Goal: Task Accomplishment & Management: Manage account settings

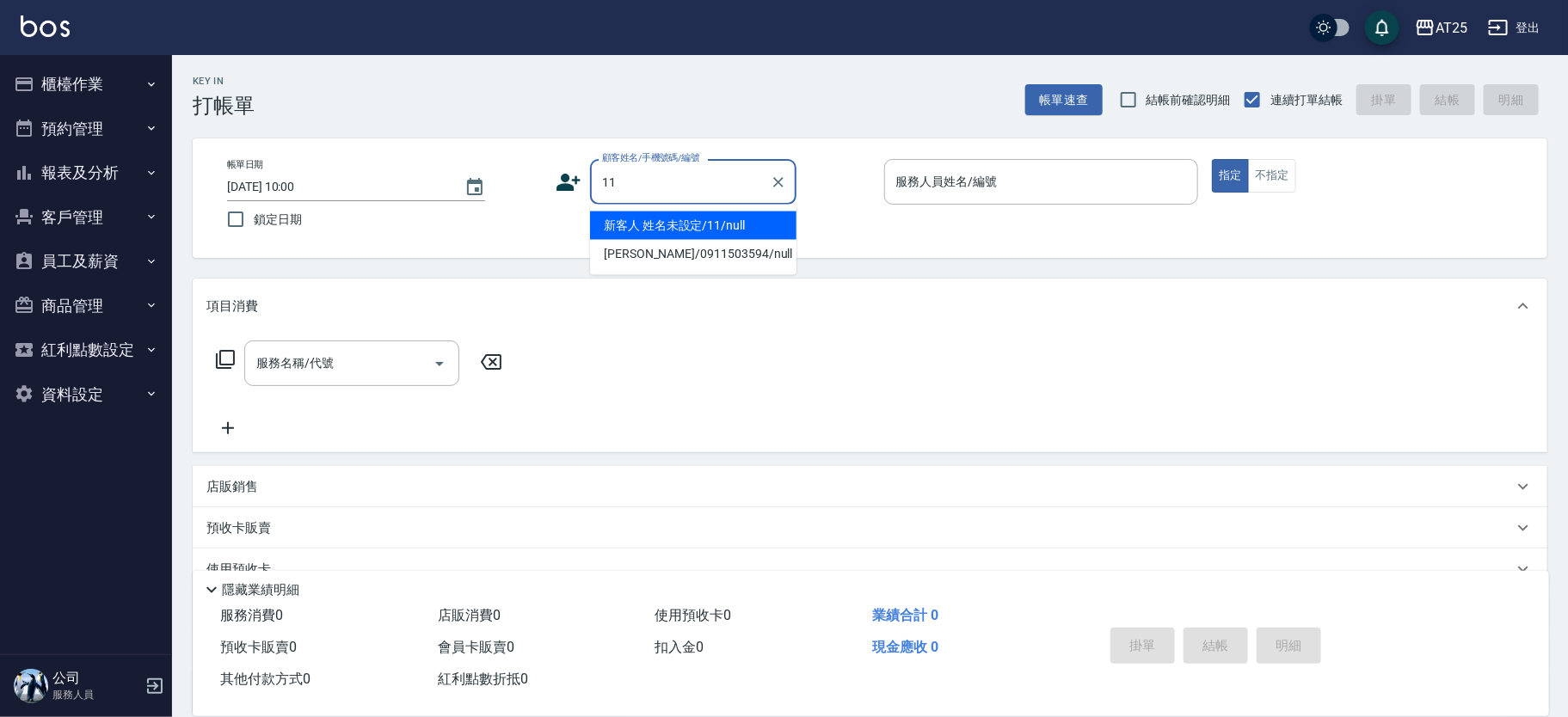
type input "新客人 姓名未設定/11/null"
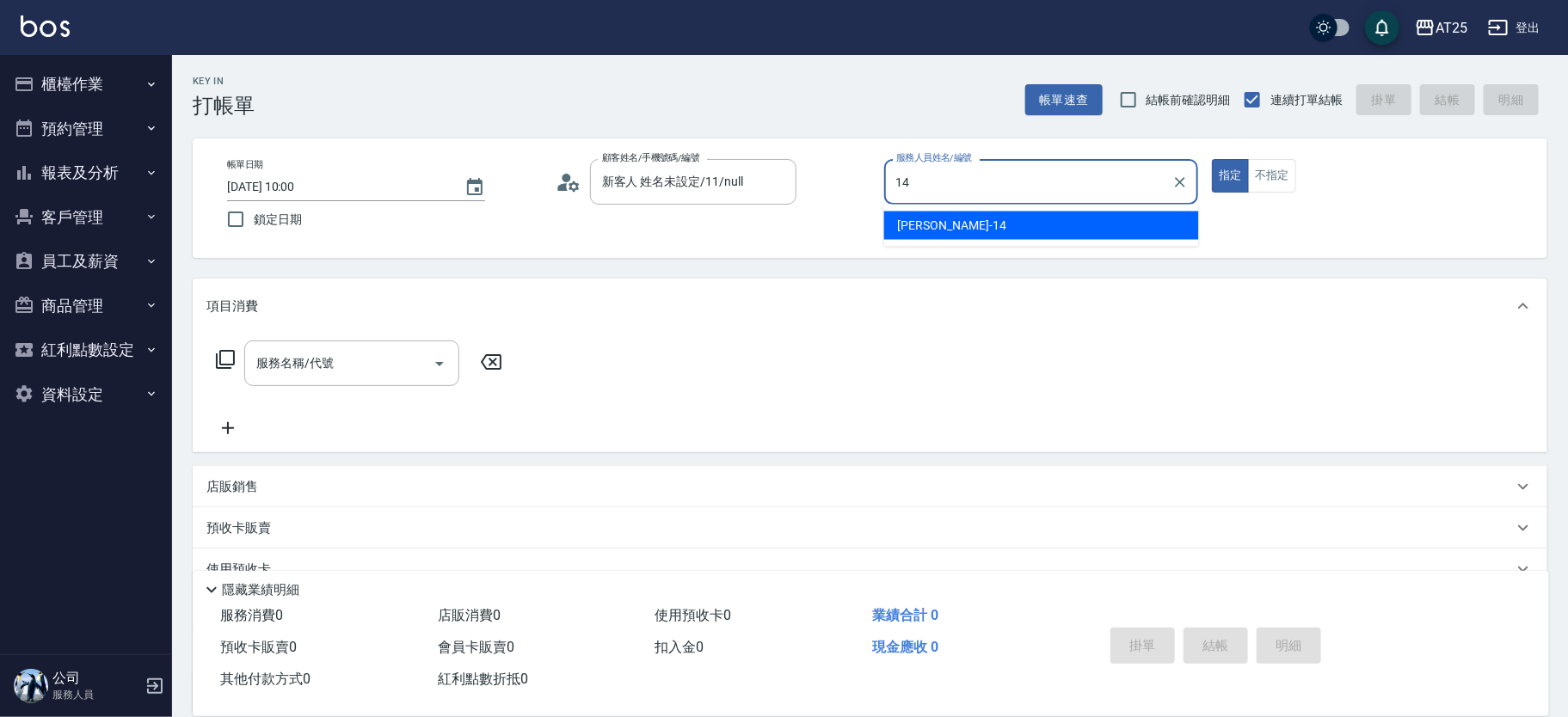
type input "Ken-14"
type button "true"
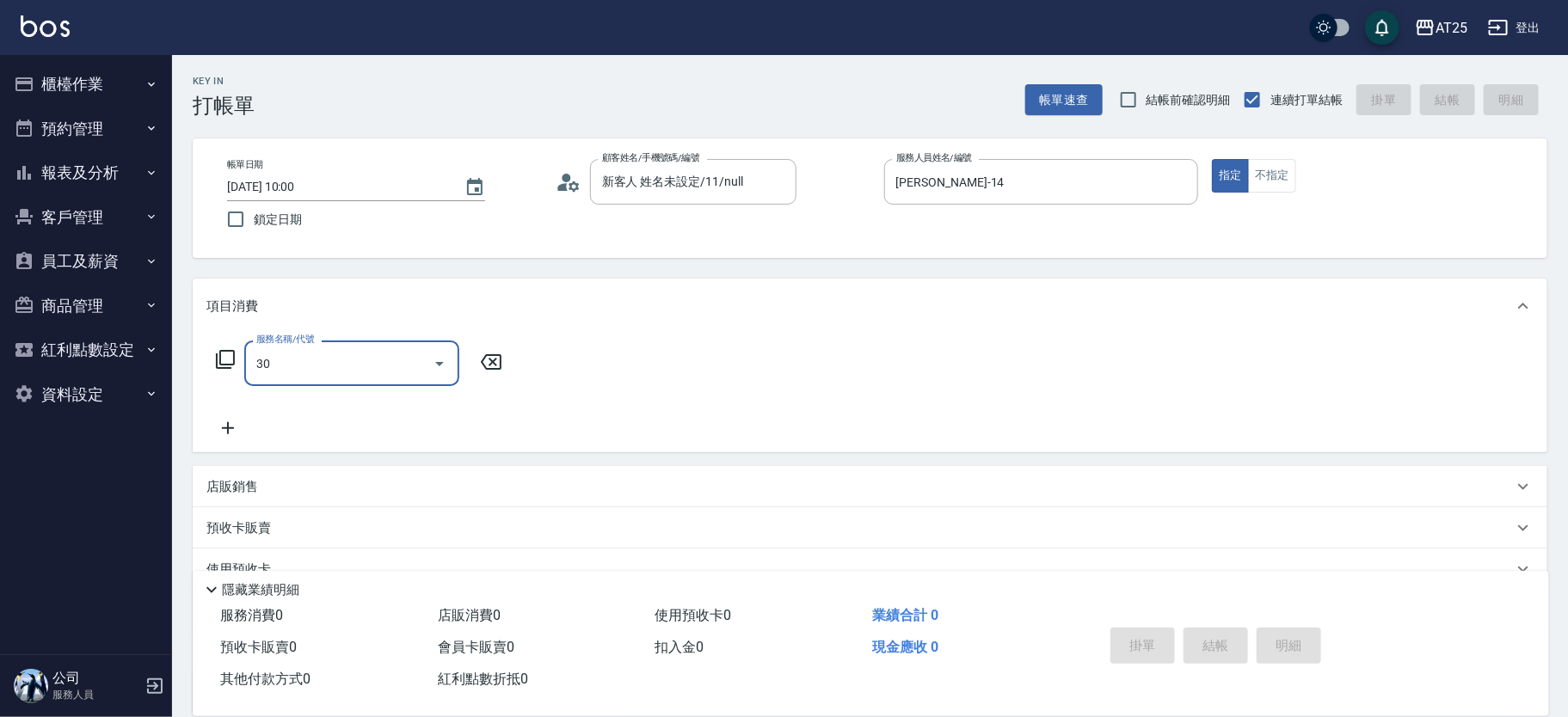
type input "301"
type input "150"
type input "燙髮(301)"
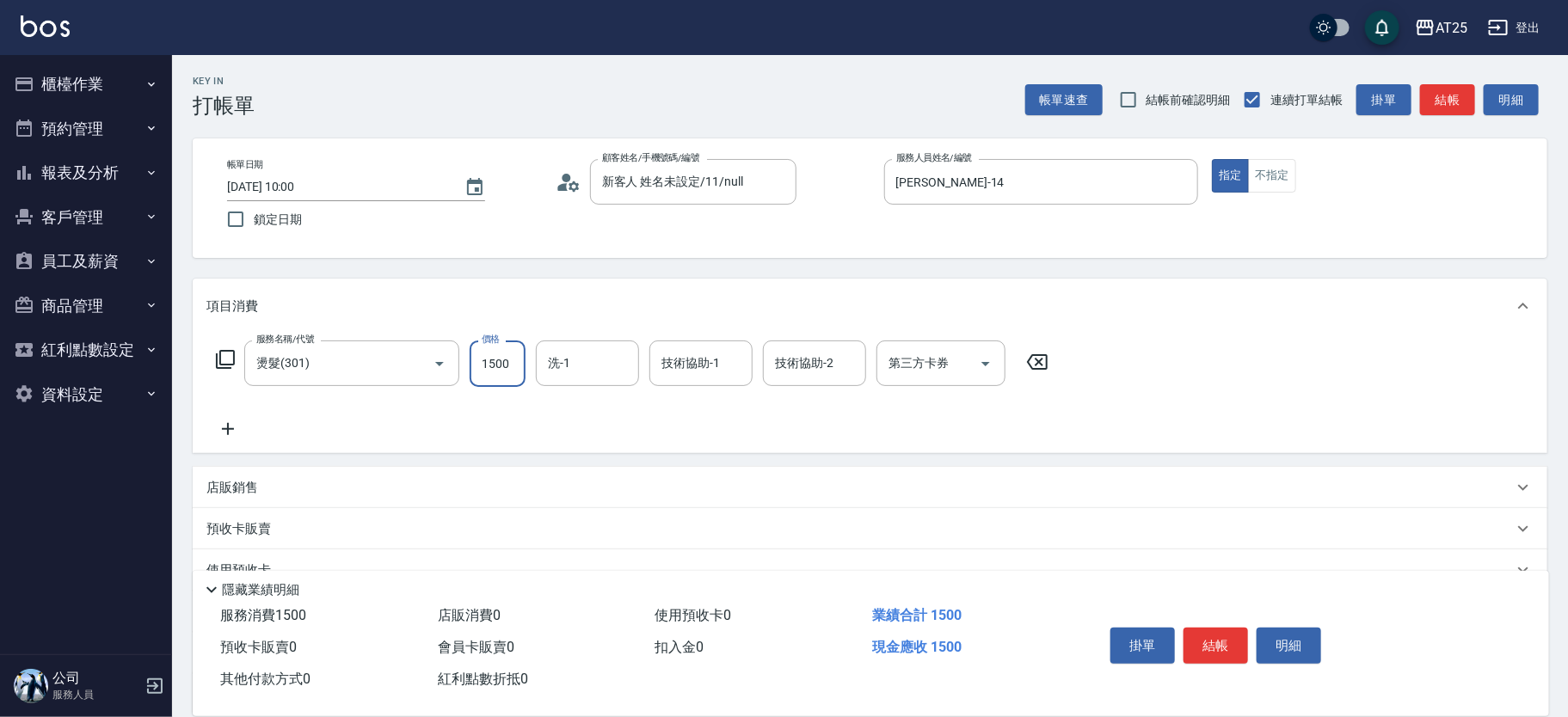
type input "0"
type input "12"
type input "10"
type input "120"
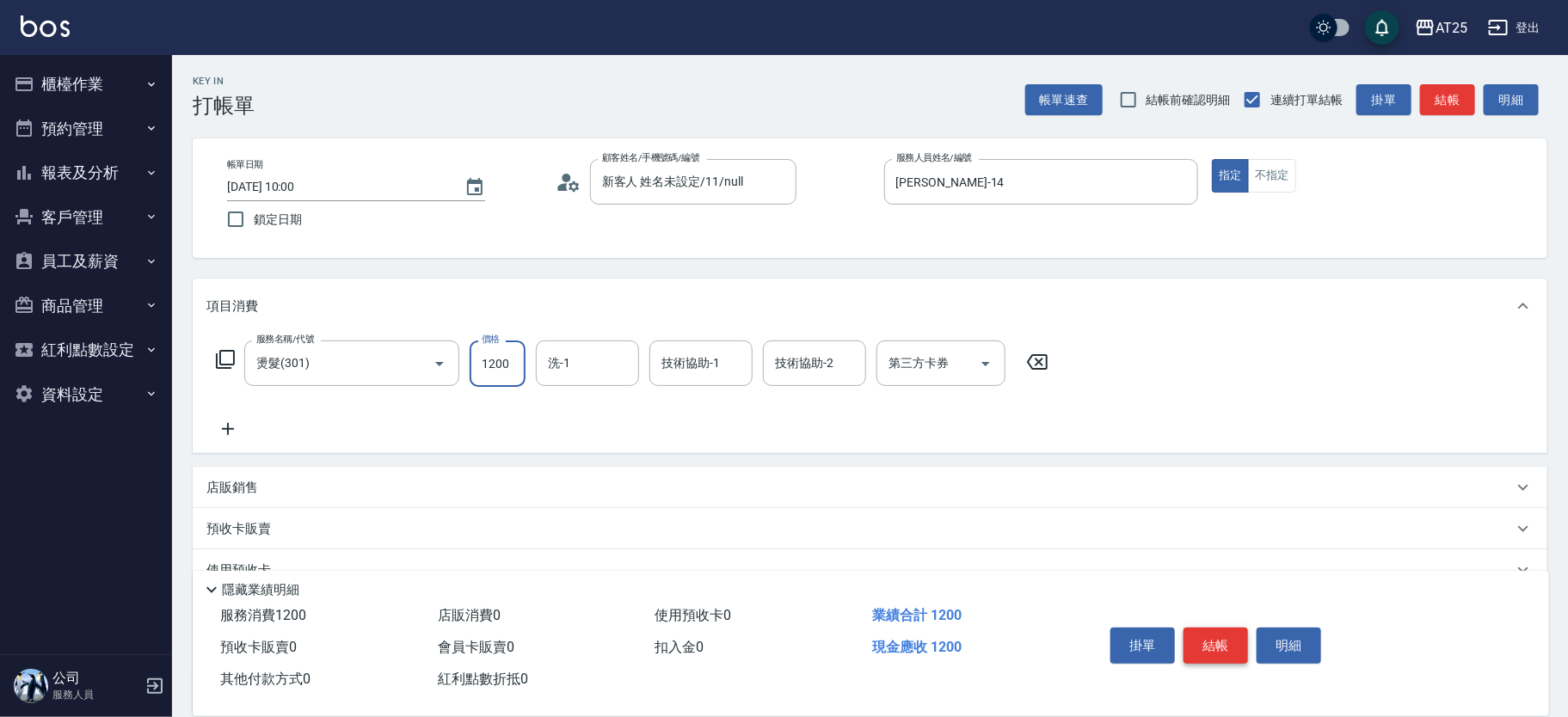
type input "1200"
click at [1224, 649] on button "結帳" at bounding box center [1216, 645] width 64 height 36
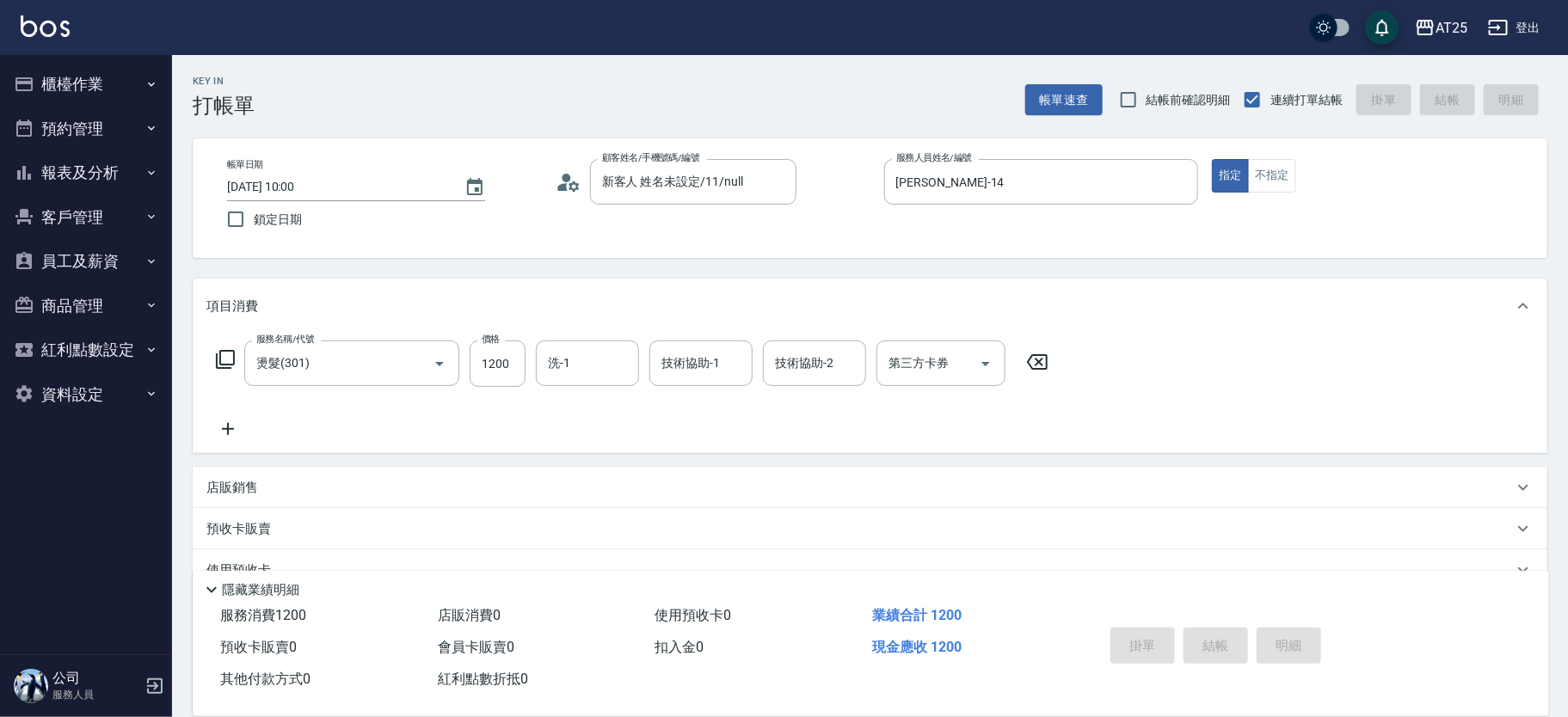
type input "2025/08/20 11:52"
type input "0"
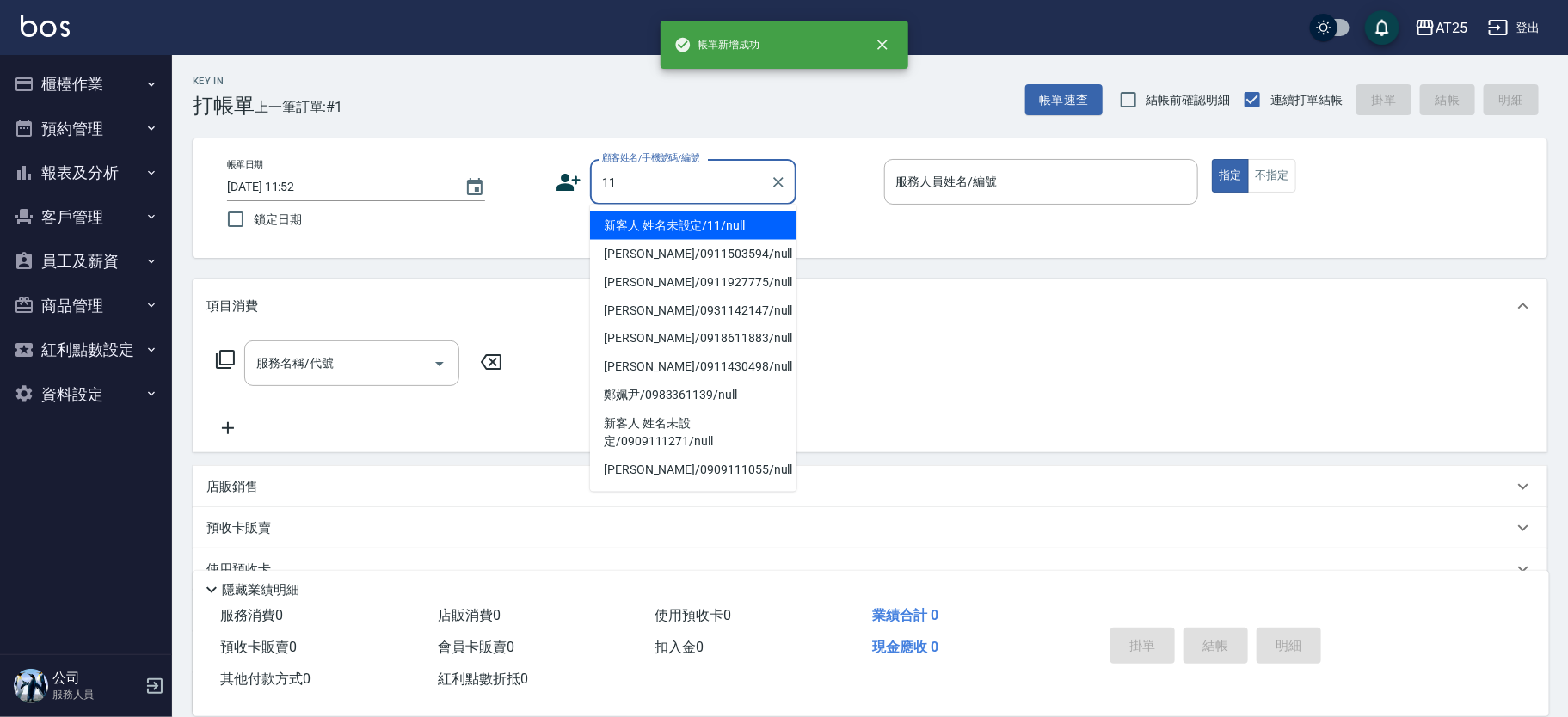
type input "新客人 姓名未設定/11/null"
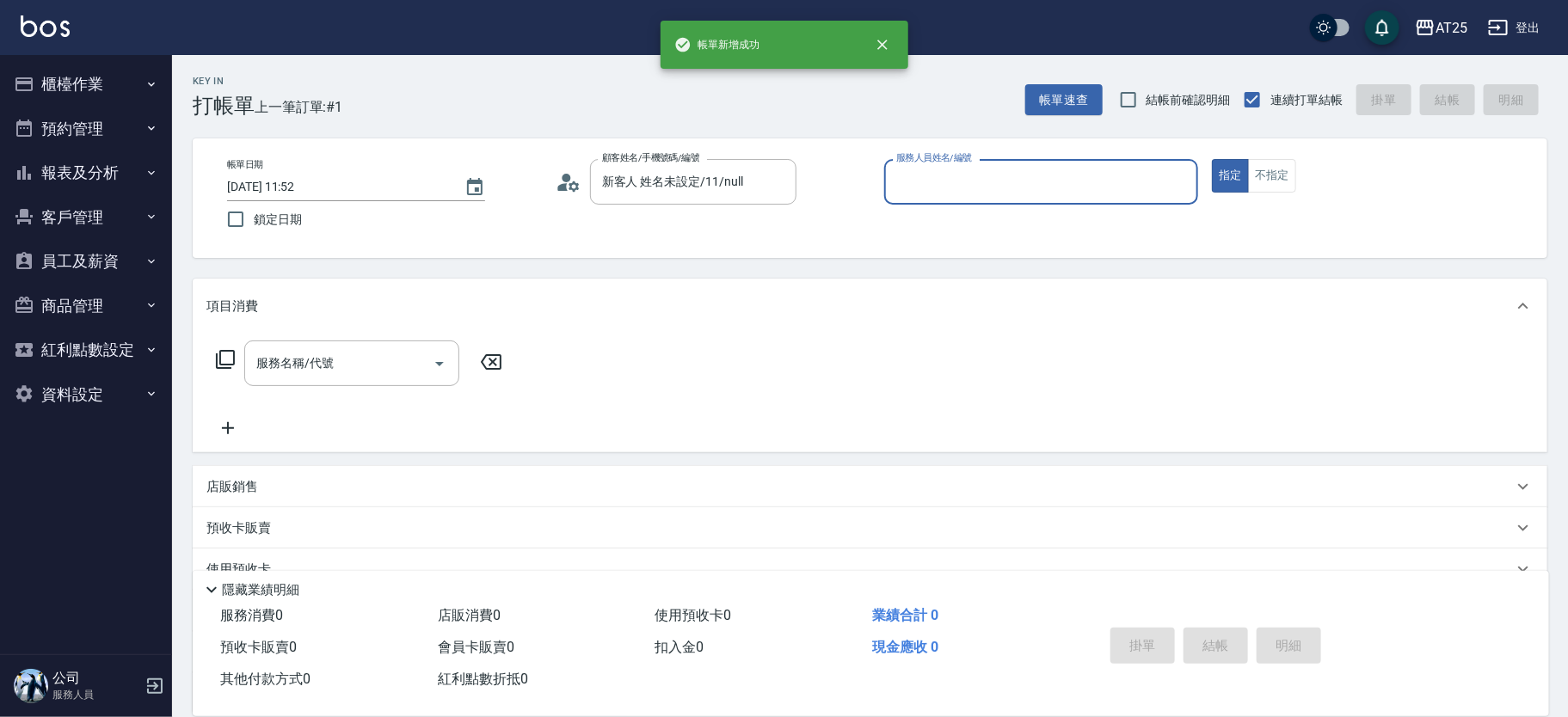
type input "8"
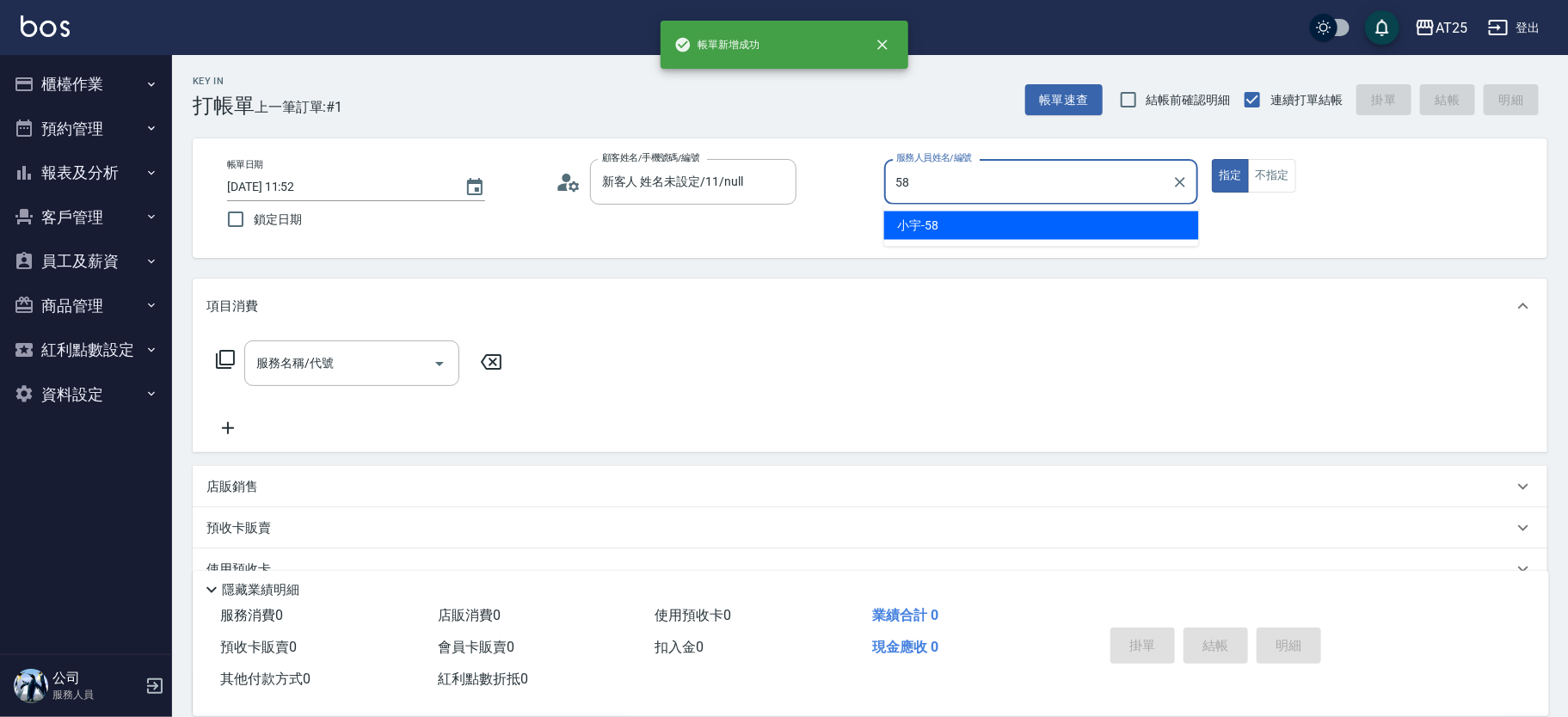
type input "小宇-58"
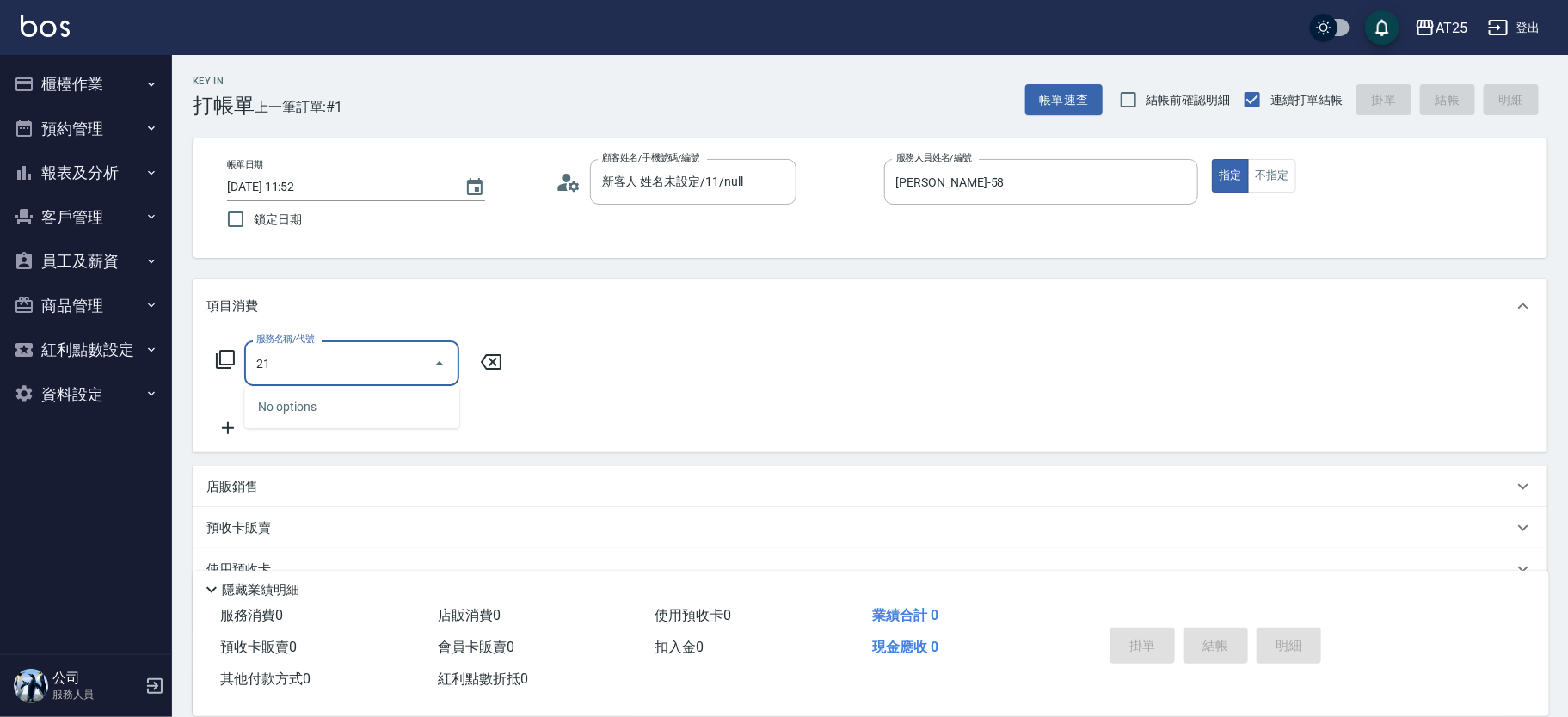
type input "2"
type input "\"
type input "0"
type input "201"
type input "30"
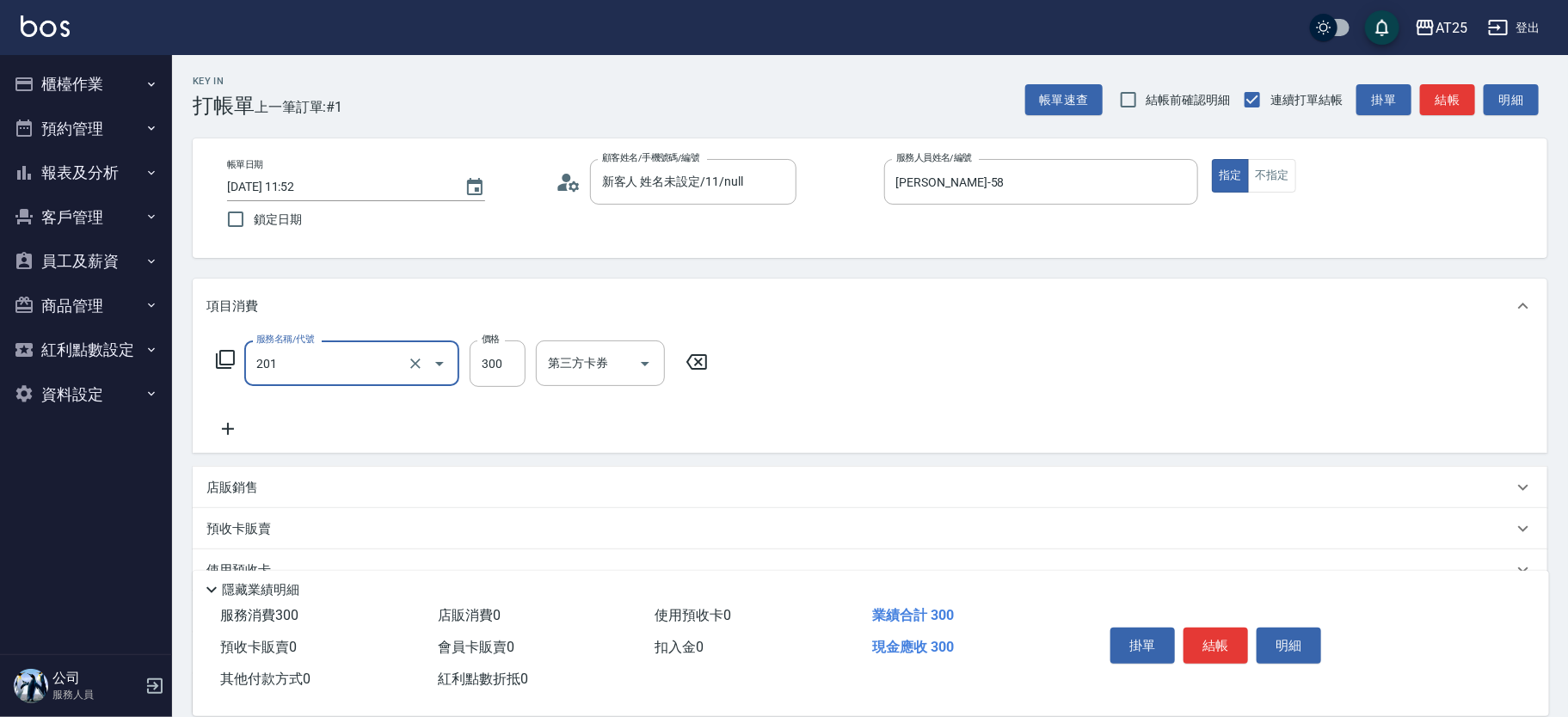
type input "洗髮(201)"
type input "0"
type input "20"
type input "200"
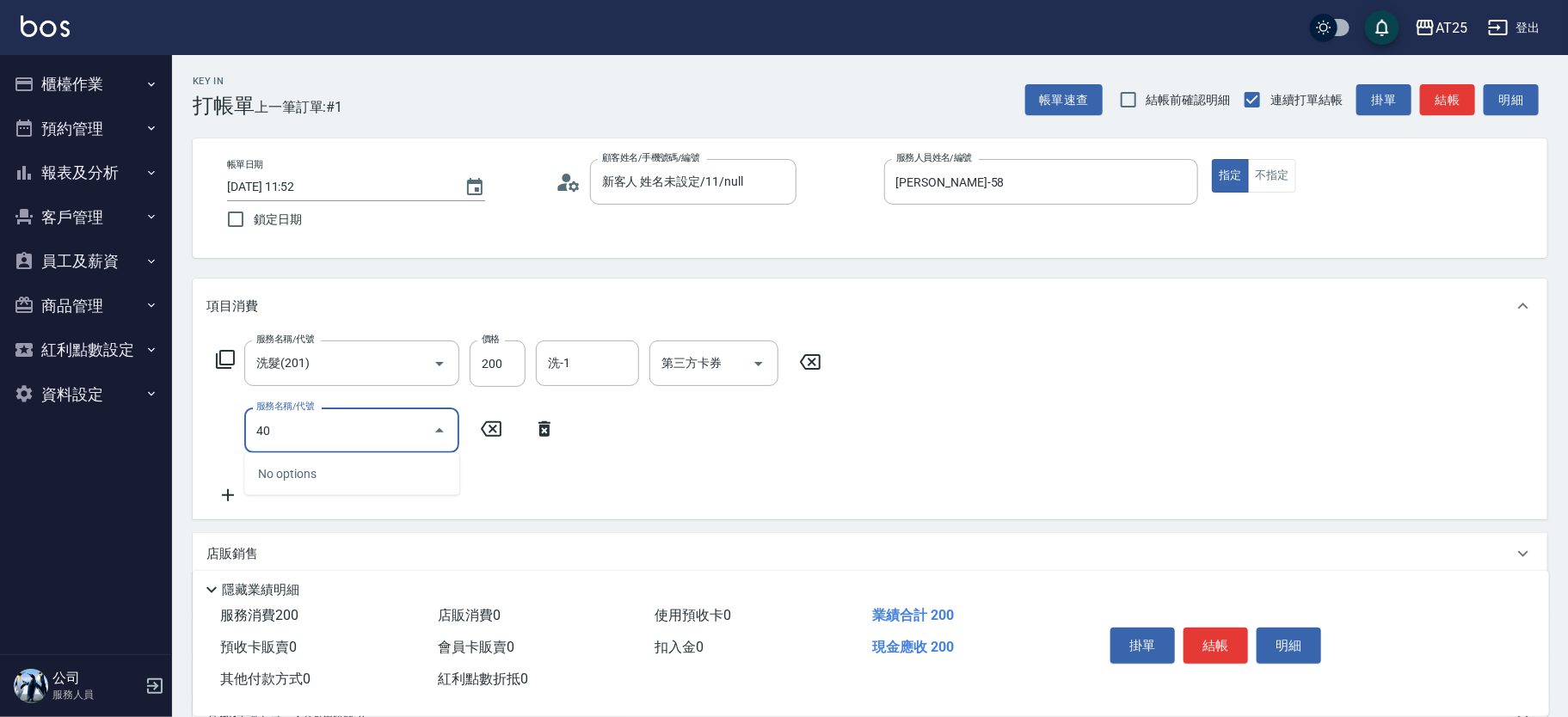
type input "401"
type input "50"
type input "剪髮(401)"
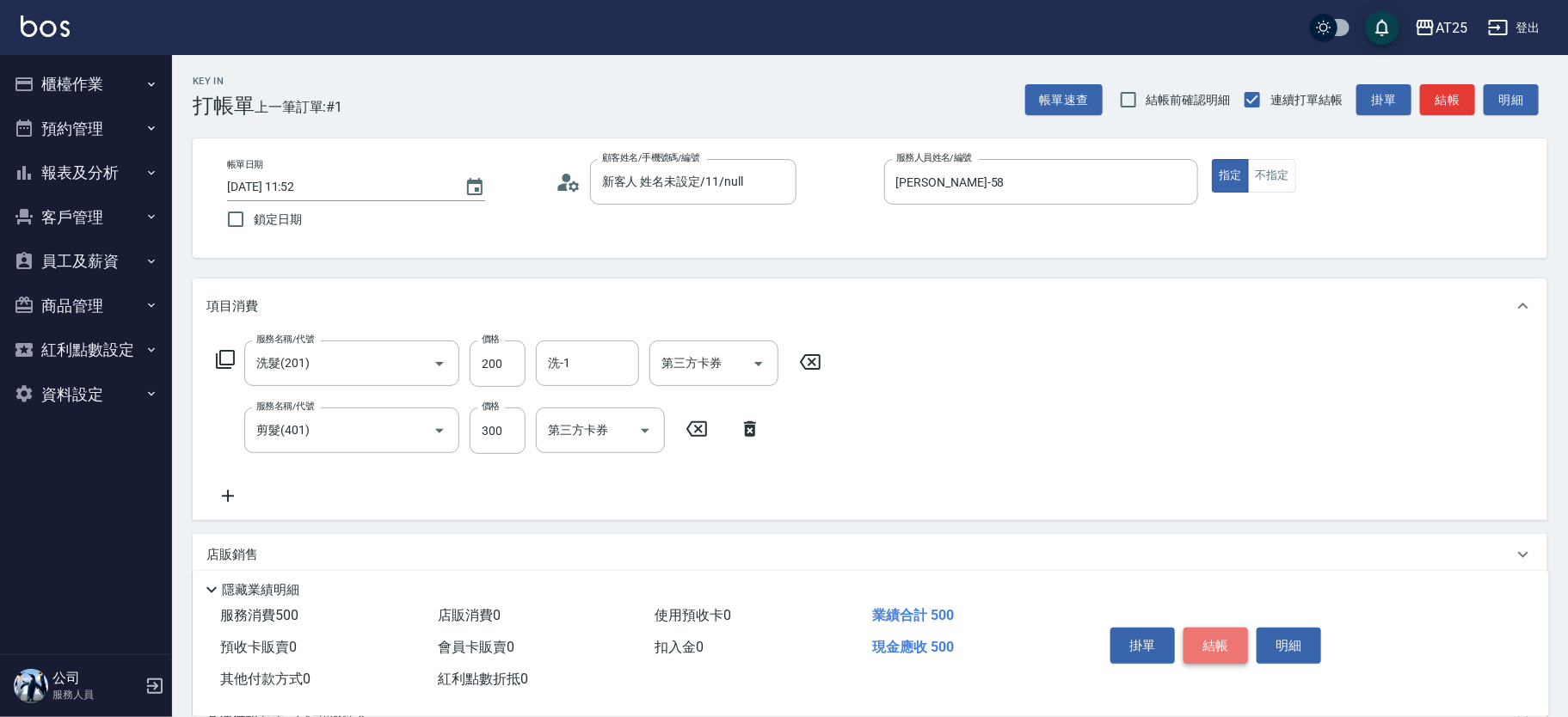
click at [1204, 627] on button "結帳" at bounding box center [1216, 645] width 64 height 36
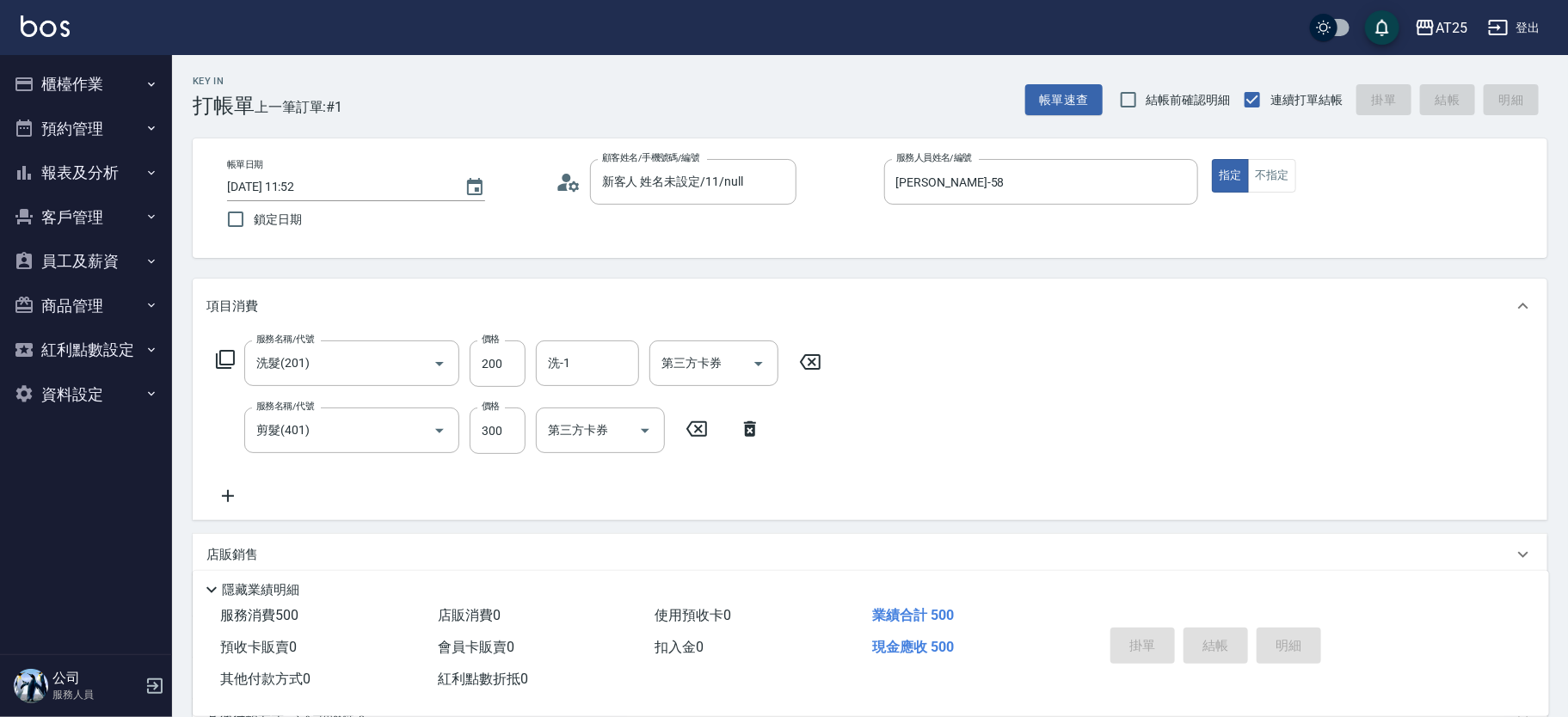
type input "0"
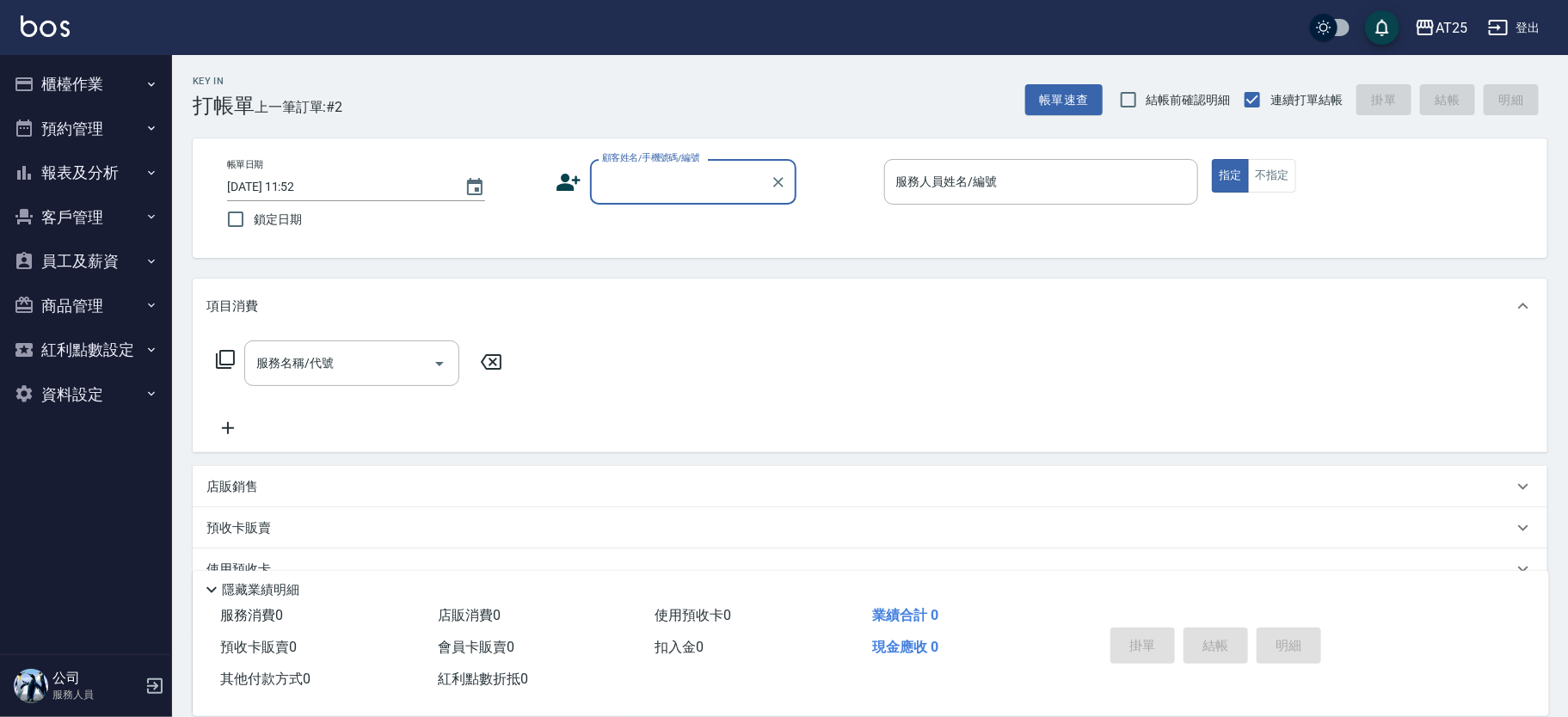
click at [959, 424] on div "服務名稱/代號 服務名稱/代號" at bounding box center [870, 393] width 1355 height 119
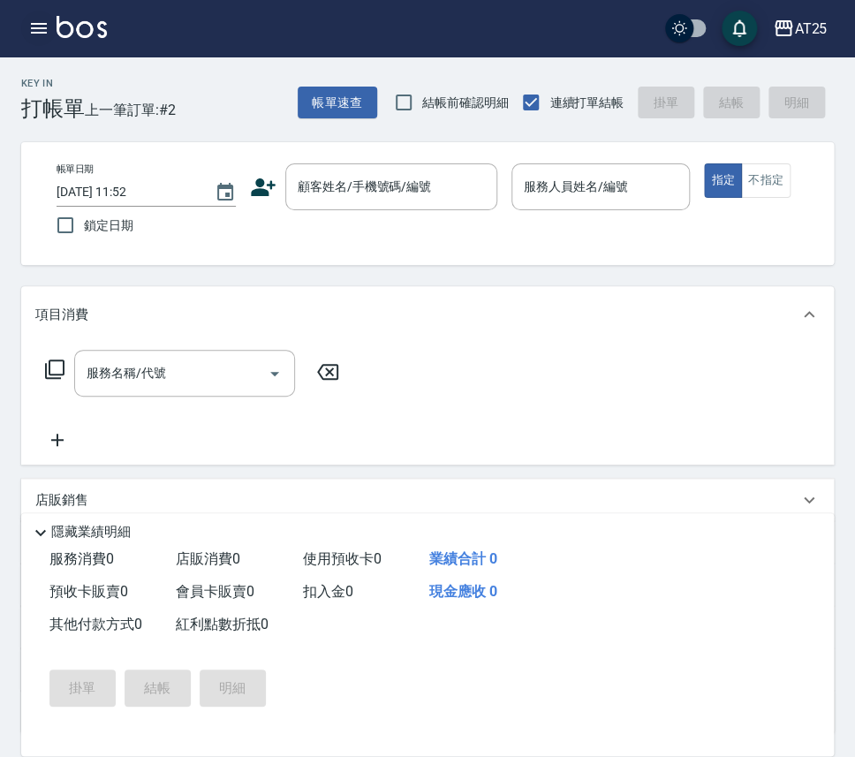
click at [42, 43] on button "button" at bounding box center [38, 28] width 35 height 35
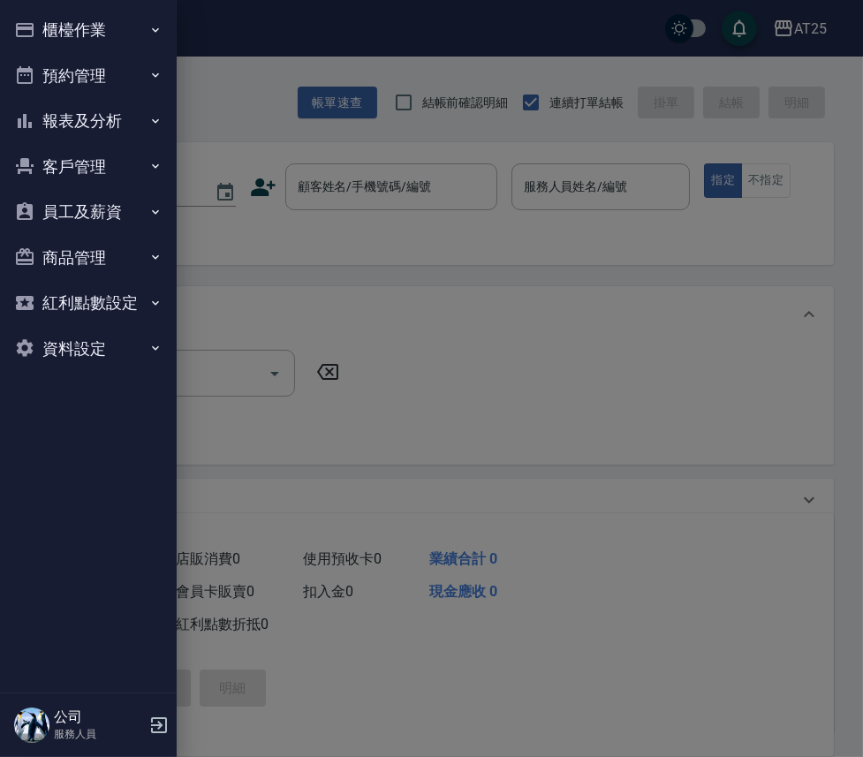
click at [105, 119] on button "報表及分析" at bounding box center [88, 121] width 163 height 46
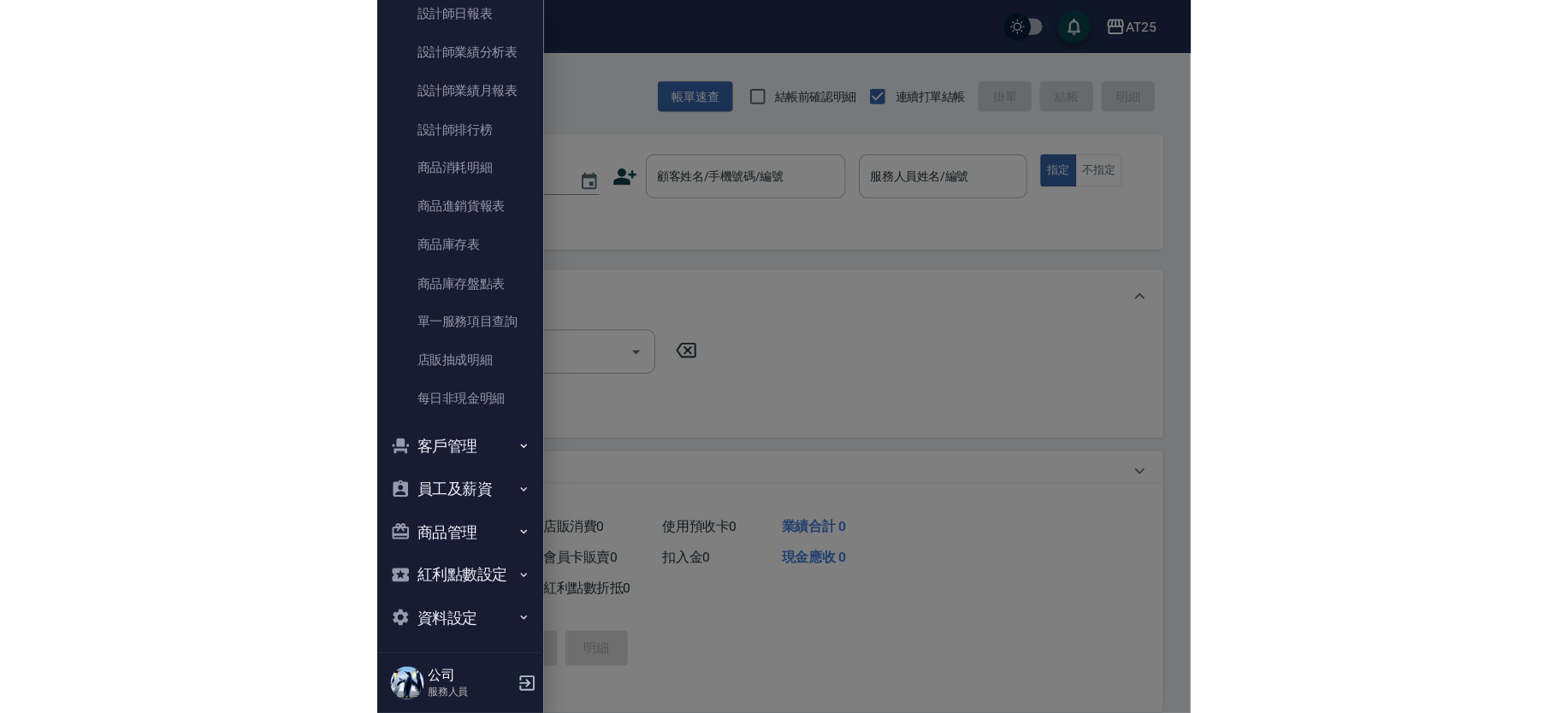
scroll to position [513, 0]
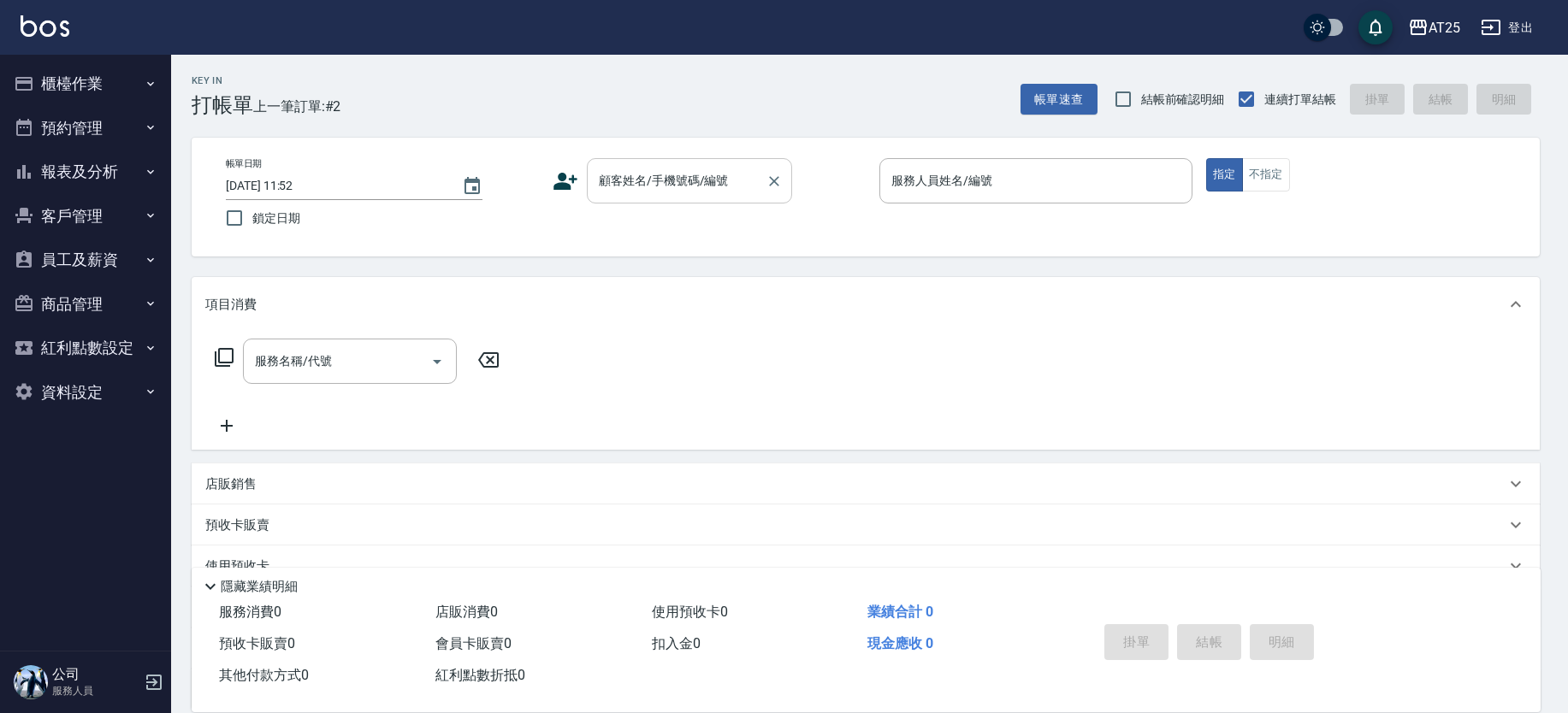
click at [716, 180] on input "顧客姓名/手機號碼/編號" at bounding box center [677, 180] width 165 height 30
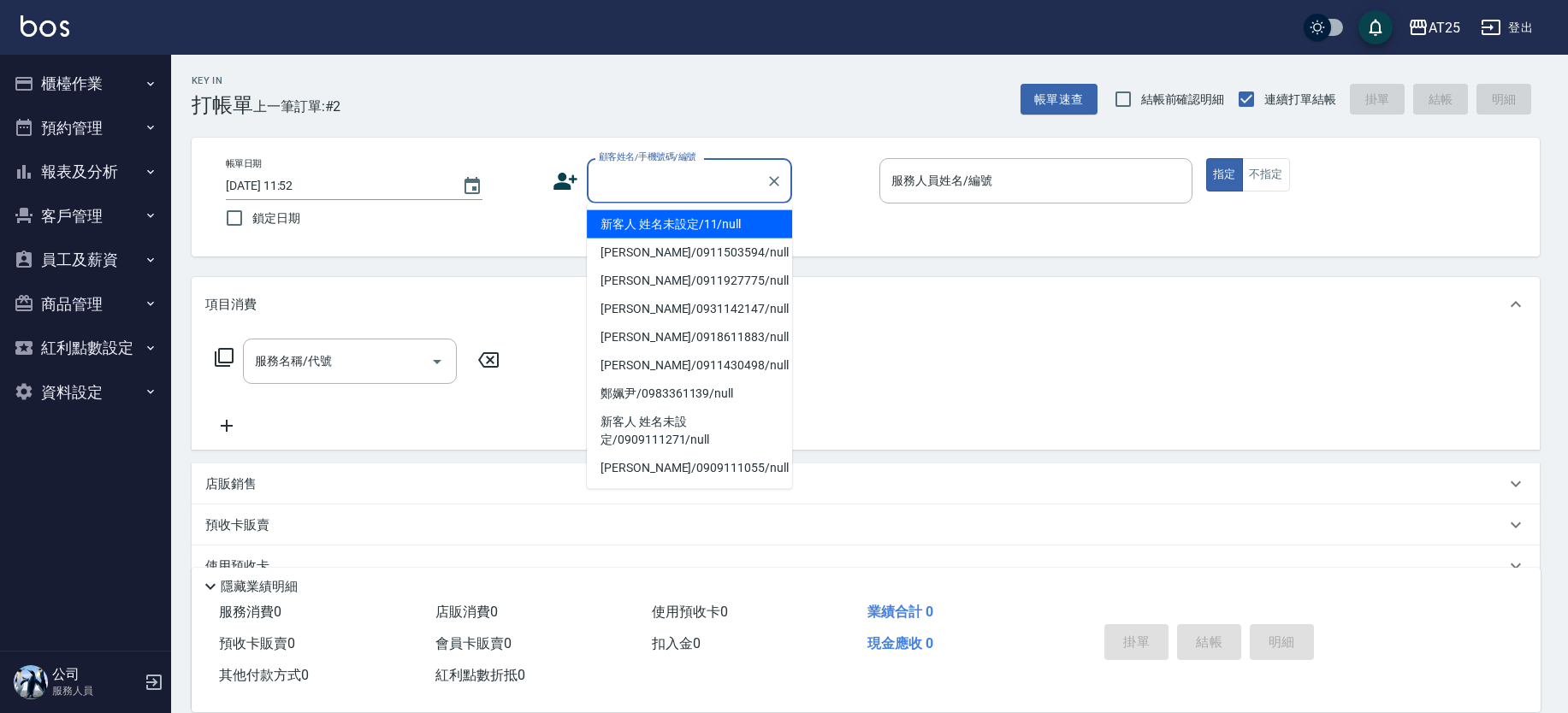
click at [712, 219] on li "新客人 姓名未設定/11/null" at bounding box center [689, 223] width 205 height 28
type input "新客人 姓名未設定/11/null"
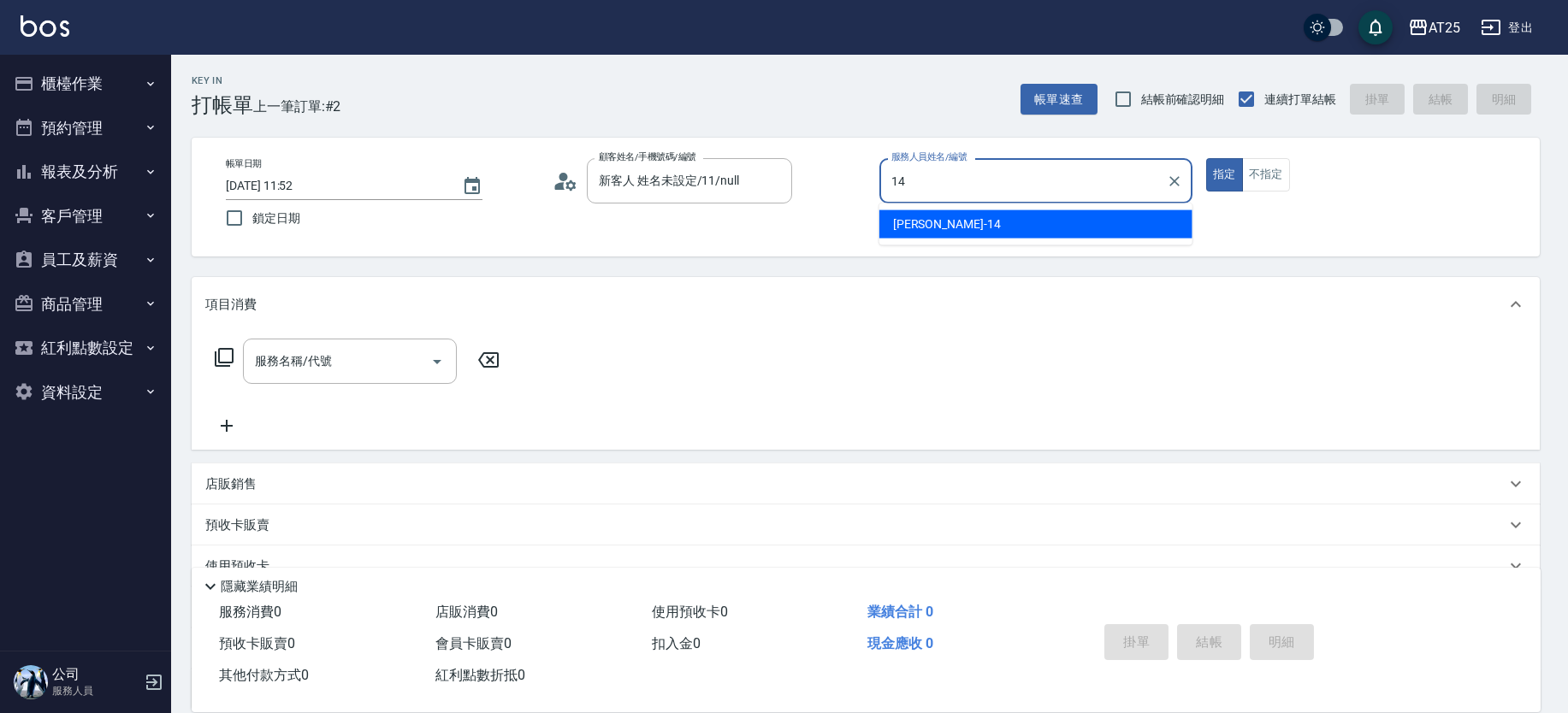
type input "Ken-14"
type button "true"
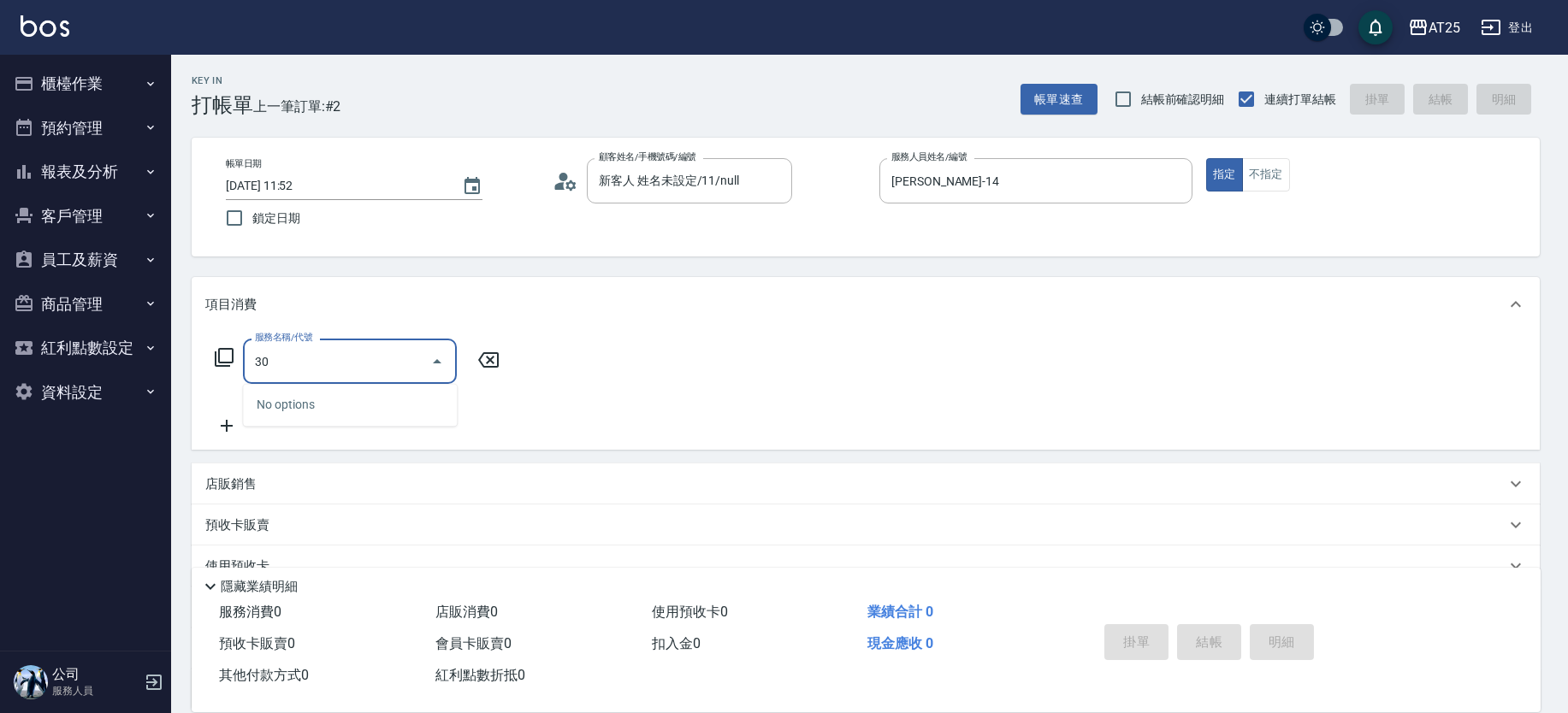
type input "301"
type input "150"
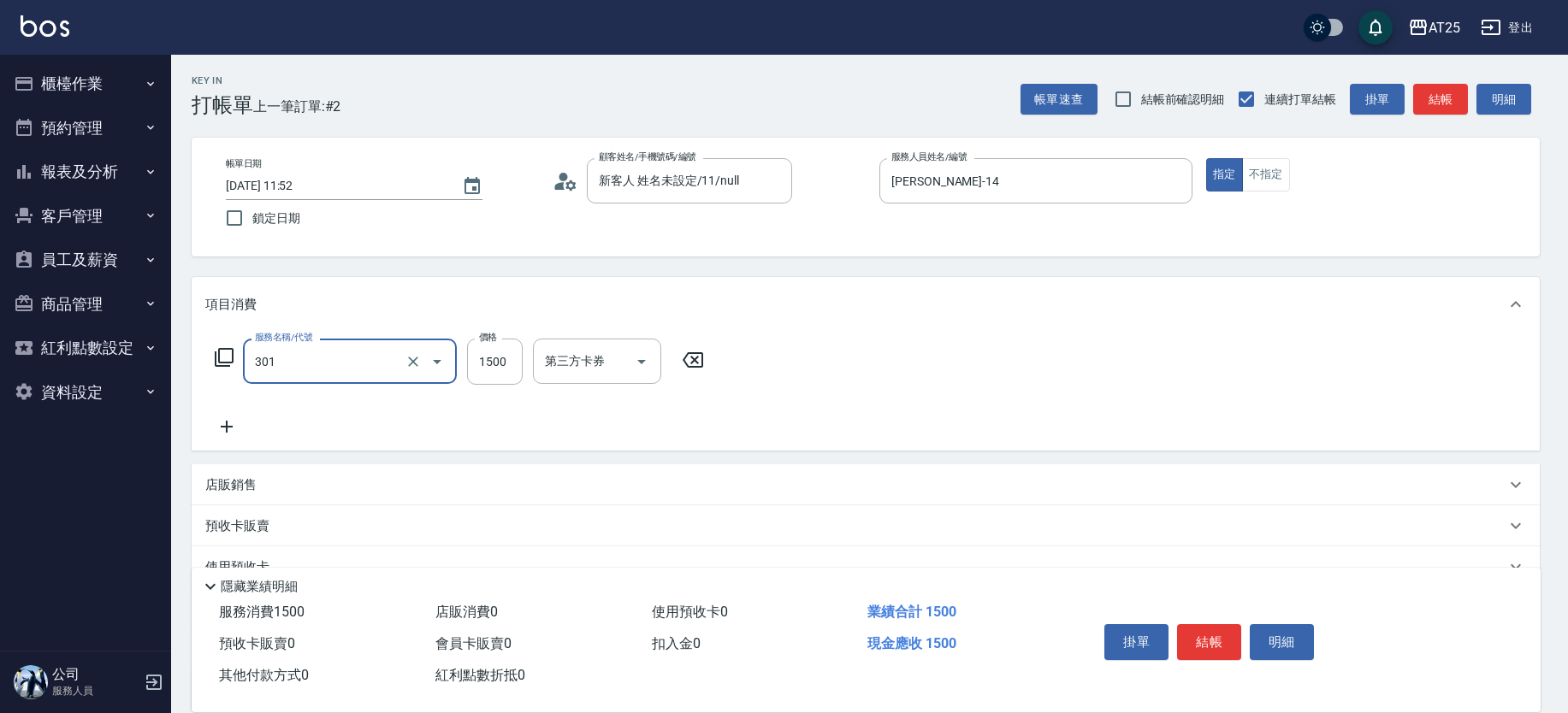
type input "燙髮(301)"
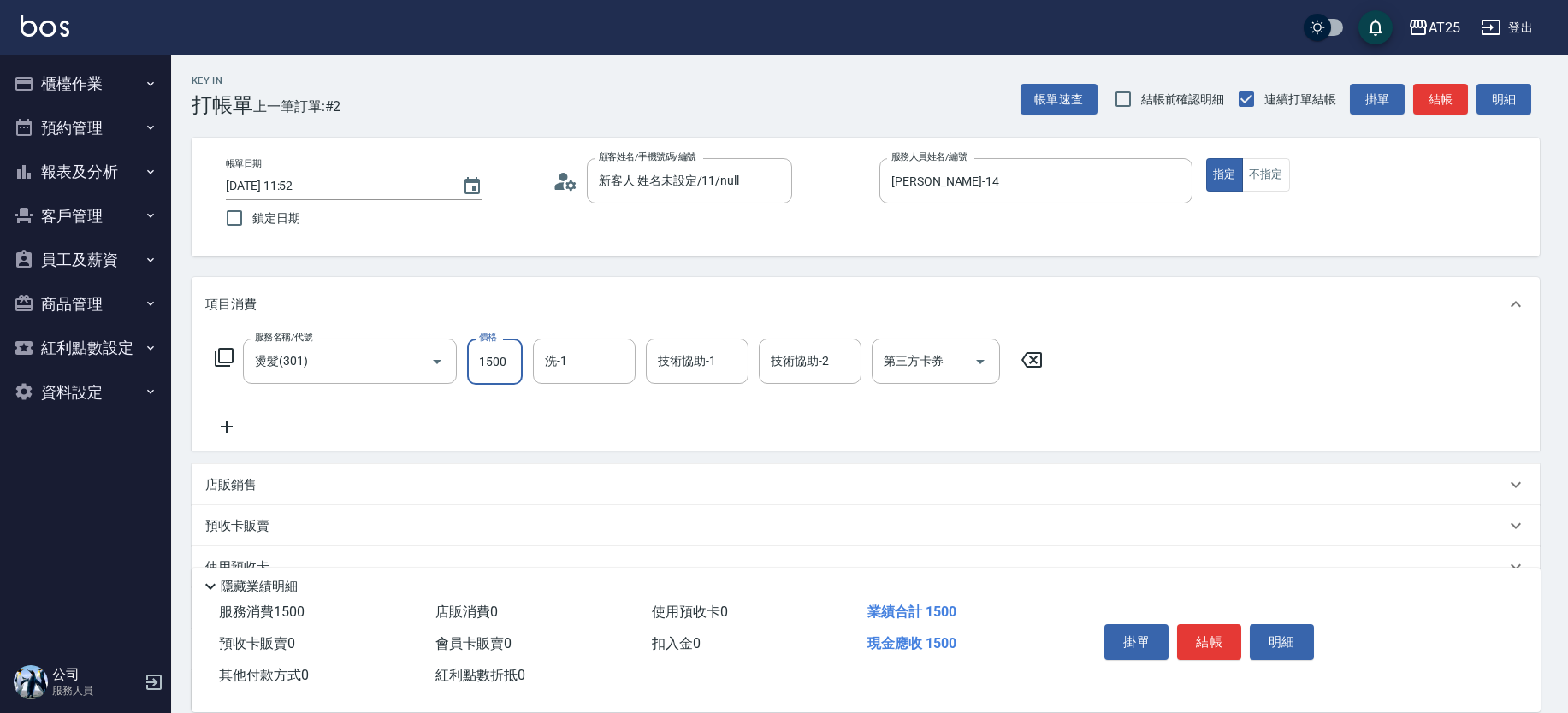
type input "0"
type input "35"
type input "30"
type input "350"
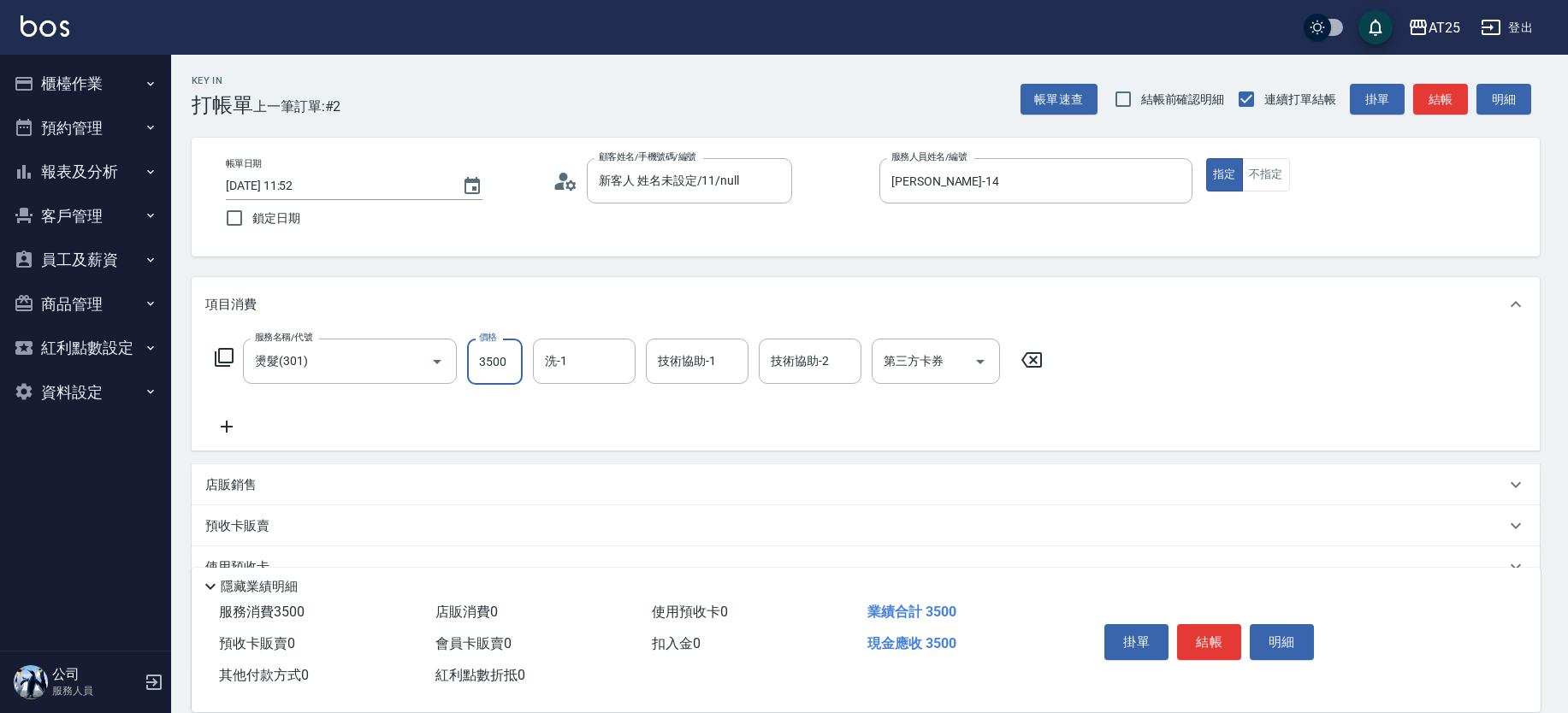
type input "3500"
type input "小恩-69"
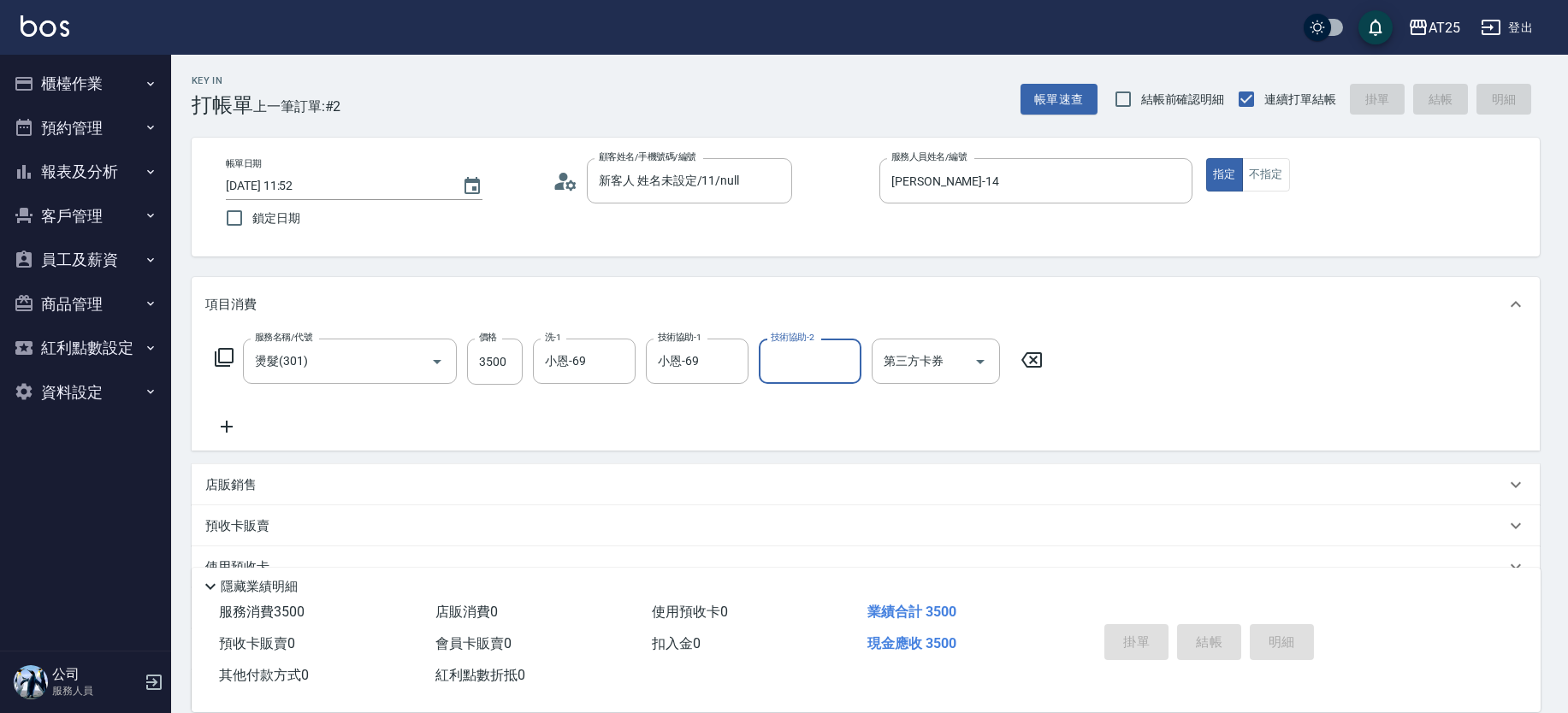
type input "2025/08/20 12:53"
type input "0"
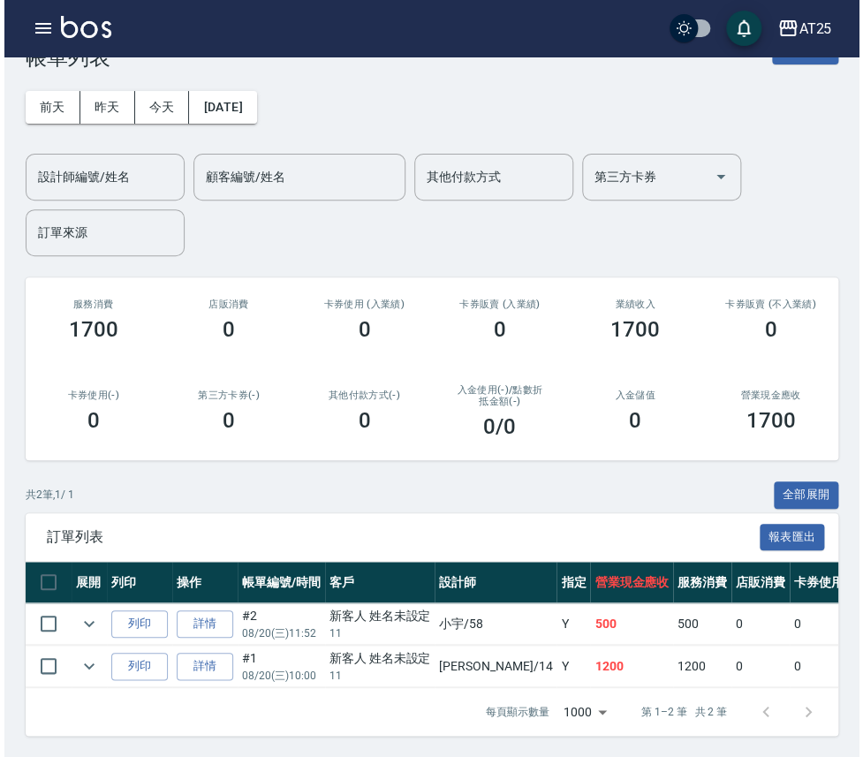
scroll to position [68, 0]
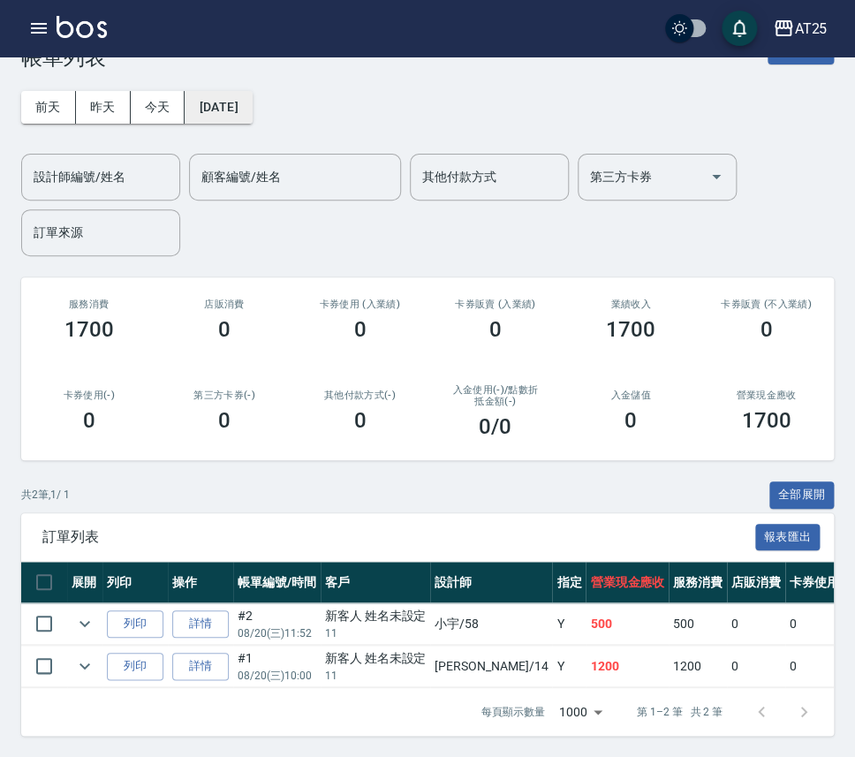
click at [252, 91] on button "[DATE]" at bounding box center [218, 107] width 67 height 33
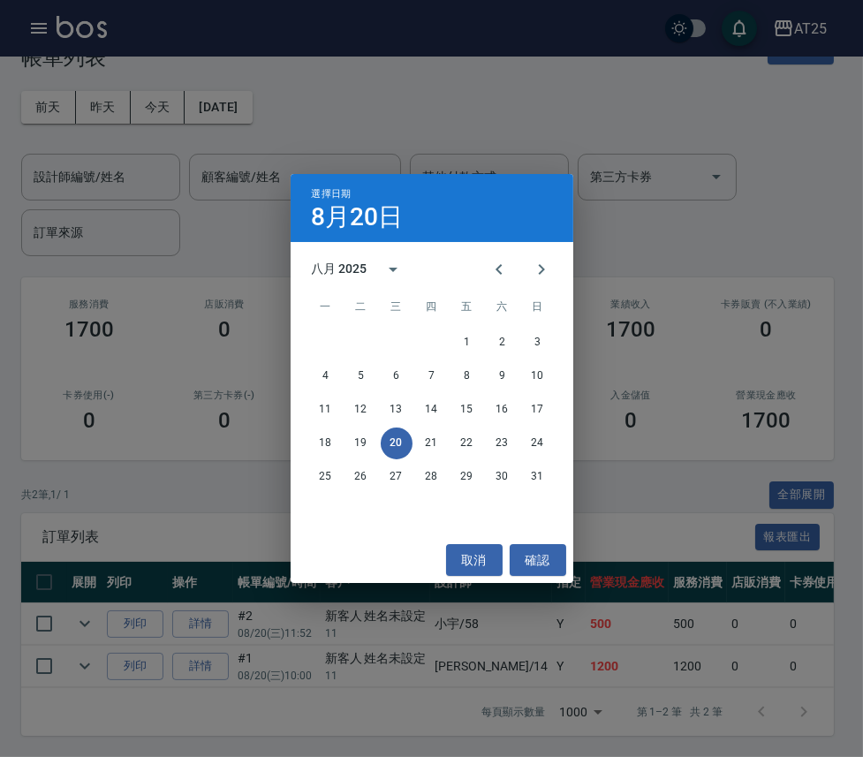
click at [381, 428] on button "20" at bounding box center [397, 444] width 32 height 32
click at [535, 412] on button "17" at bounding box center [538, 410] width 32 height 32
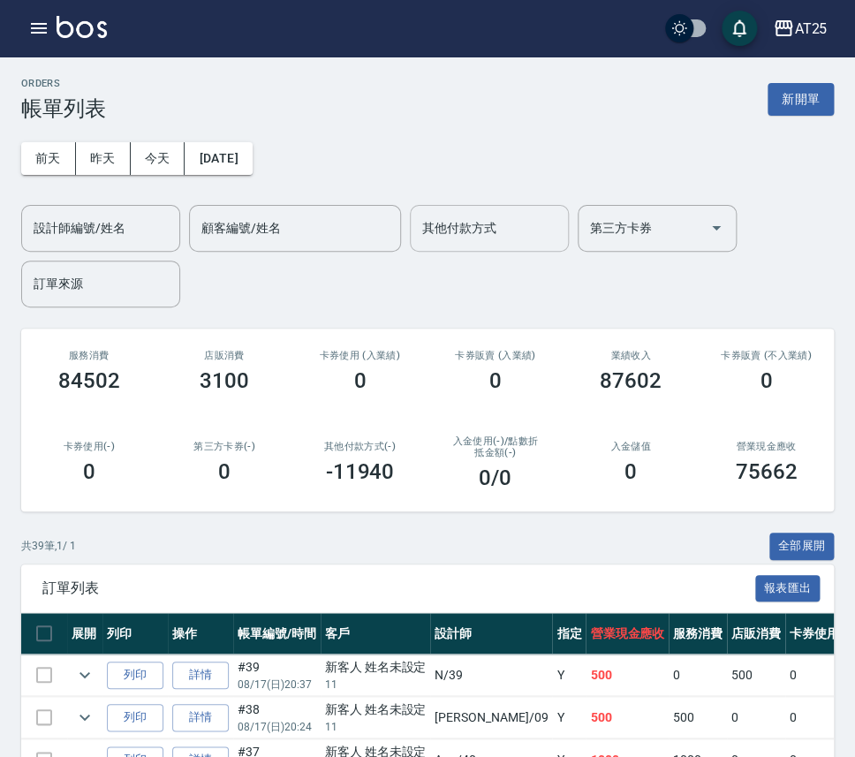
click at [522, 232] on input "其他付款方式" at bounding box center [489, 228] width 143 height 31
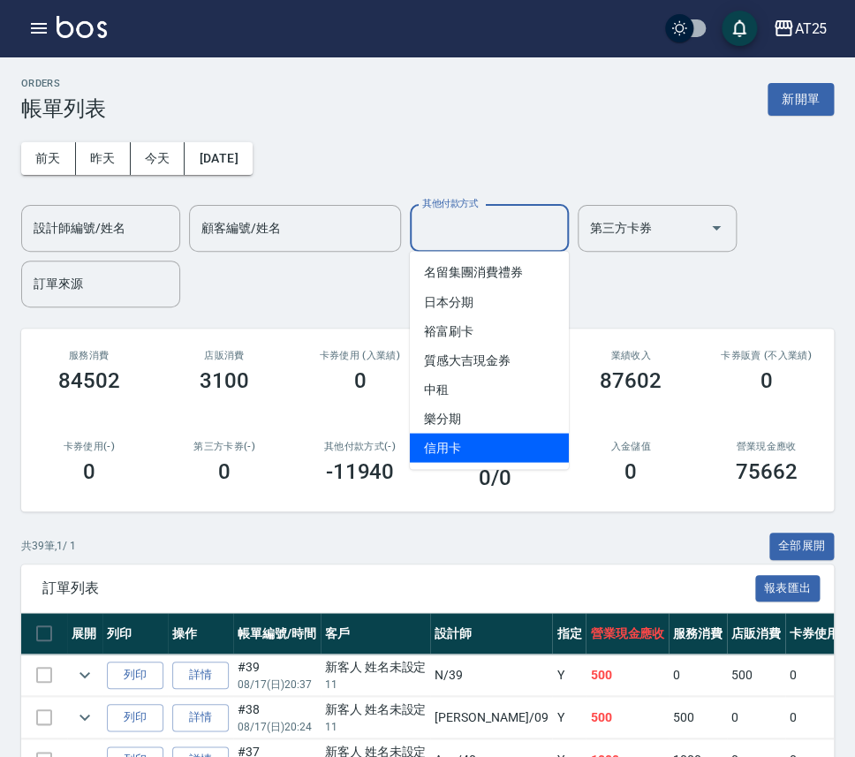
click at [507, 442] on span "信用卡" at bounding box center [489, 447] width 159 height 29
type input "信用卡"
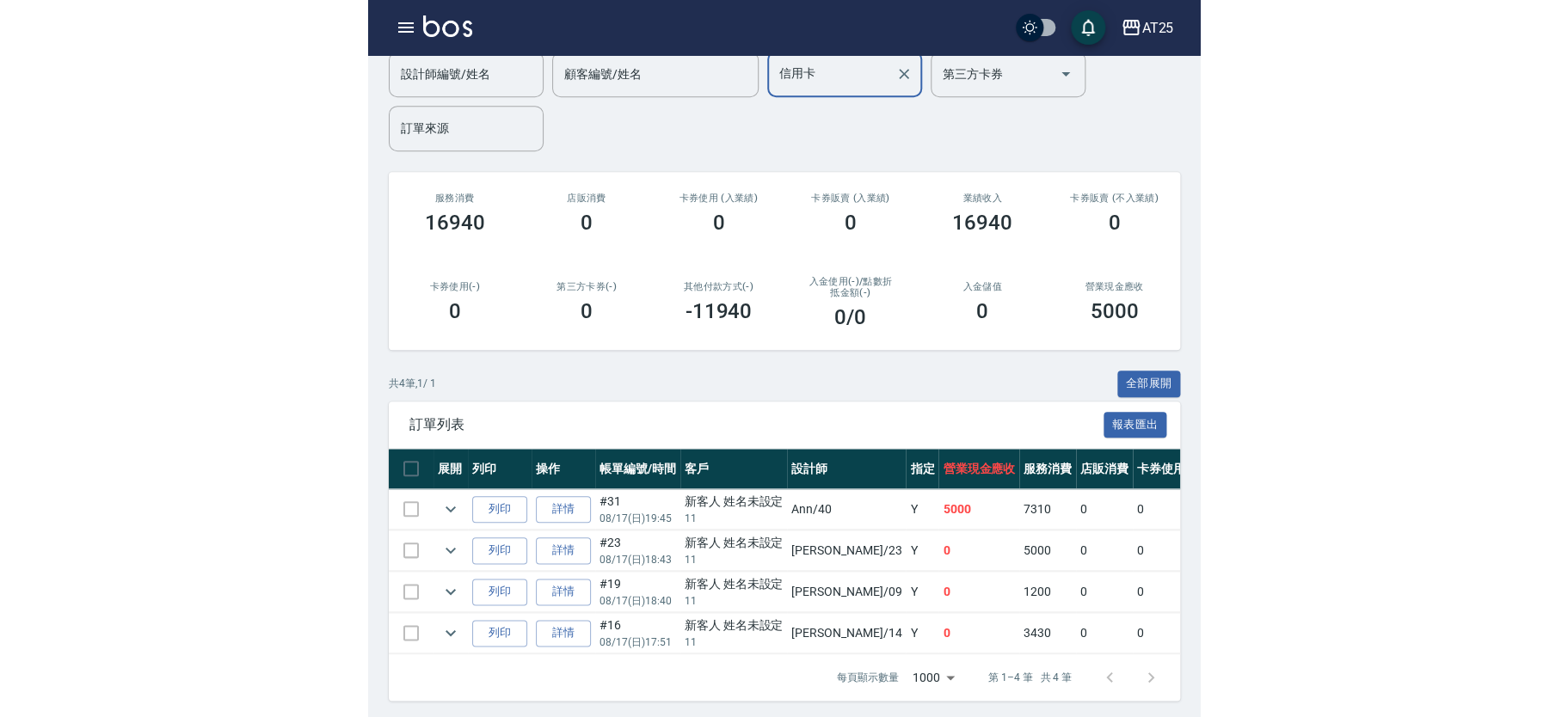
scroll to position [48, 0]
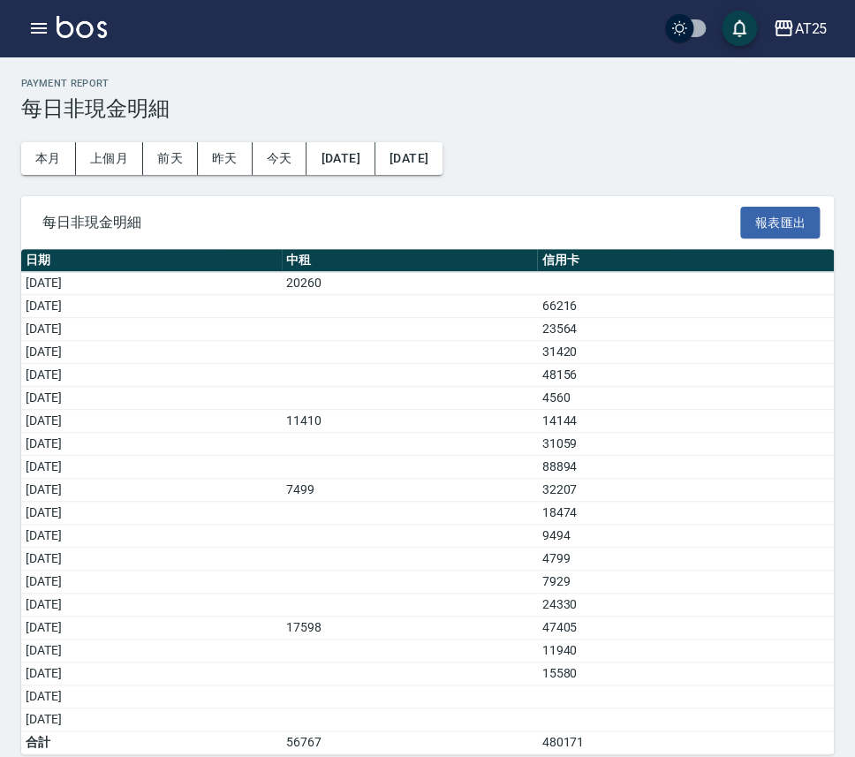
click at [668, 426] on td "14144" at bounding box center [685, 421] width 297 height 23
click at [582, 79] on div "Payment Report 每日非現金明細 本月 上個月 前天 昨天 今天 2025/08/01 2025/08/20 每日非現金明細 報表匯出 日期 中租…" at bounding box center [427, 416] width 855 height 719
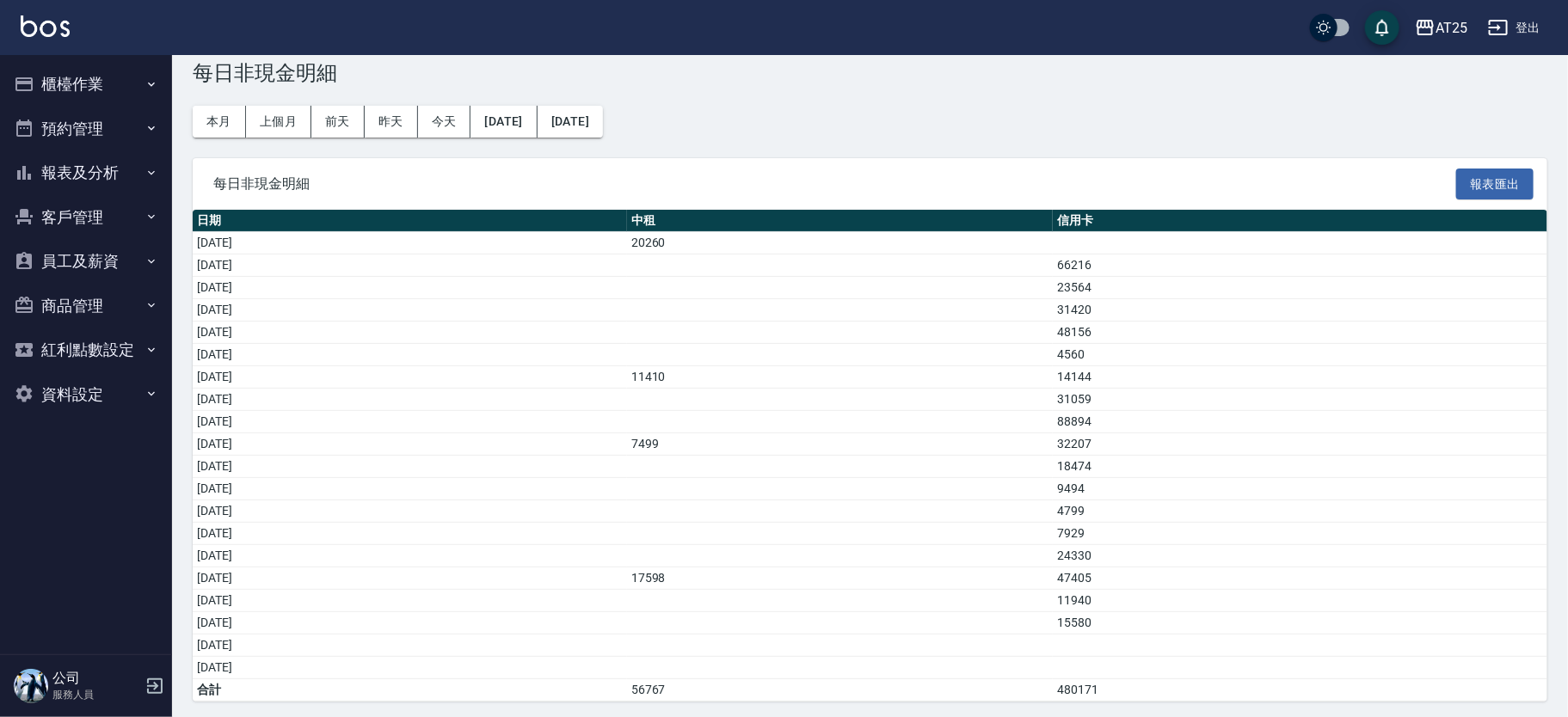
scroll to position [36, 0]
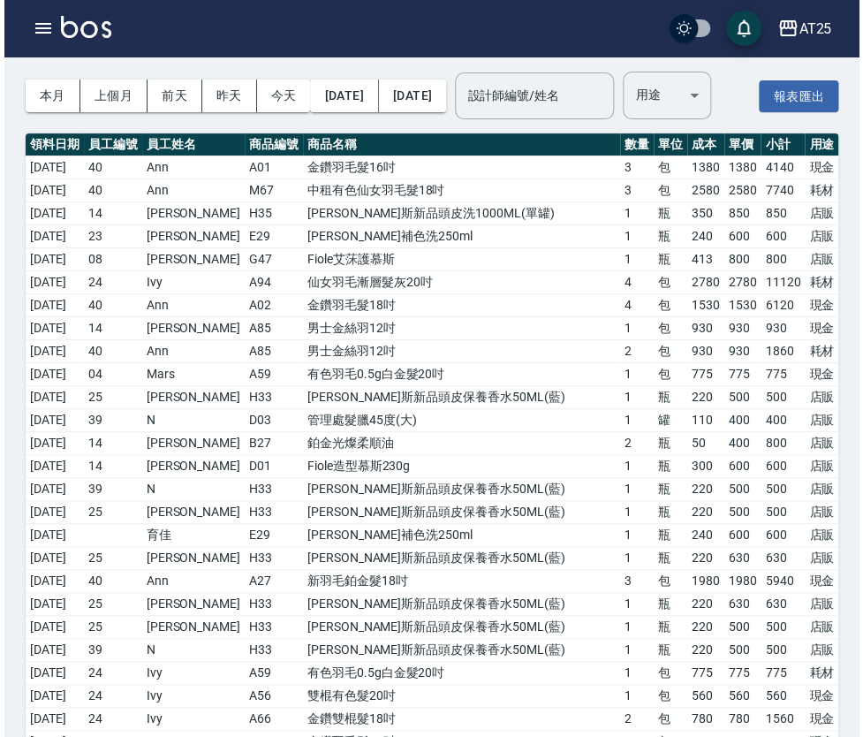
scroll to position [11, 0]
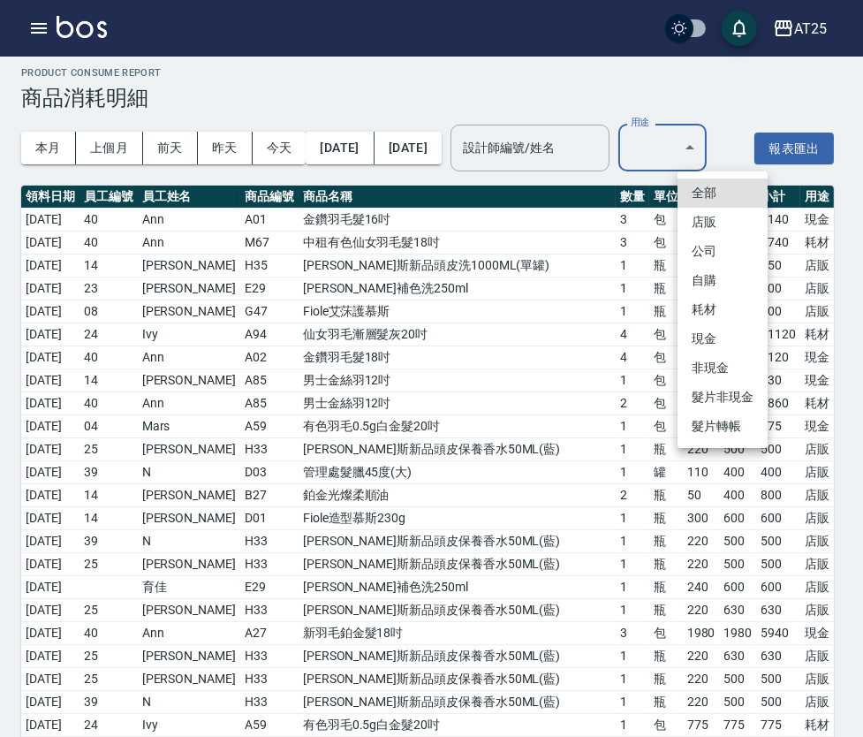
click at [720, 304] on li "耗材" at bounding box center [723, 309] width 90 height 29
type input "耗材"
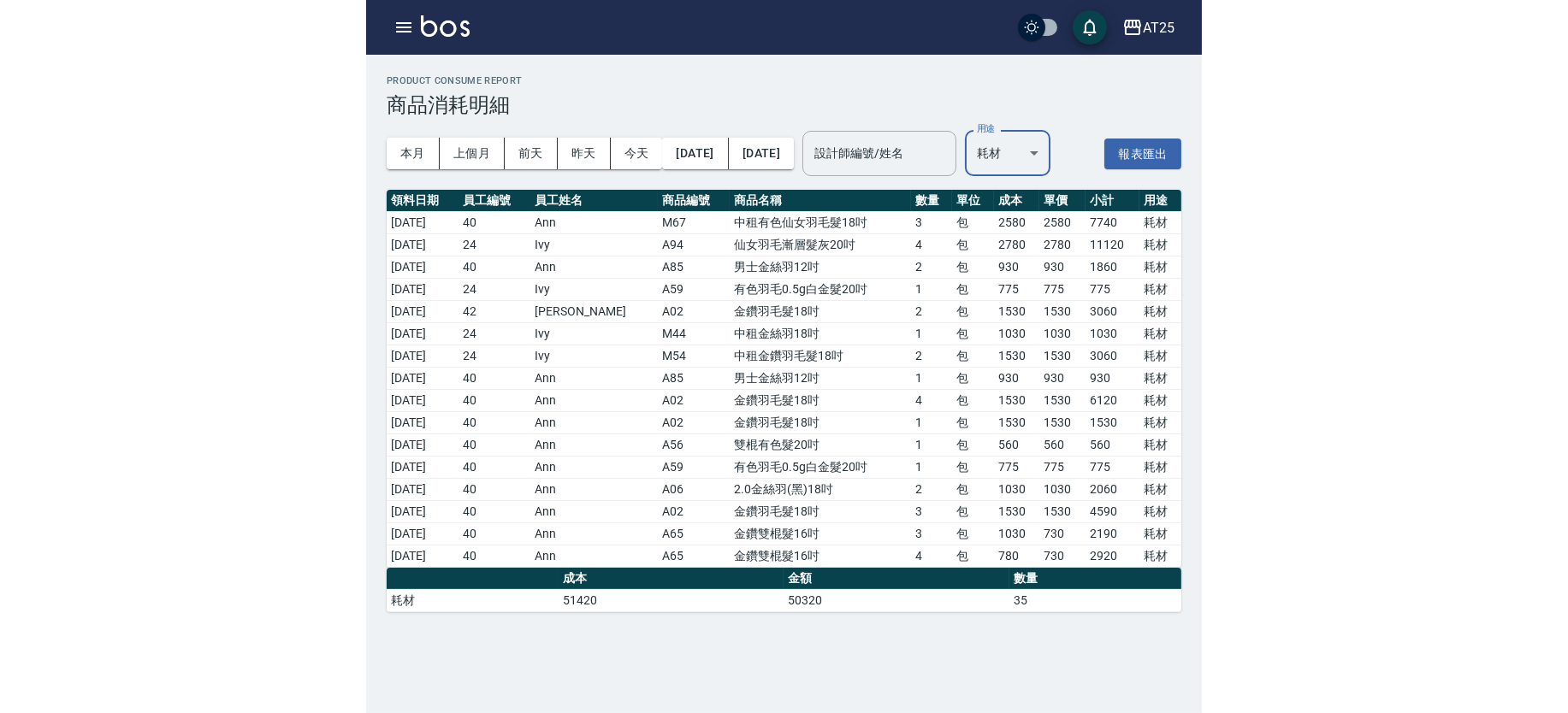
scroll to position [0, 0]
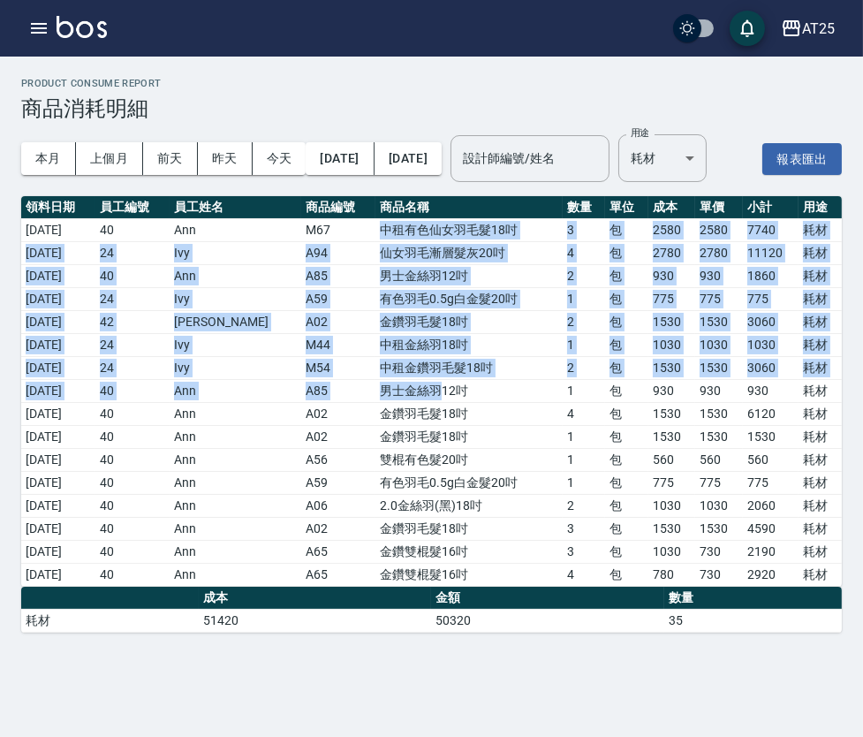
drag, startPoint x: 349, startPoint y: 278, endPoint x: 421, endPoint y: 429, distance: 167.2
click at [421, 429] on tbody "2025/08/01 40 Ann M67 中租有色仙女羽毛髮18吋 3 包 2580 2580 7740 耗材 2025/08/02 24 Ivy A94 …" at bounding box center [431, 402] width 821 height 368
click at [423, 379] on td "中租金鑽羽毛髮18吋" at bounding box center [469, 367] width 187 height 23
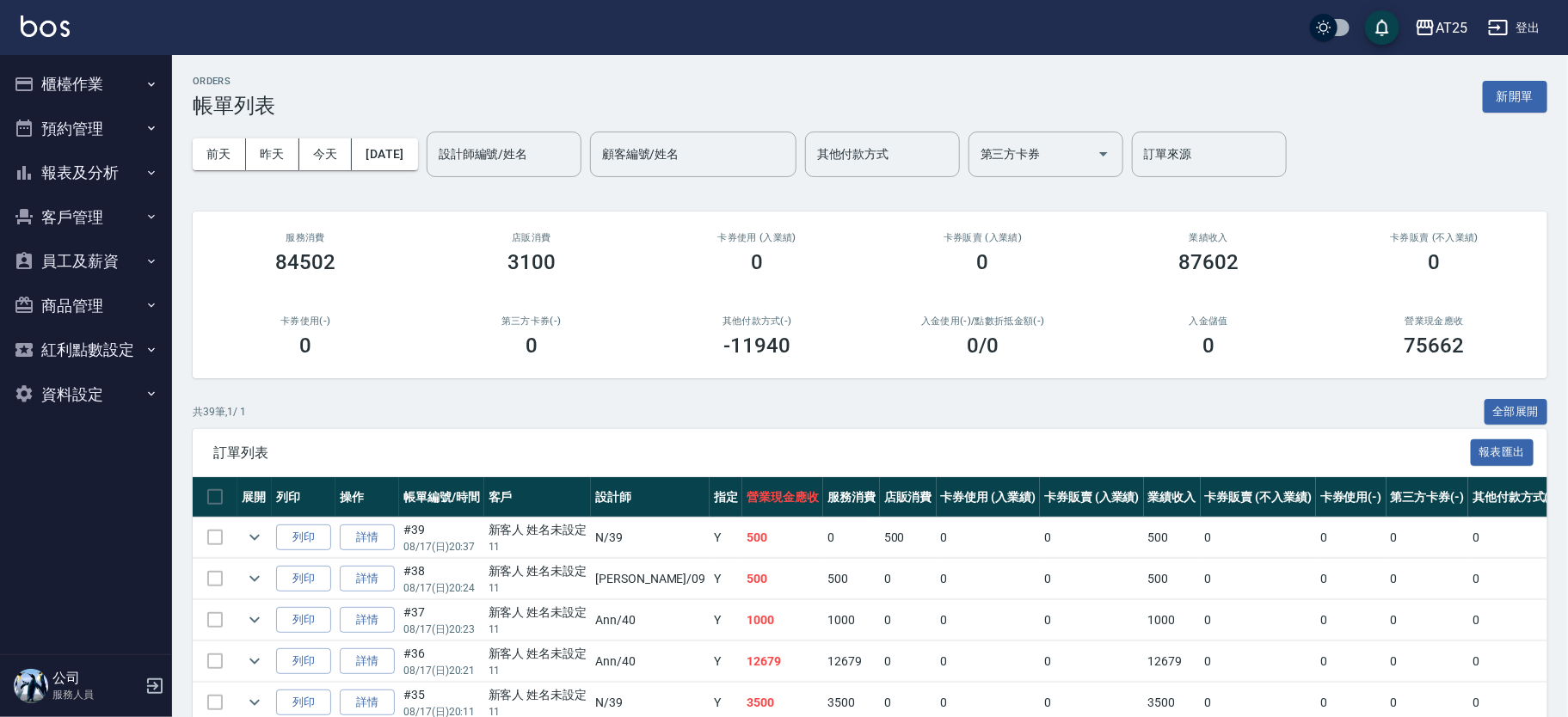
click at [101, 85] on button "櫃檯作業" at bounding box center [86, 85] width 159 height 45
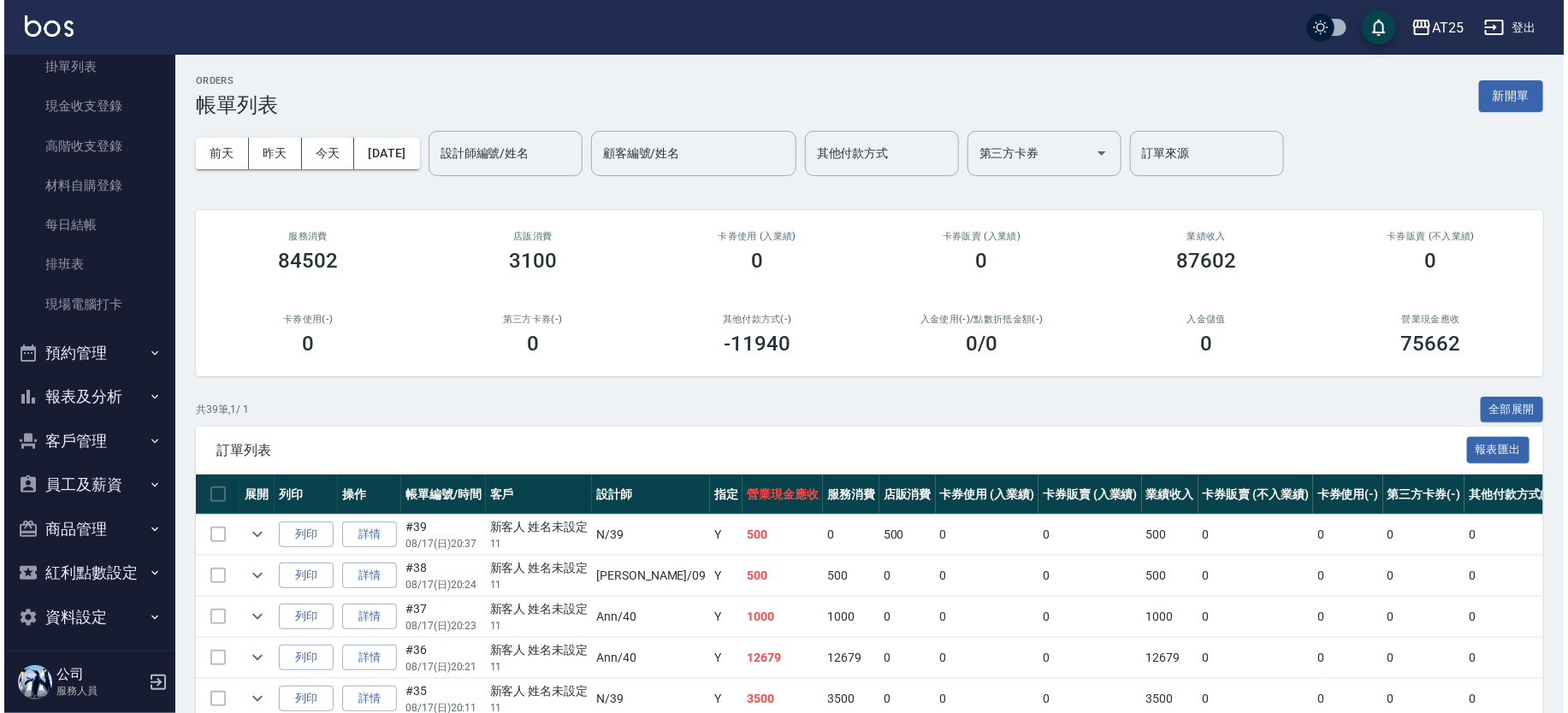
scroll to position [152, 0]
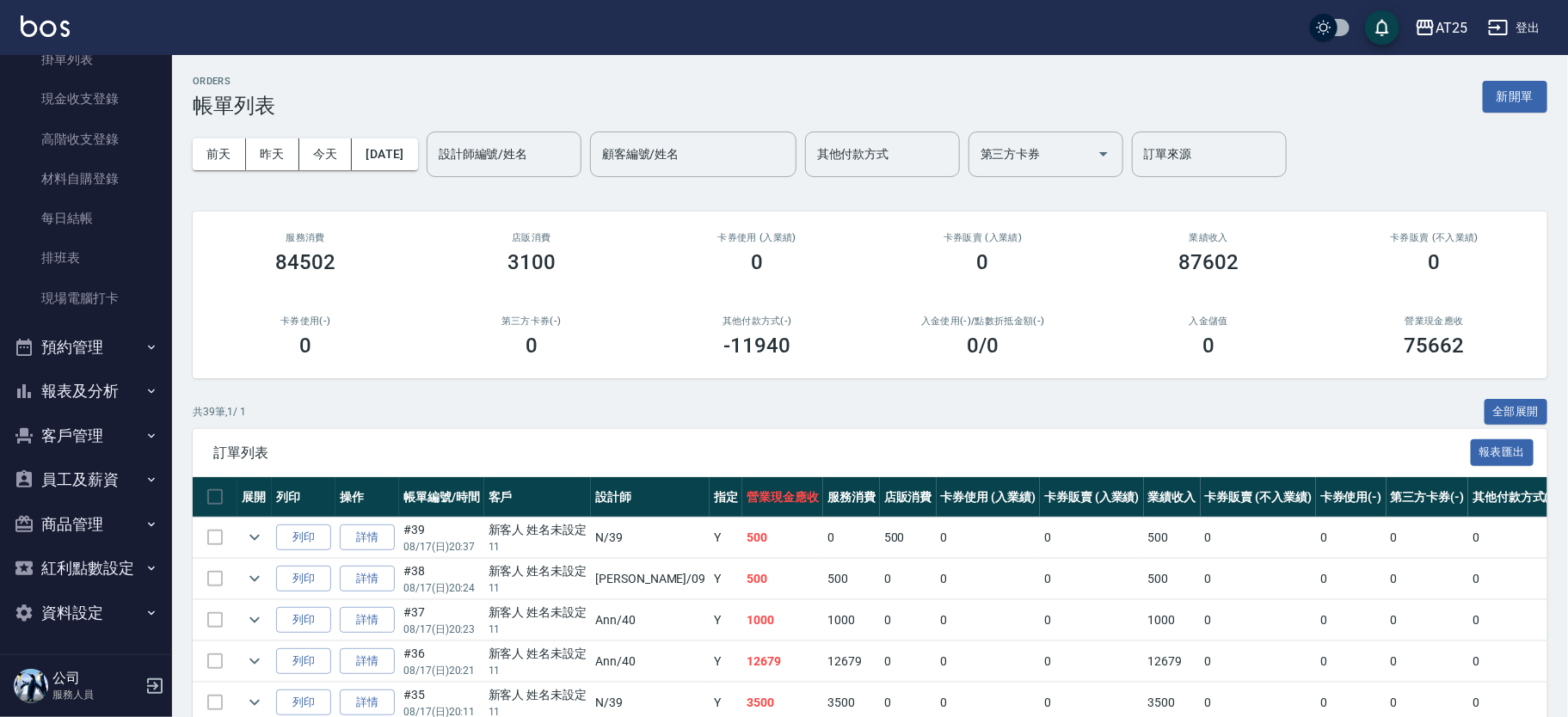
click at [115, 389] on button "報表及分析" at bounding box center [86, 391] width 159 height 45
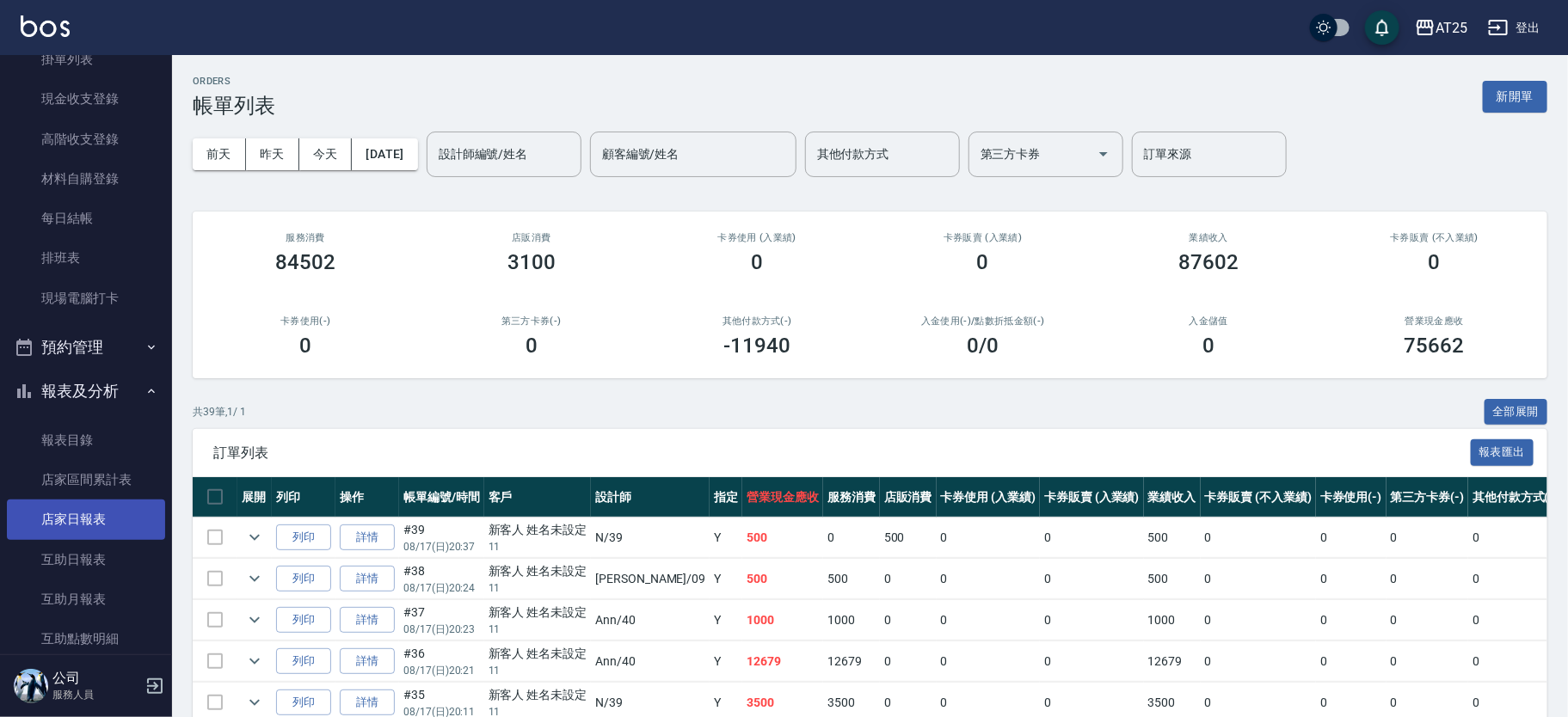
click at [105, 510] on link "店家日報表" at bounding box center [86, 519] width 159 height 40
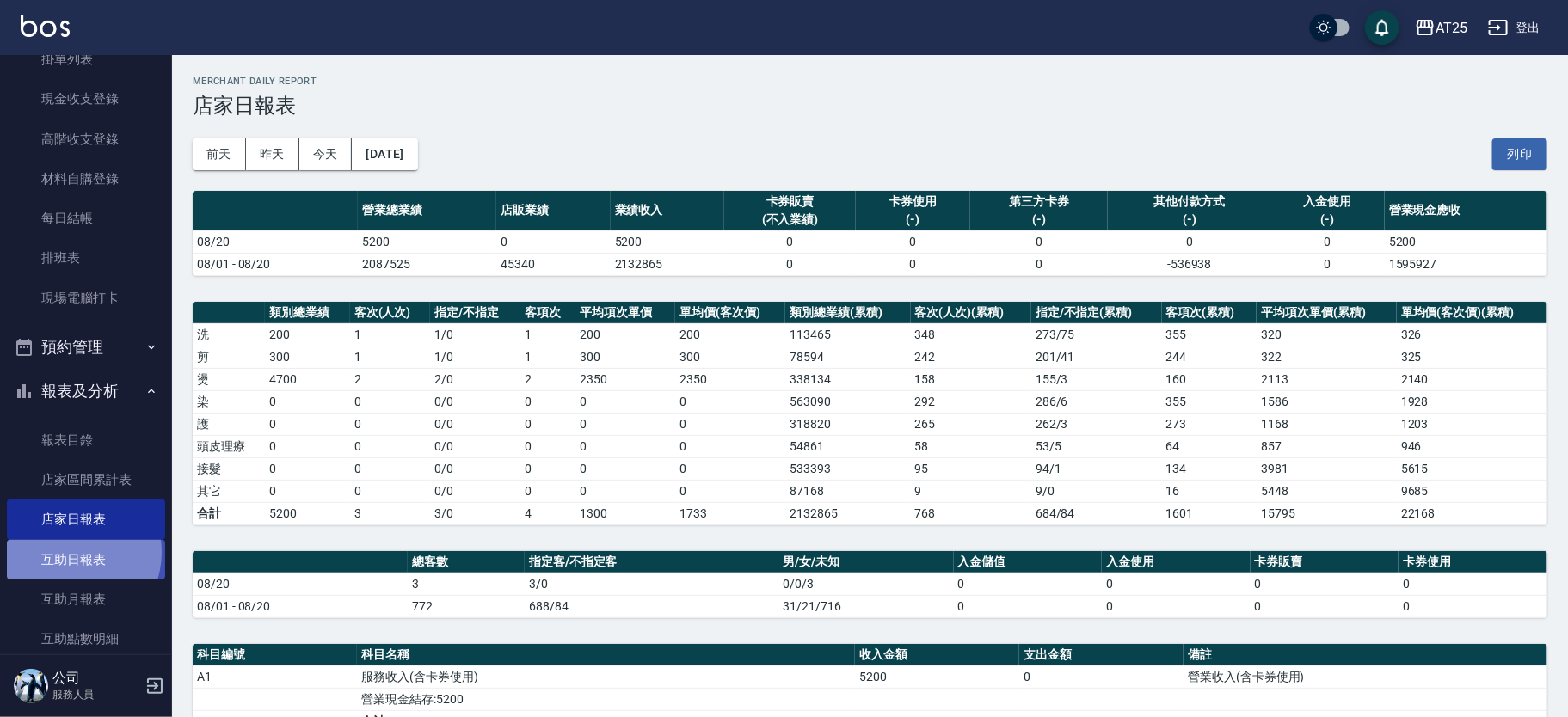
click at [73, 552] on link "互助日報表" at bounding box center [86, 559] width 159 height 40
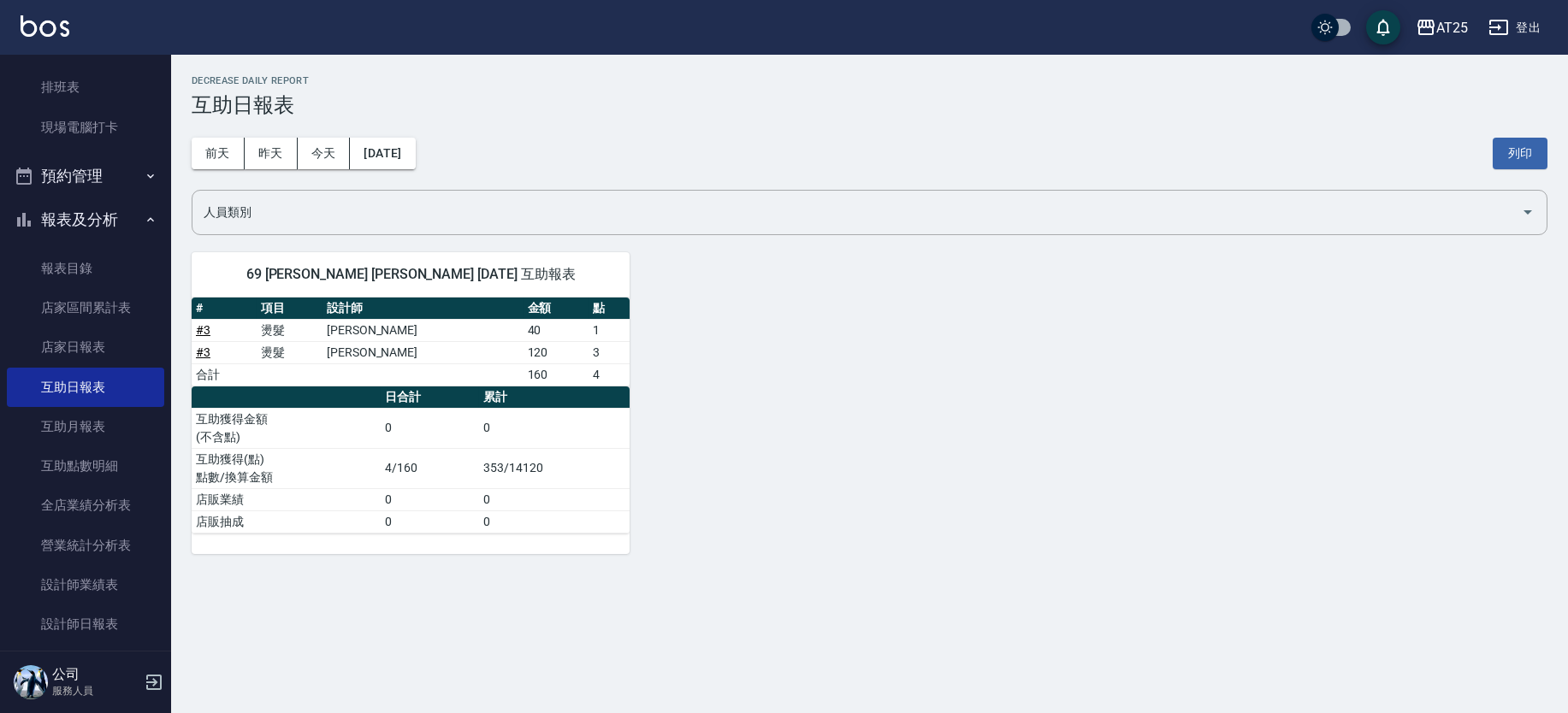
scroll to position [496, 0]
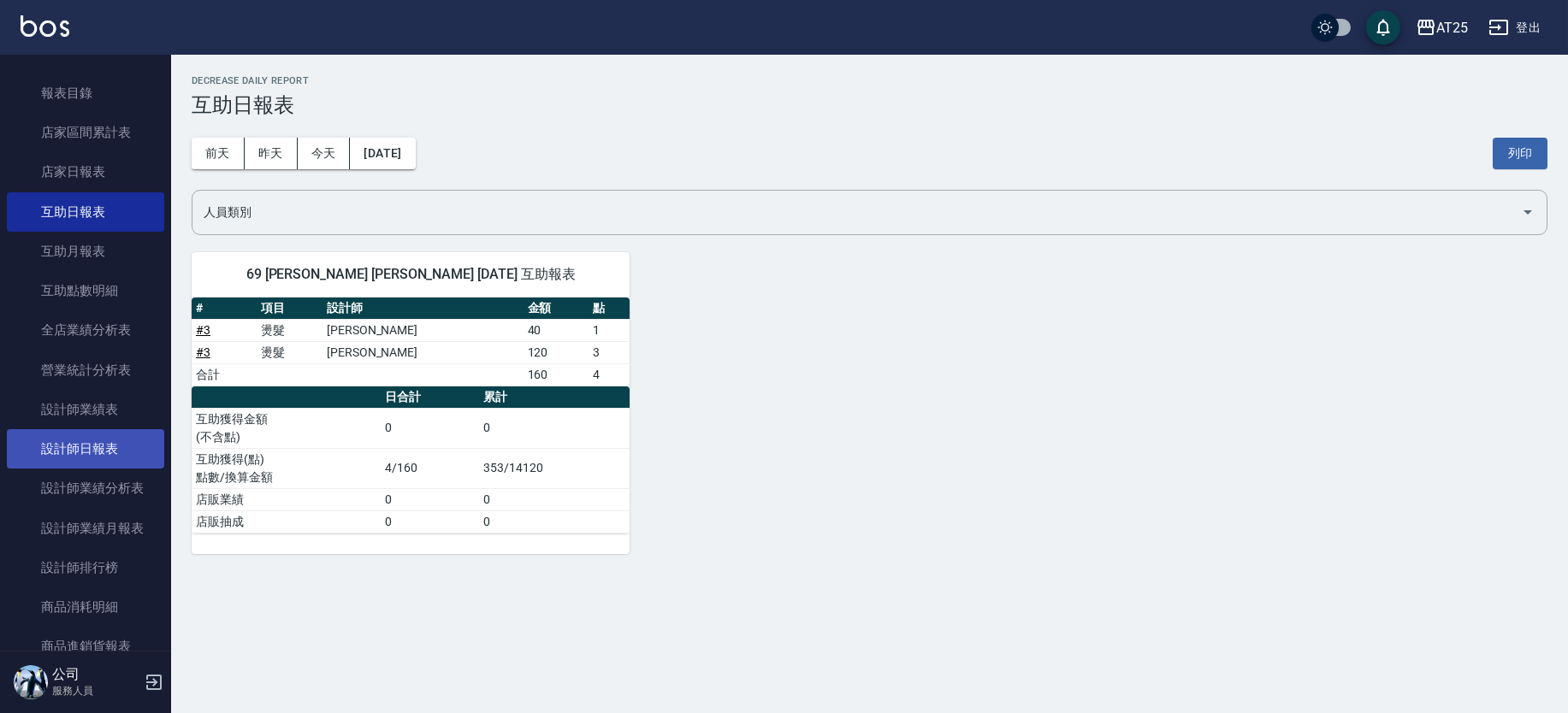
click at [104, 442] on link "設計師日報表" at bounding box center [85, 449] width 158 height 40
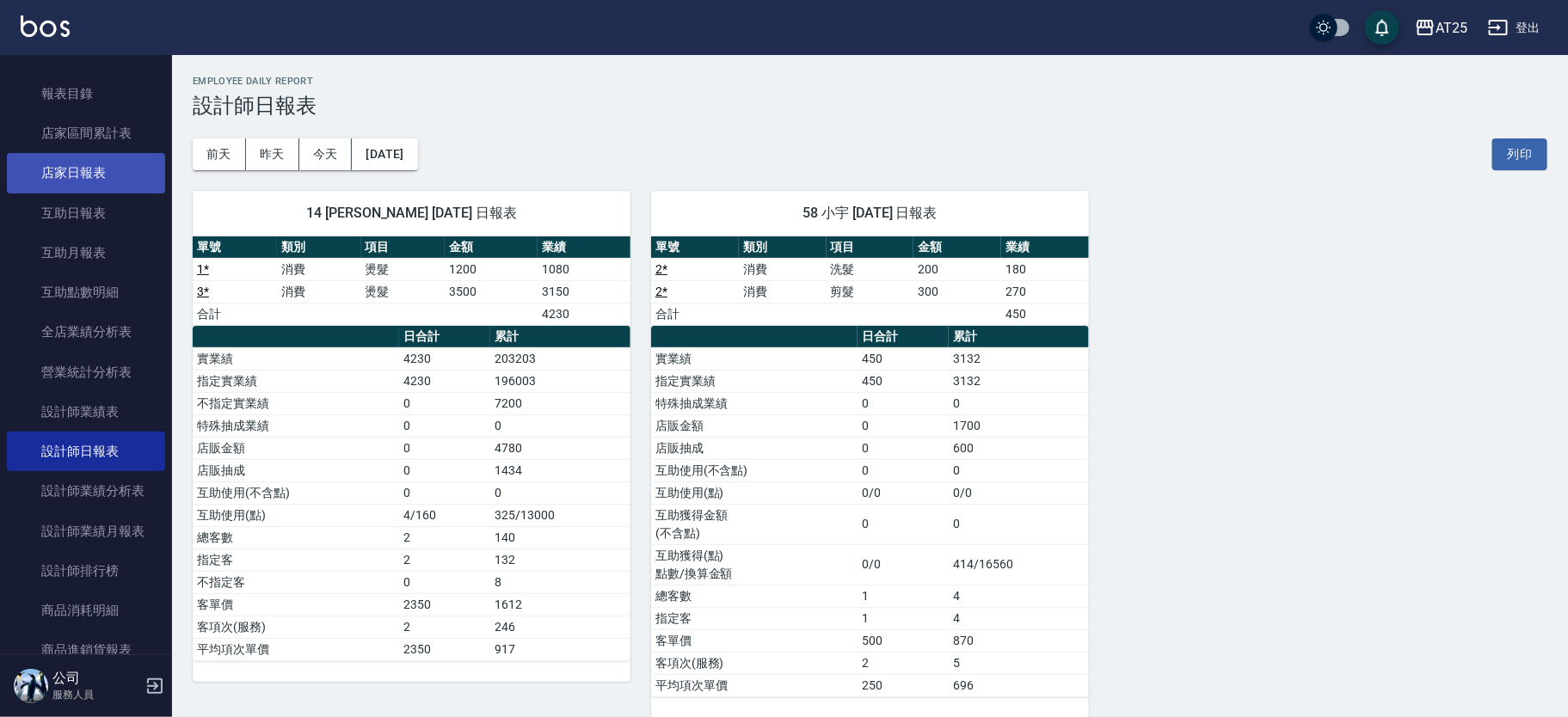
click at [111, 181] on link "店家日報表" at bounding box center [86, 172] width 159 height 40
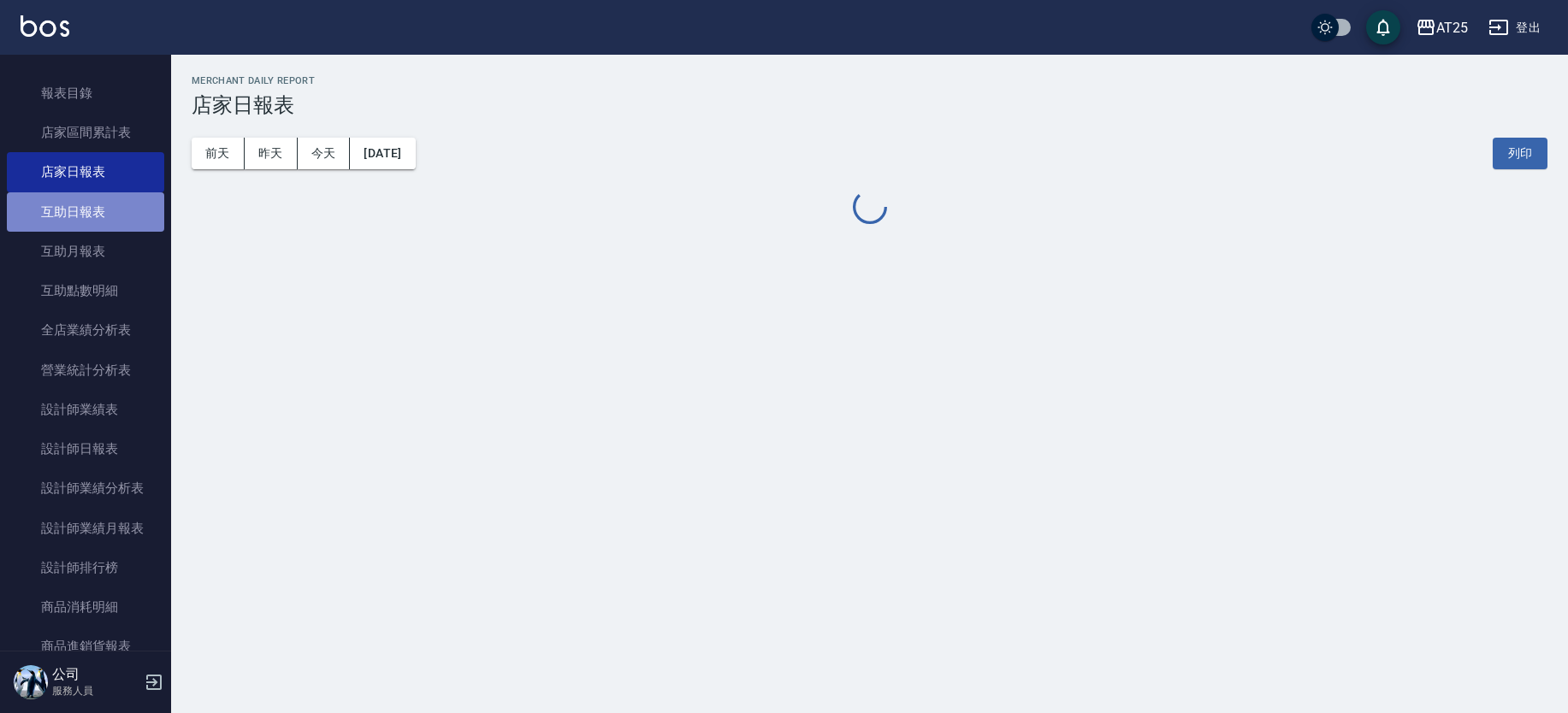
click at [102, 225] on link "互助日報表" at bounding box center [85, 212] width 158 height 40
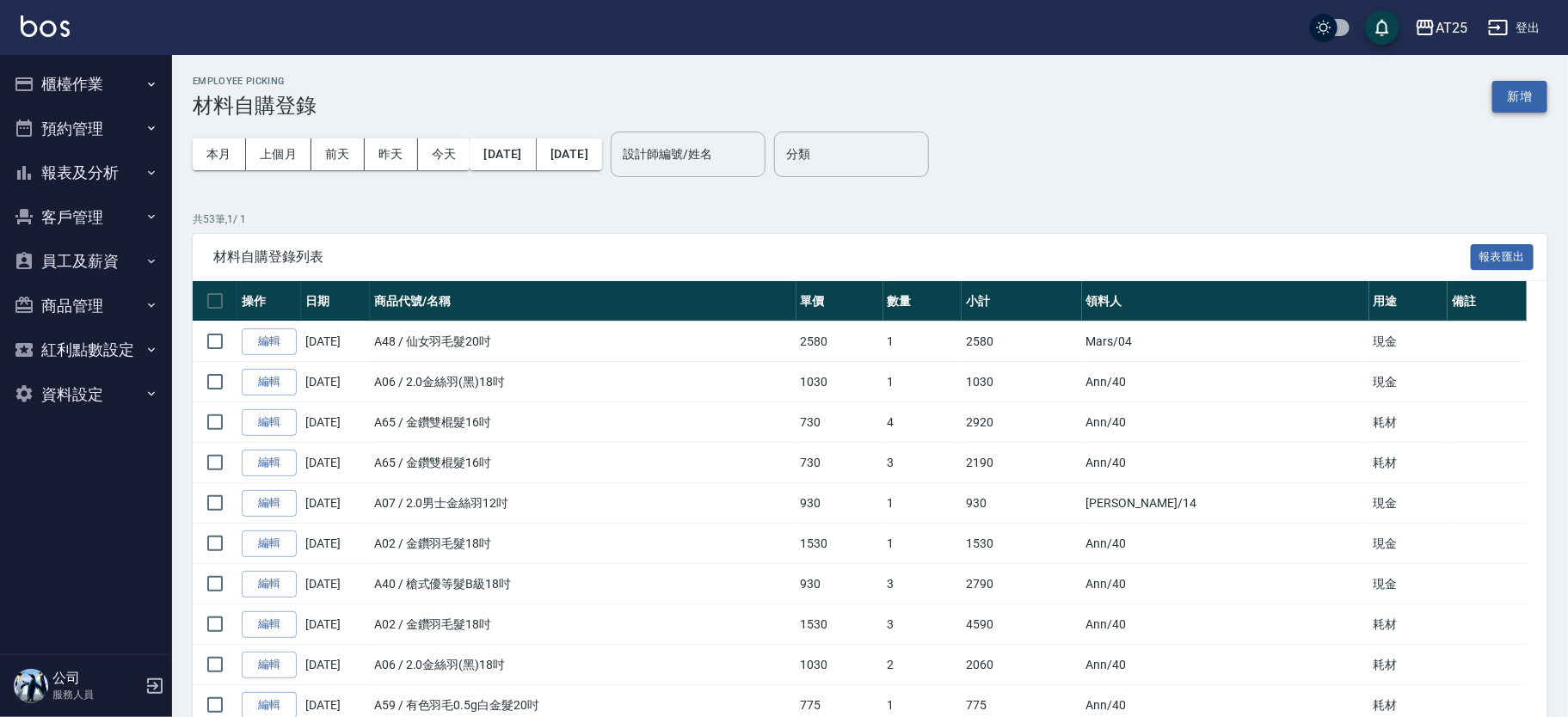
click at [1526, 95] on button "新增" at bounding box center [1519, 96] width 55 height 32
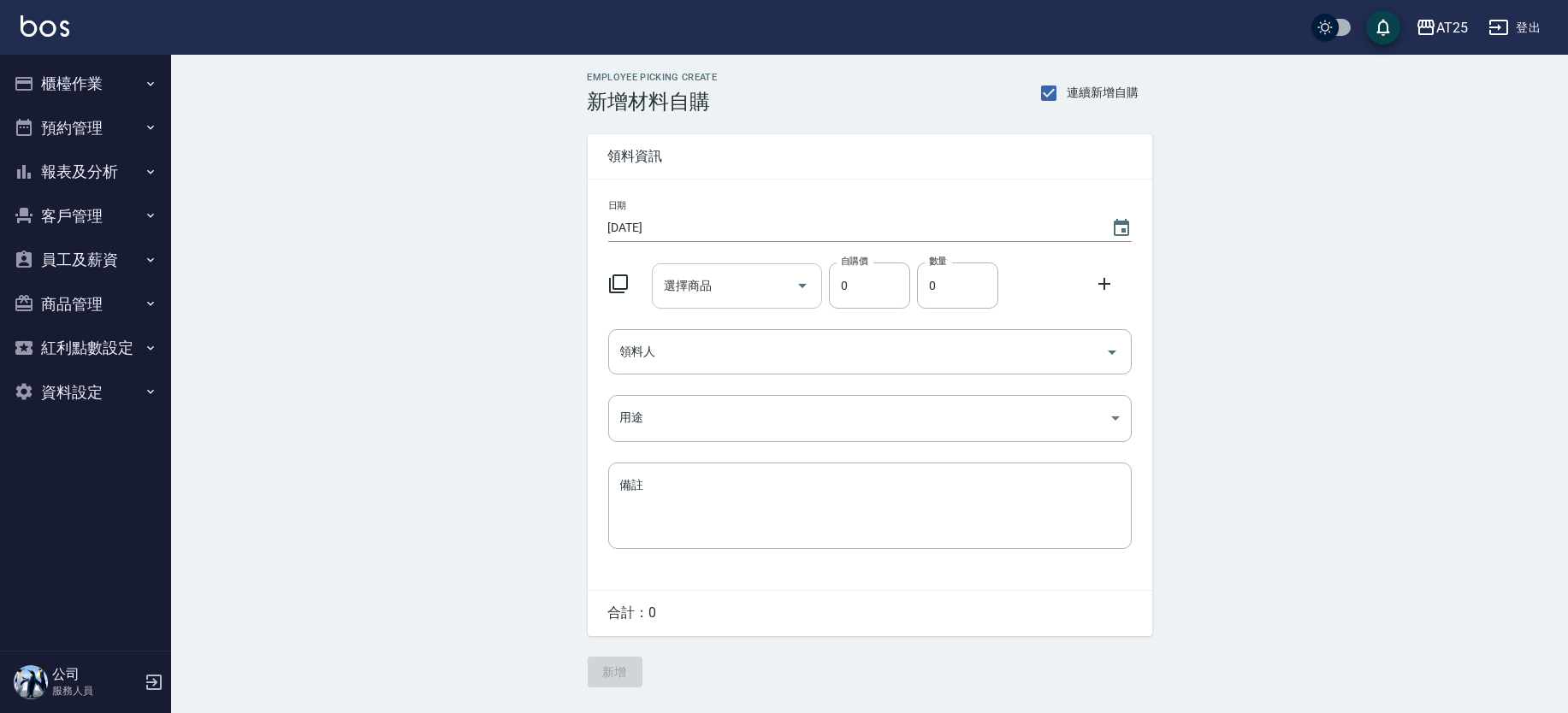
click at [711, 298] on input "選擇商品" at bounding box center [723, 285] width 129 height 30
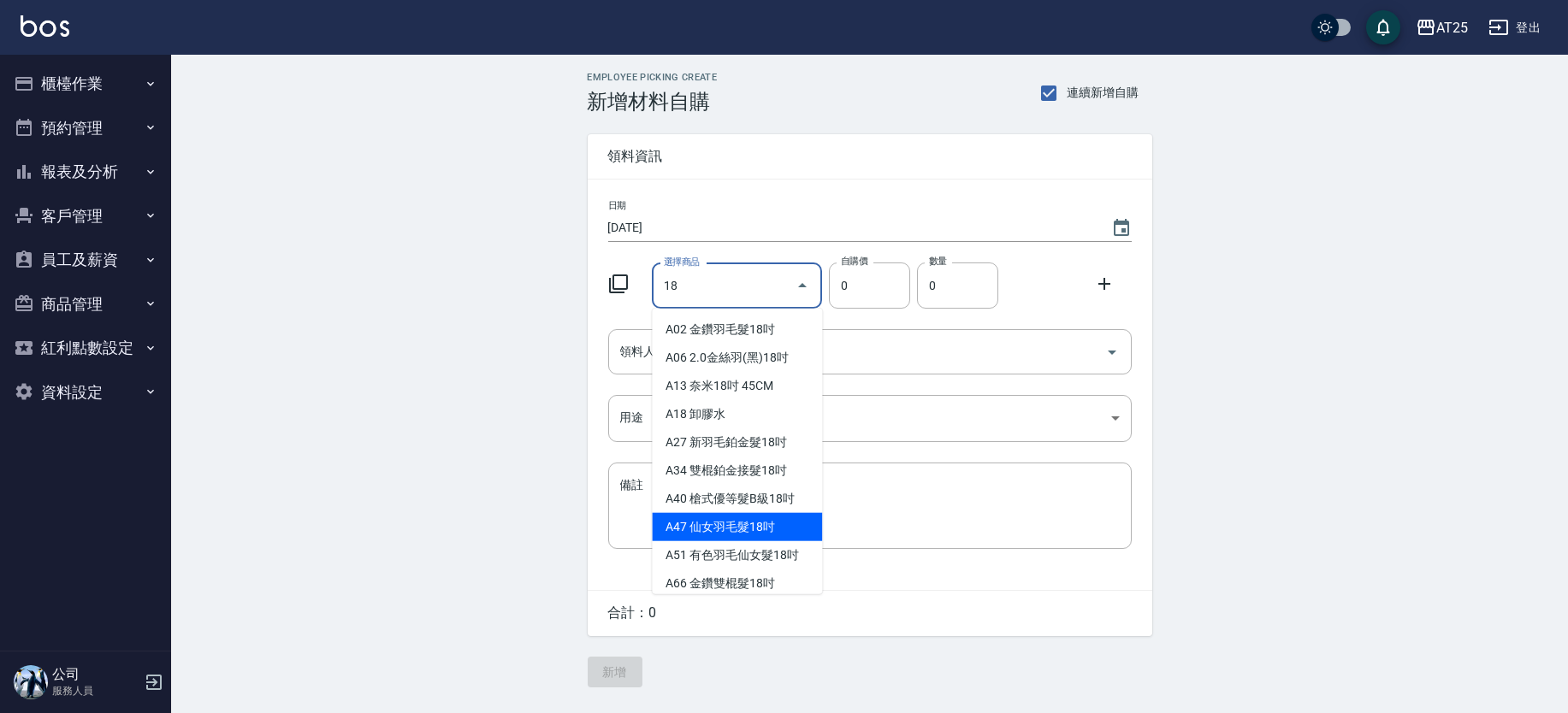
click at [761, 522] on li "A47 仙女羽毛髮18吋" at bounding box center [737, 526] width 170 height 28
type input "仙女羽毛髮18吋"
type input "2380"
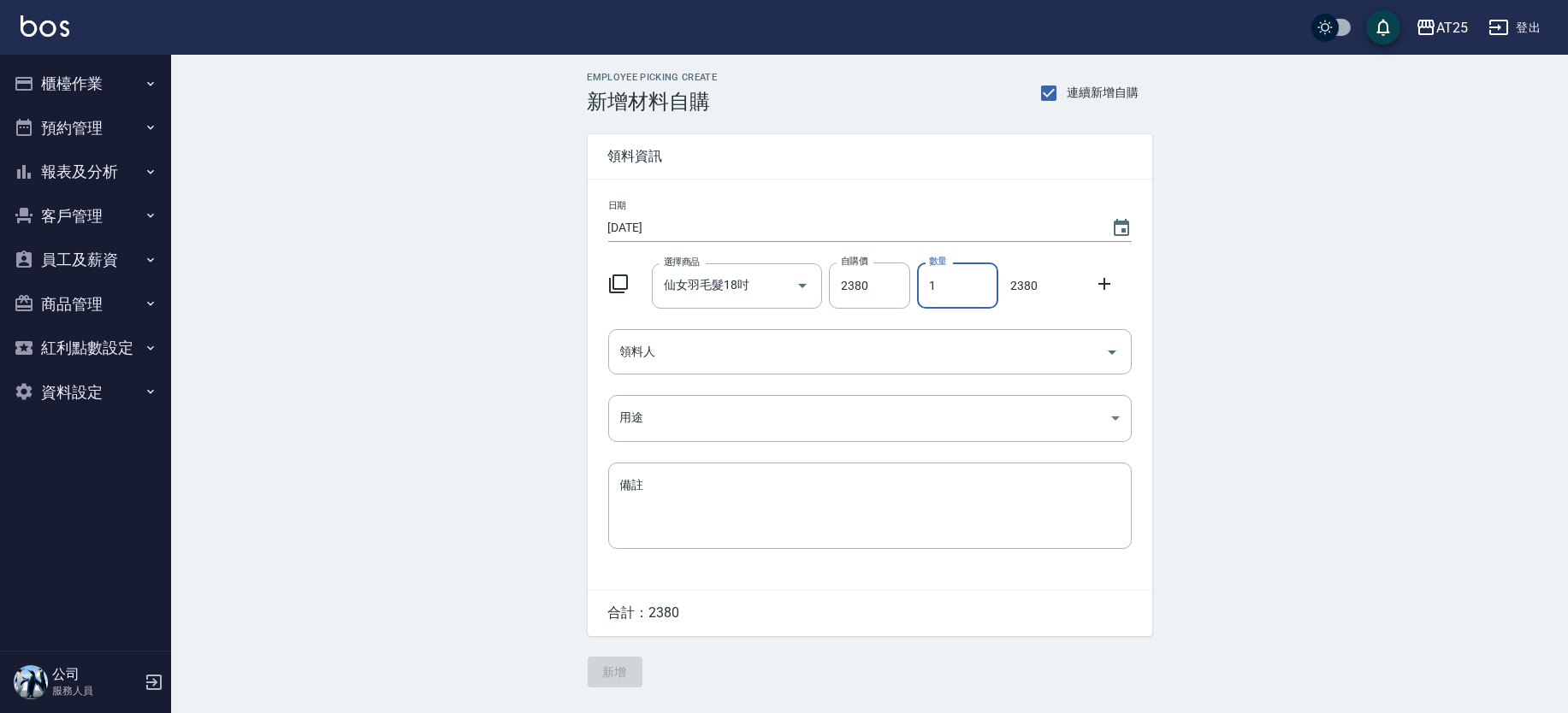
drag, startPoint x: 946, startPoint y: 279, endPoint x: 910, endPoint y: 276, distance: 36.1
click at [910, 276] on div "數量 1 數量" at bounding box center [953, 282] width 88 height 53
type input "2"
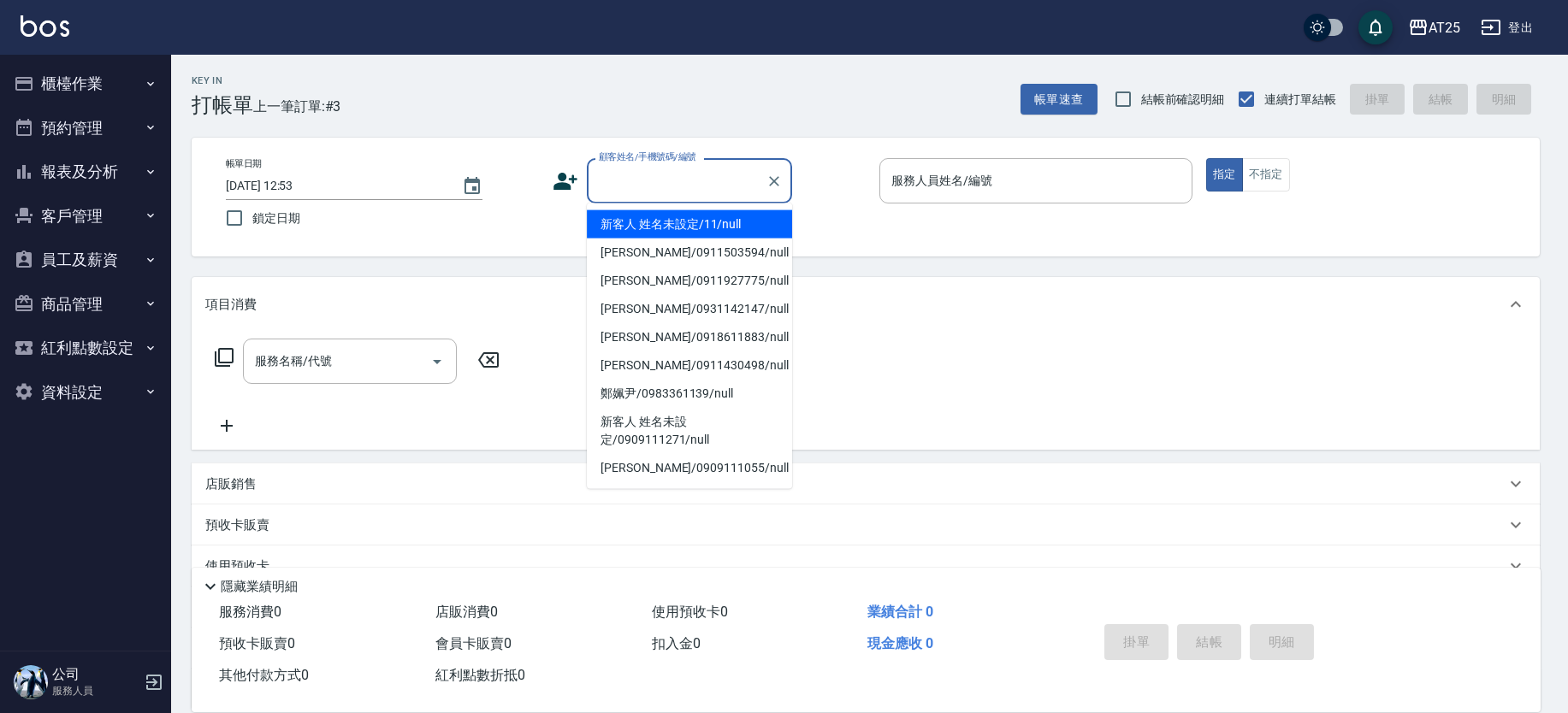
click at [722, 226] on li "新客人 姓名未設定/11/null" at bounding box center [689, 223] width 205 height 28
type input "新客人 姓名未設定/11/null"
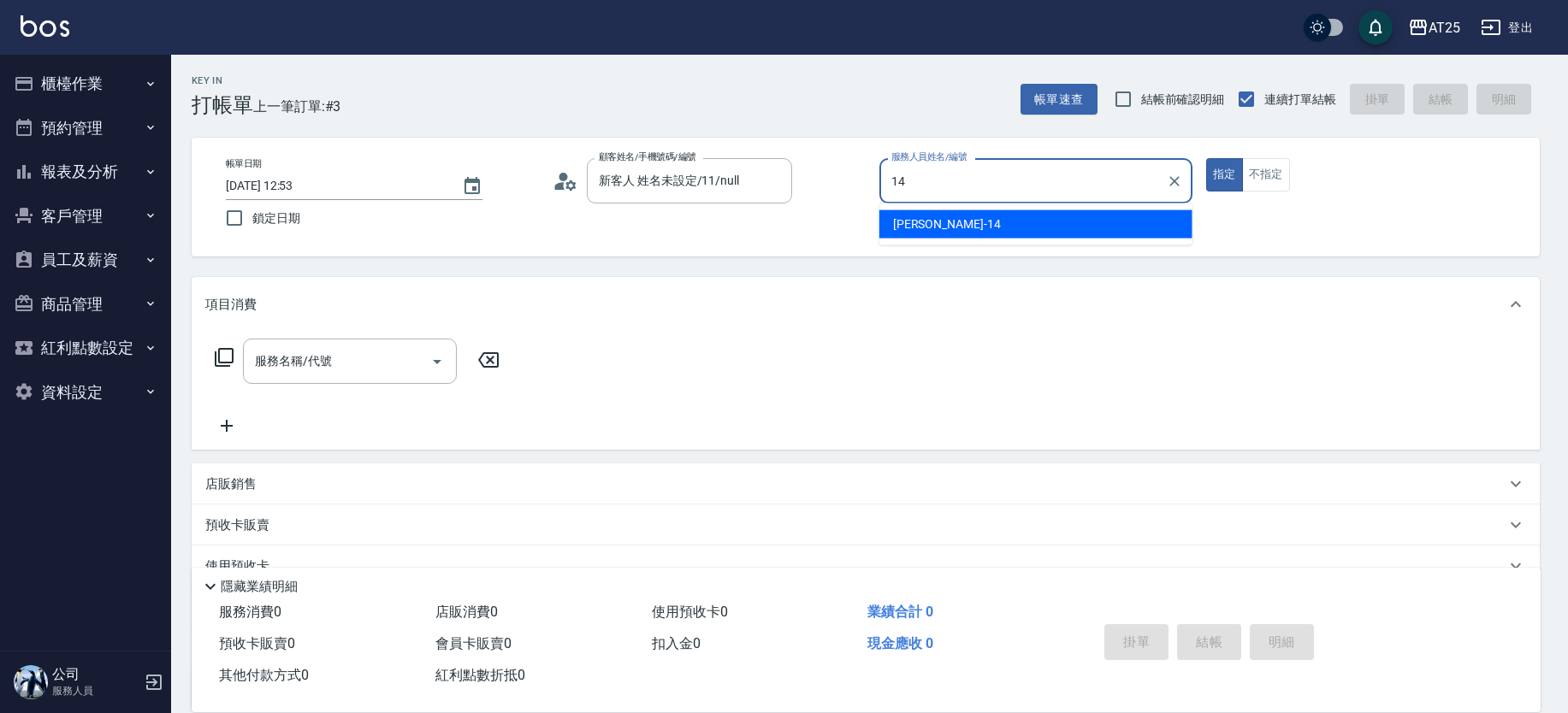
type input "[PERSON_NAME]-14"
type button "true"
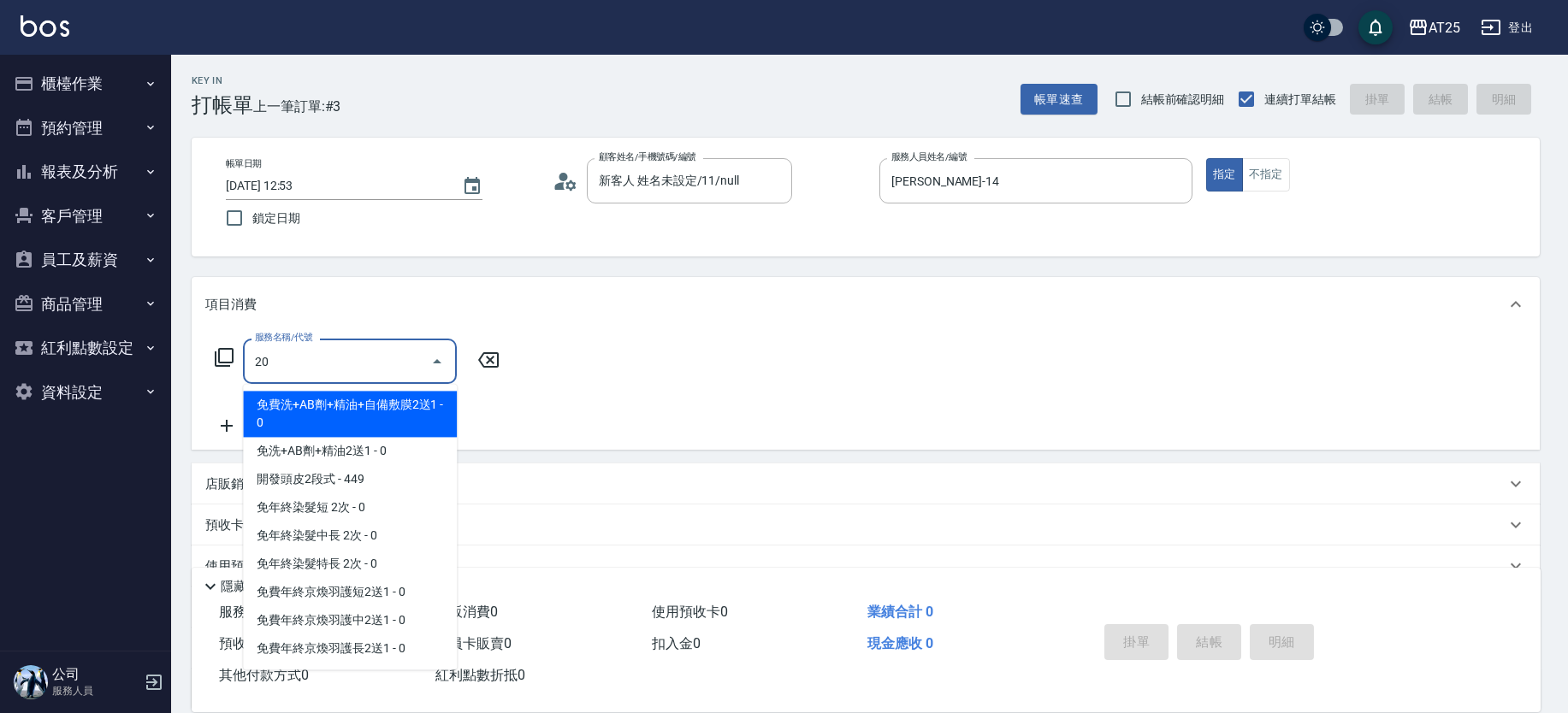
type input "201"
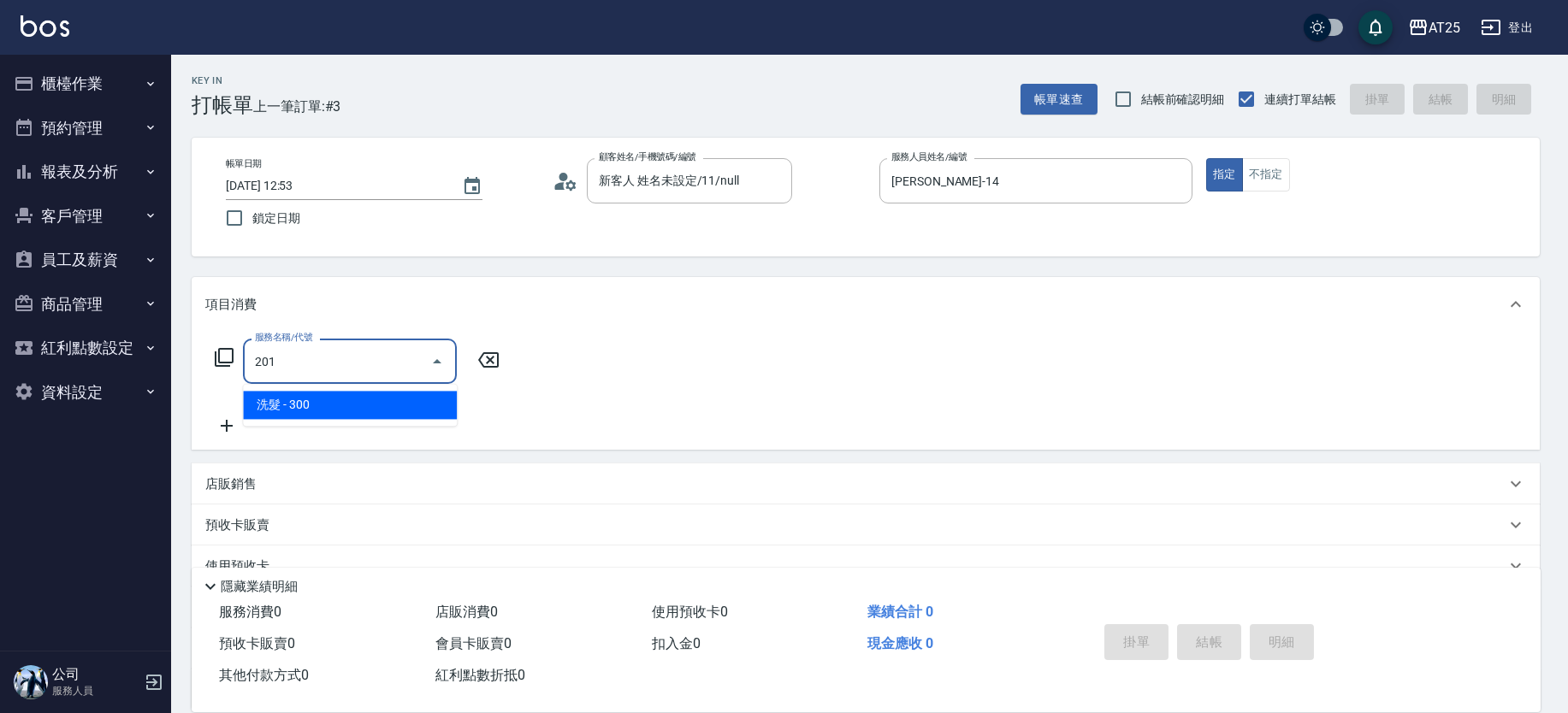
type input "30"
type input "洗髮(201)"
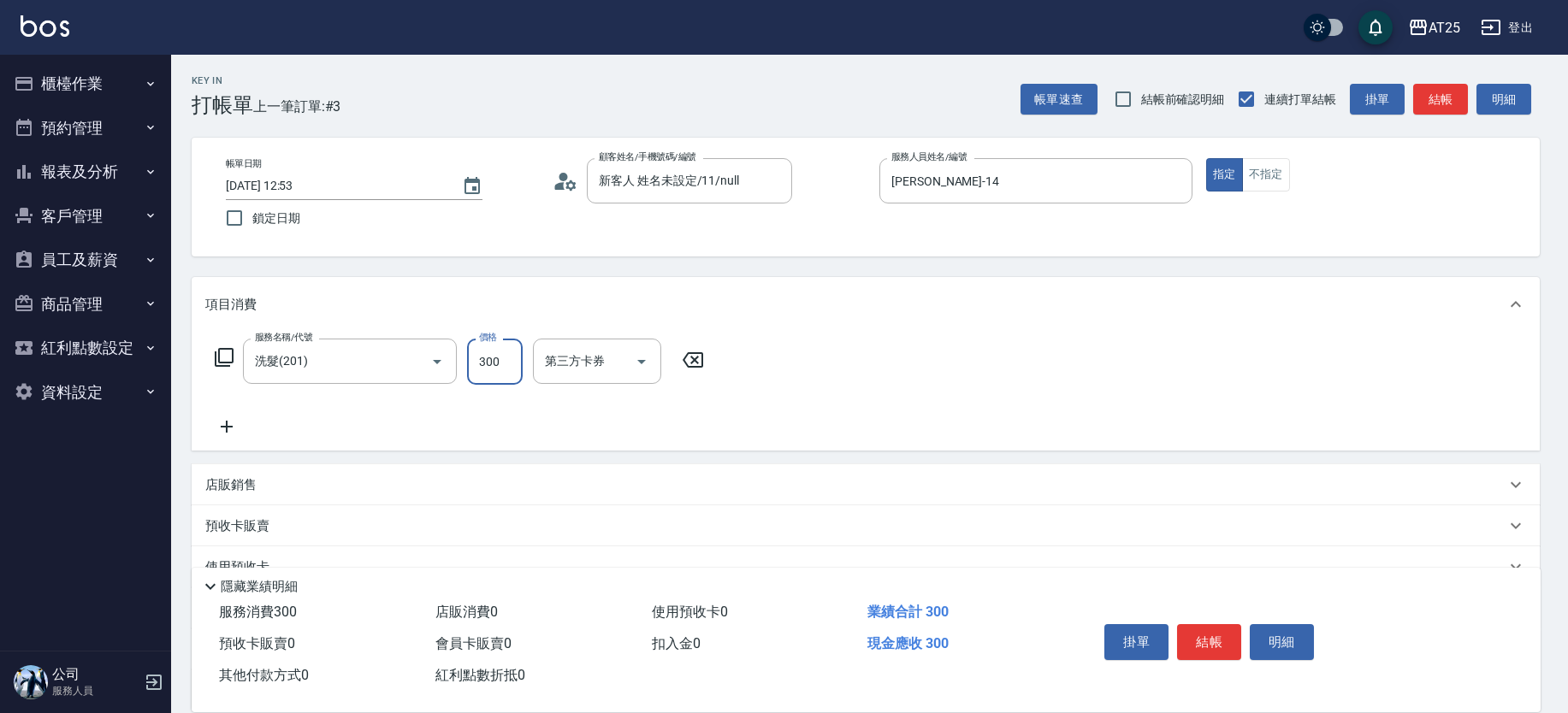
type input "4"
type input "0"
type input "40"
type input "400"
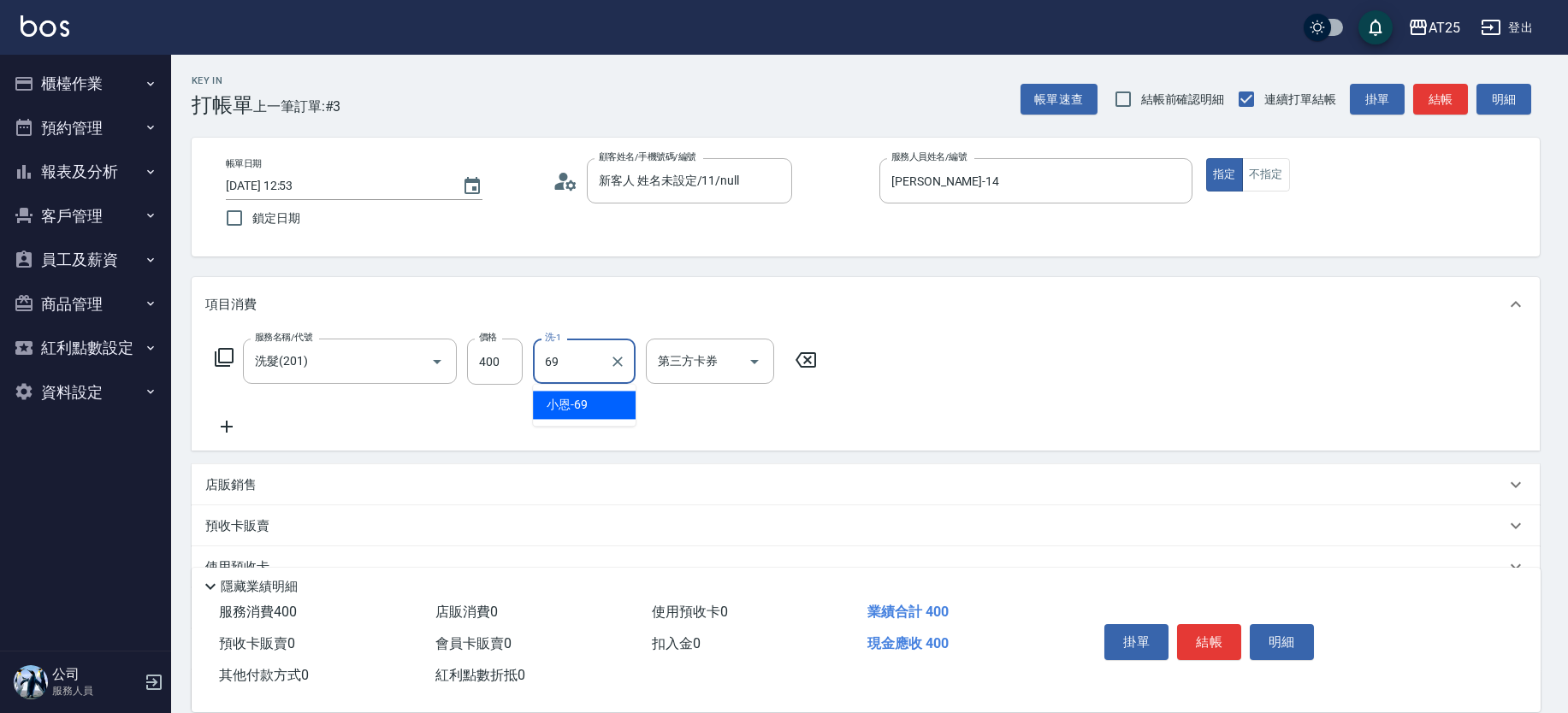
type input "小恩-69"
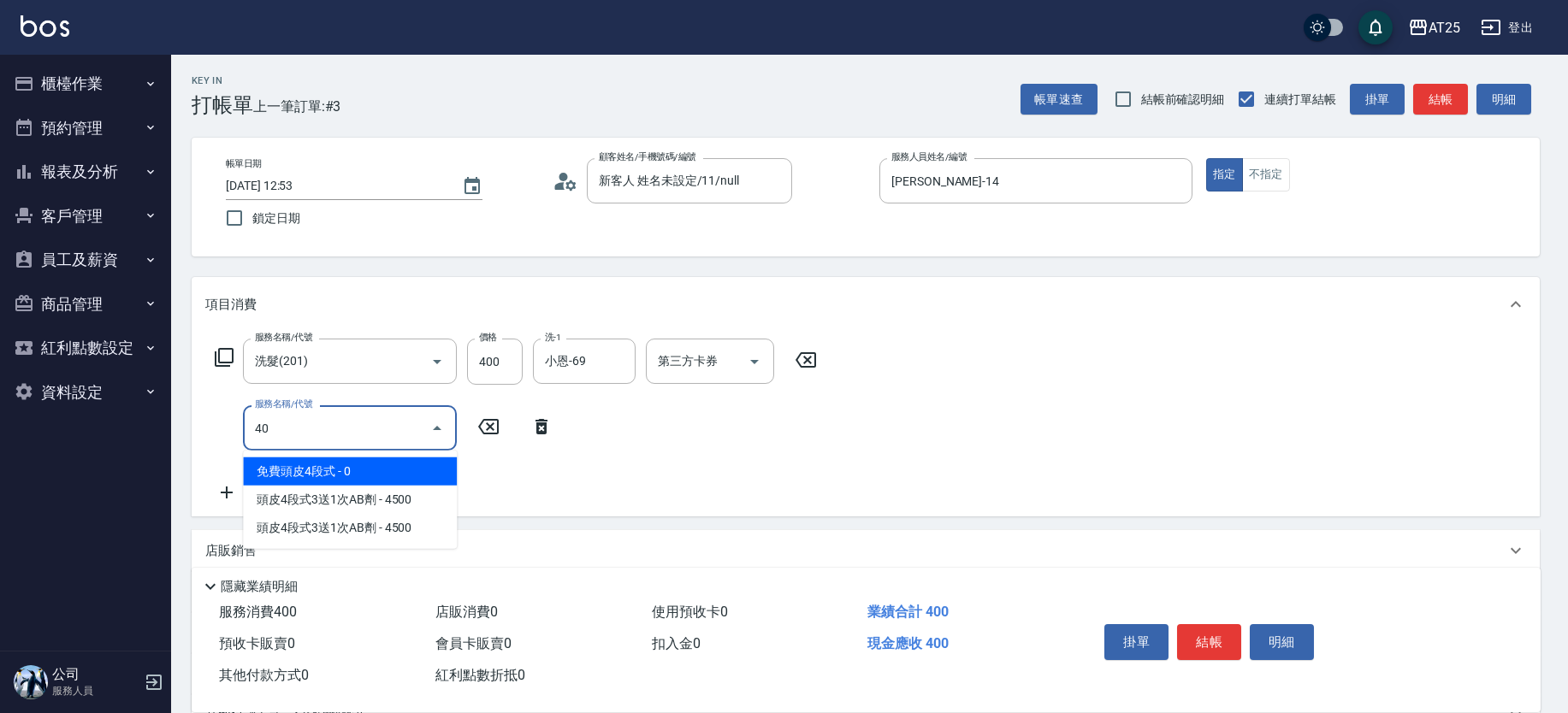
type input "401"
type input "70"
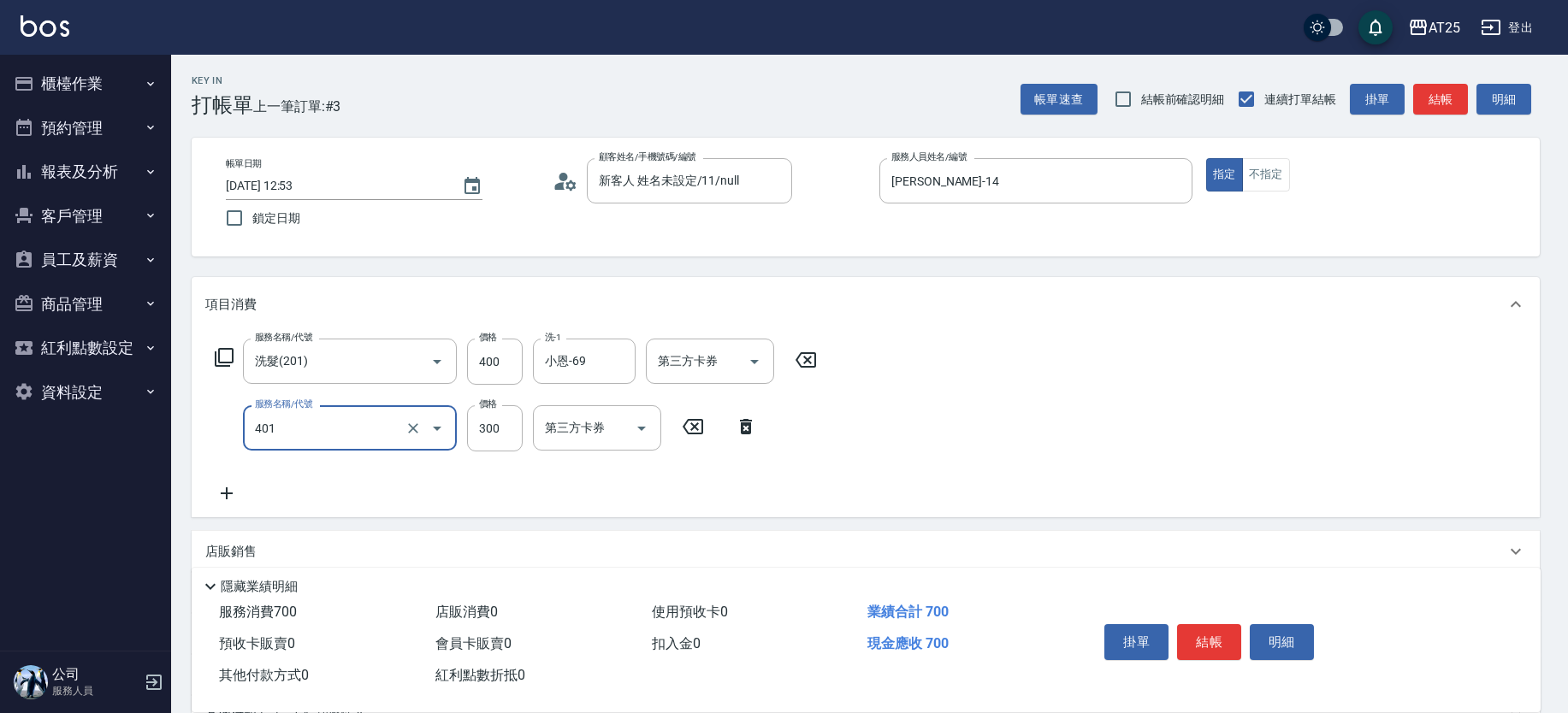
type input "剪髮(401)"
type input "40"
type input "80"
type input "400"
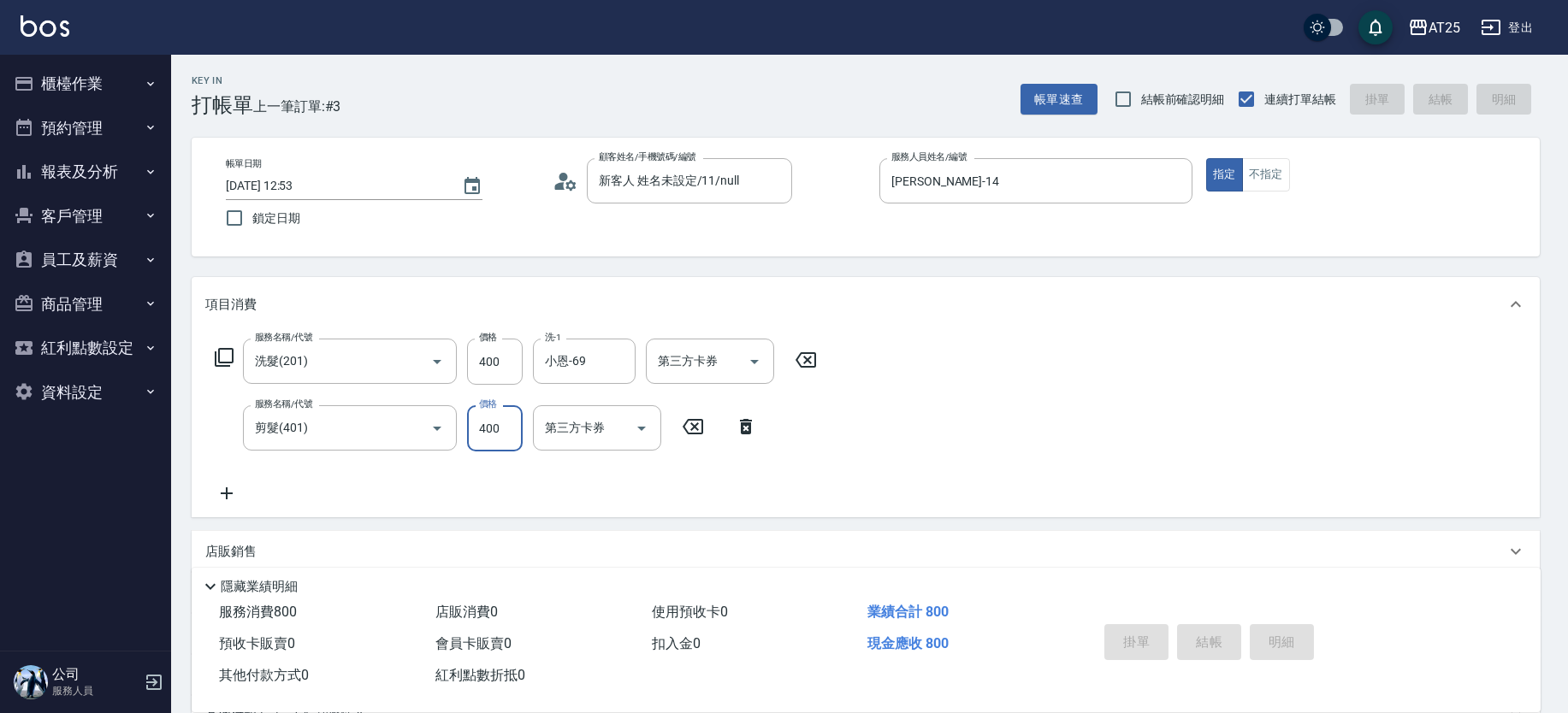
type input "2025/08/20 13:42"
type input "0"
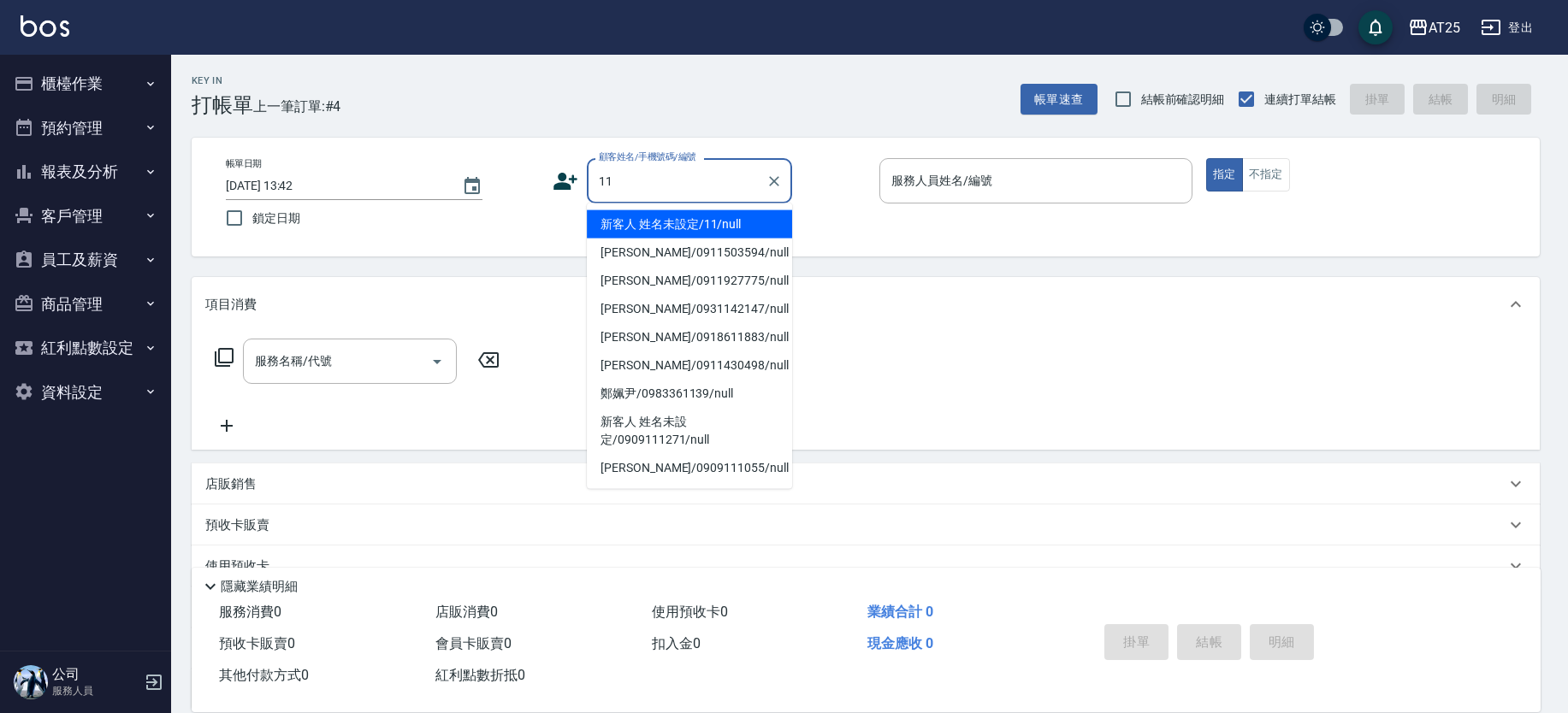
type input "新客人 姓名未設定/11/null"
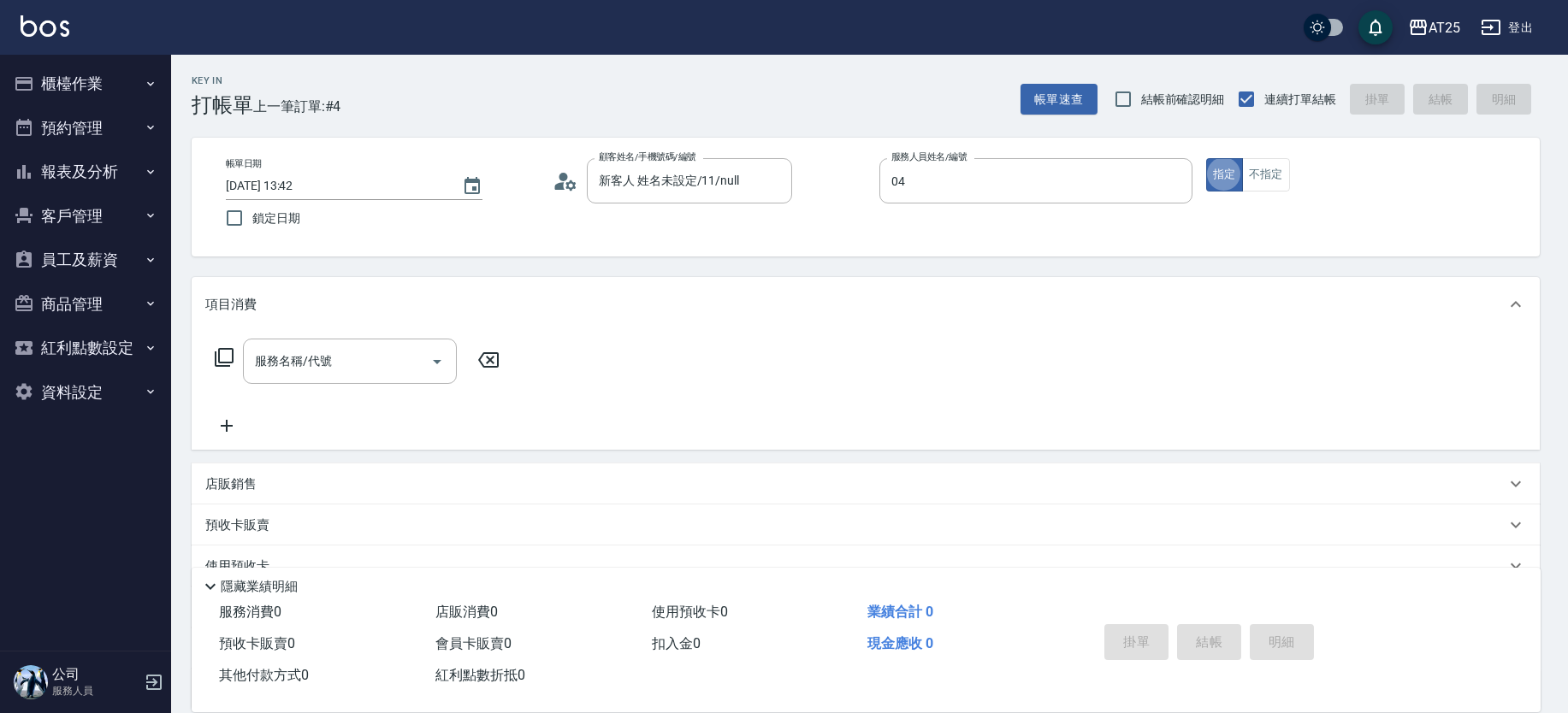
type input "Mars-04"
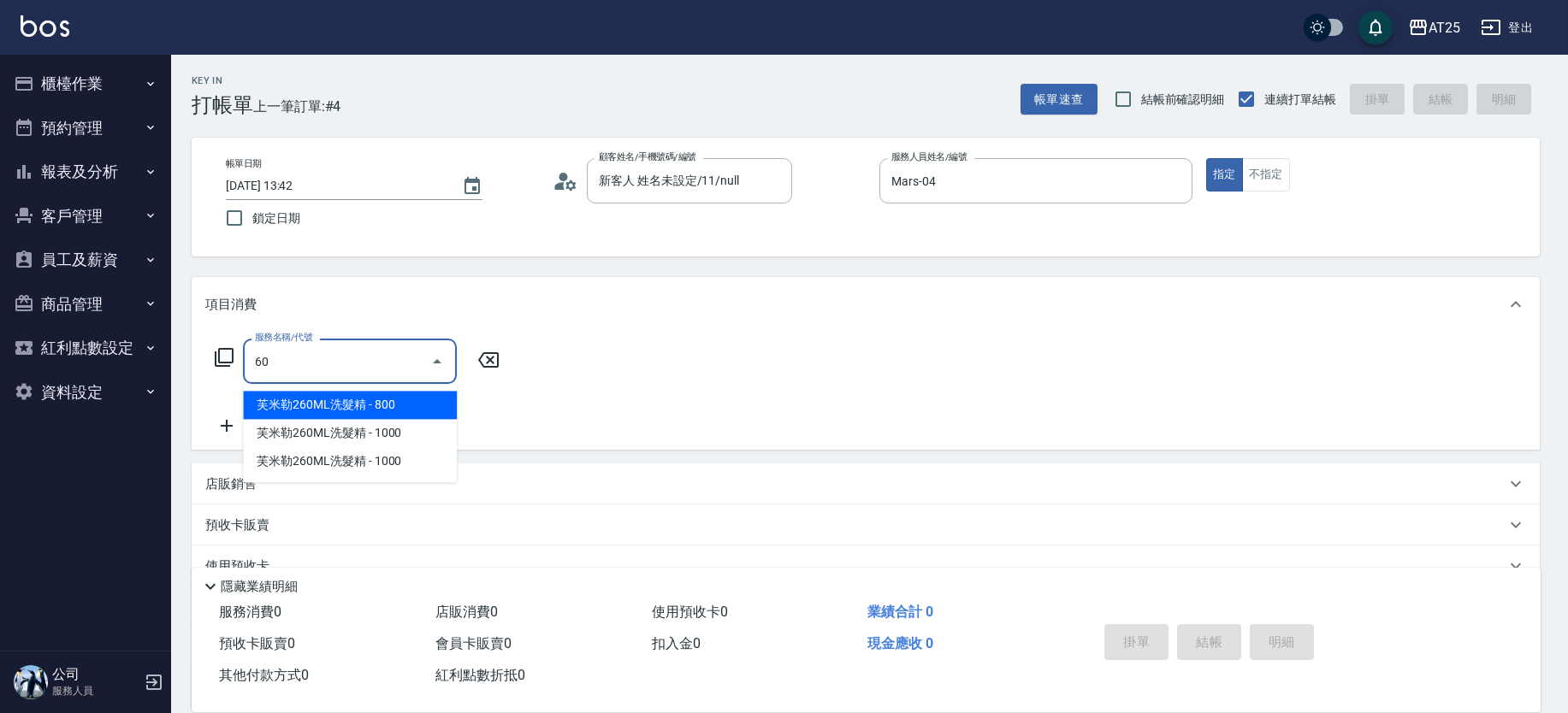
type input "601"
type input "100"
type input "自備護髮(1000上)(601)"
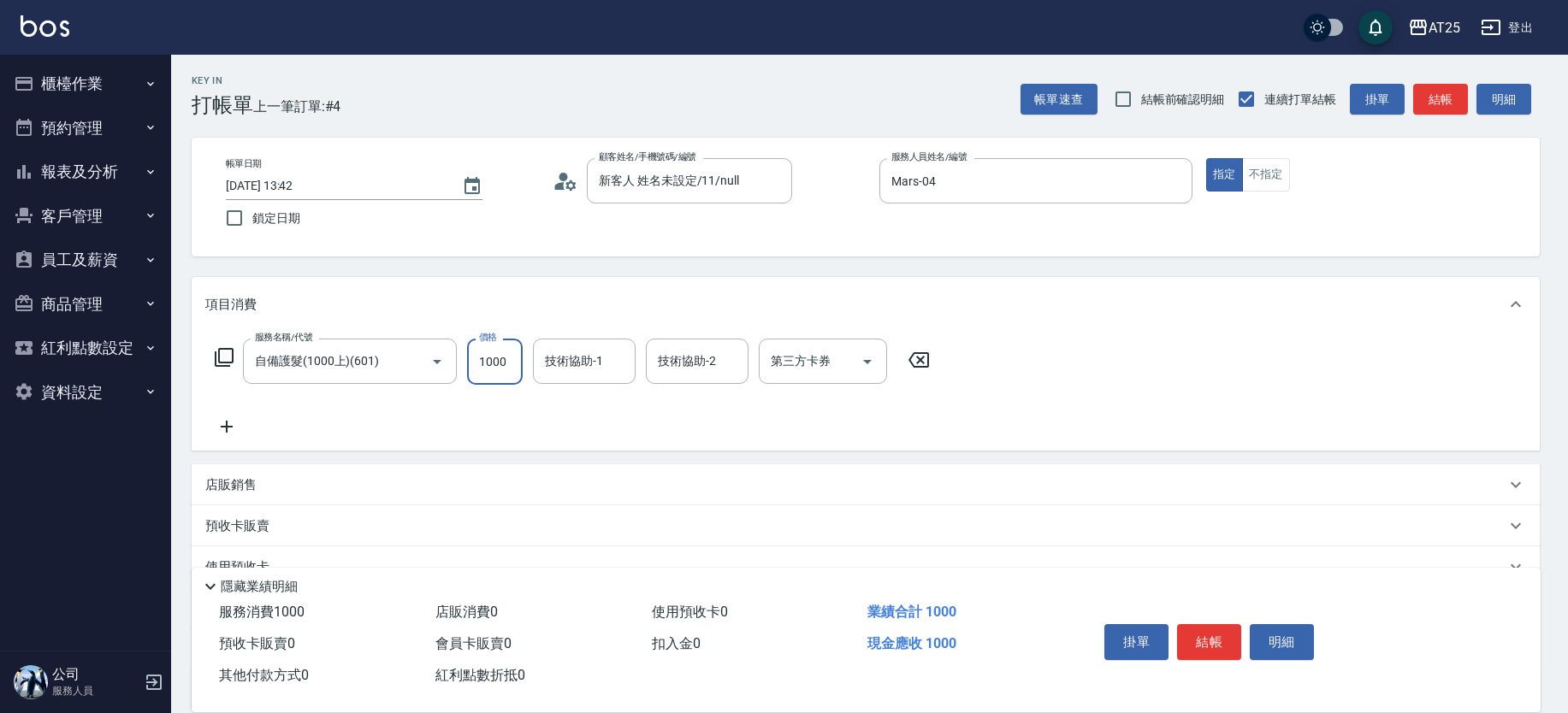
type input "0"
type input "20"
type input "200"
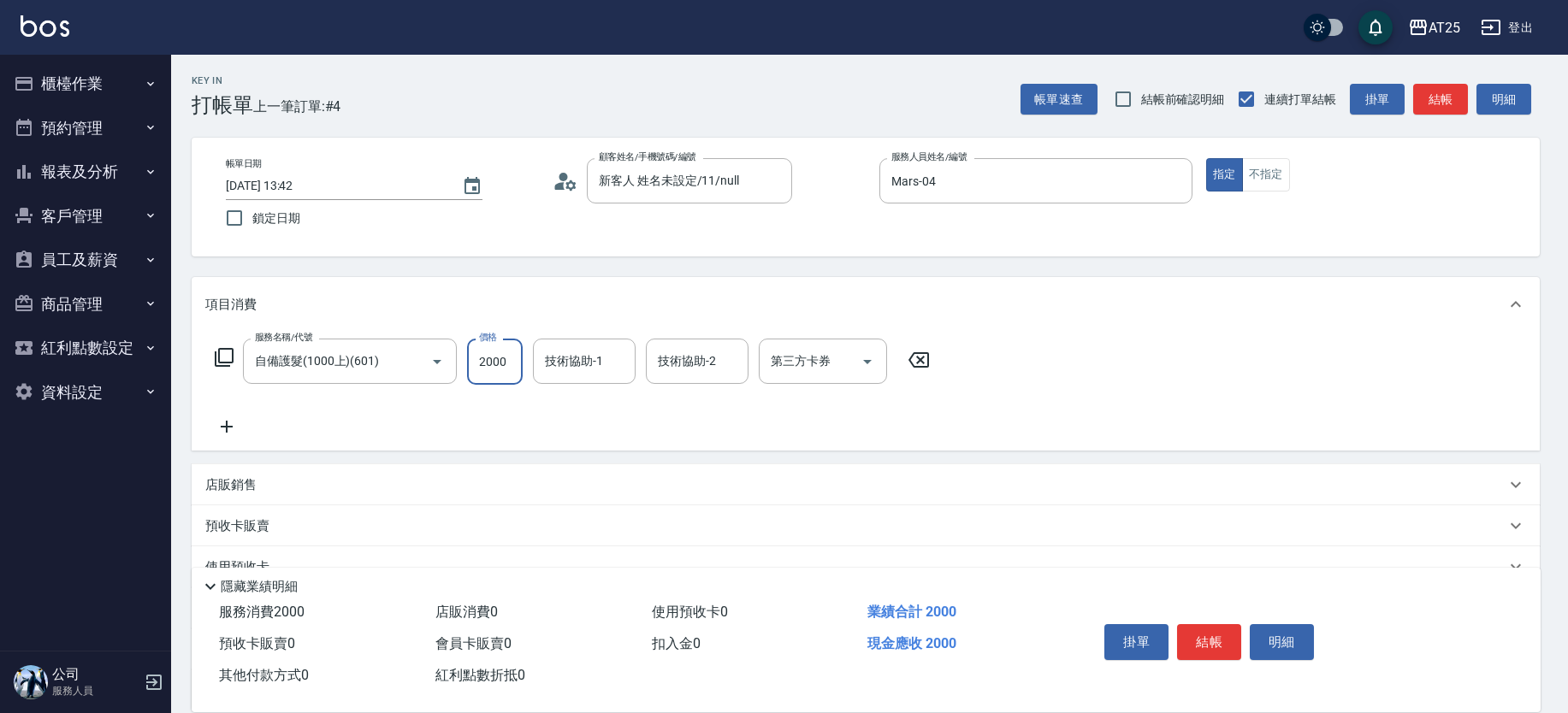
type input "2000"
type input "sandy-83"
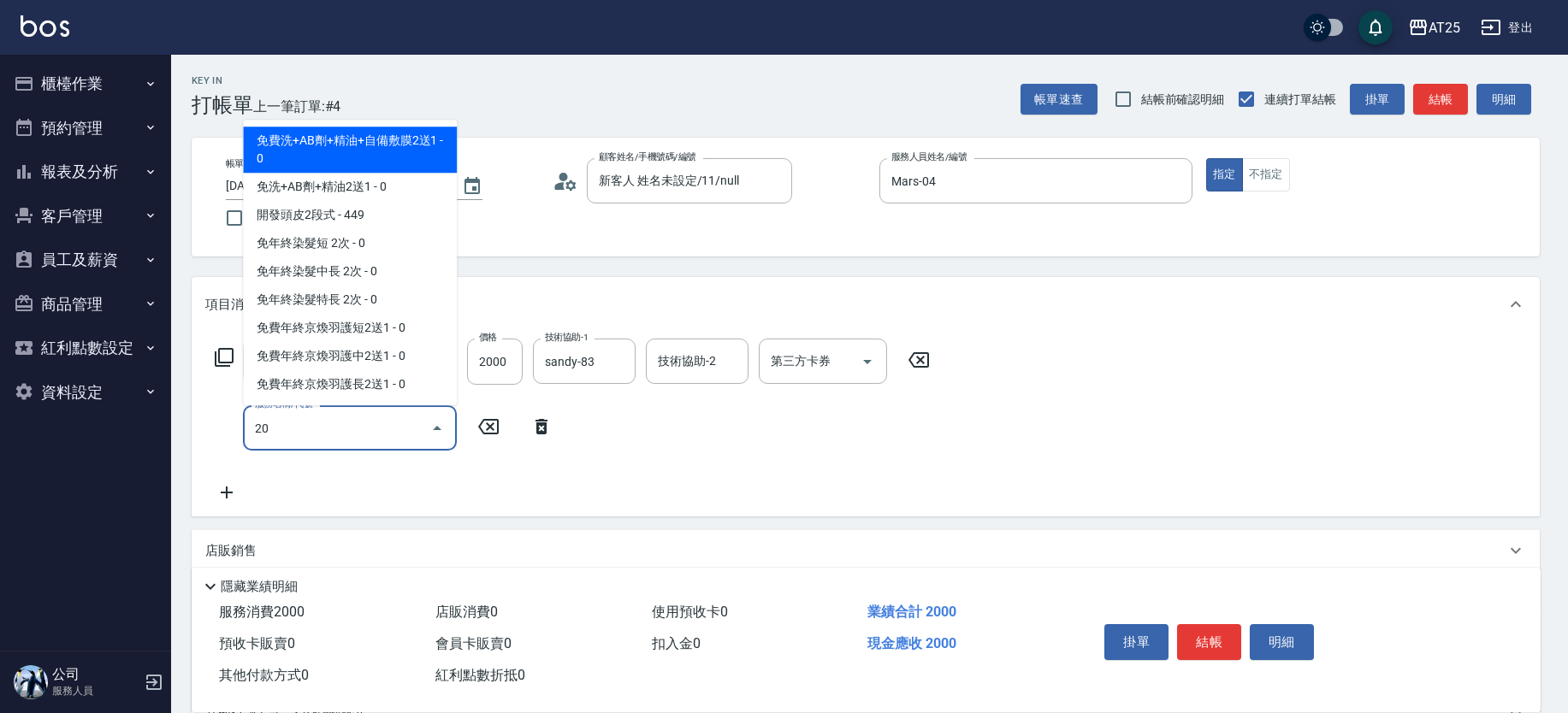
type input "201"
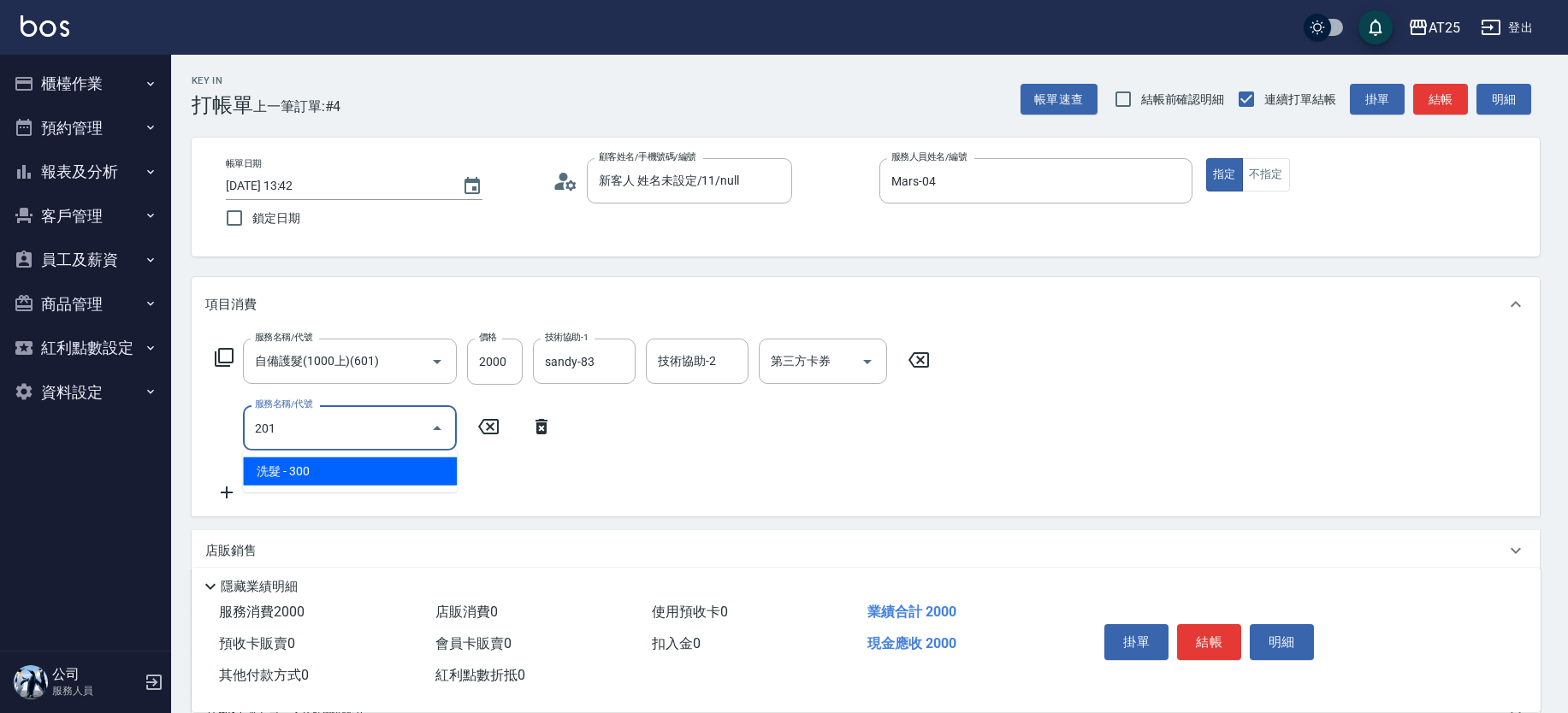
type input "230"
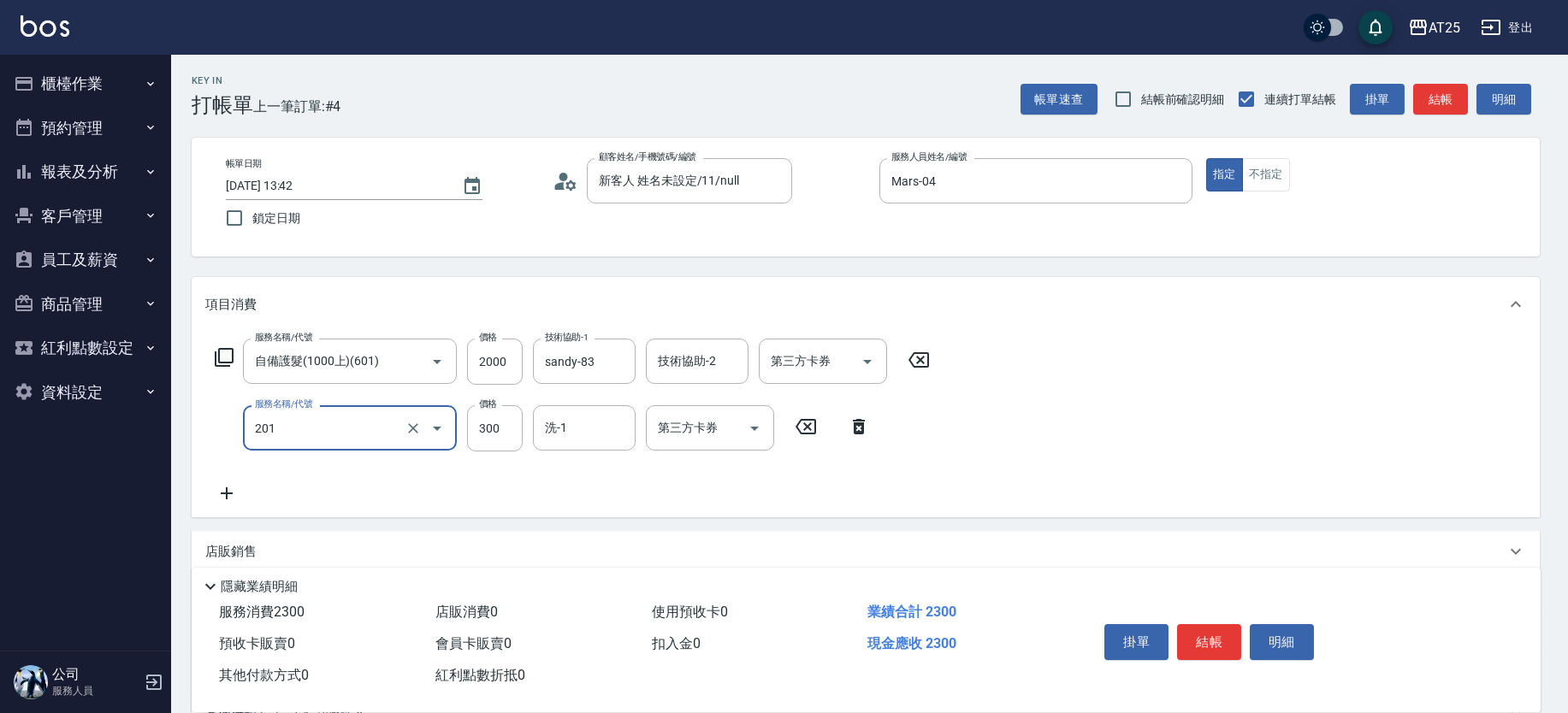
type input "洗髮(201)"
type input "200"
type input "0"
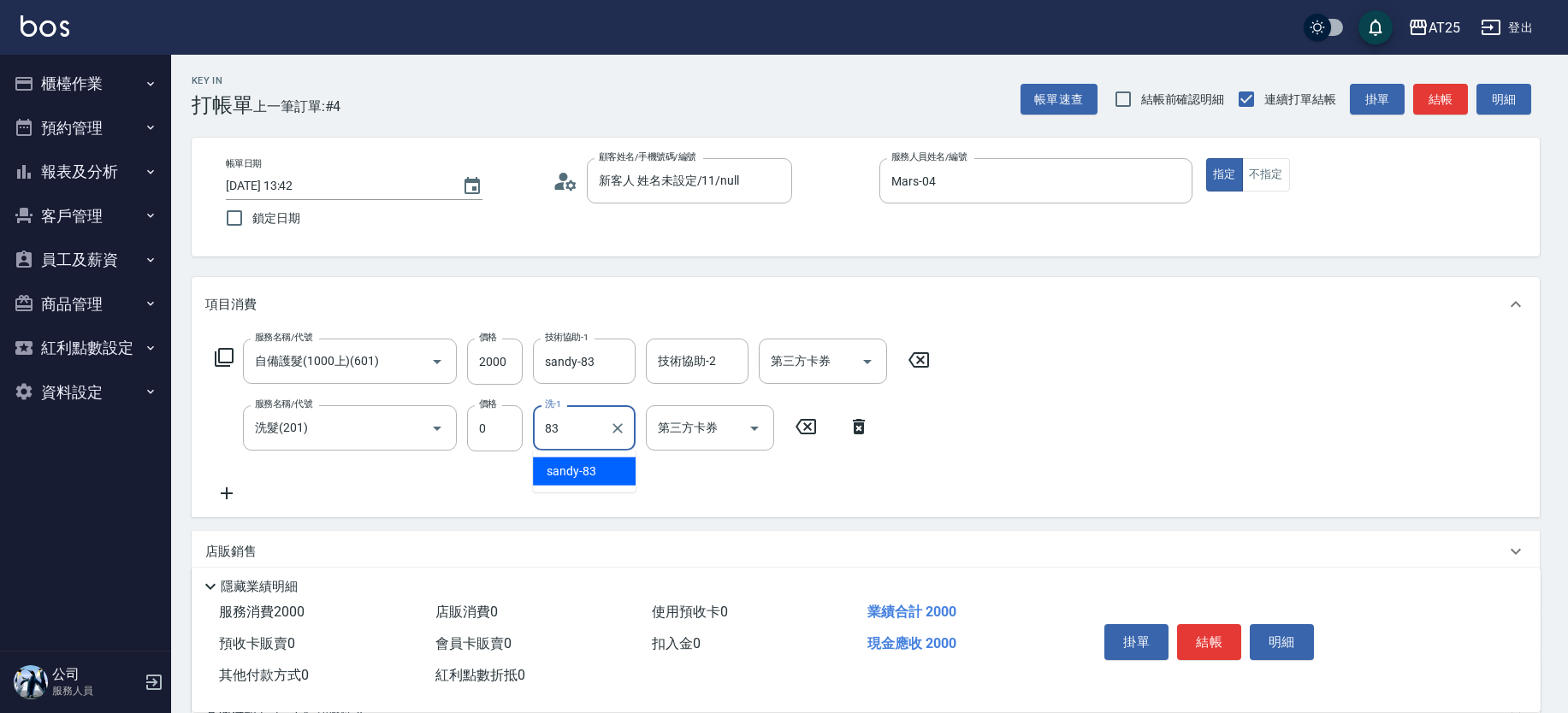
type input "sandy-83"
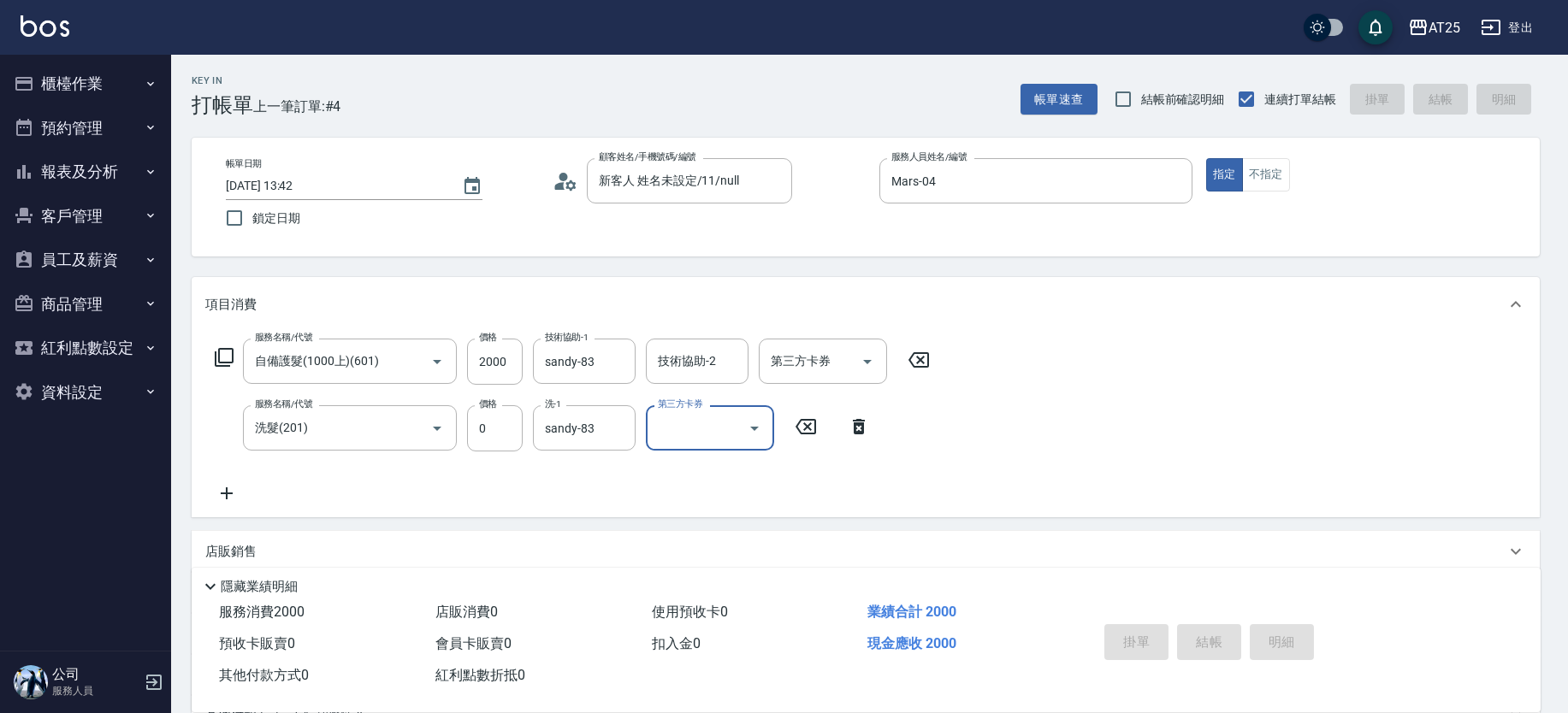
type input "0"
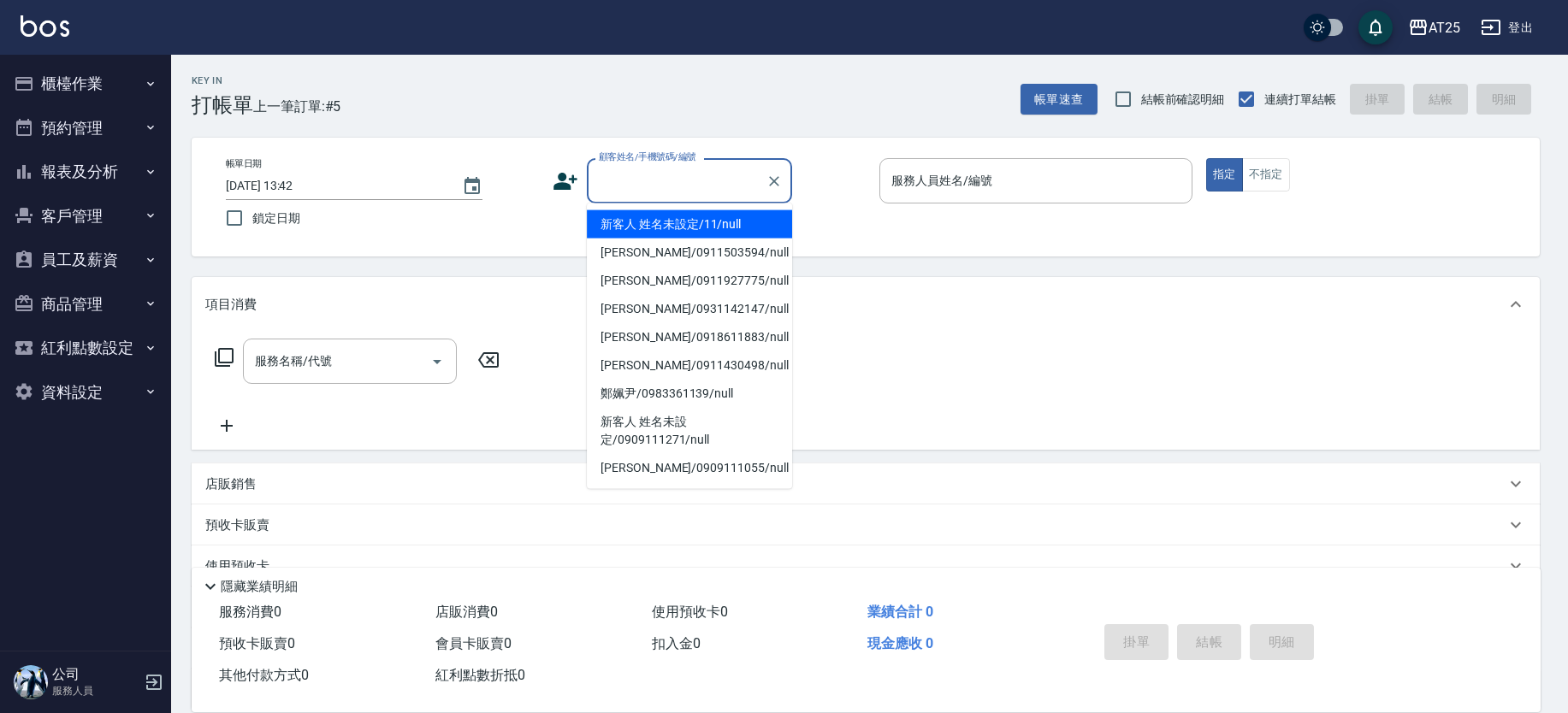
click at [702, 188] on input "顧客姓名/手機號碼/編號" at bounding box center [677, 180] width 165 height 30
click at [726, 221] on li "新客人 姓名未設定/11/null" at bounding box center [689, 223] width 205 height 28
type input "新客人 姓名未設定/11/null"
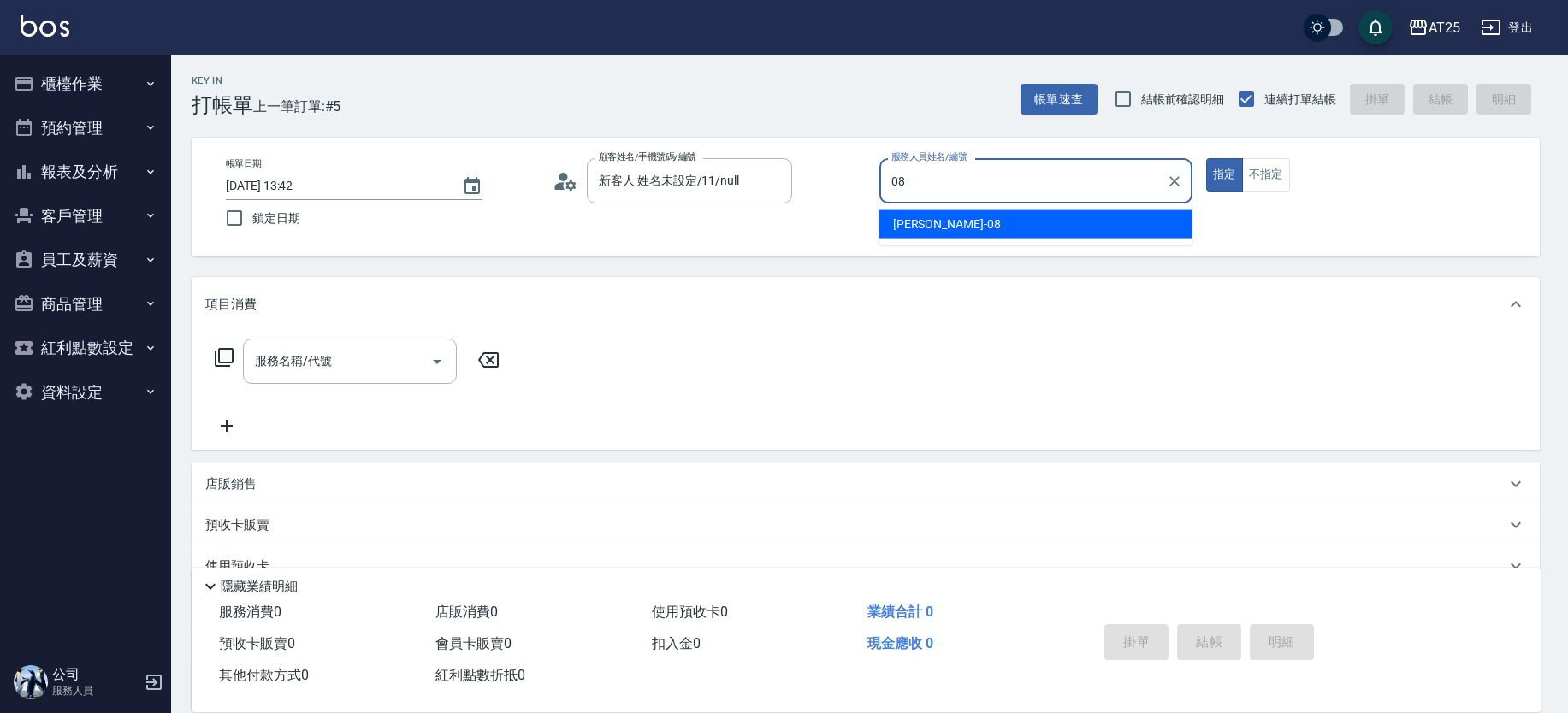
type input "0"
type input "Jerry-53"
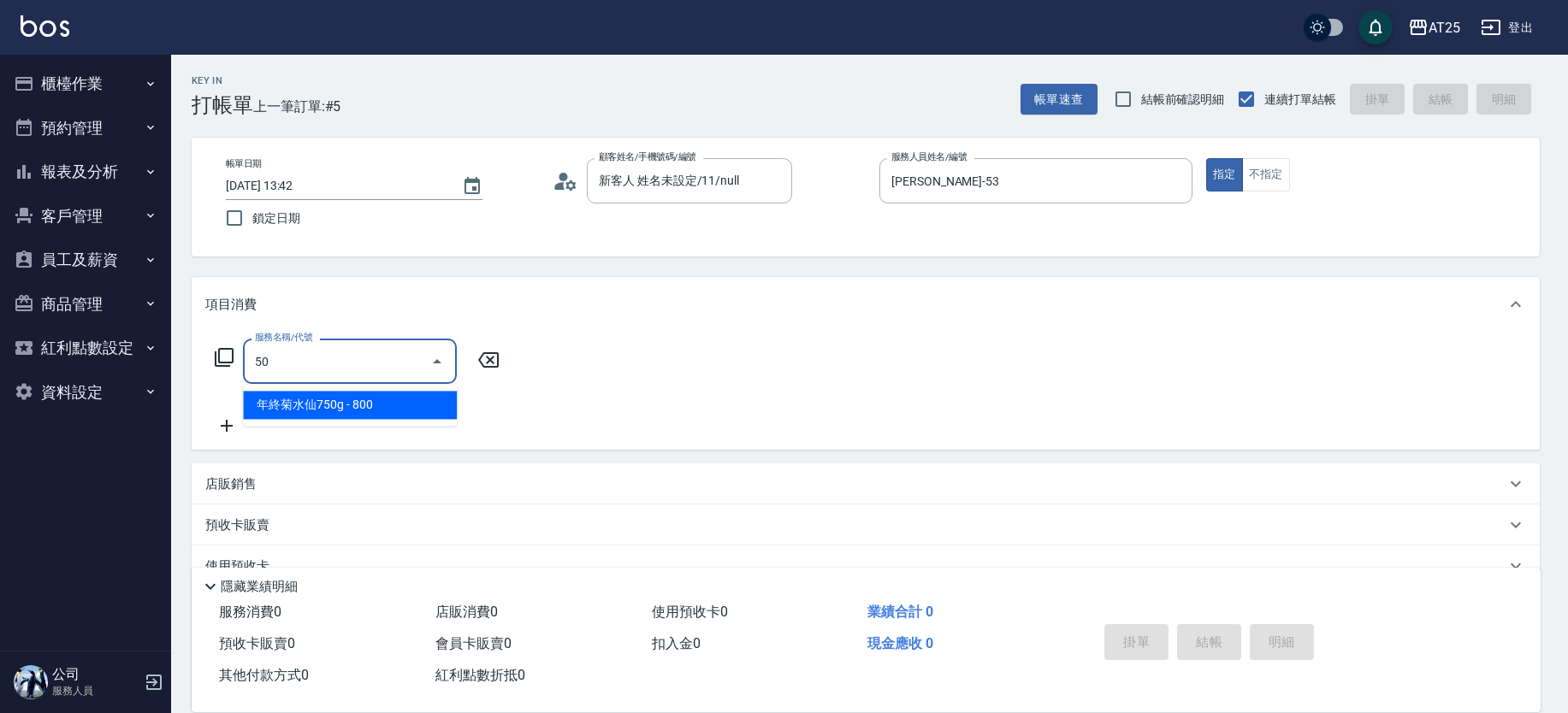
type input "501"
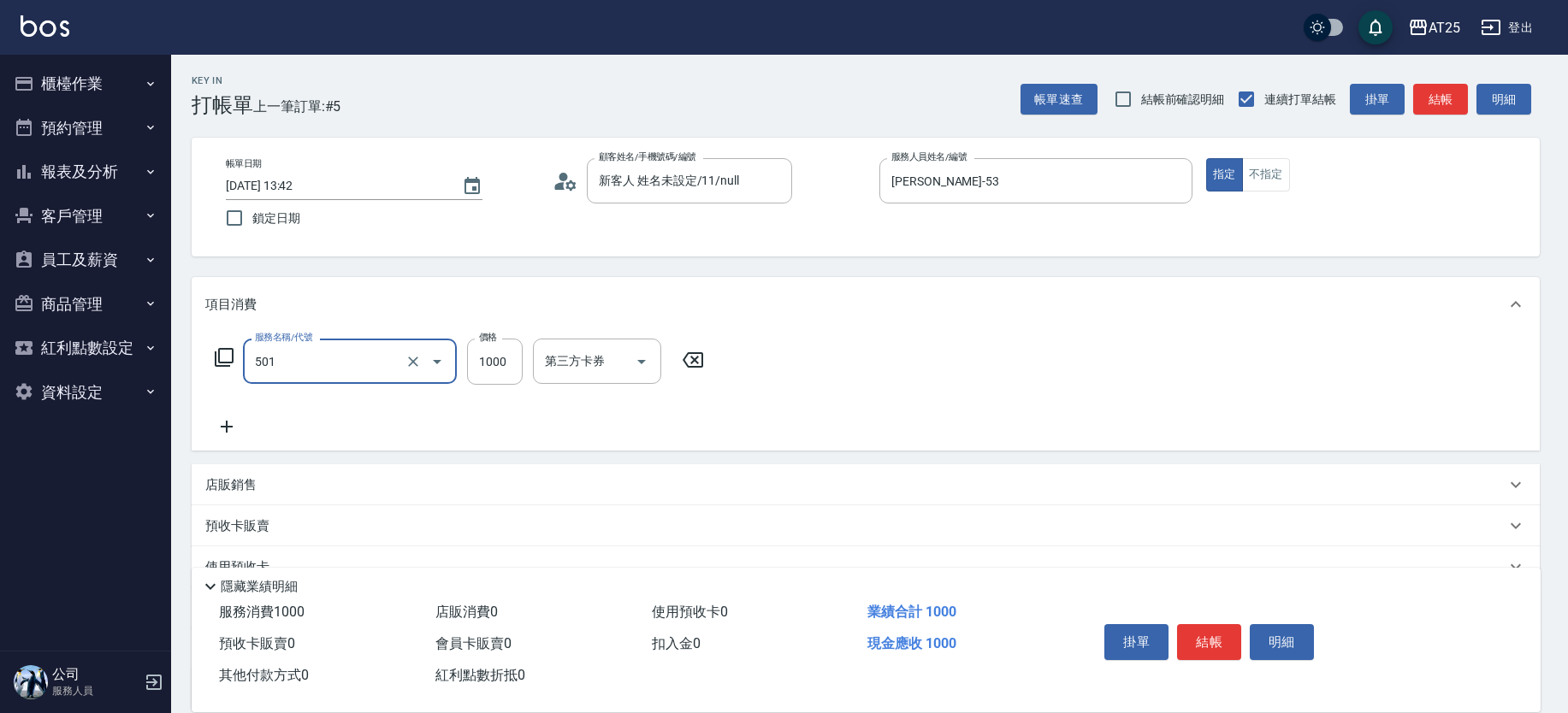
type input "100"
type input "染髮(501)"
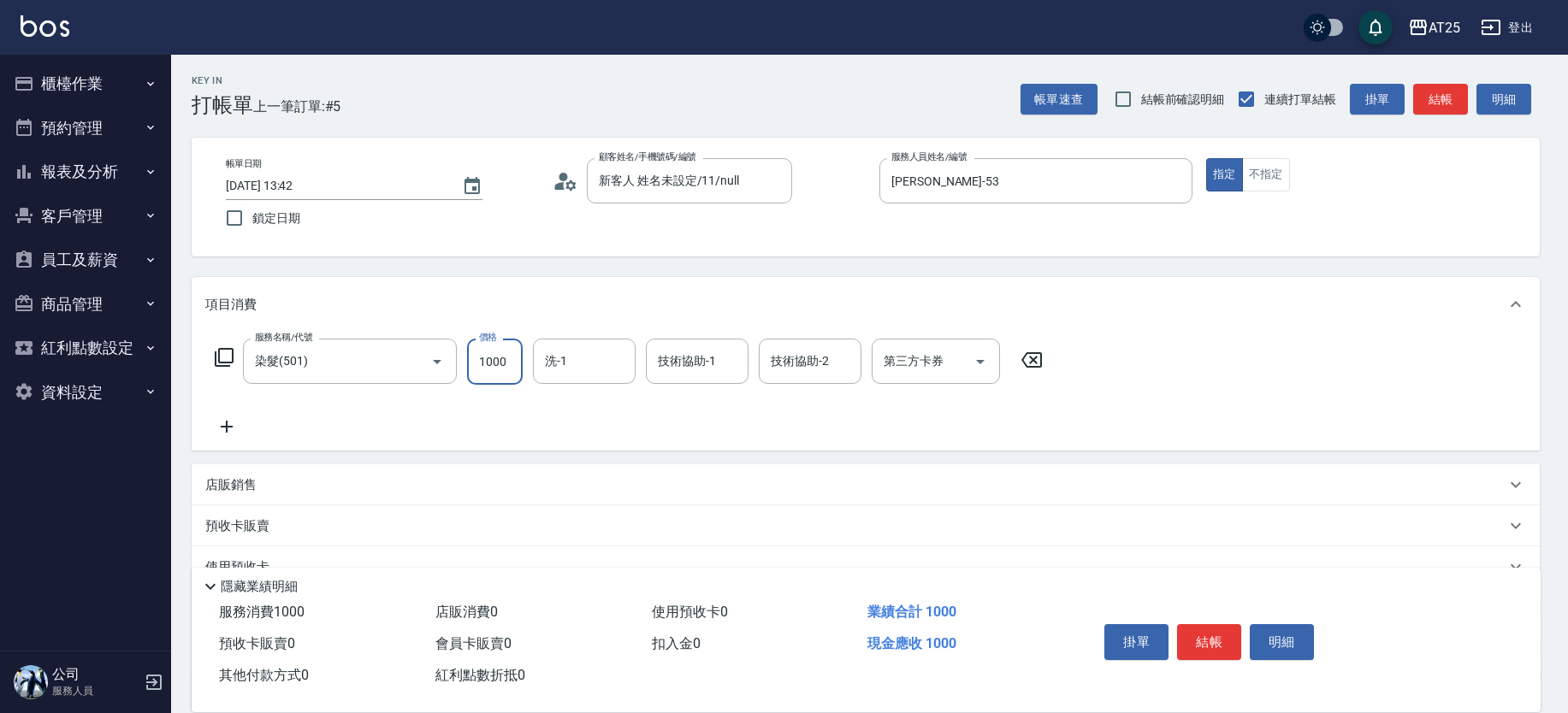
type input "0"
type input "17"
type input "10"
type input "178"
type input "170"
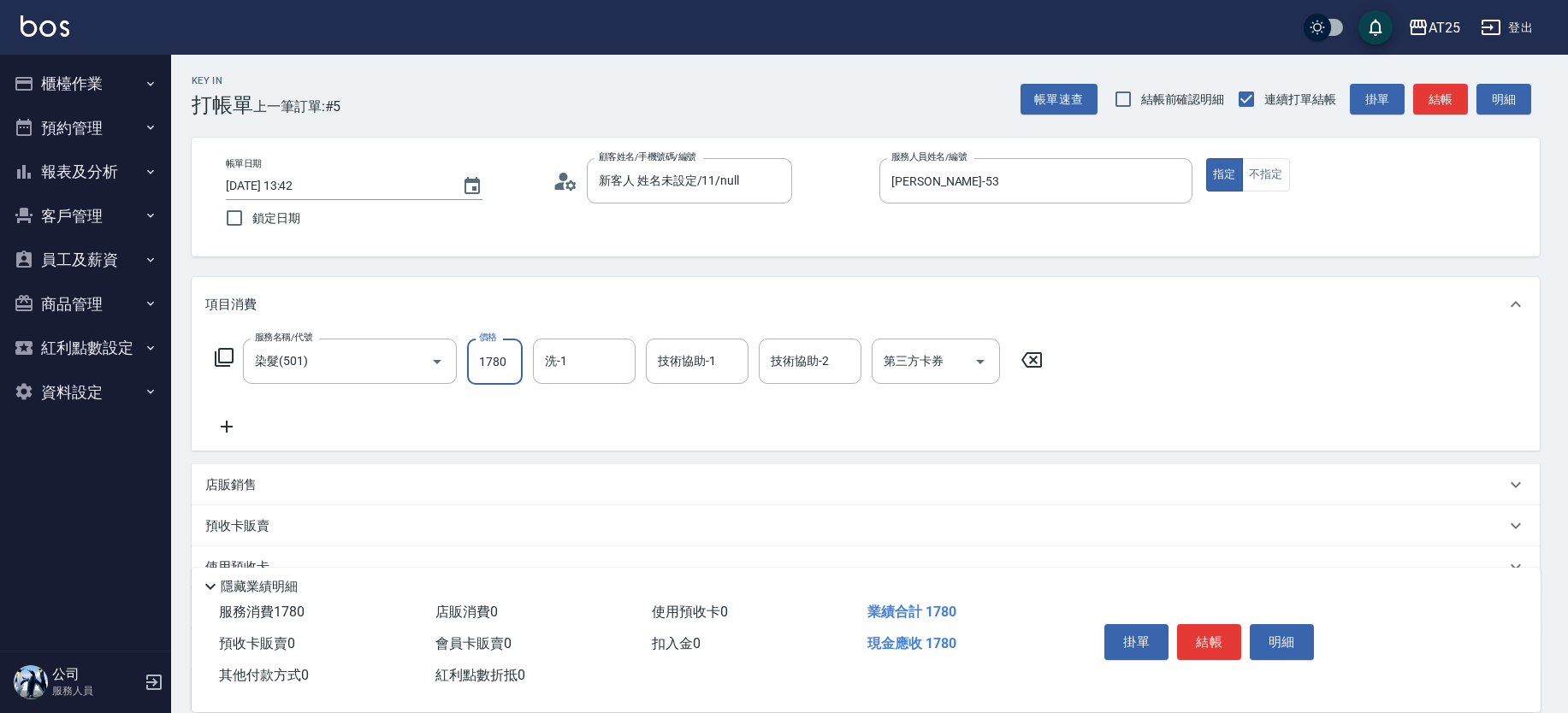
type input "1780"
type input "sandy-83"
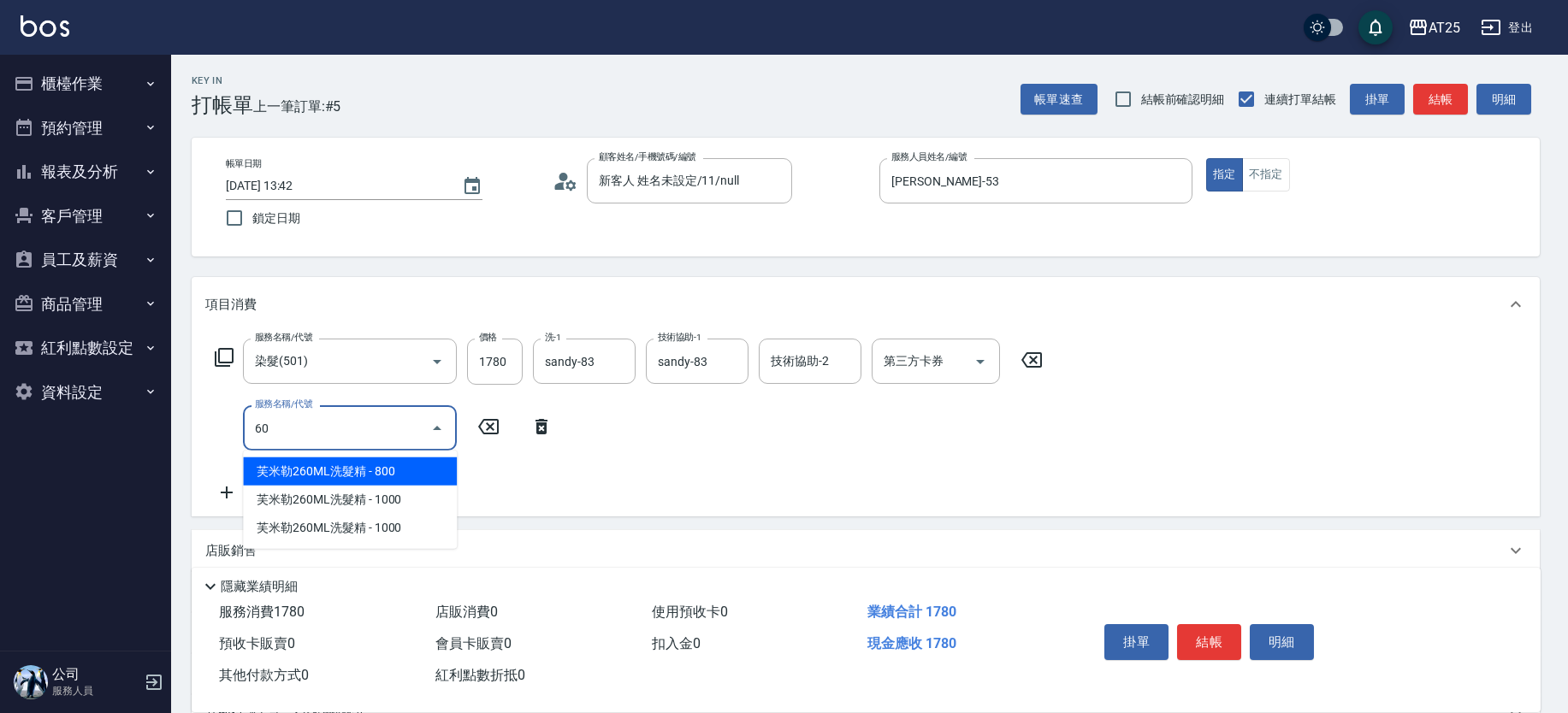
type input "601"
type input "270"
type input "自備護髮(1000上)(601)"
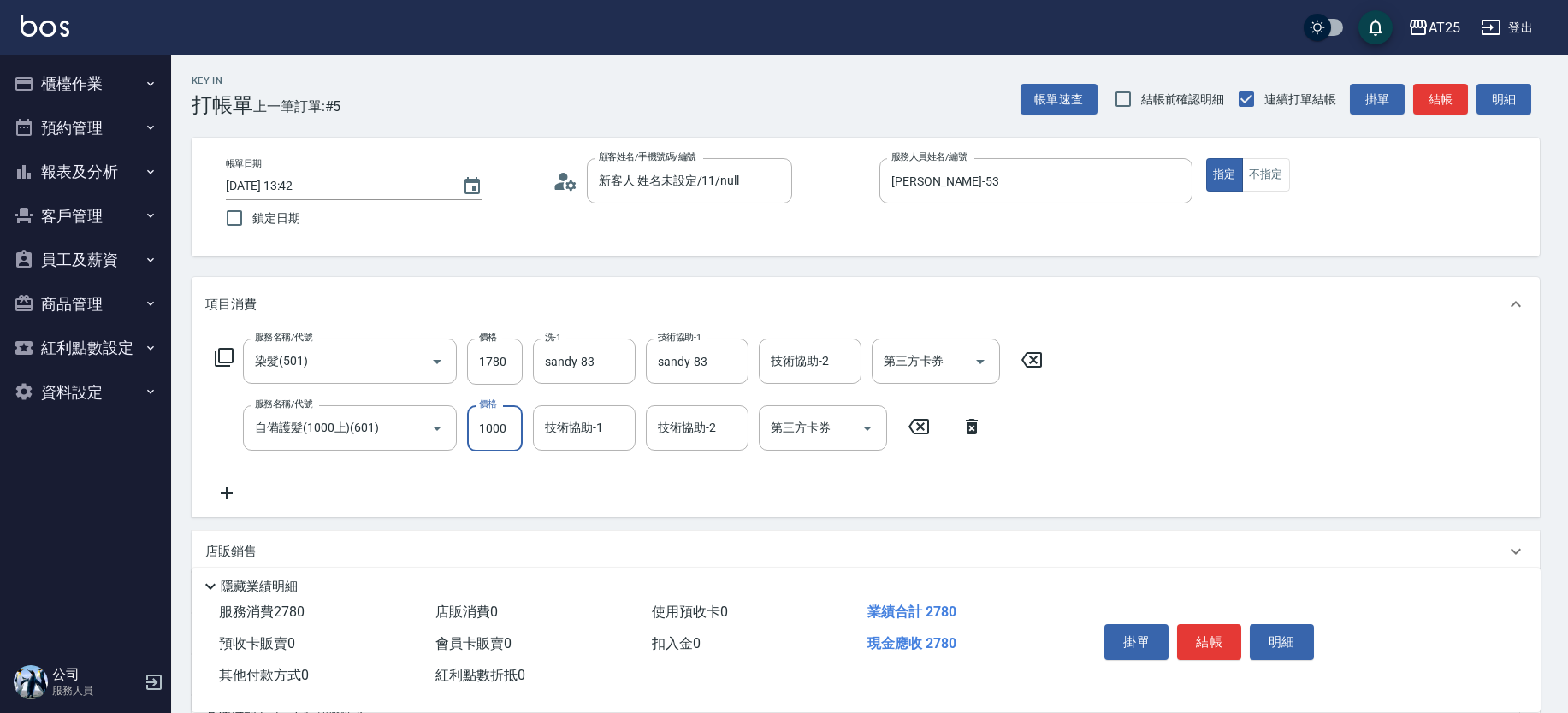
type input "170"
type input "0"
type input "sandy-83"
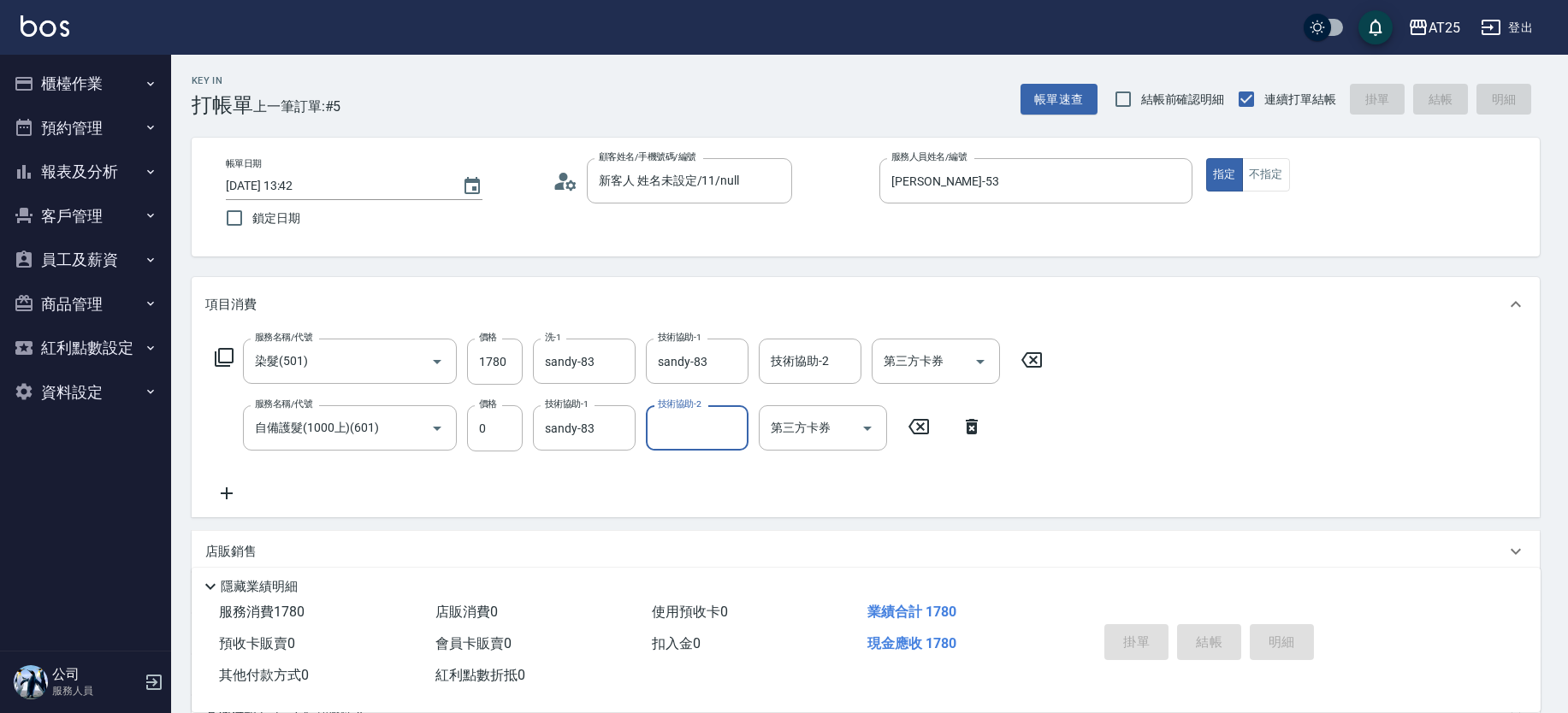
type input "2025/08/20 14:18"
type input "0"
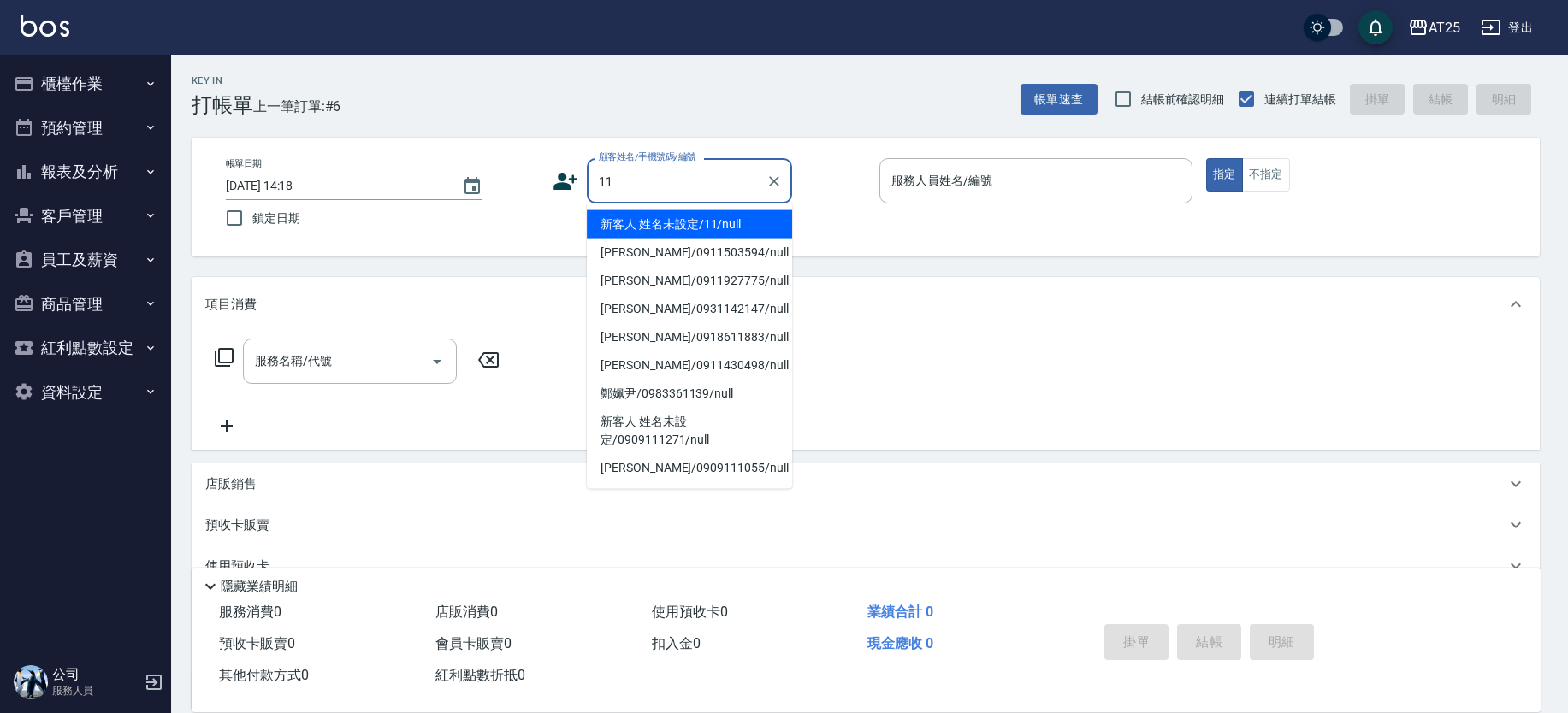
type input "新客人 姓名未設定/11/null"
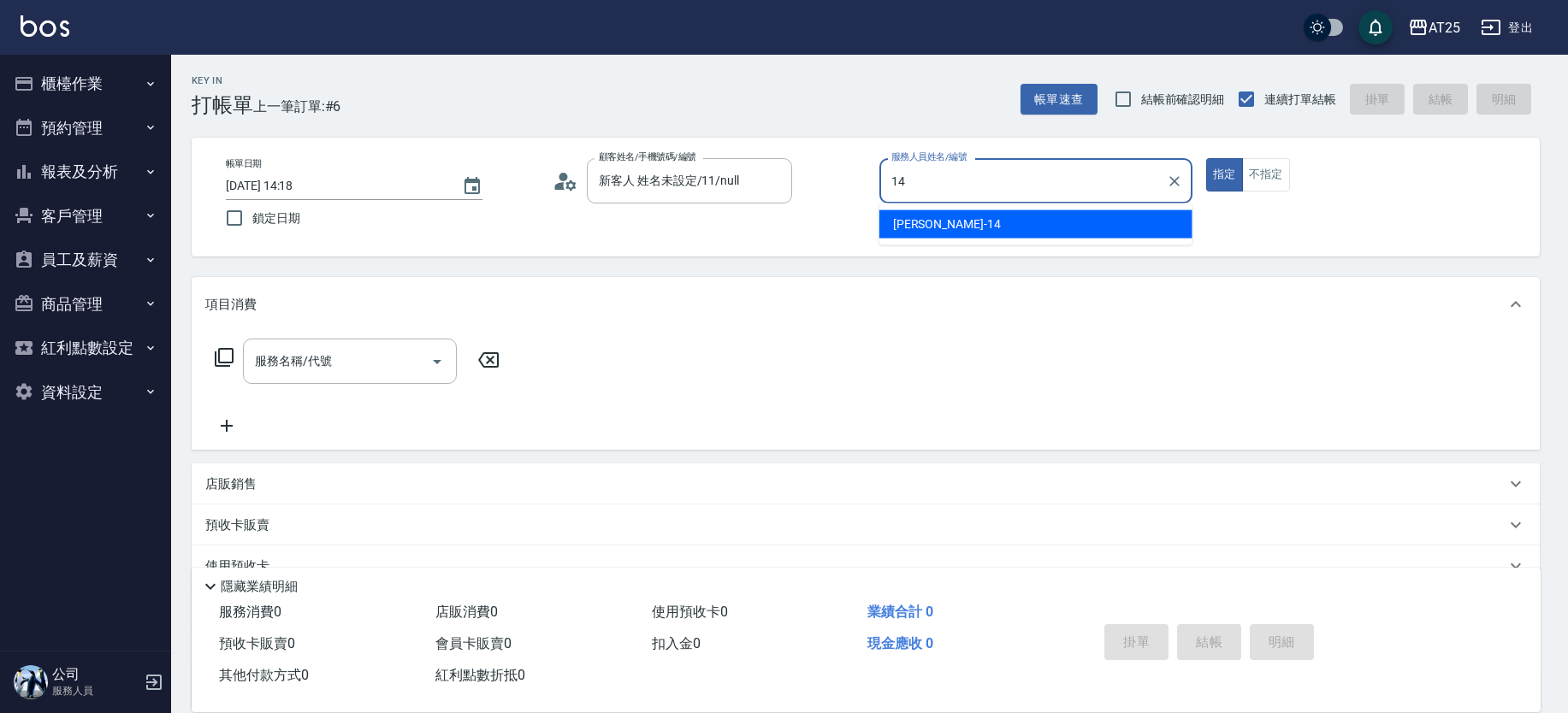
type input "Ken-14"
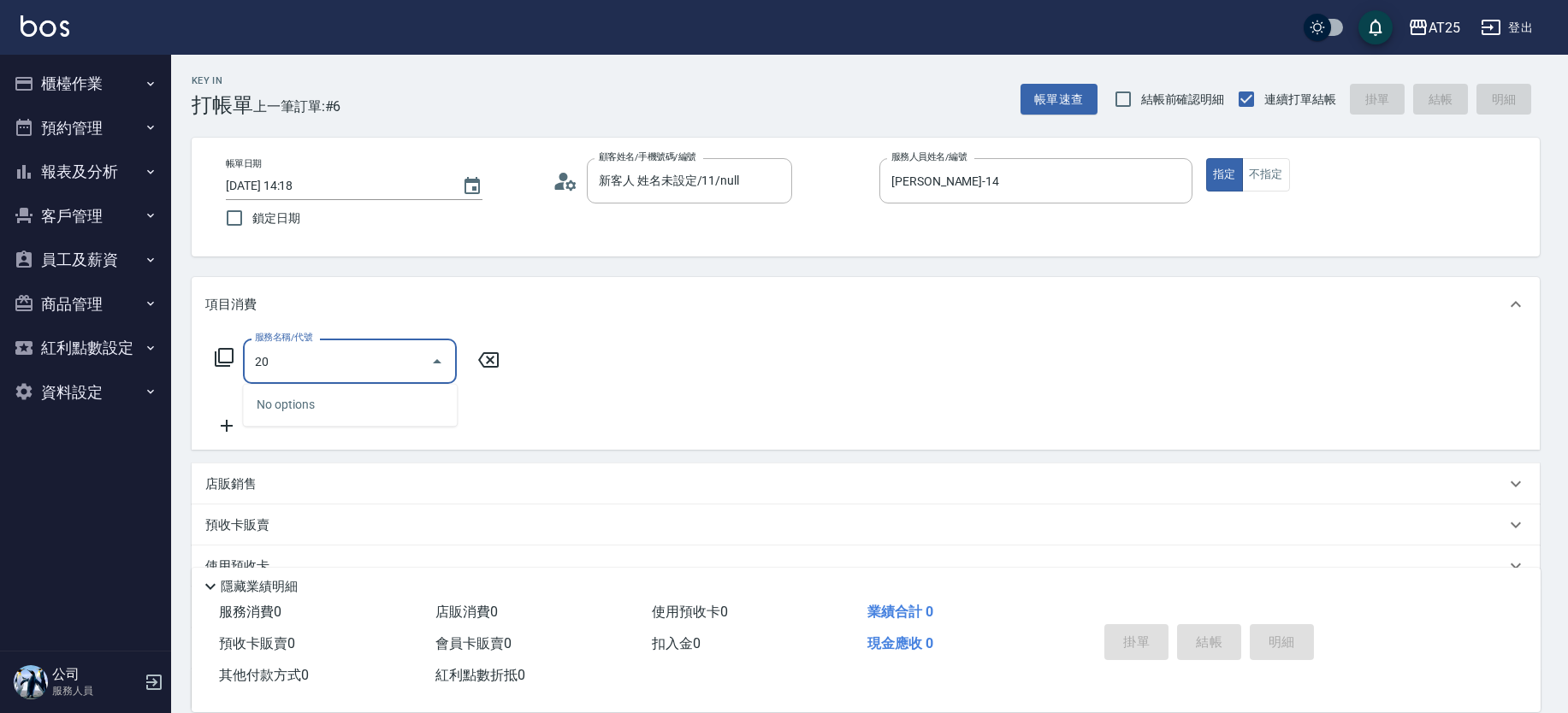
type input "201"
type input "30"
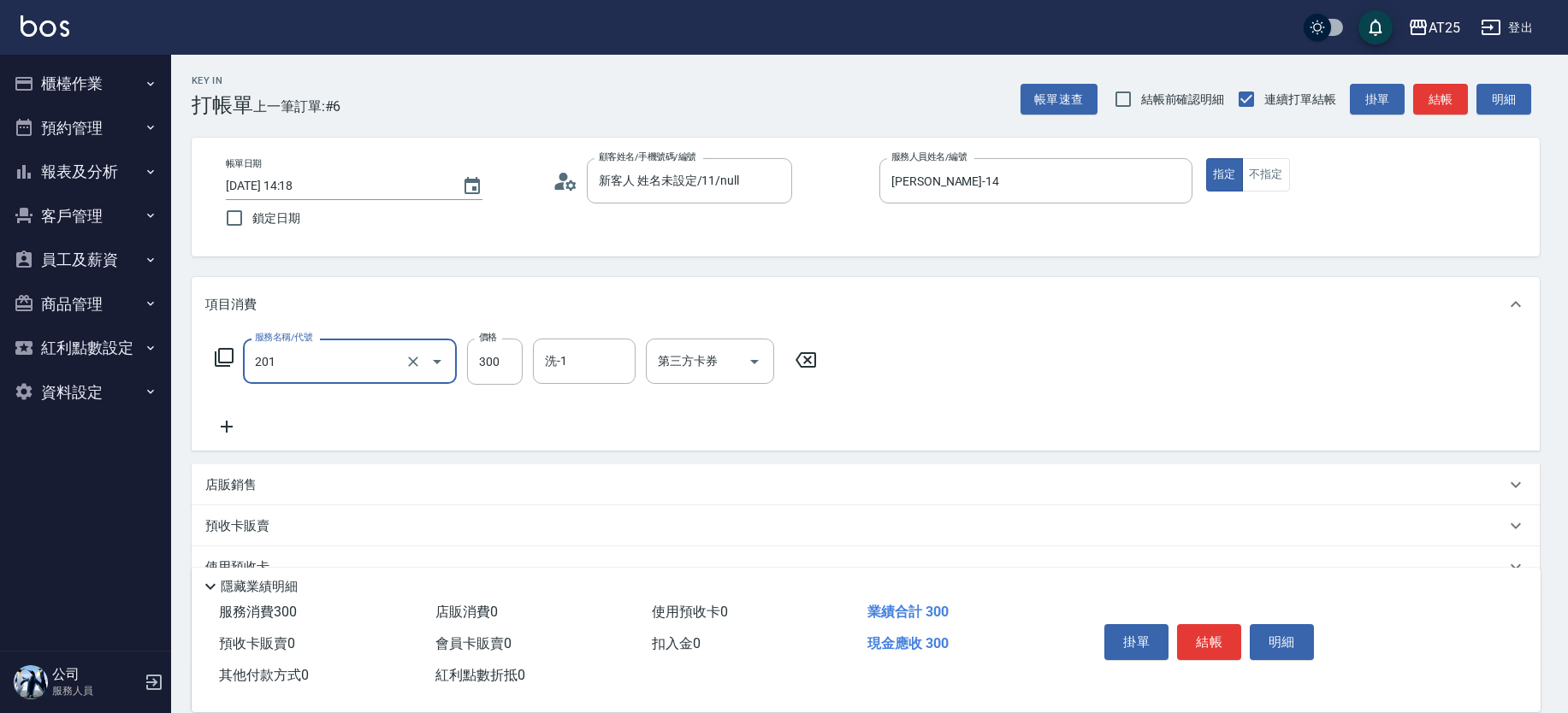
type input "0"
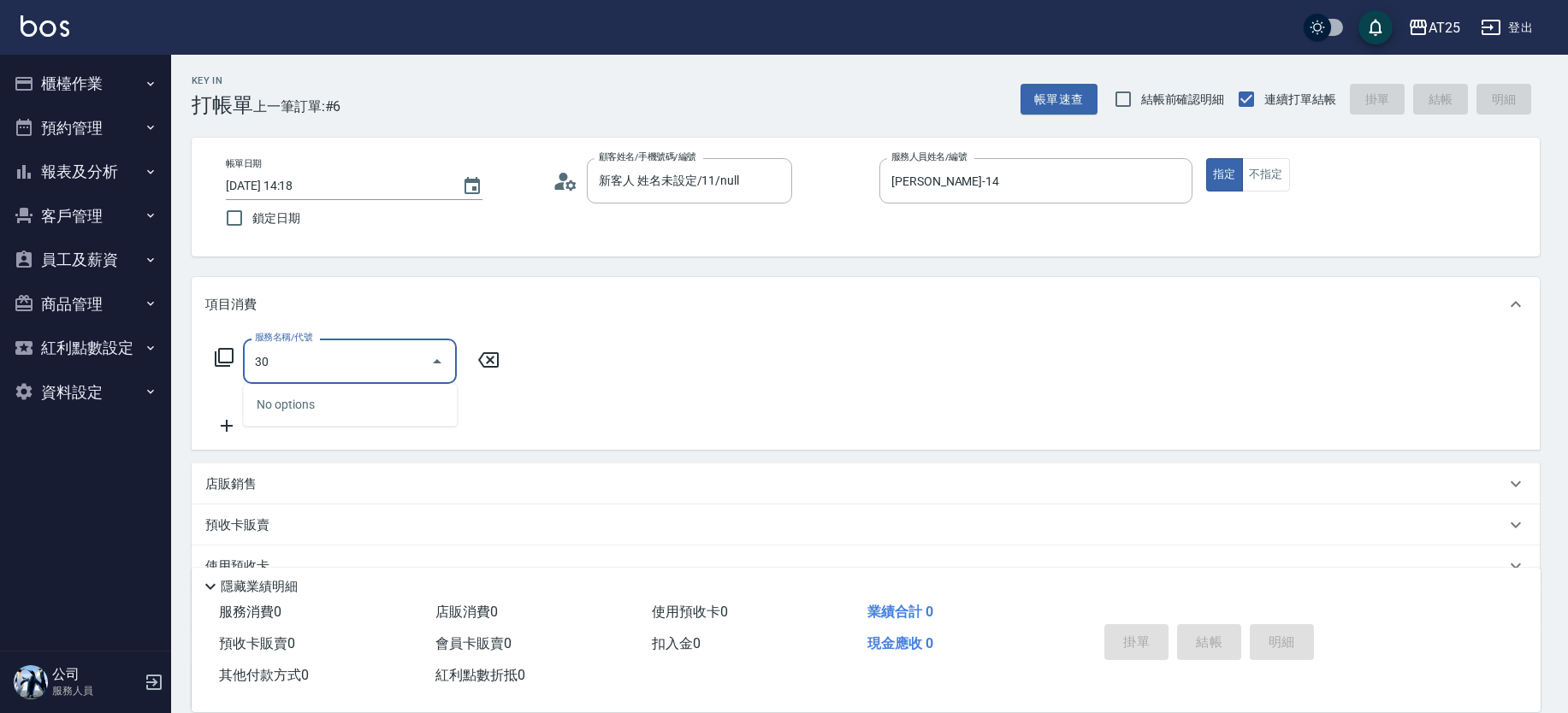
type input "301"
type input "150"
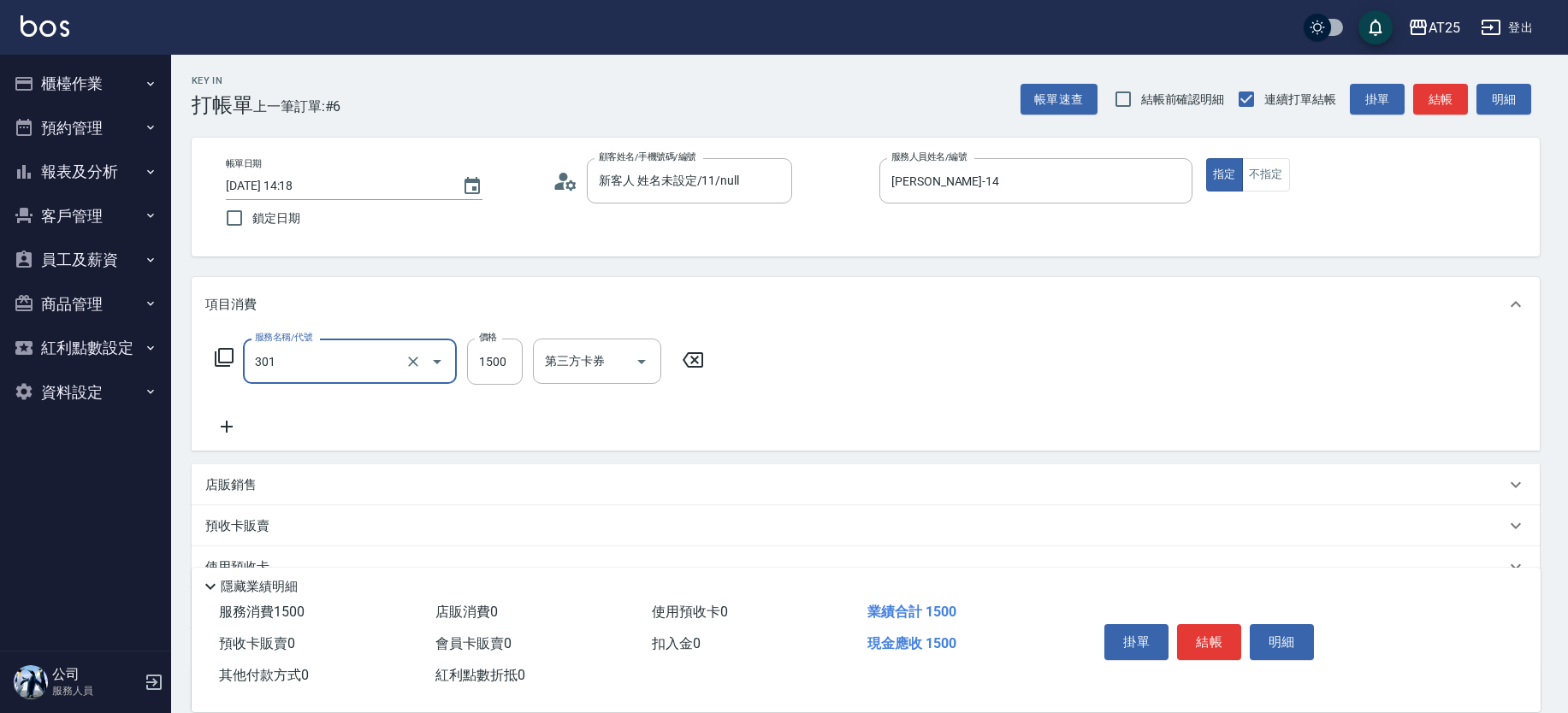
type input "燙髮(301)"
type input "0"
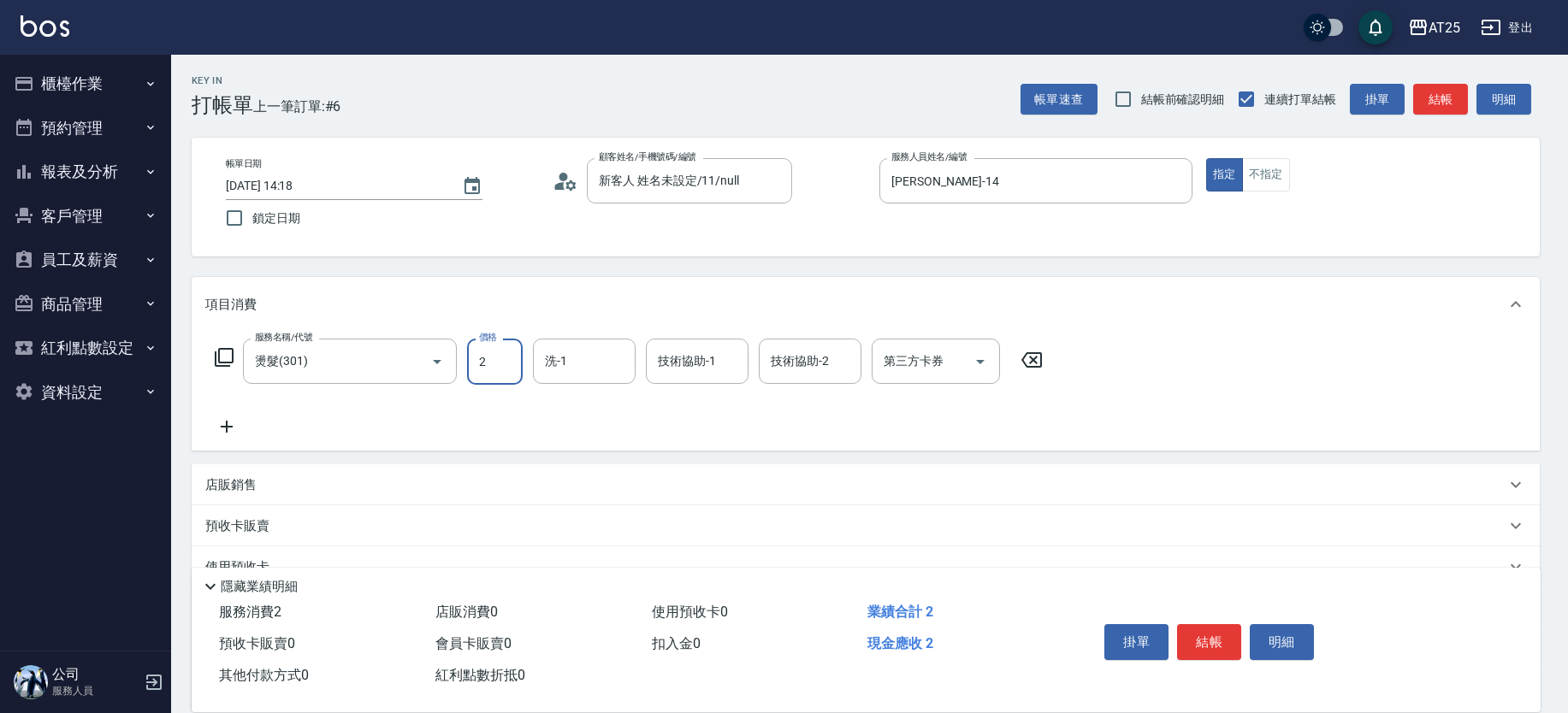
type input "27"
type input "20"
type input "270"
type input "2700"
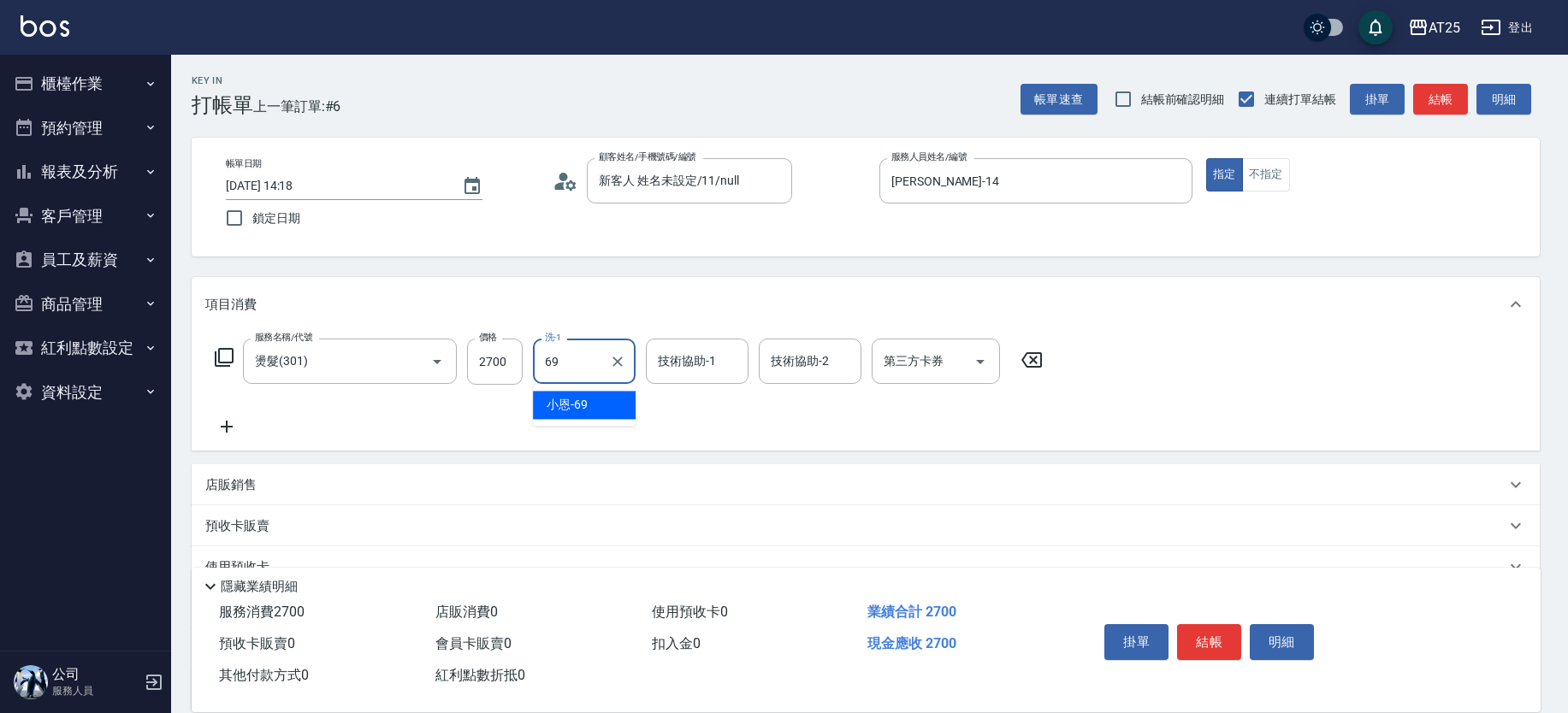
type input "小恩-69"
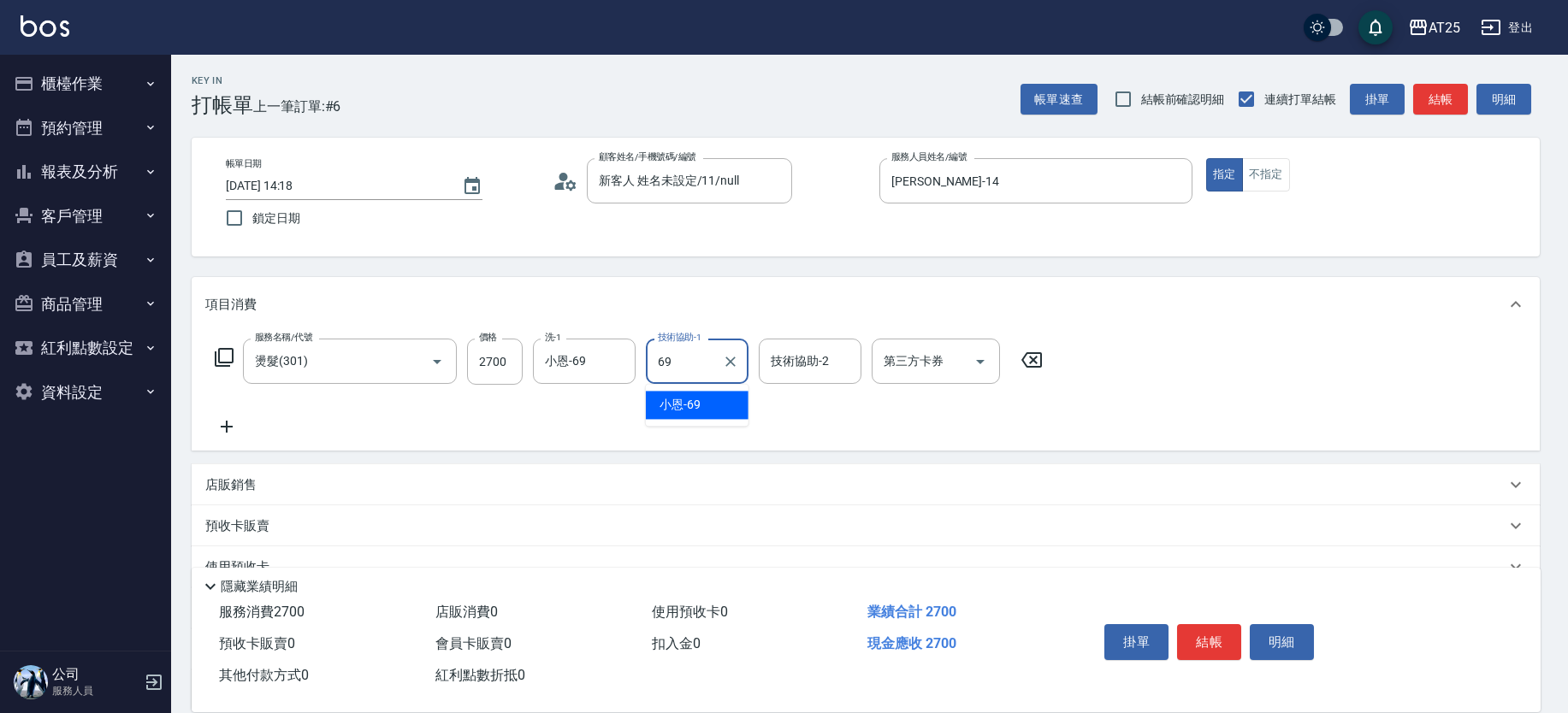
type input "小恩-69"
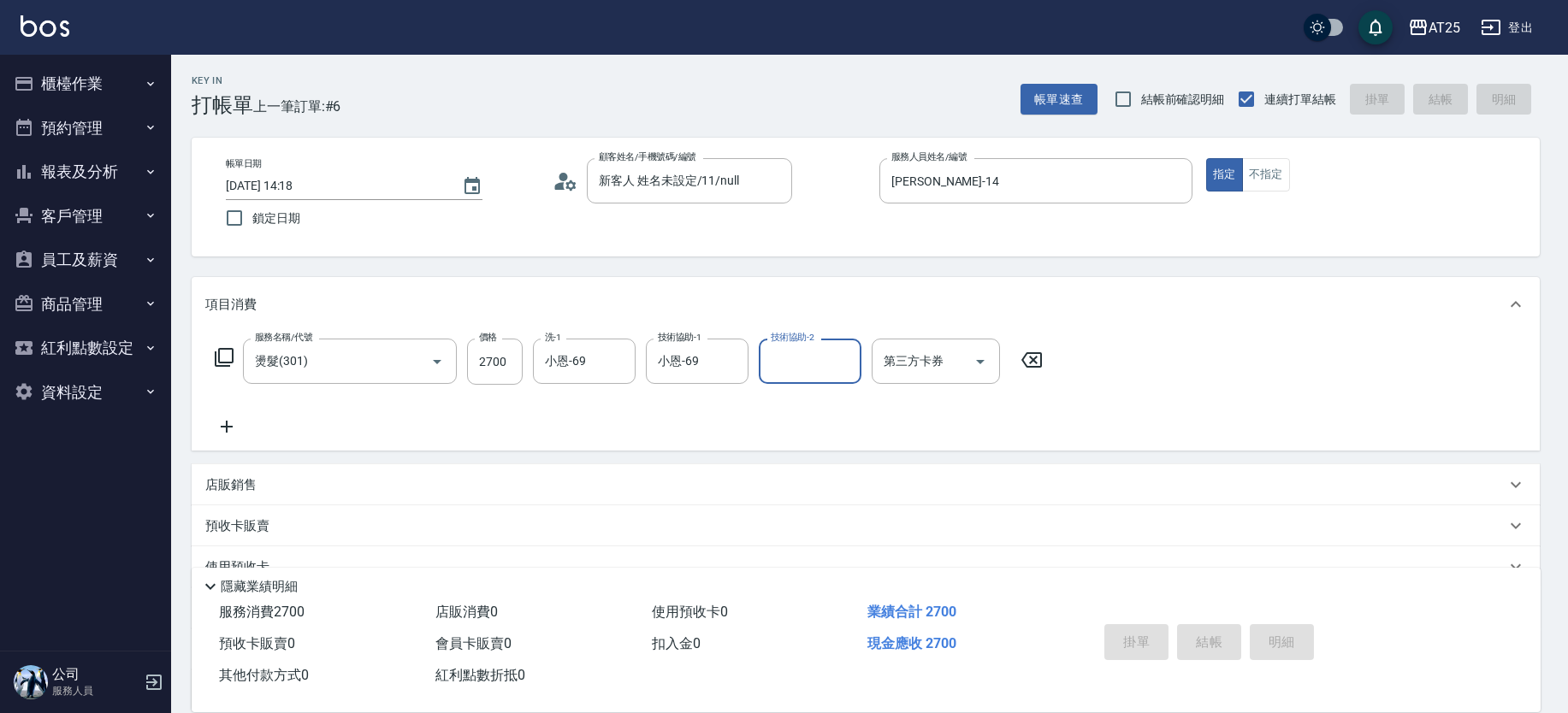
type input "0"
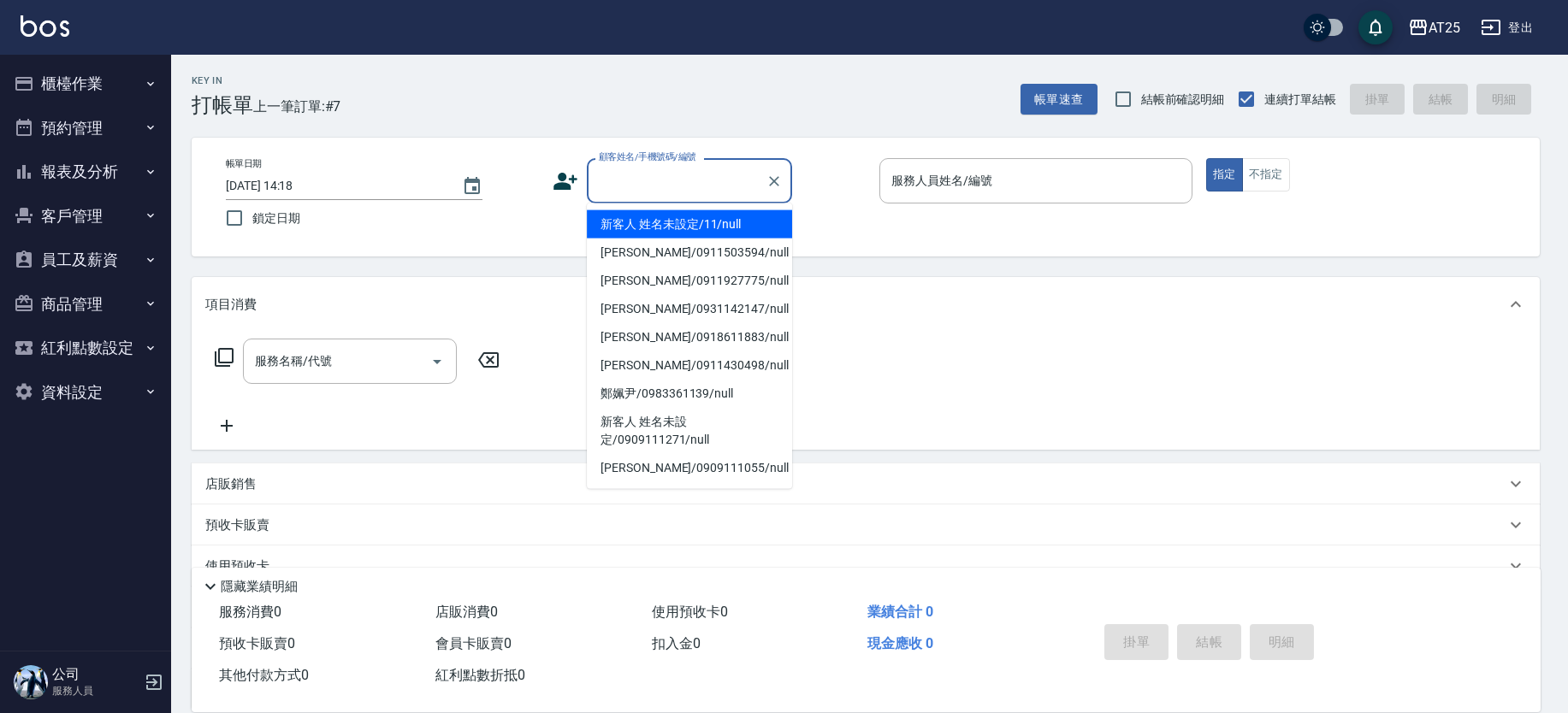
click at [631, 166] on input "顧客姓名/手機號碼/編號" at bounding box center [677, 180] width 165 height 30
click at [696, 233] on li "新客人 姓名未設定/11/null" at bounding box center [689, 223] width 205 height 28
type input "新客人 姓名未設定/11/null"
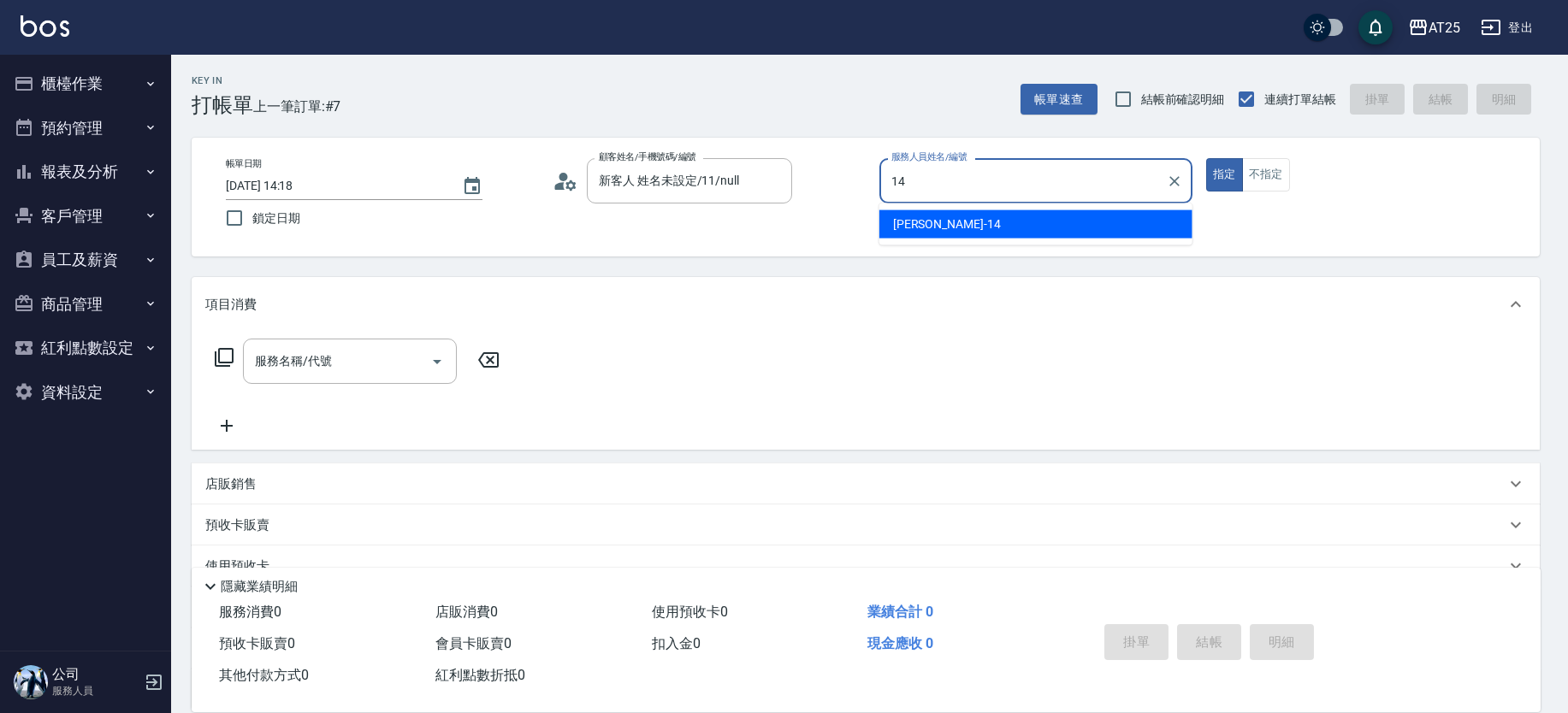
type input "Ken-14"
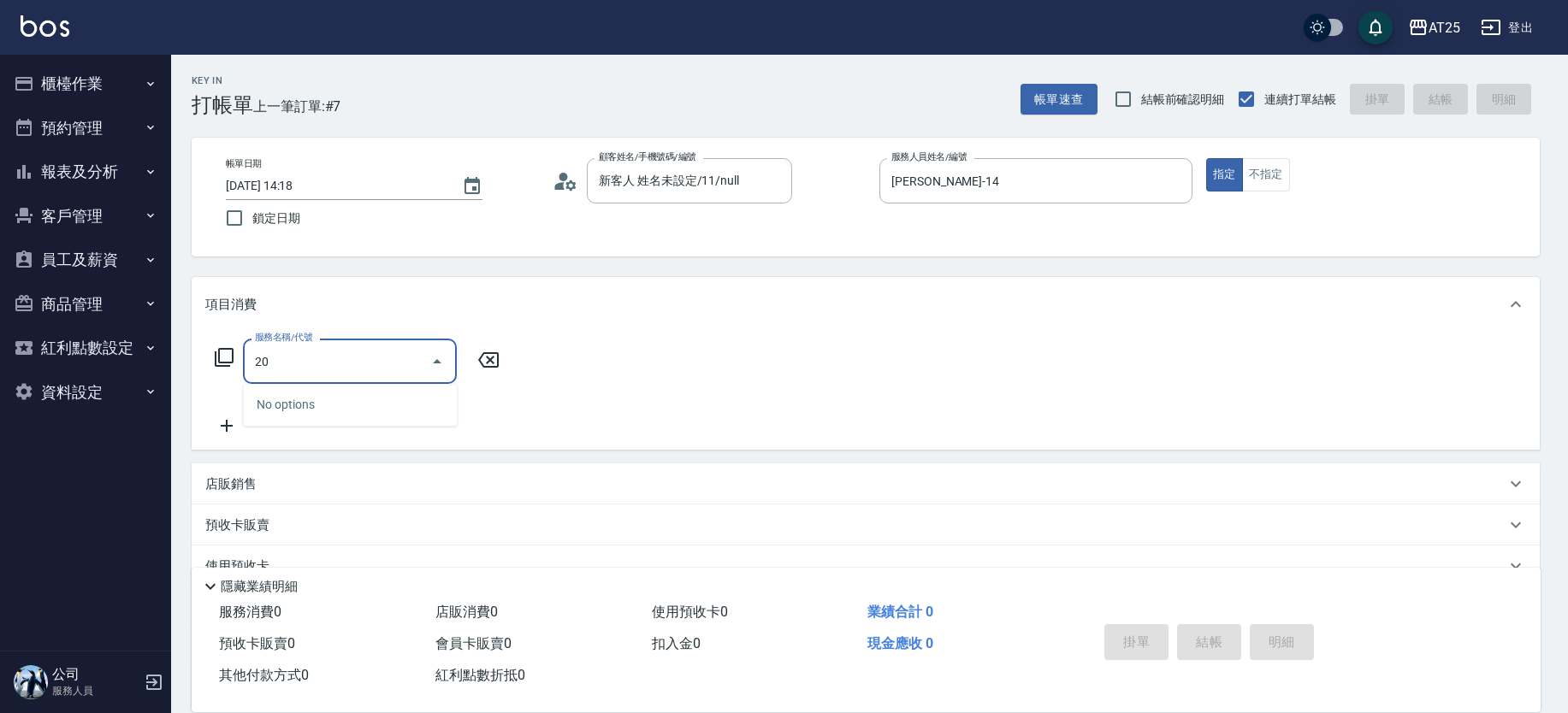
type input "201"
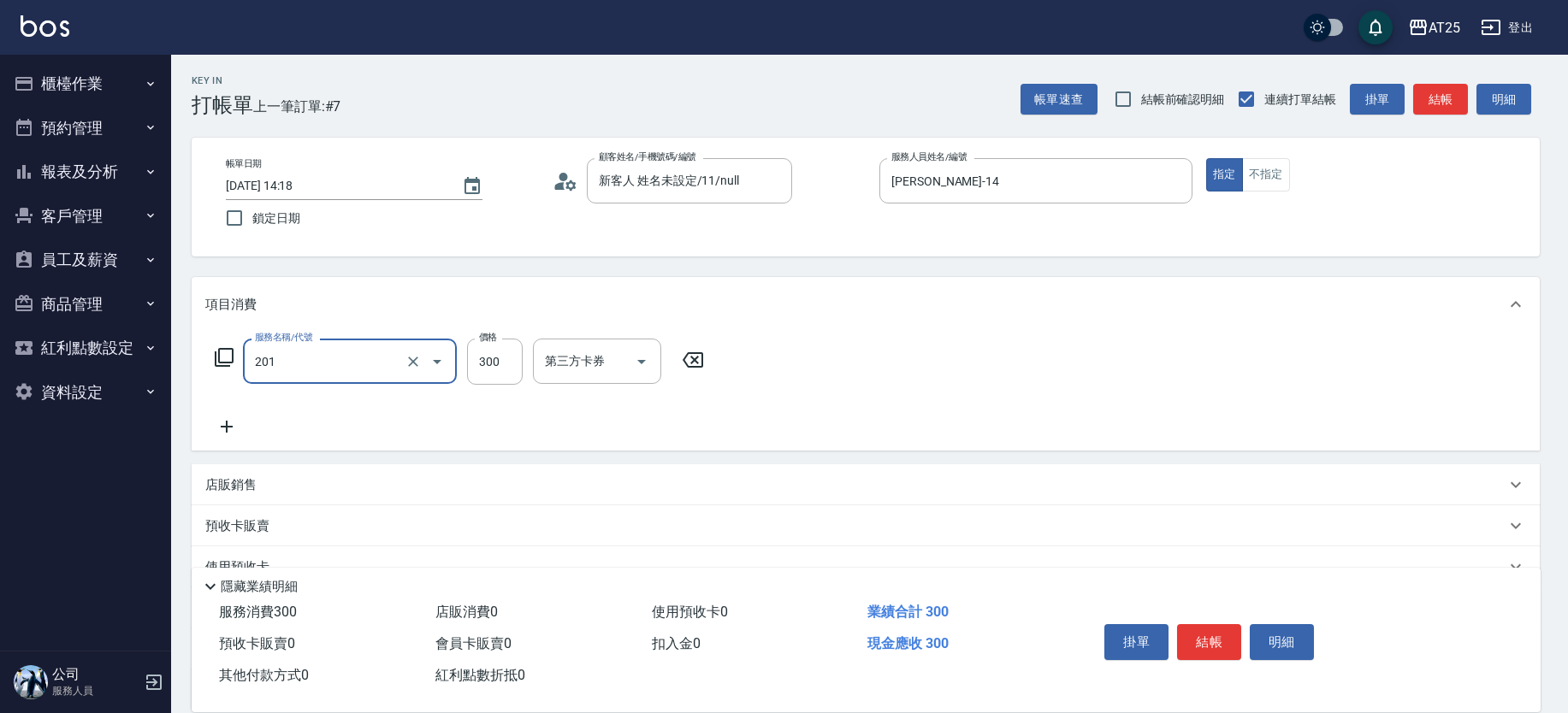
type input "30"
type input "洗髮(201)"
type input "0"
type input "40"
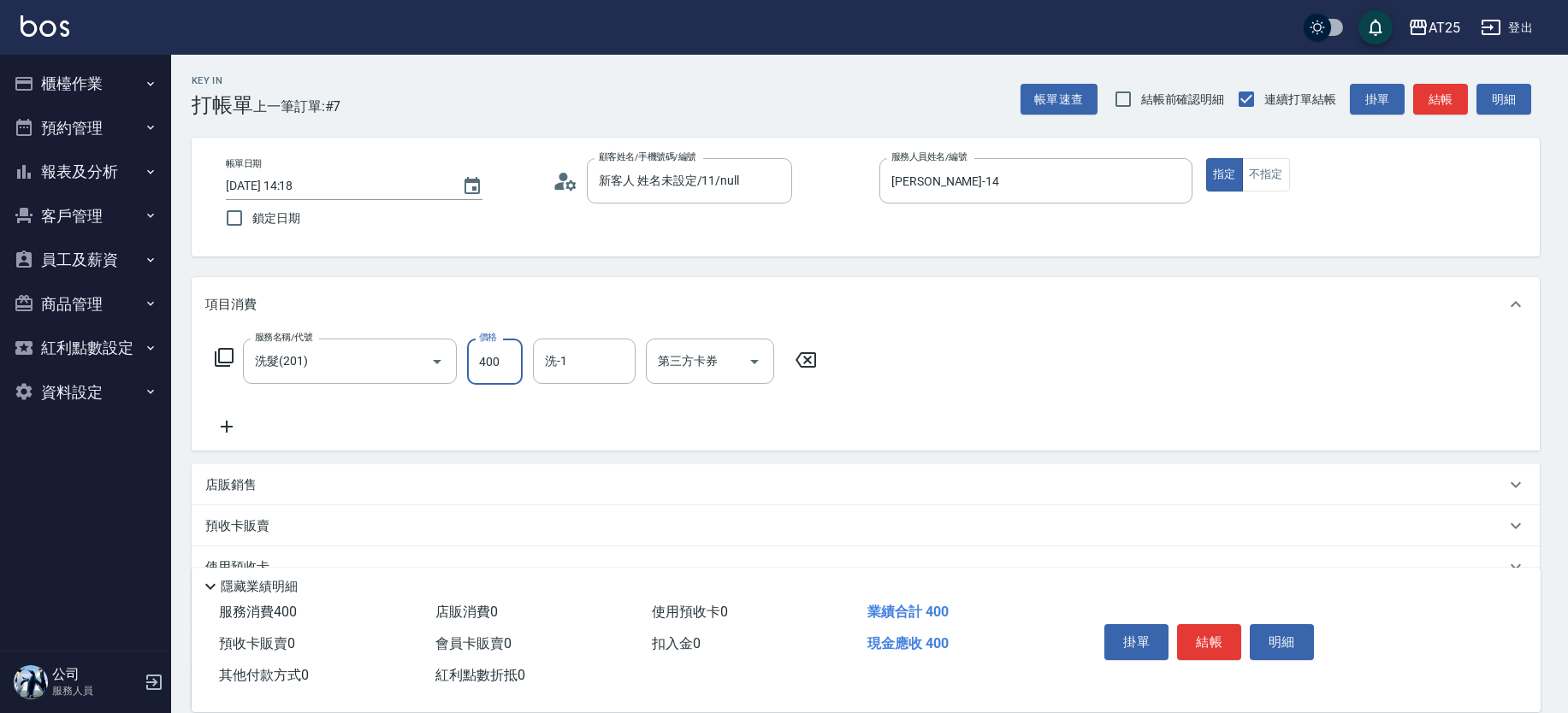
type input "400"
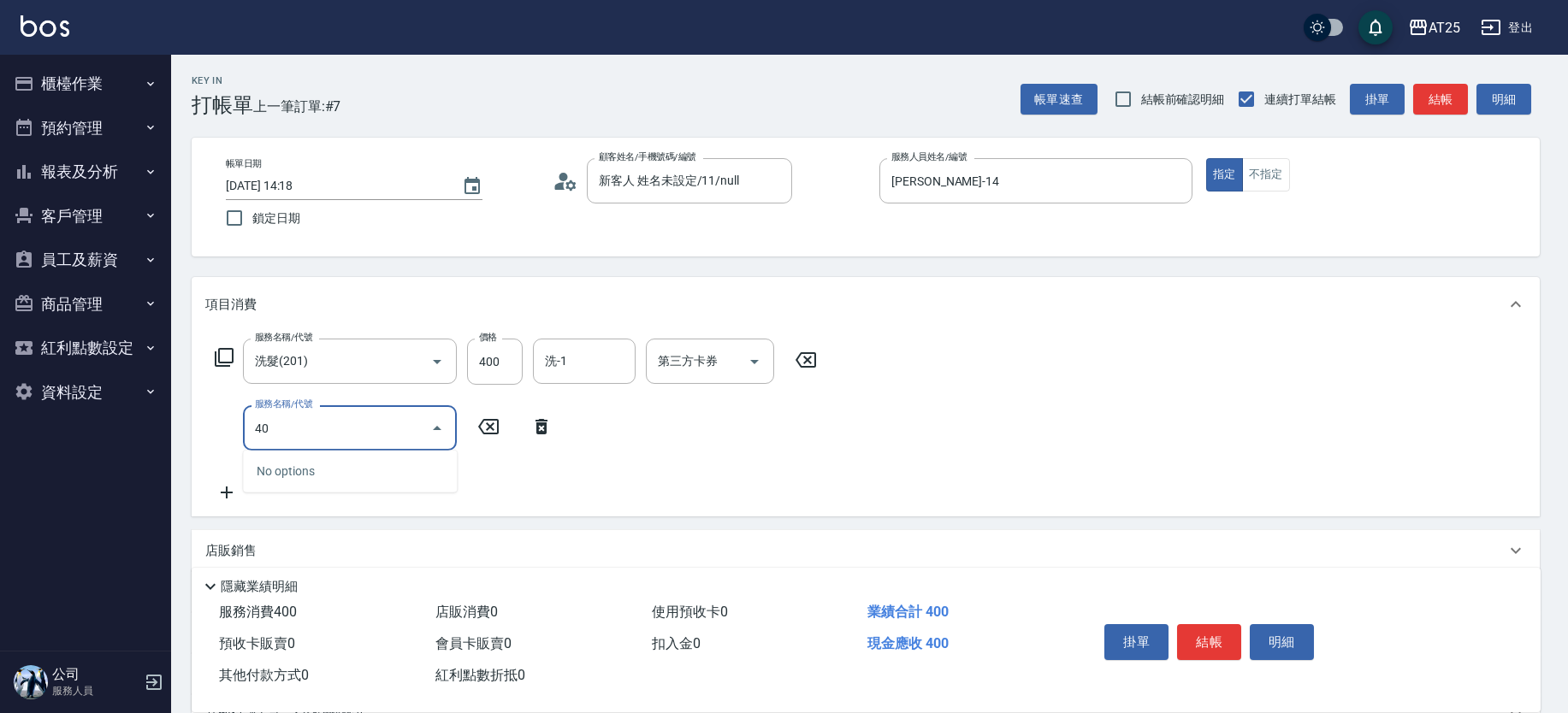
type input "401"
type input "70"
type input "剪髮(401)"
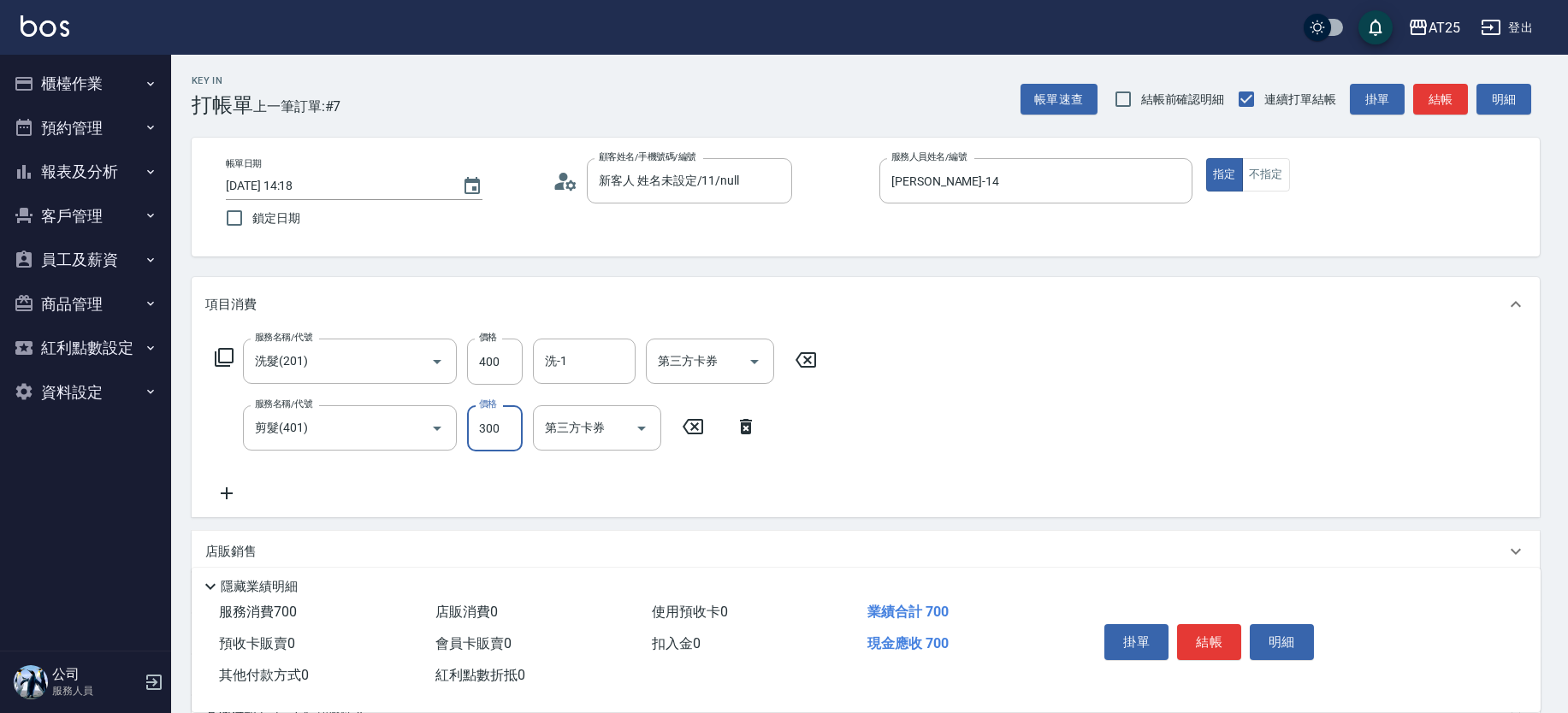
type input "40"
type input "80"
type input "400"
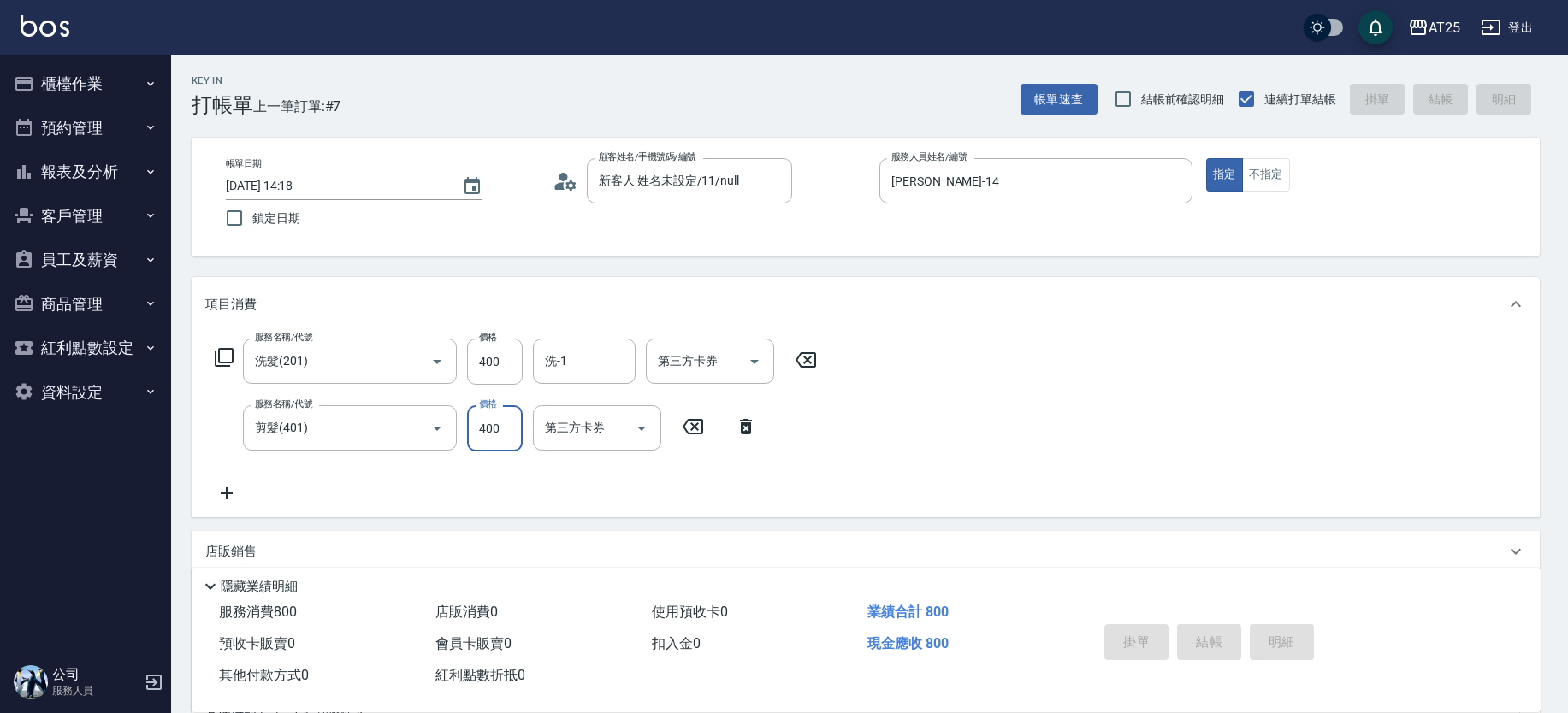
type input "2025/08/20 14:31"
type input "0"
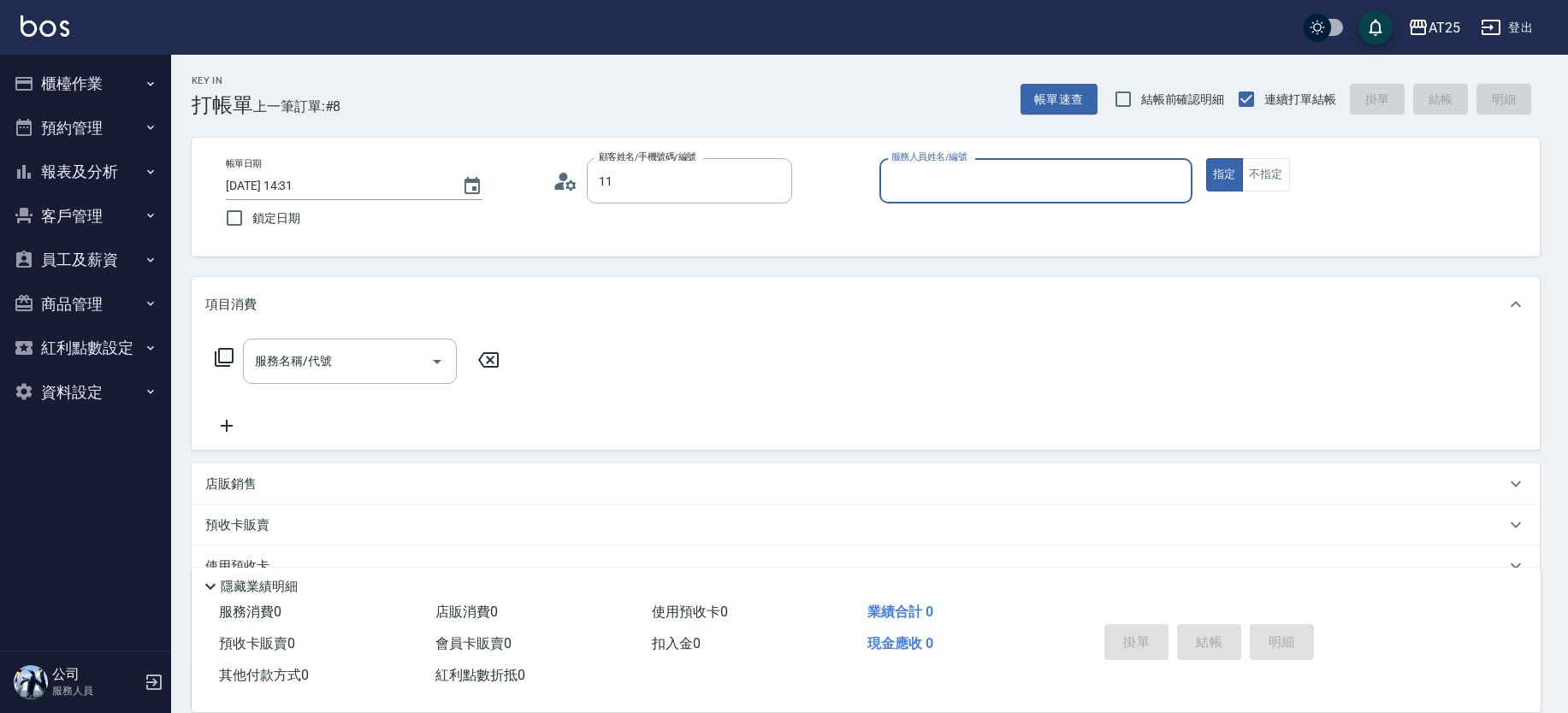
type input "新客人 姓名未設定/11/null"
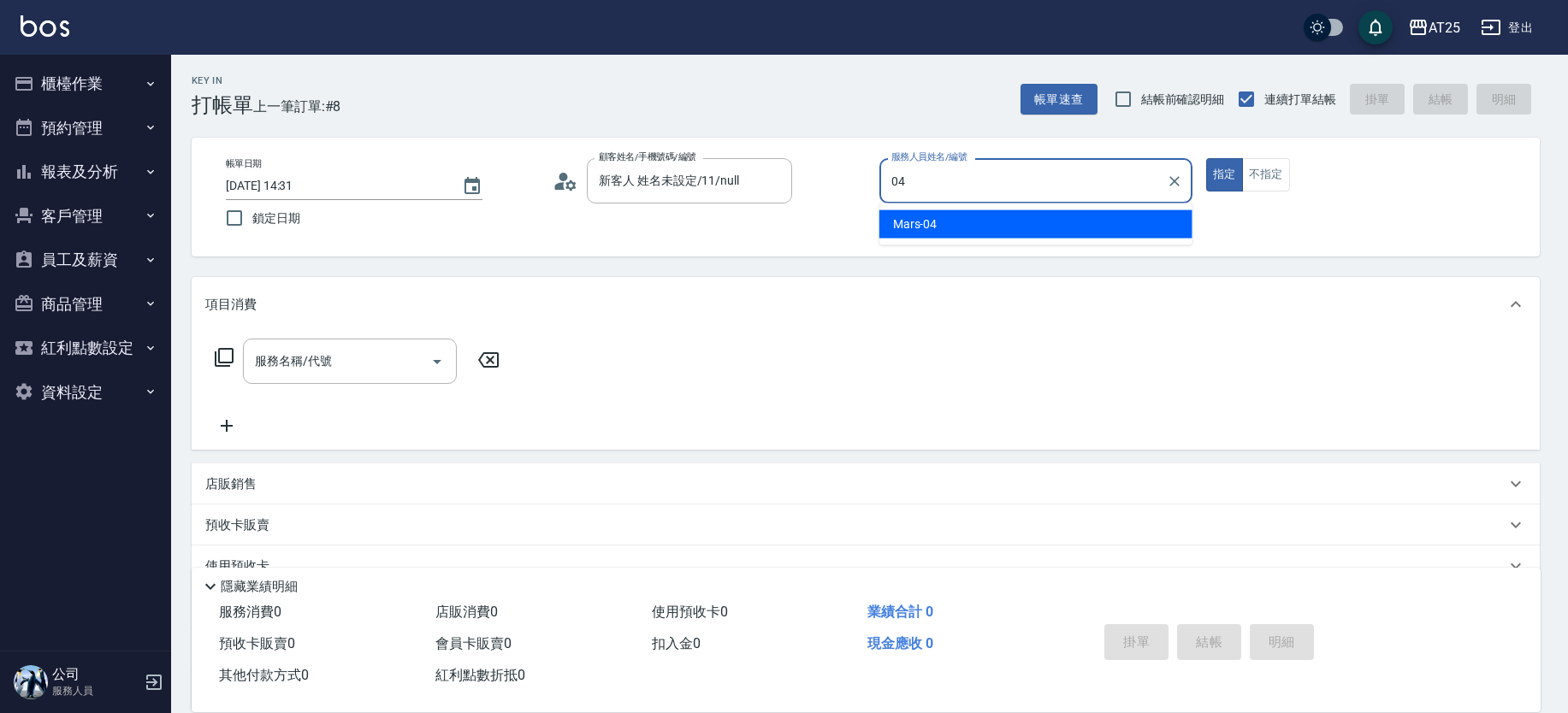
type input "Mars-04"
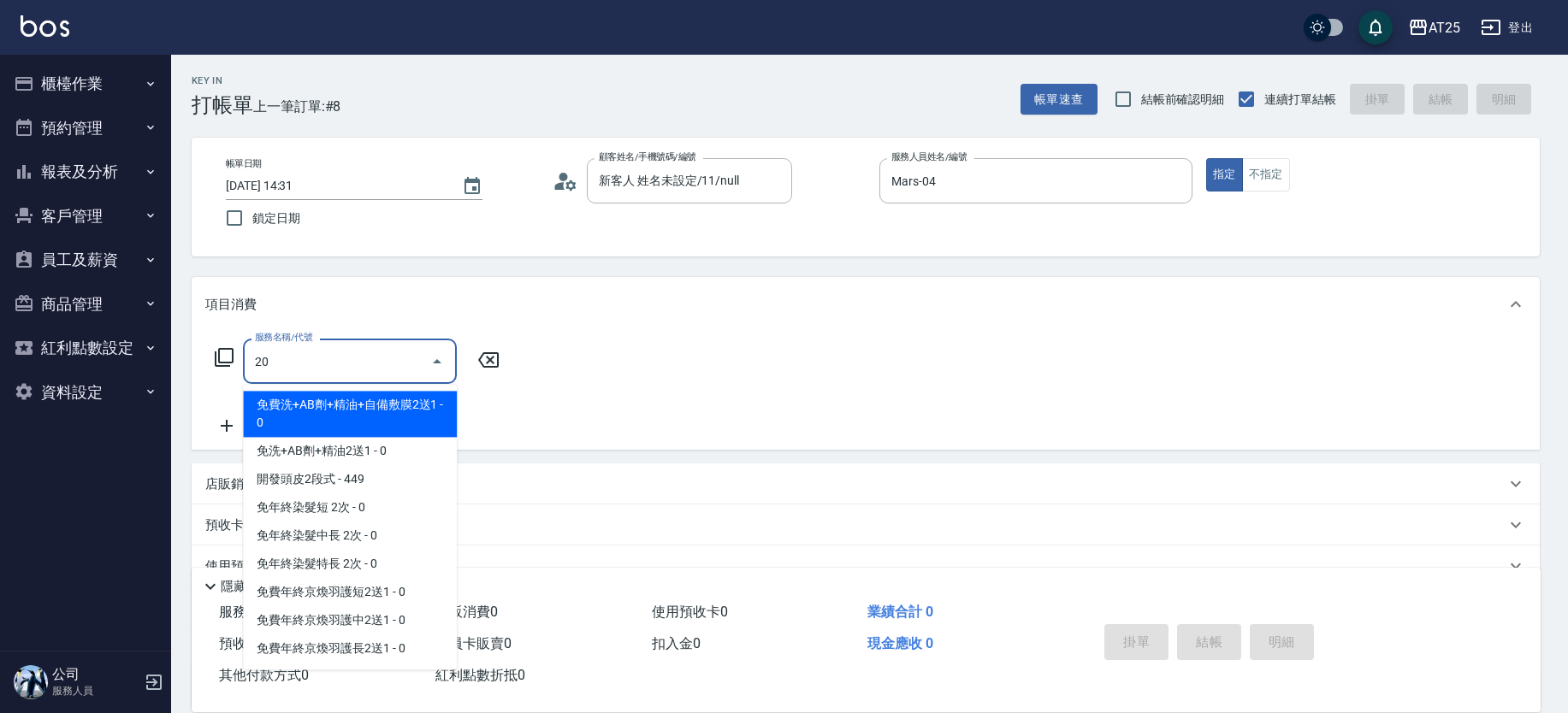
type input "201"
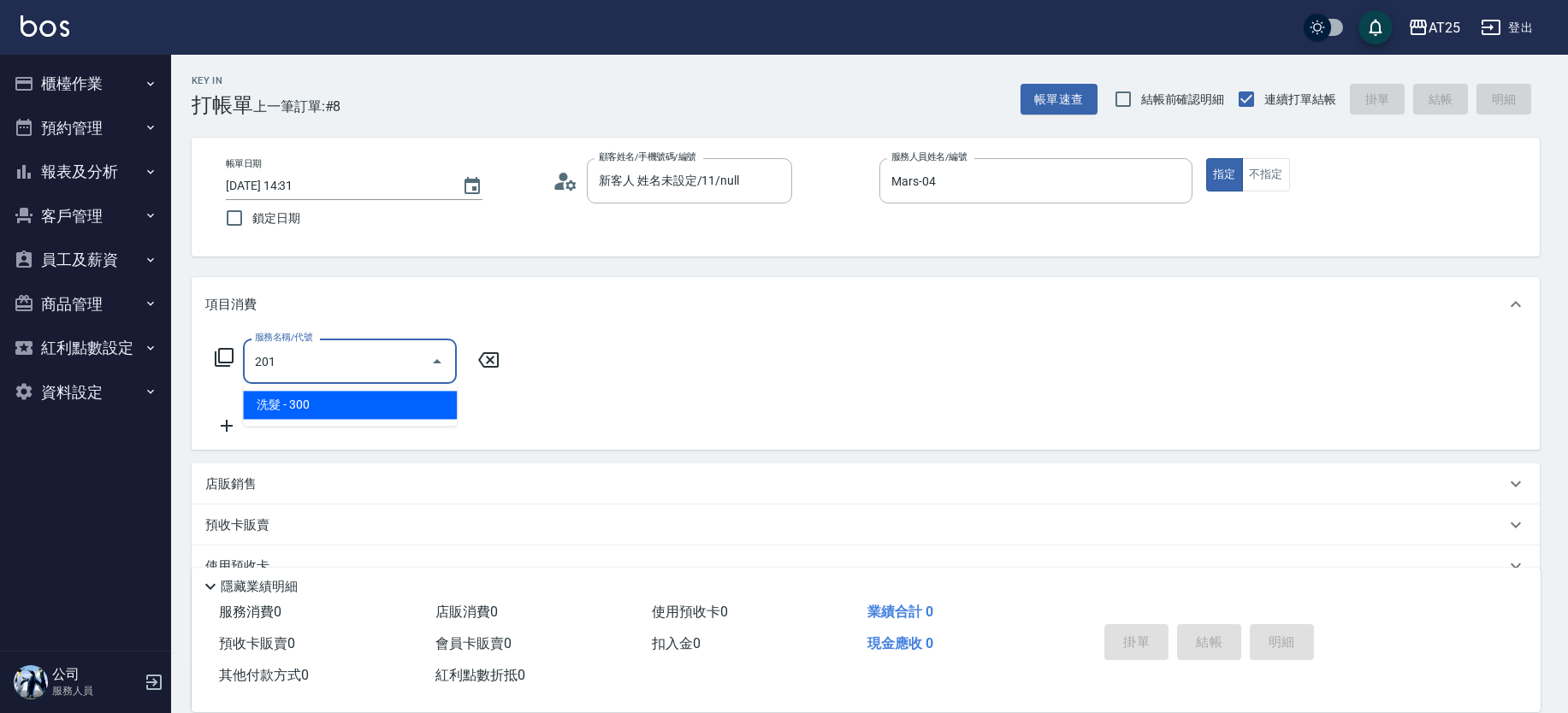
type input "30"
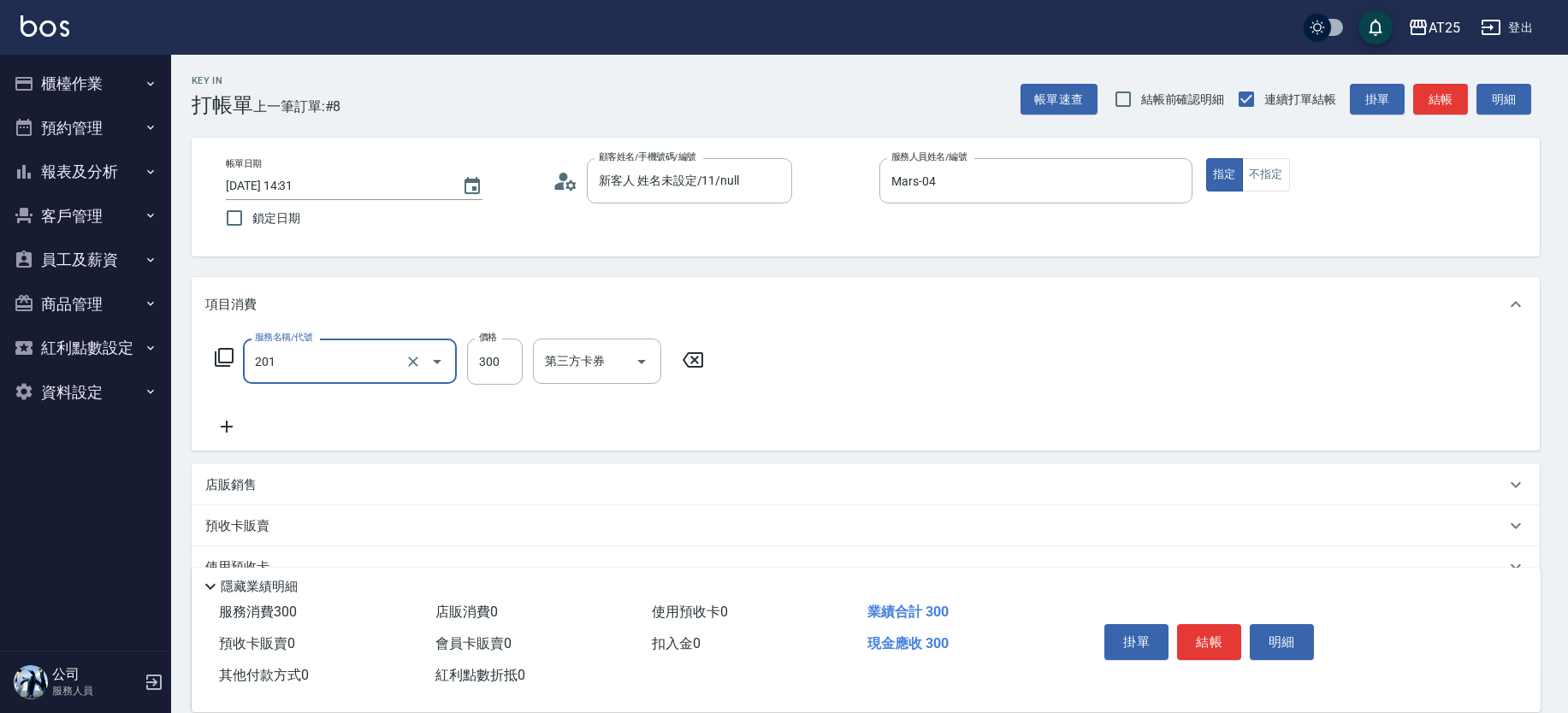
type input "洗髮(201)"
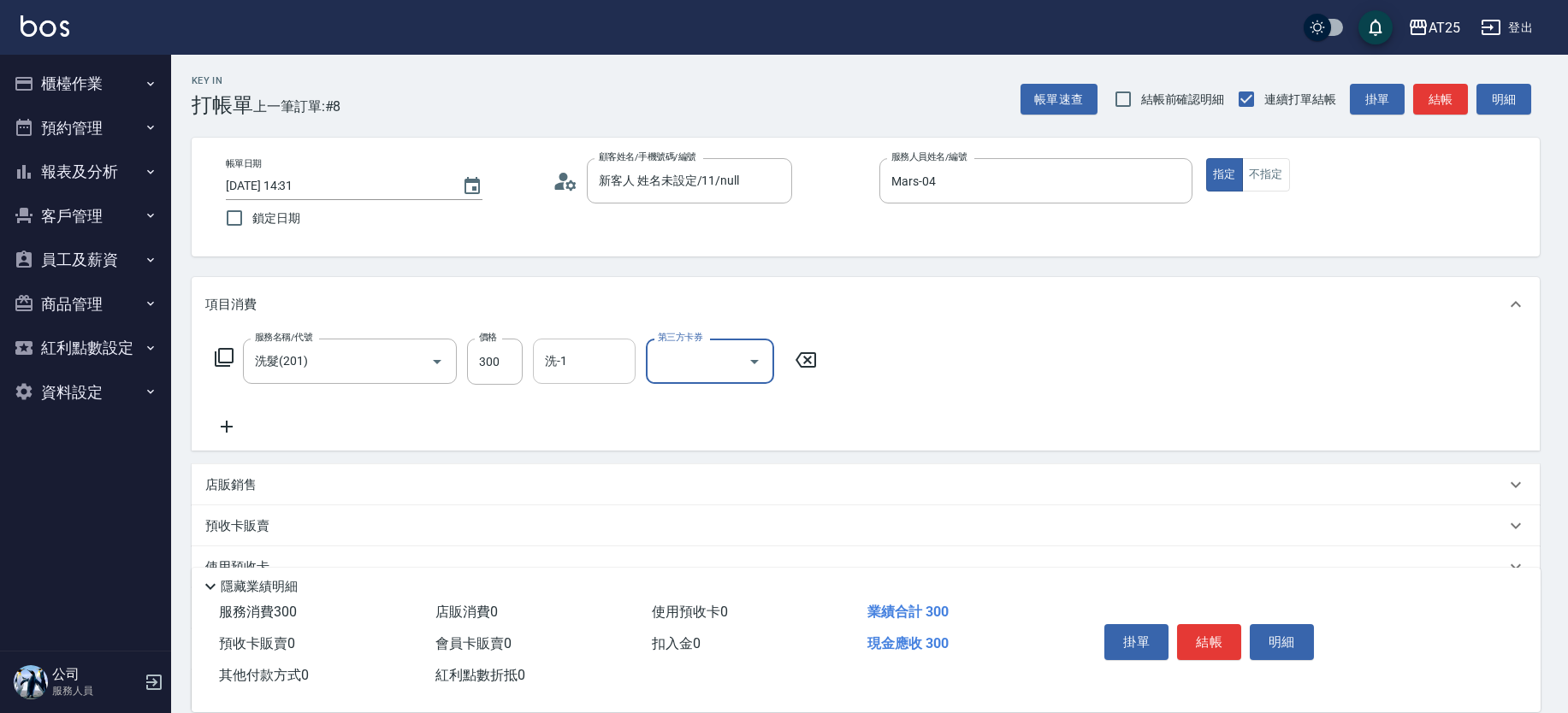
click at [564, 379] on div "洗-1" at bounding box center [585, 361] width 103 height 45
type input "sandy-83"
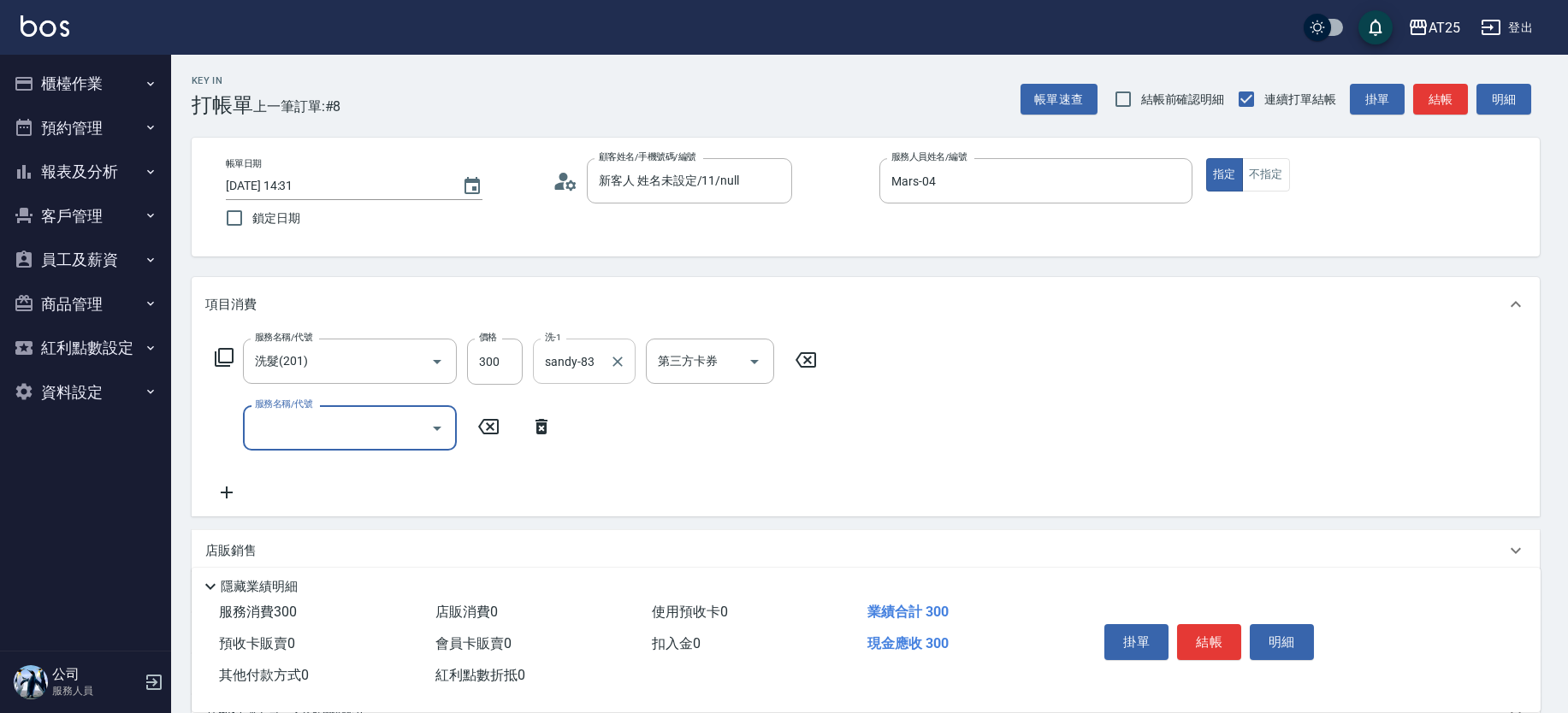
type input "6"
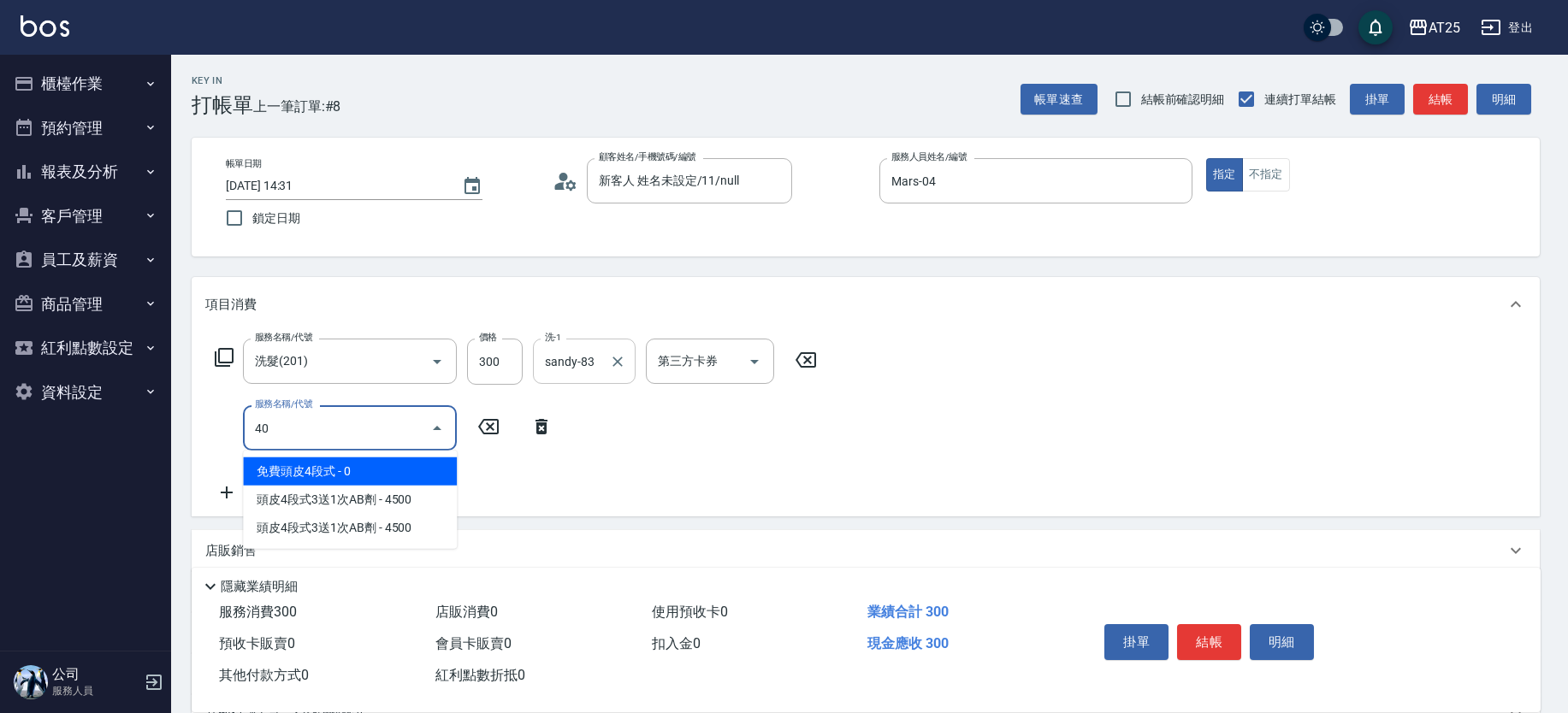
type input "401"
type input "60"
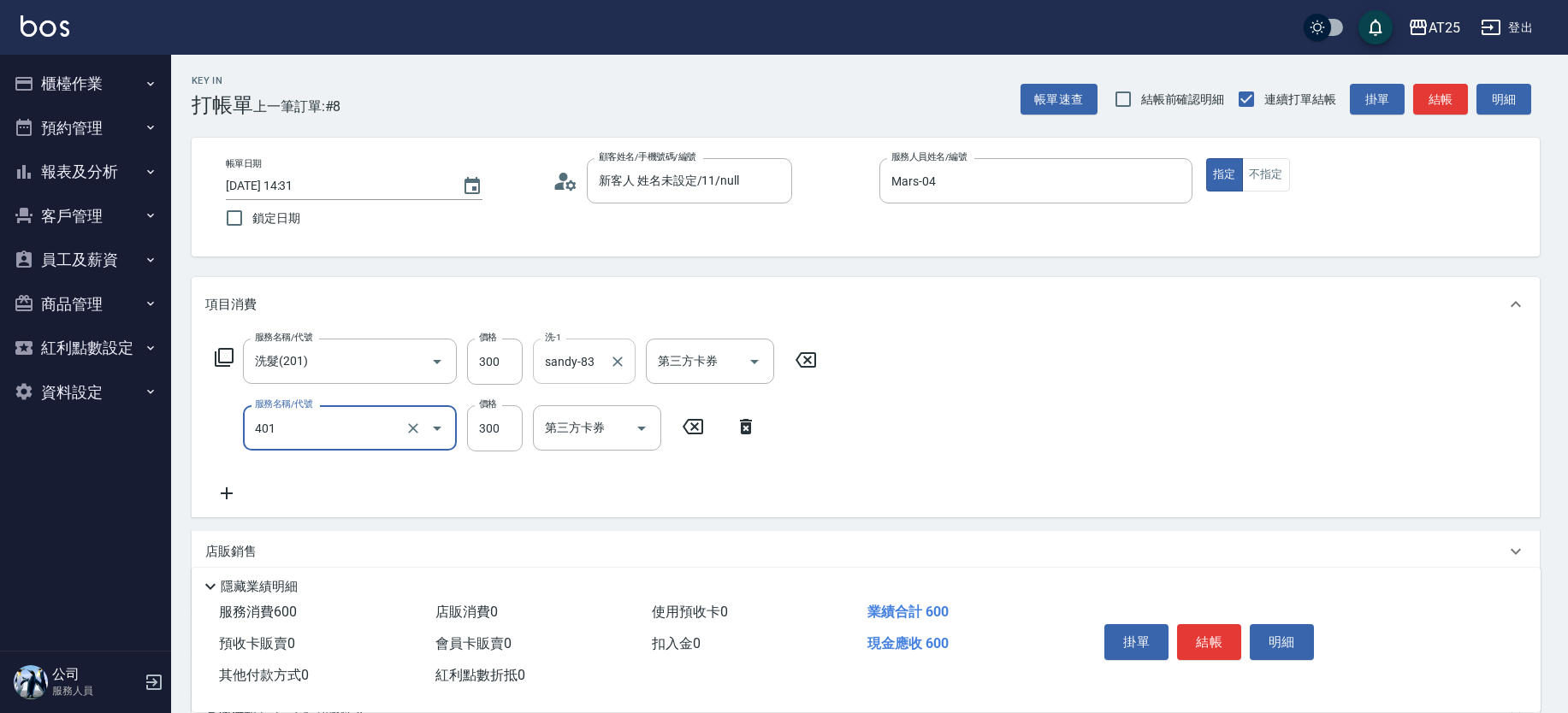
type input "剪髮(401)"
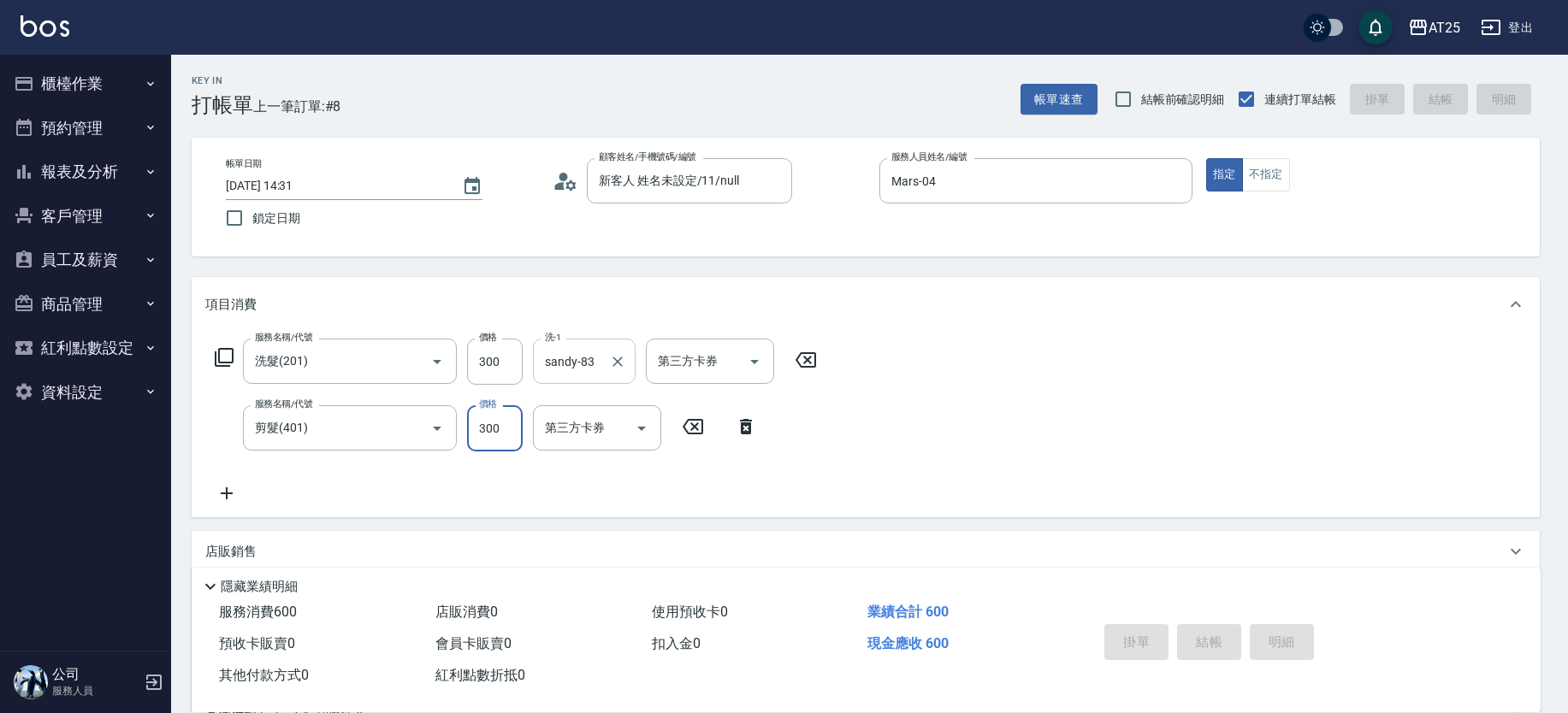
type input "0"
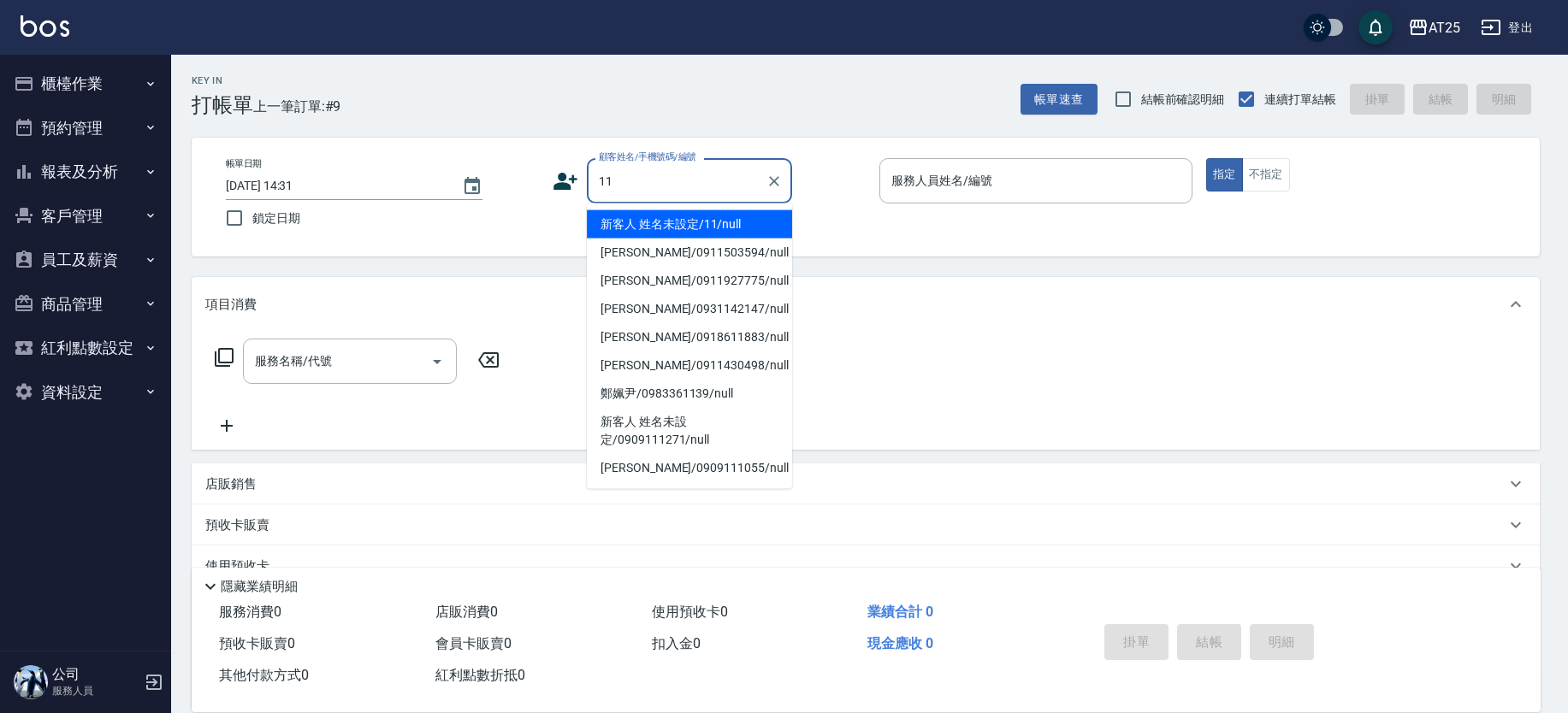
type input "新客人 姓名未設定/11/null"
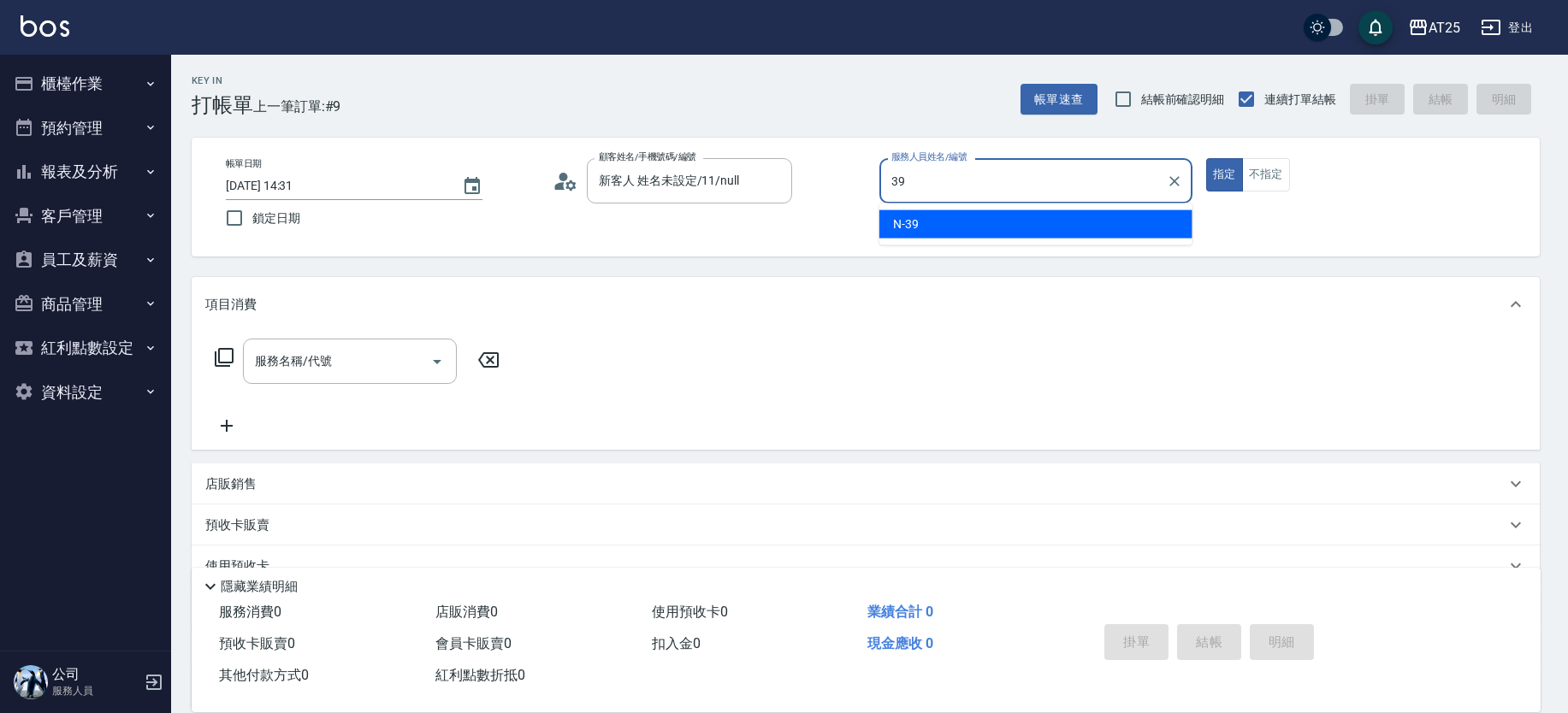
type input "N-39"
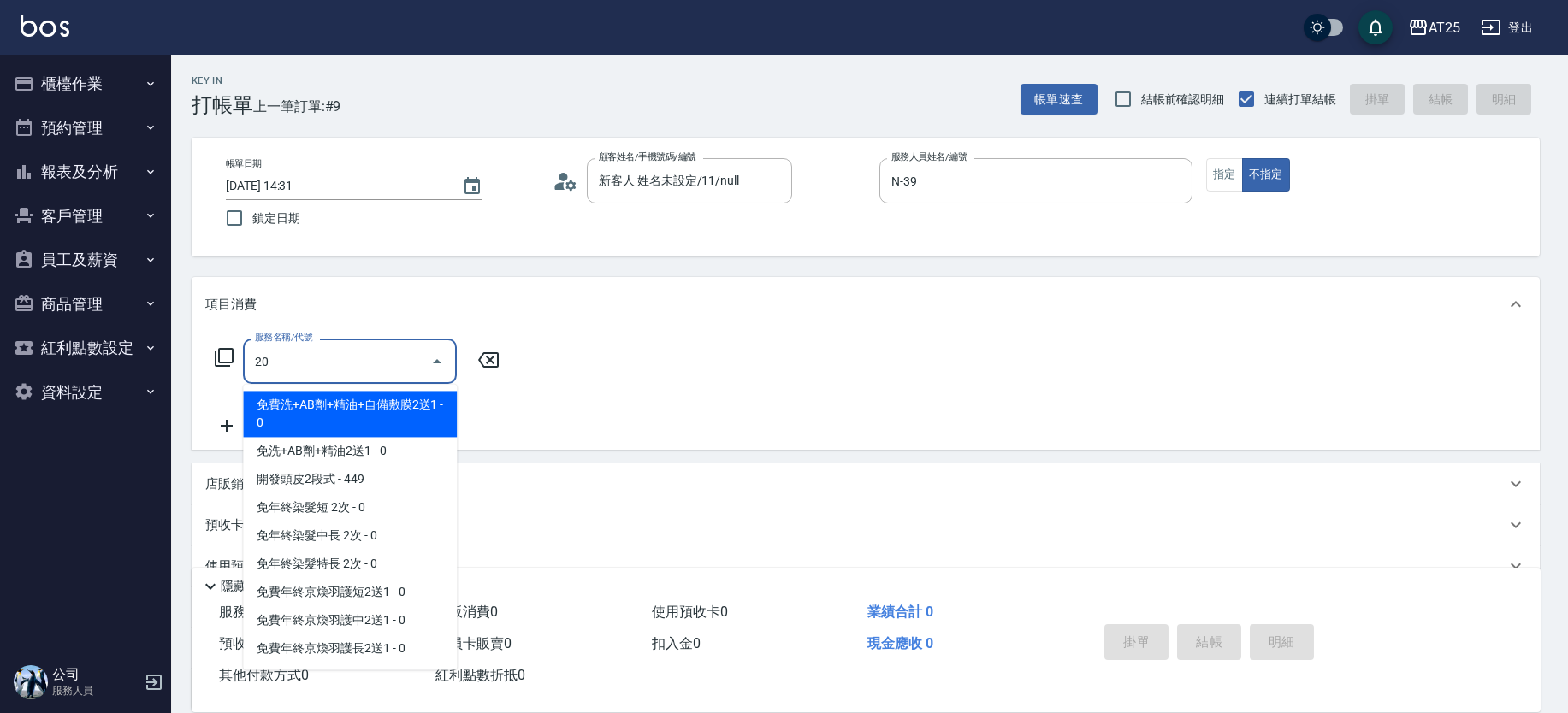
type input "201"
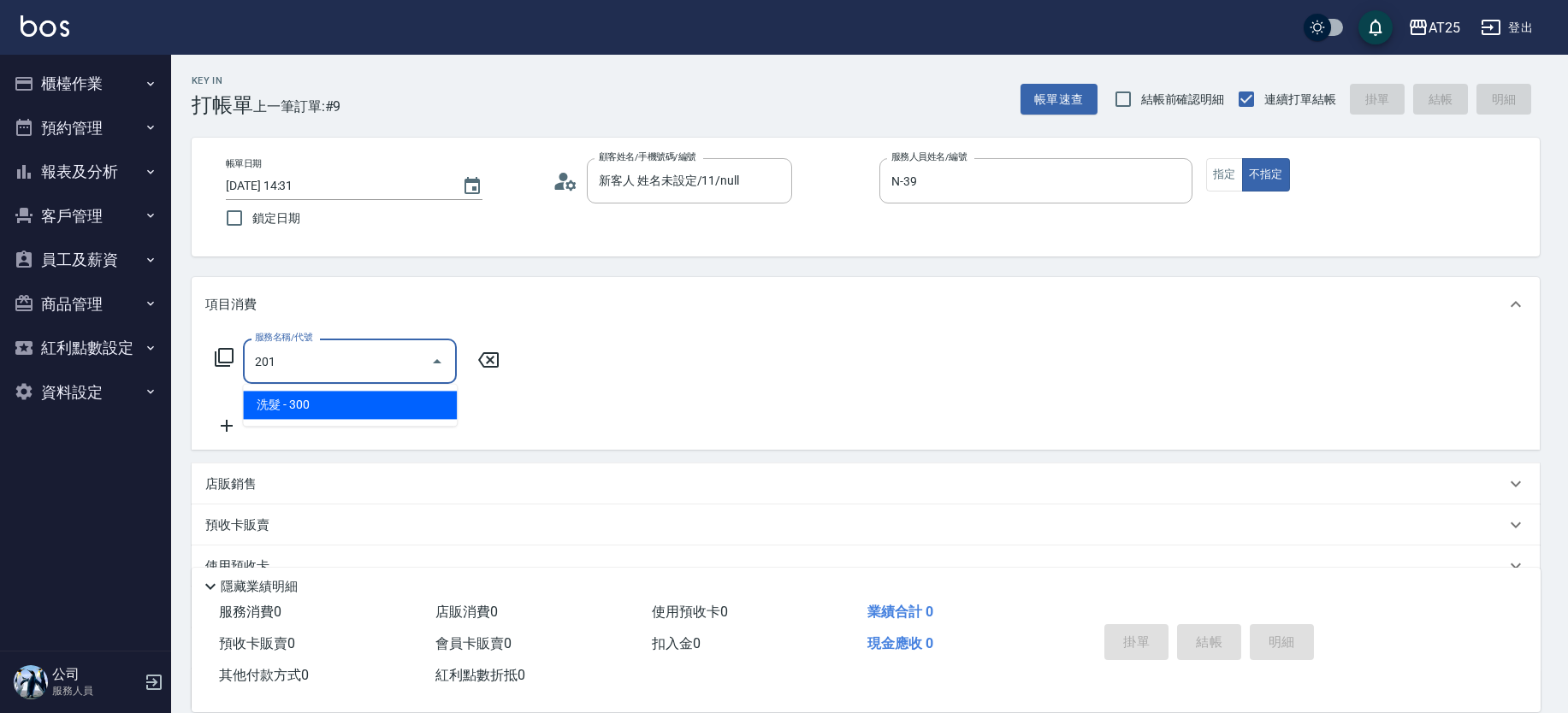
type input "30"
type input "洗髮(201)"
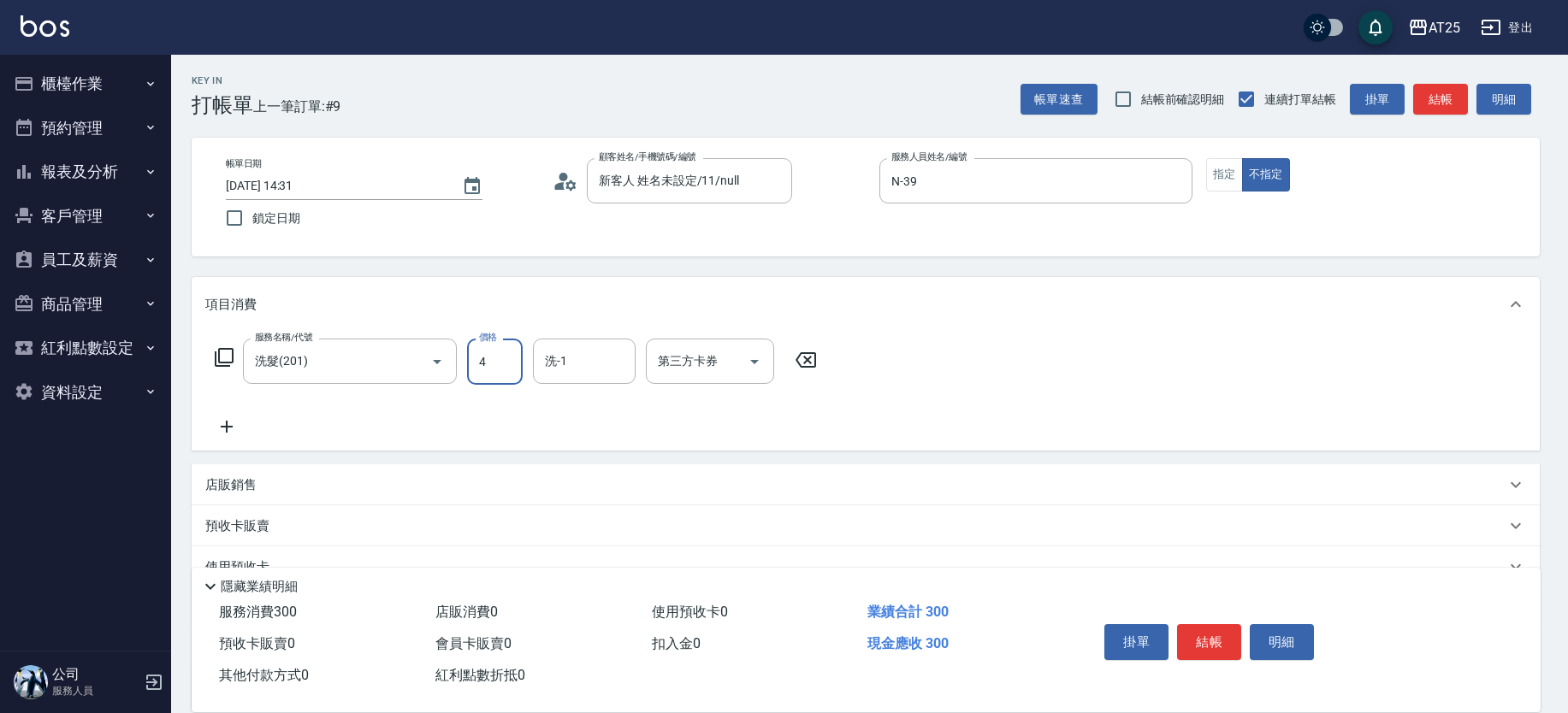
type input "40"
type input "400"
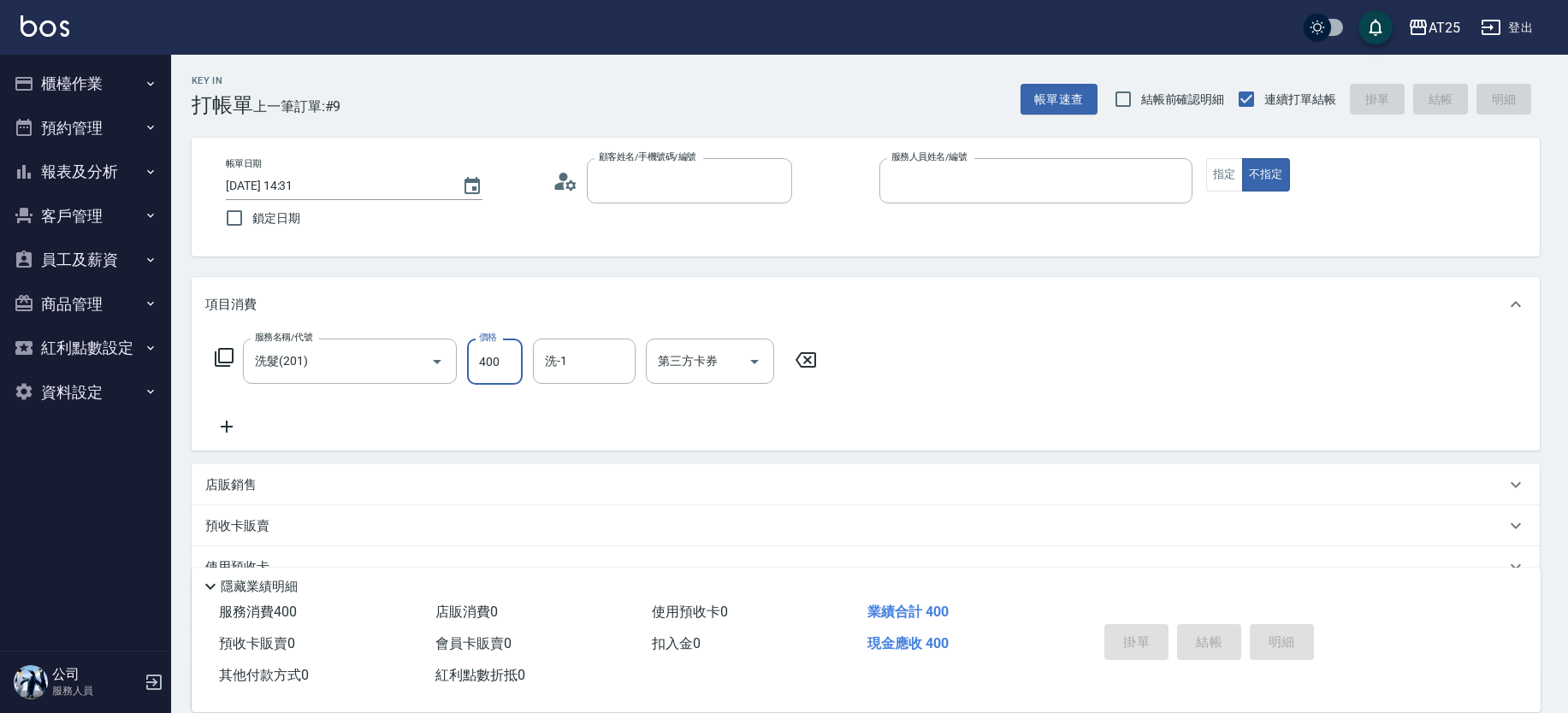
type input "0"
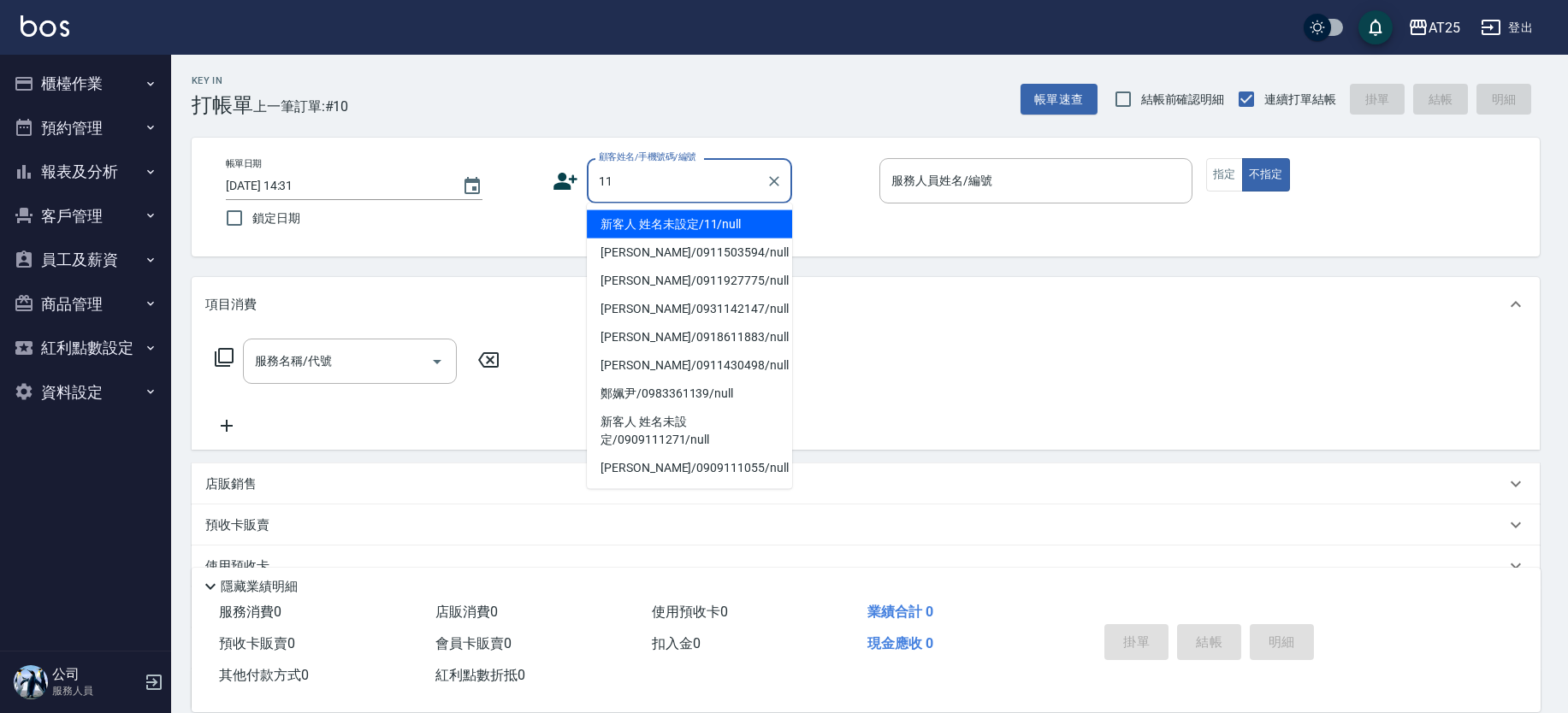
type input "新客人 姓名未設定/11/null"
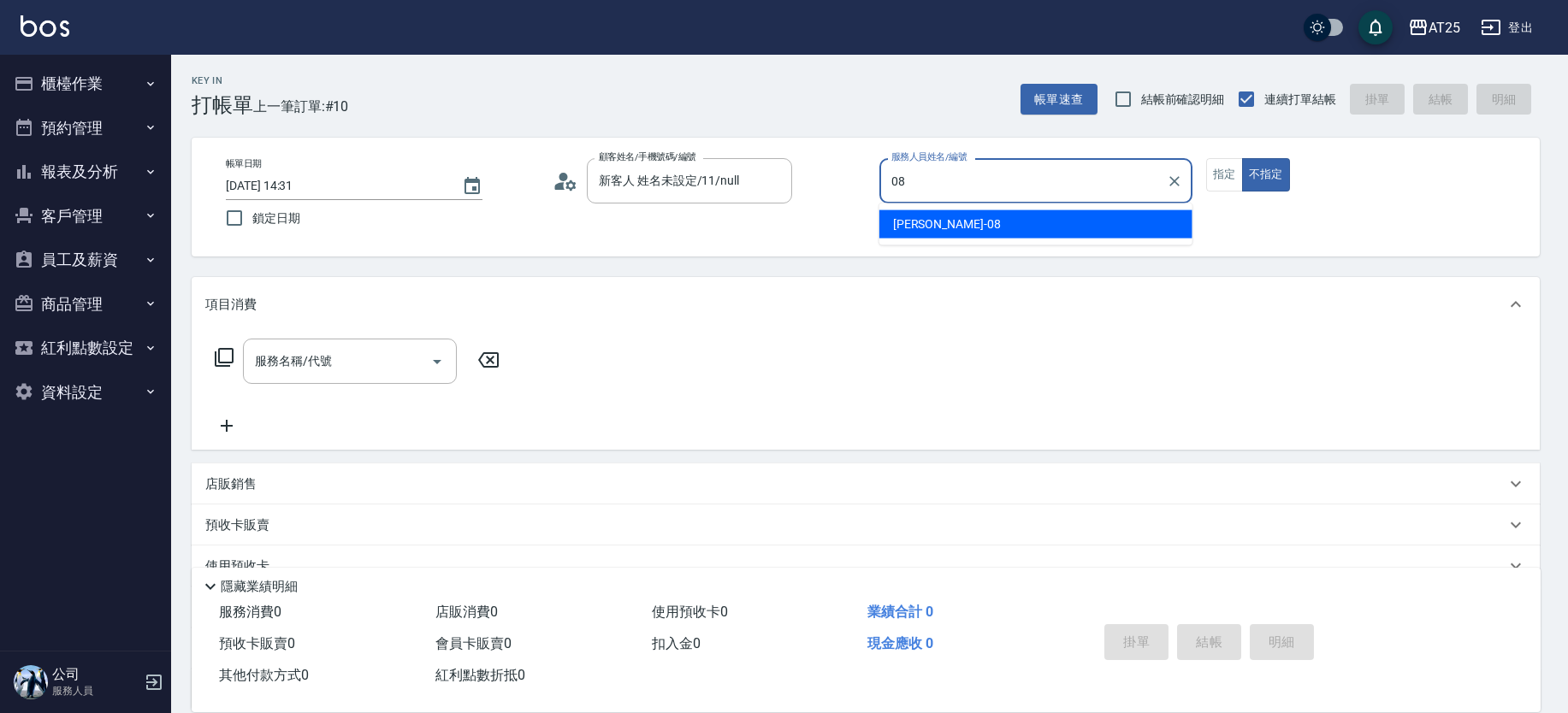
type input "Tony-08"
type button "false"
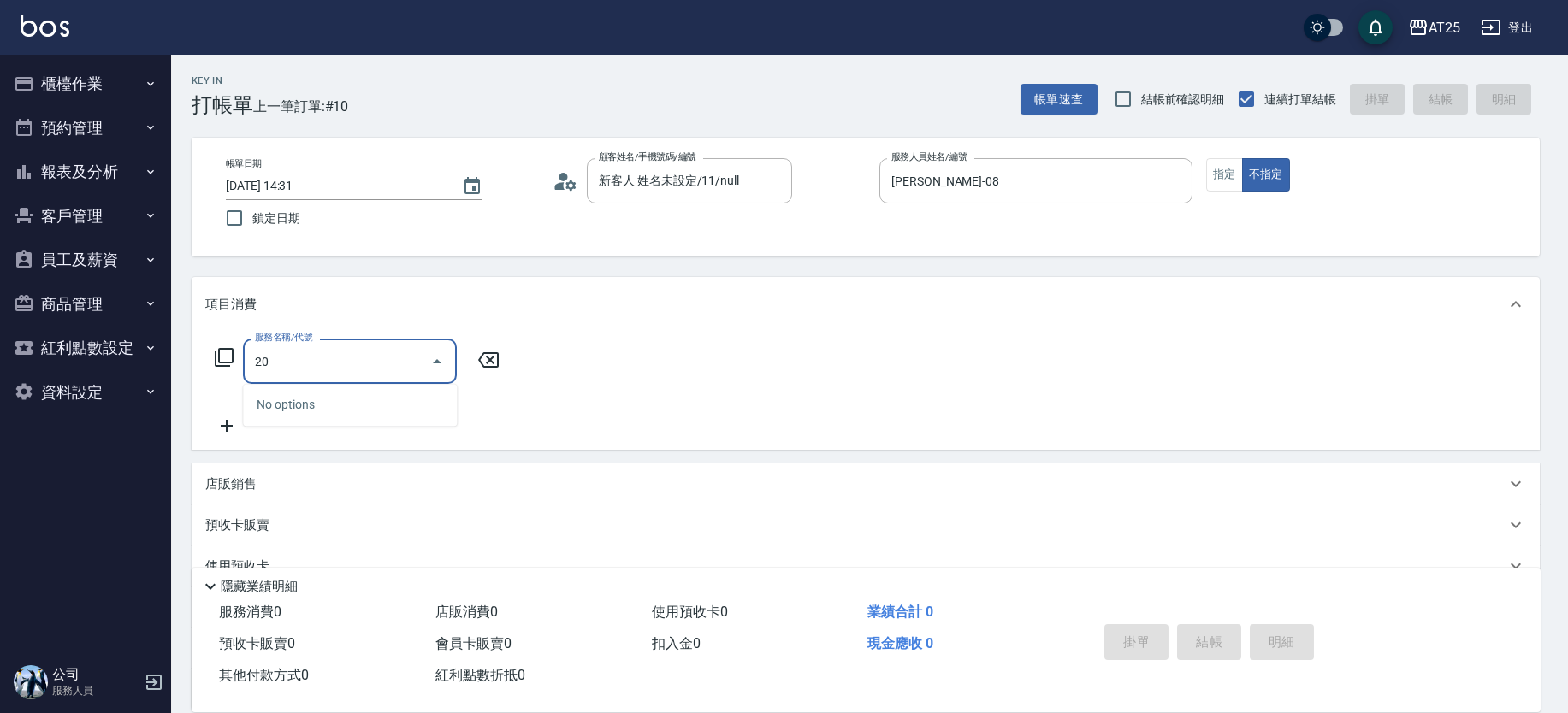
type input "201"
type input "30"
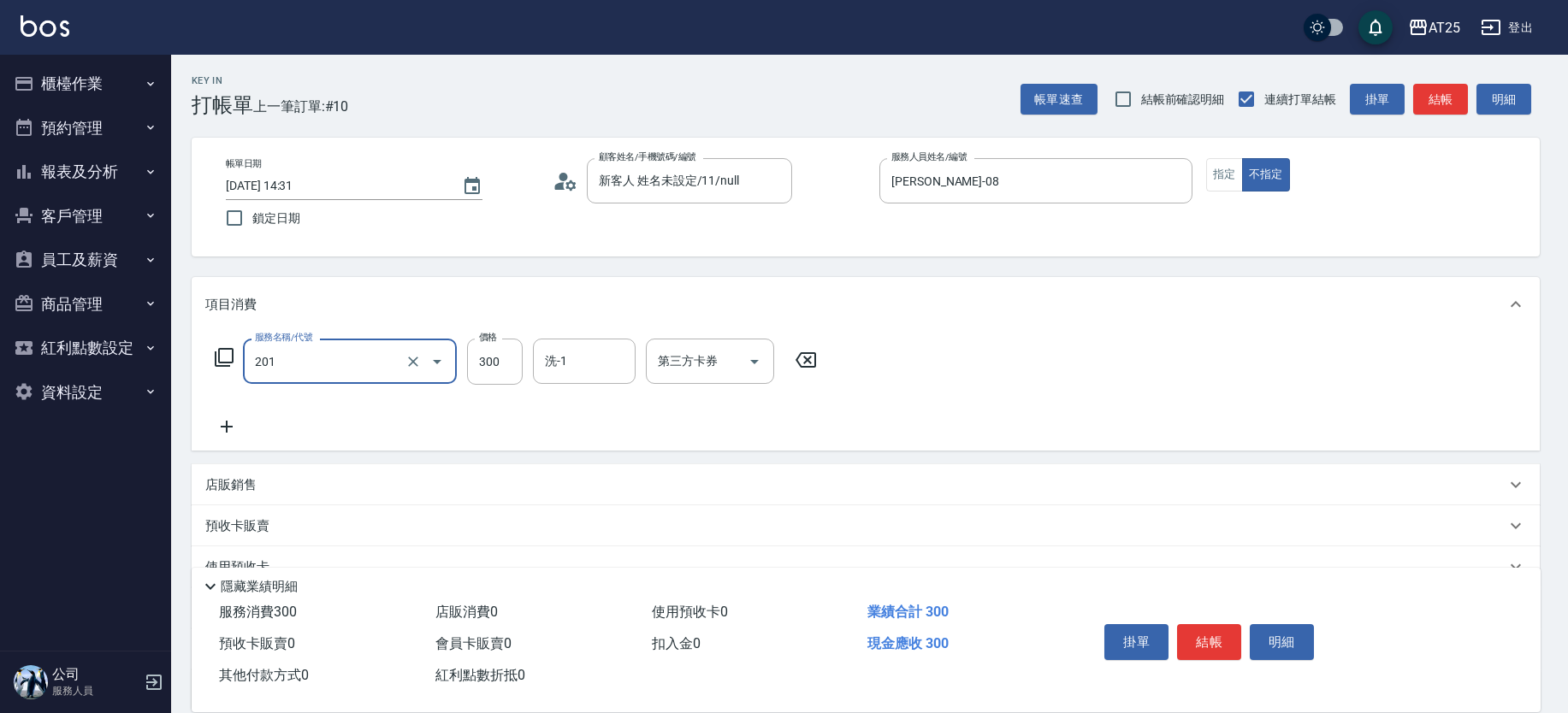
type input "洗髮(201)"
type input "0"
type input "40"
type input "400"
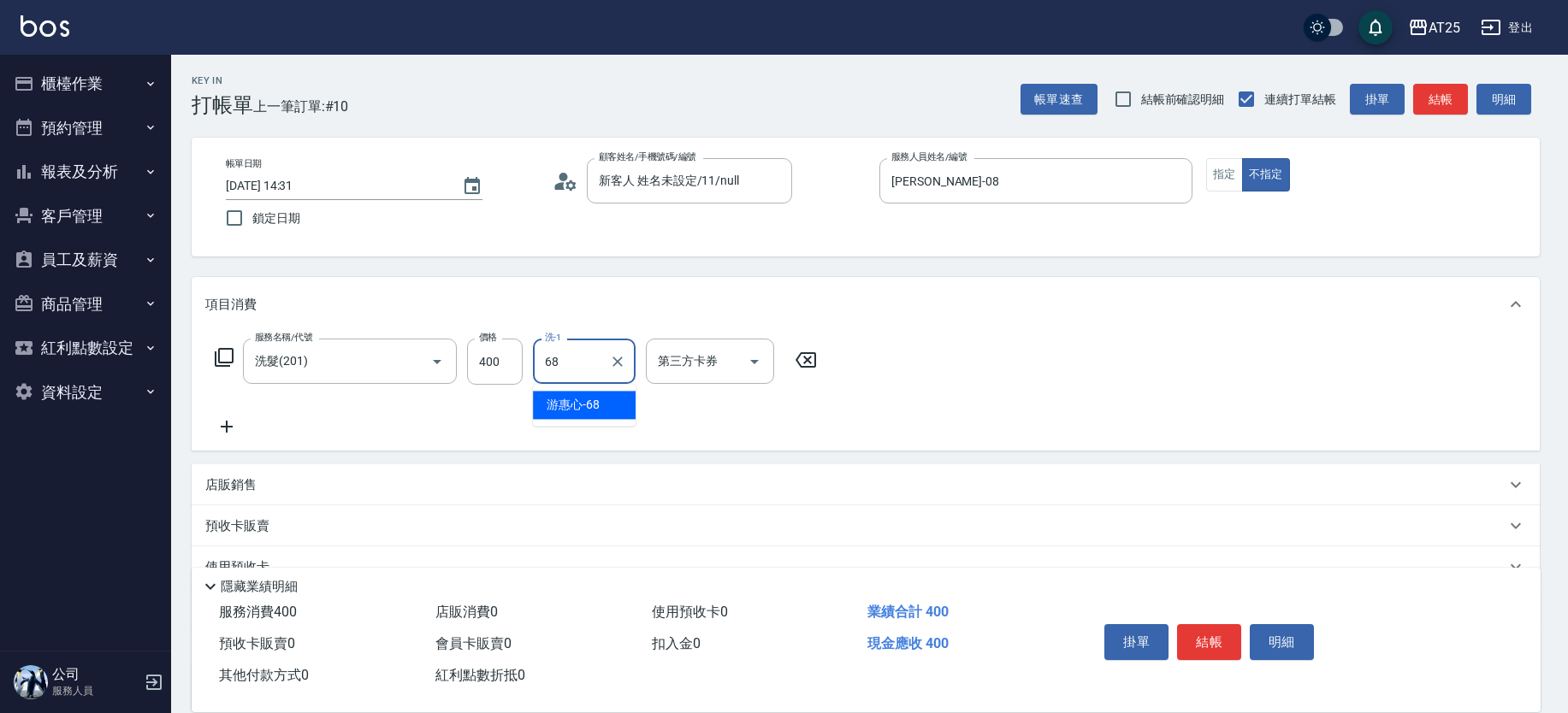
type input "游惠心-68"
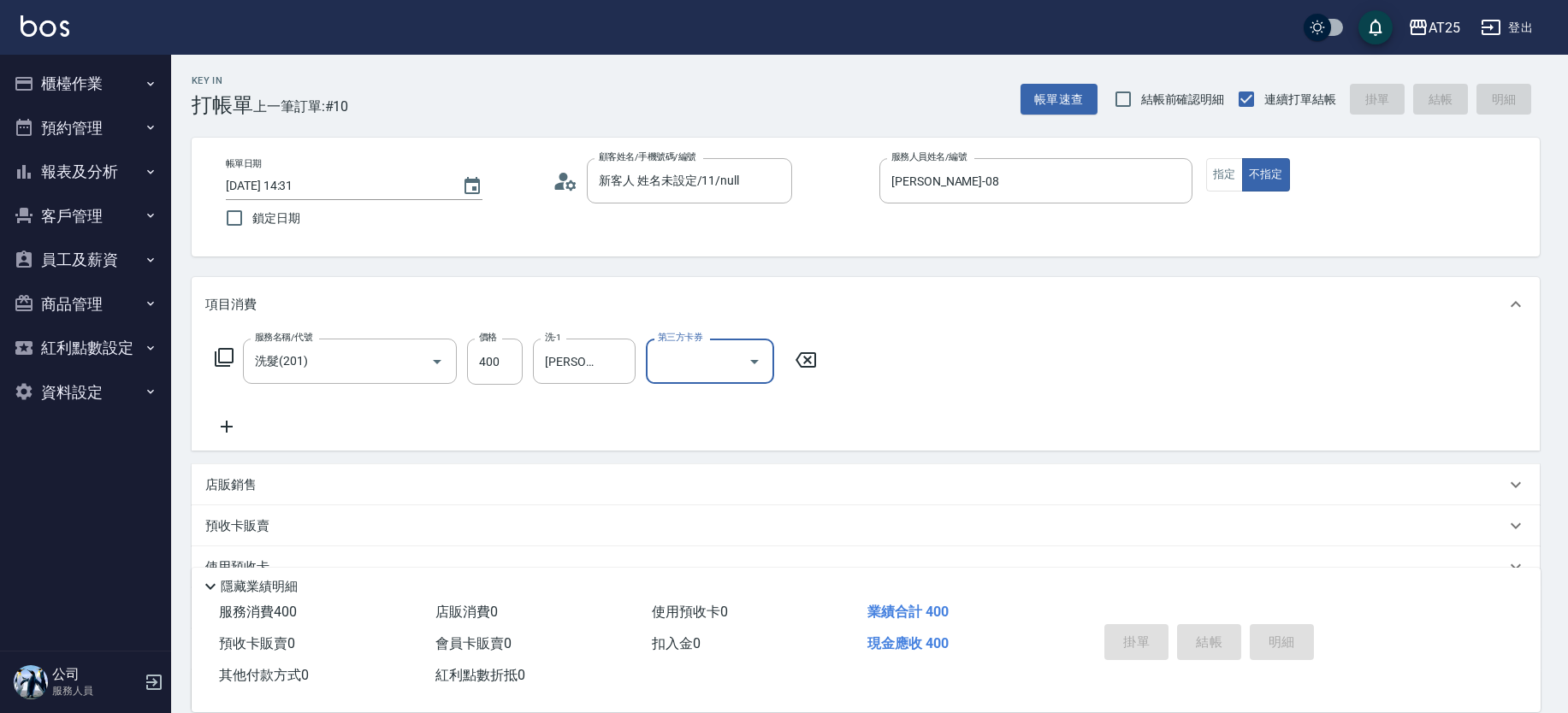
type input "0"
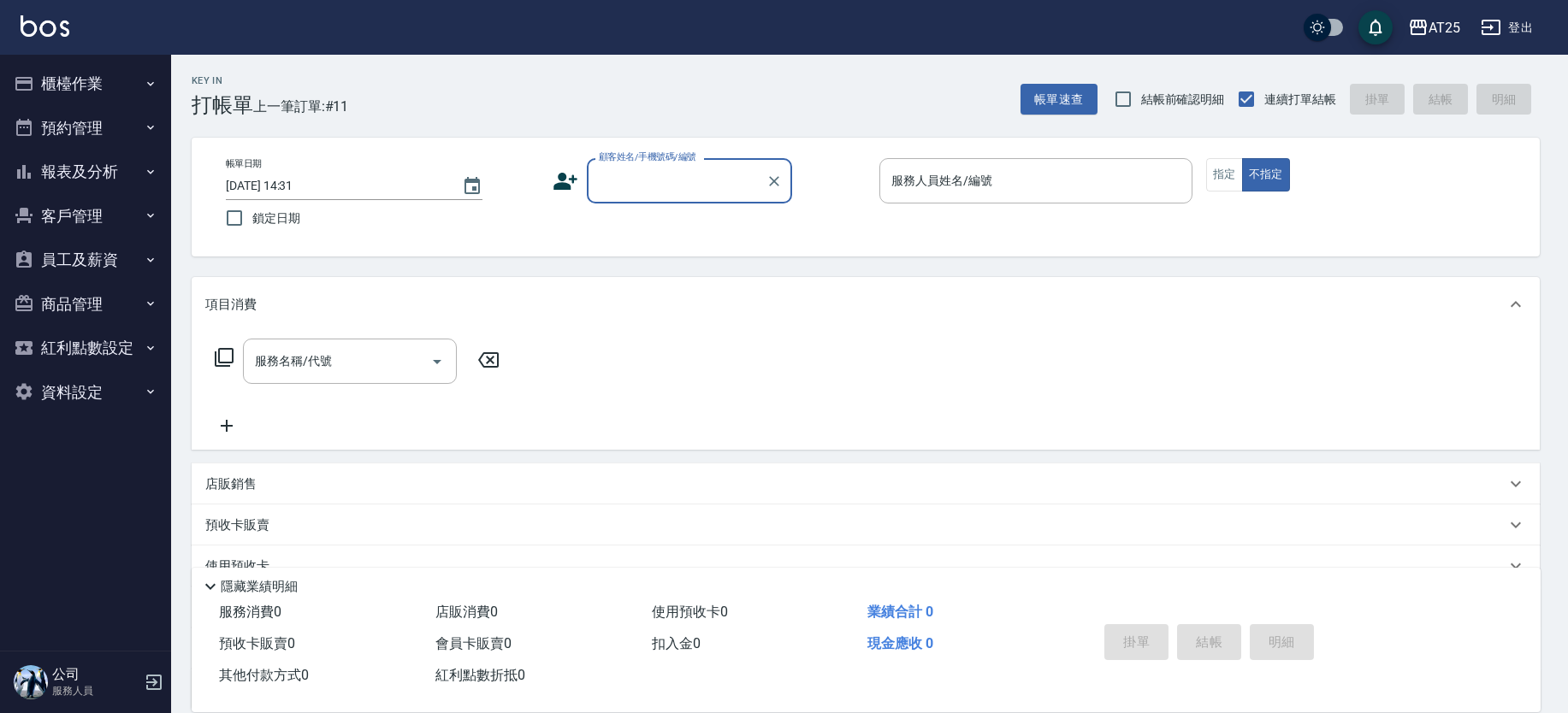
click at [653, 176] on input "顧客姓名/手機號碼/編號" at bounding box center [677, 180] width 165 height 30
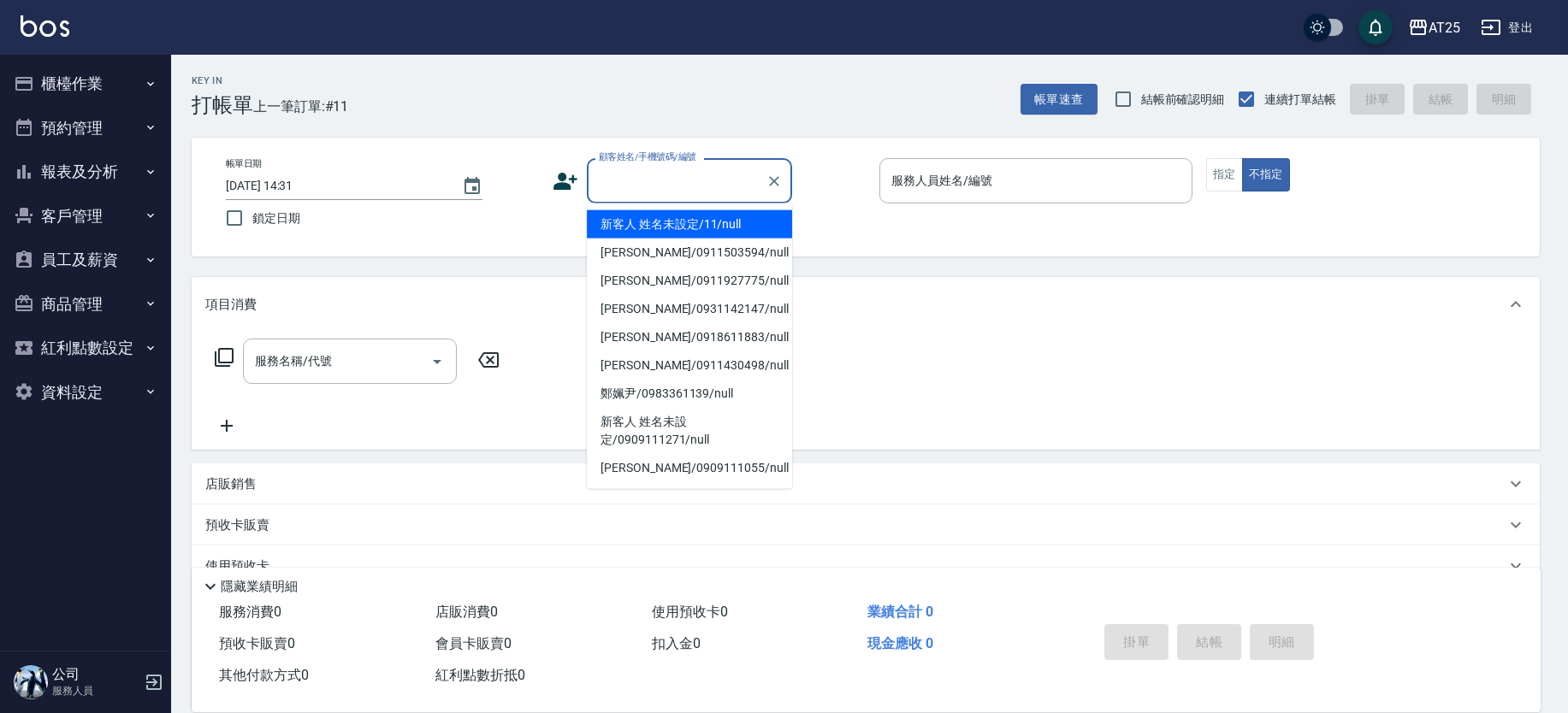
click at [710, 222] on li "新客人 姓名未設定/11/null" at bounding box center [689, 223] width 205 height 28
type input "新客人 姓名未設定/11/null"
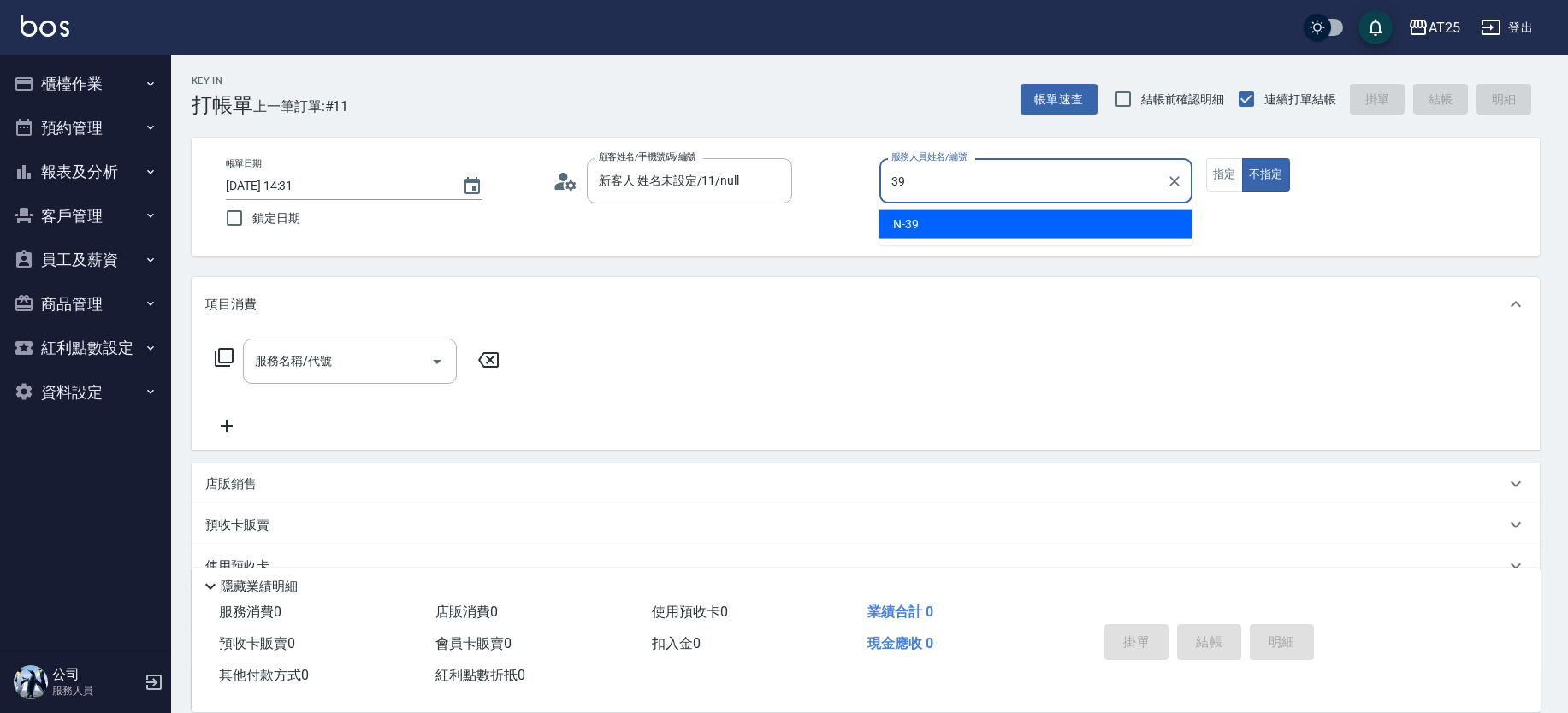
type input "N-39"
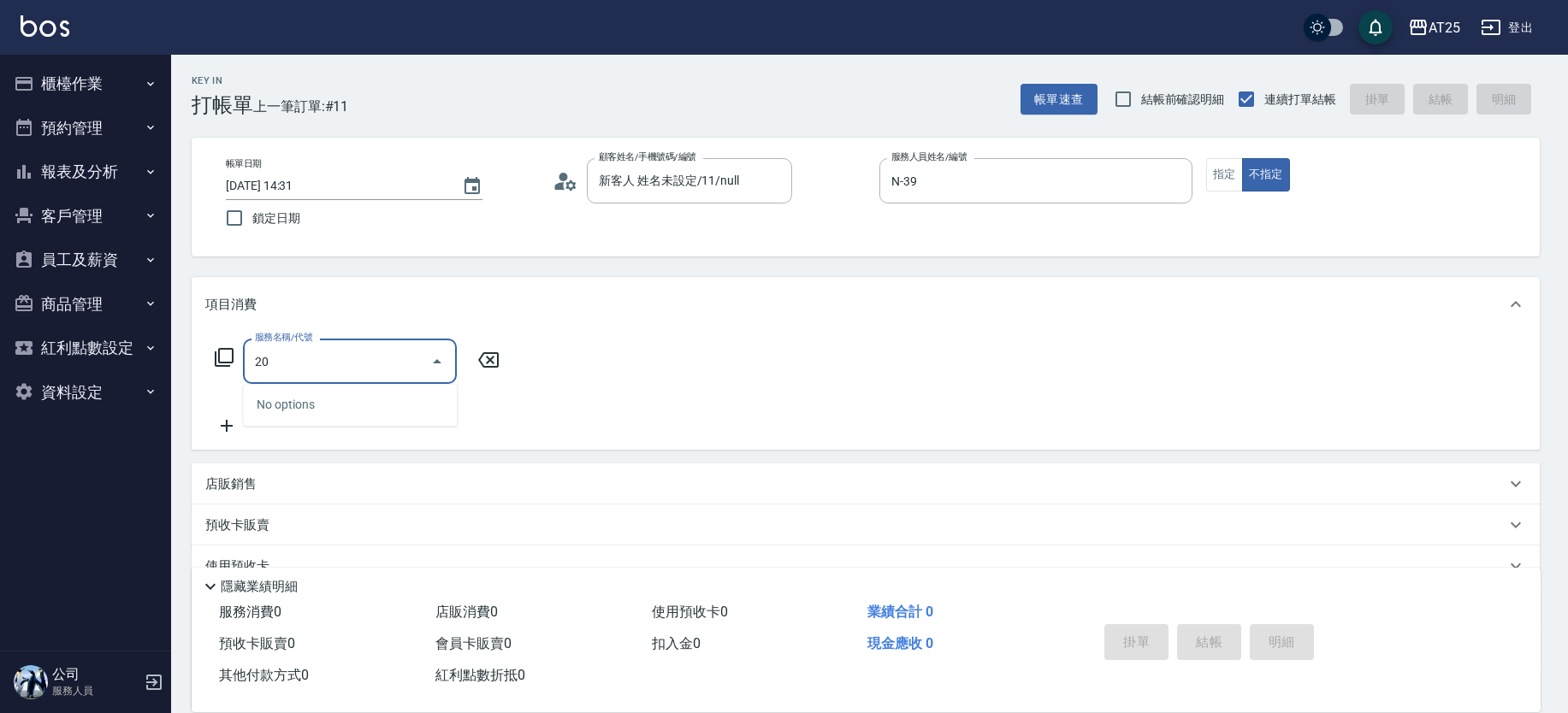
type input "201"
type input "30"
type input "洗髮(201)"
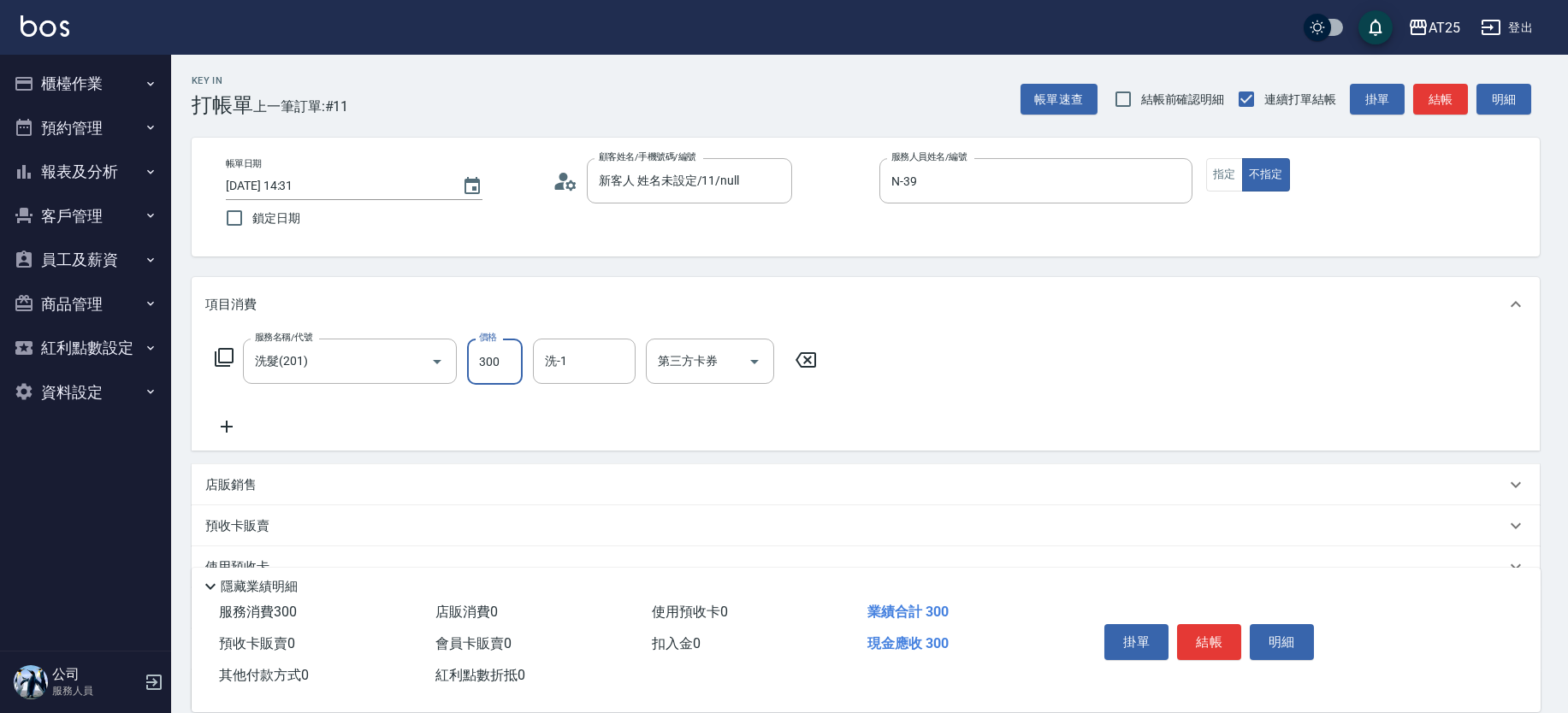
type input "0"
type input "50"
type input "500"
type input "小恩-69"
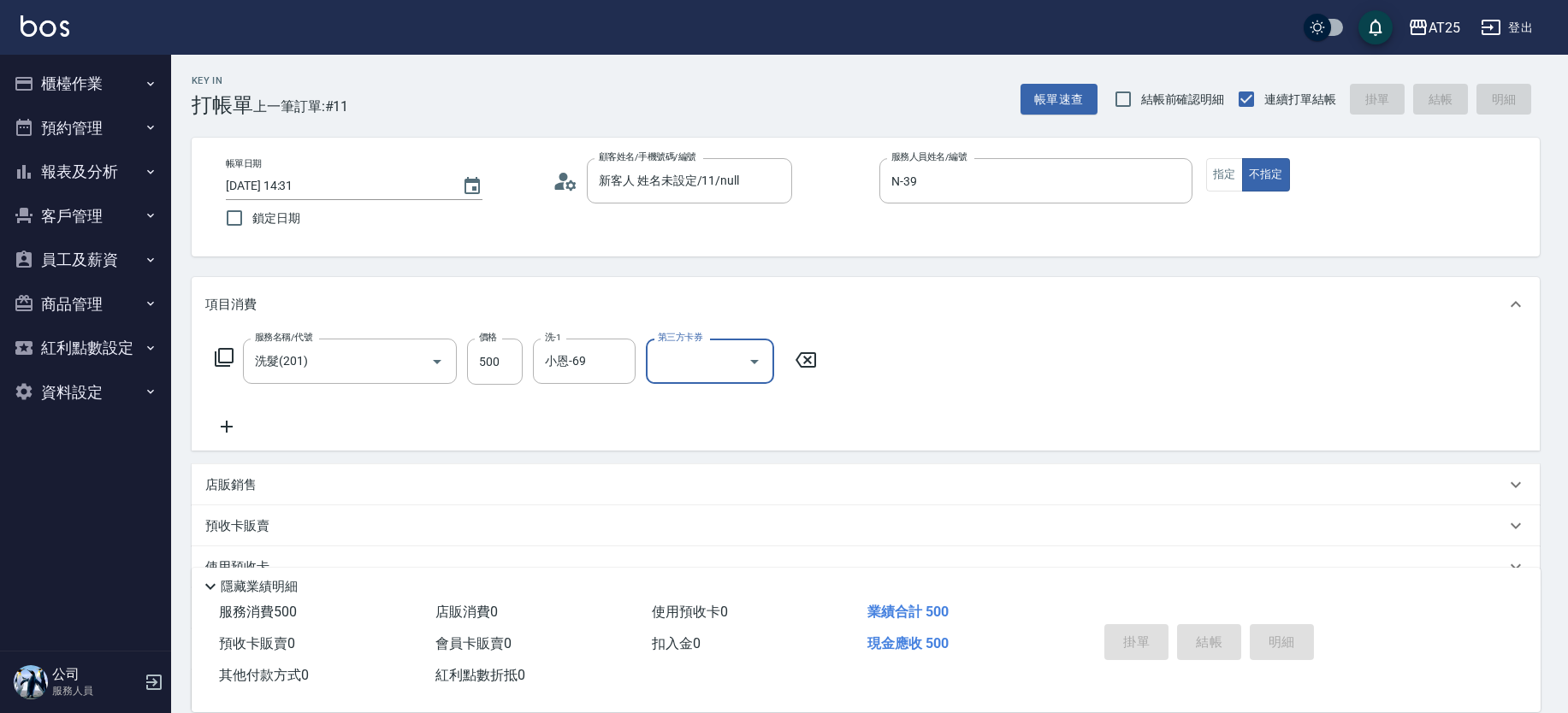
type input "2025/08/20 14:51"
type input "0"
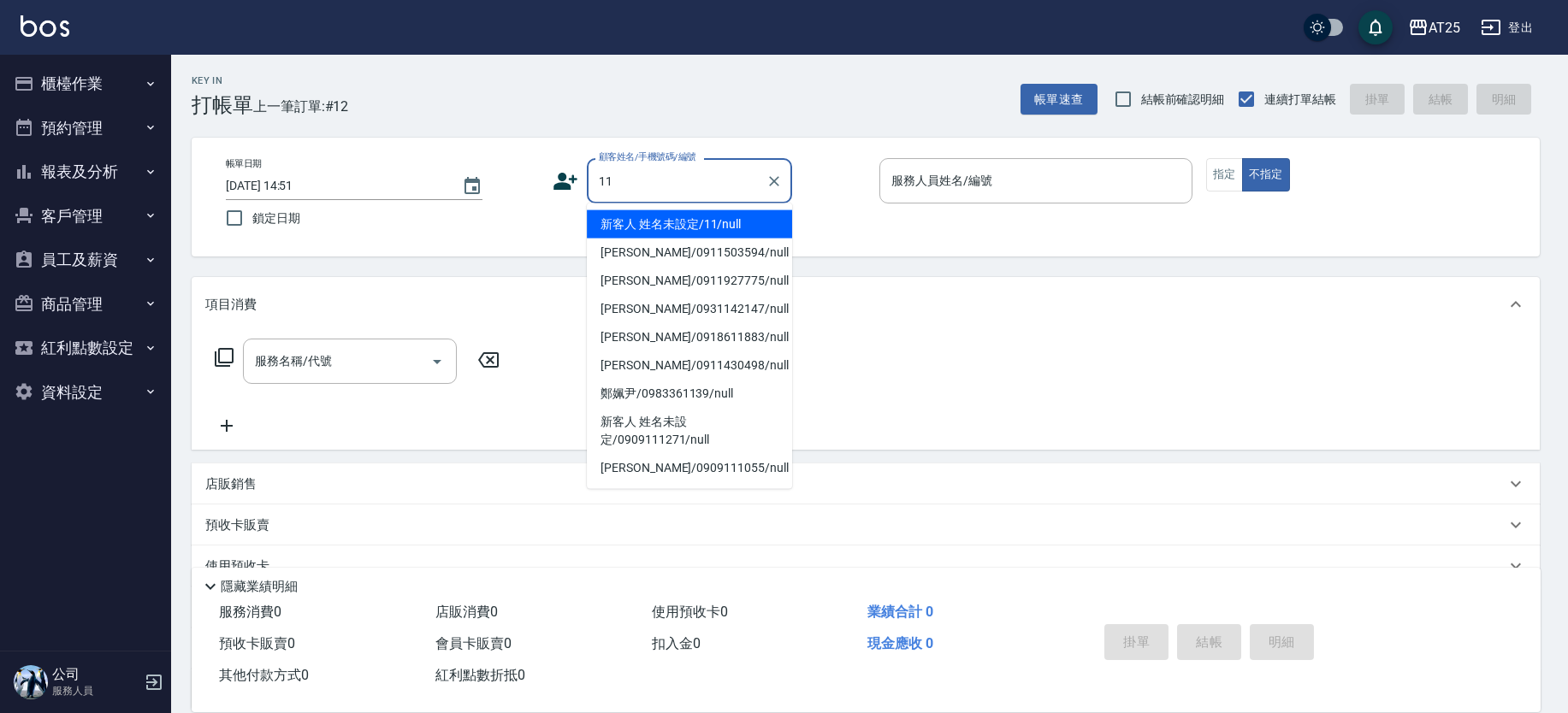
type input "新客人 姓名未設定/11/null"
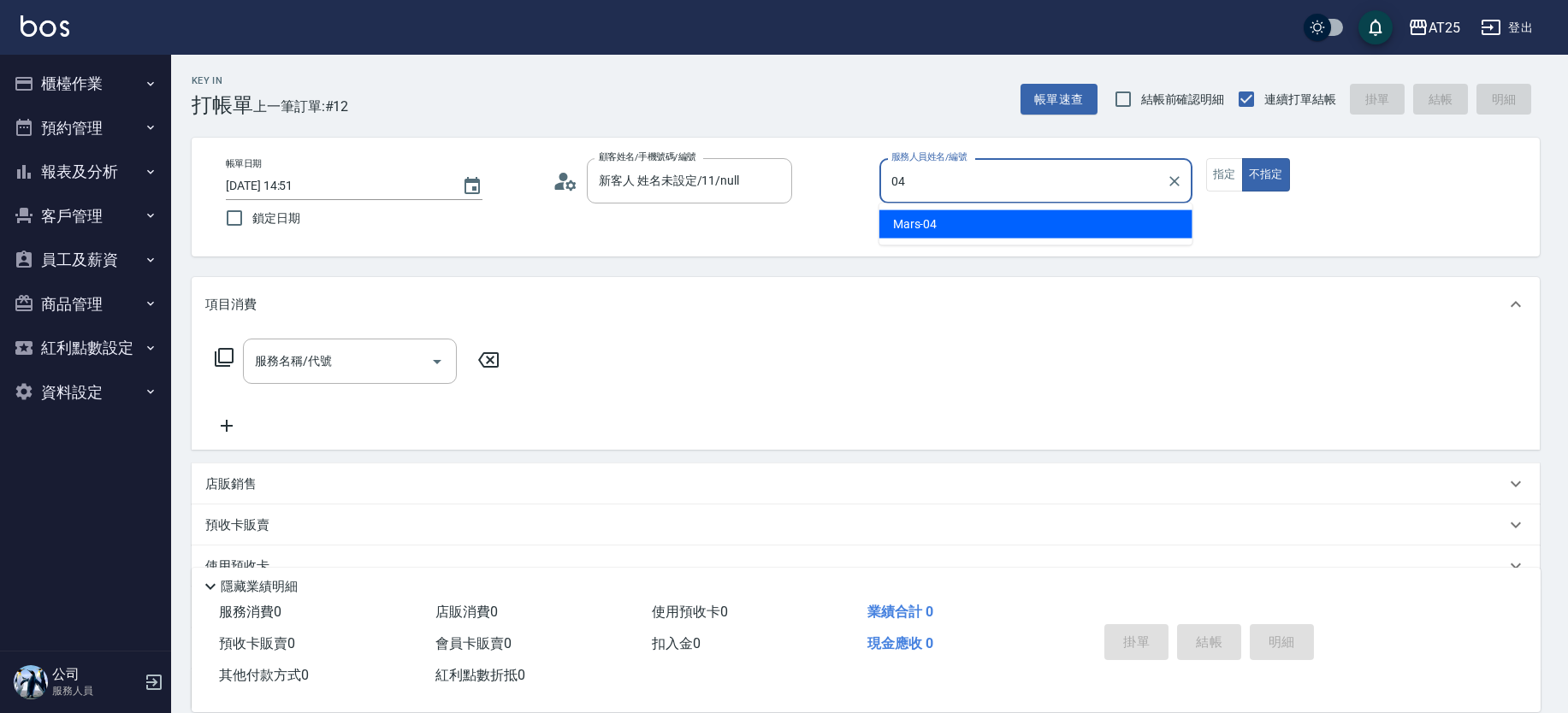
type input "Mars-04"
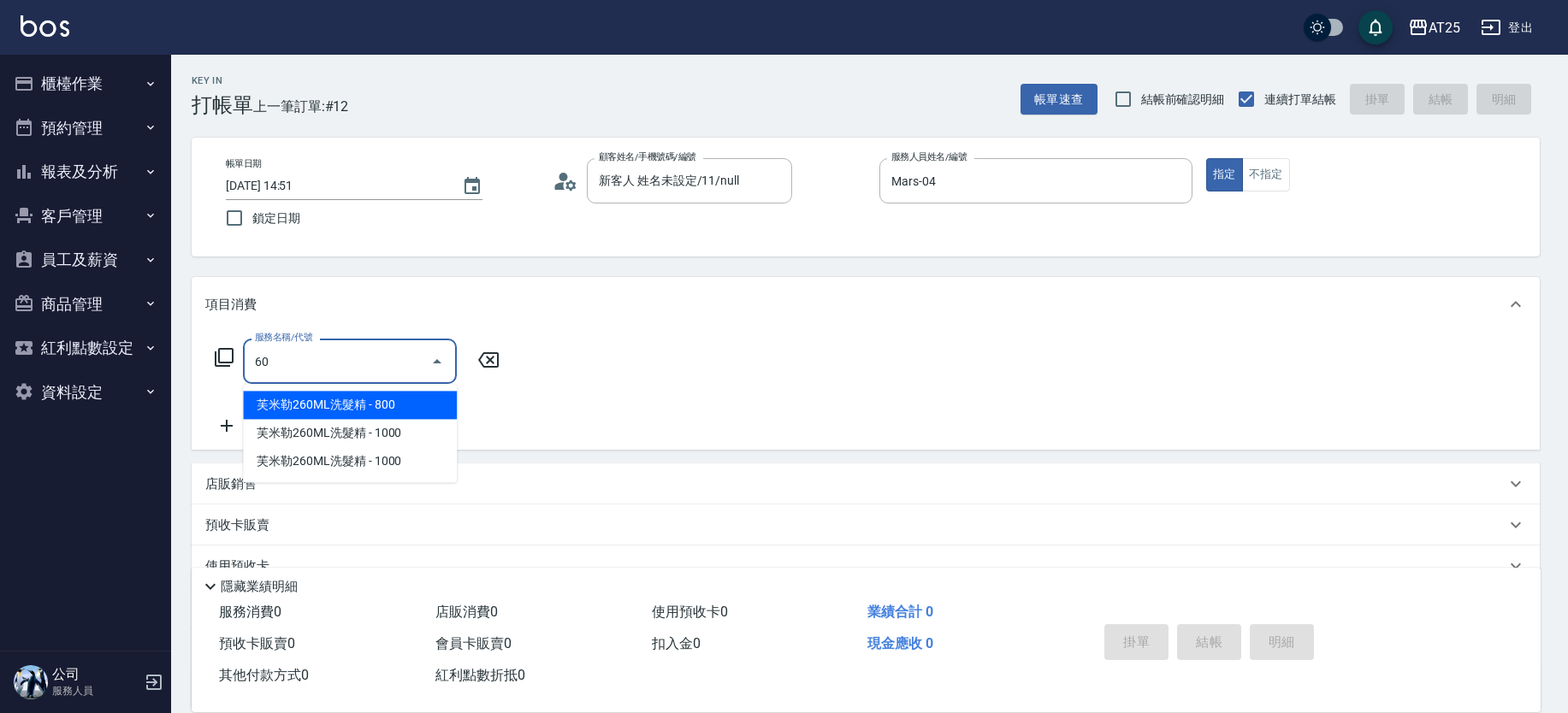
type input "601"
type input "100"
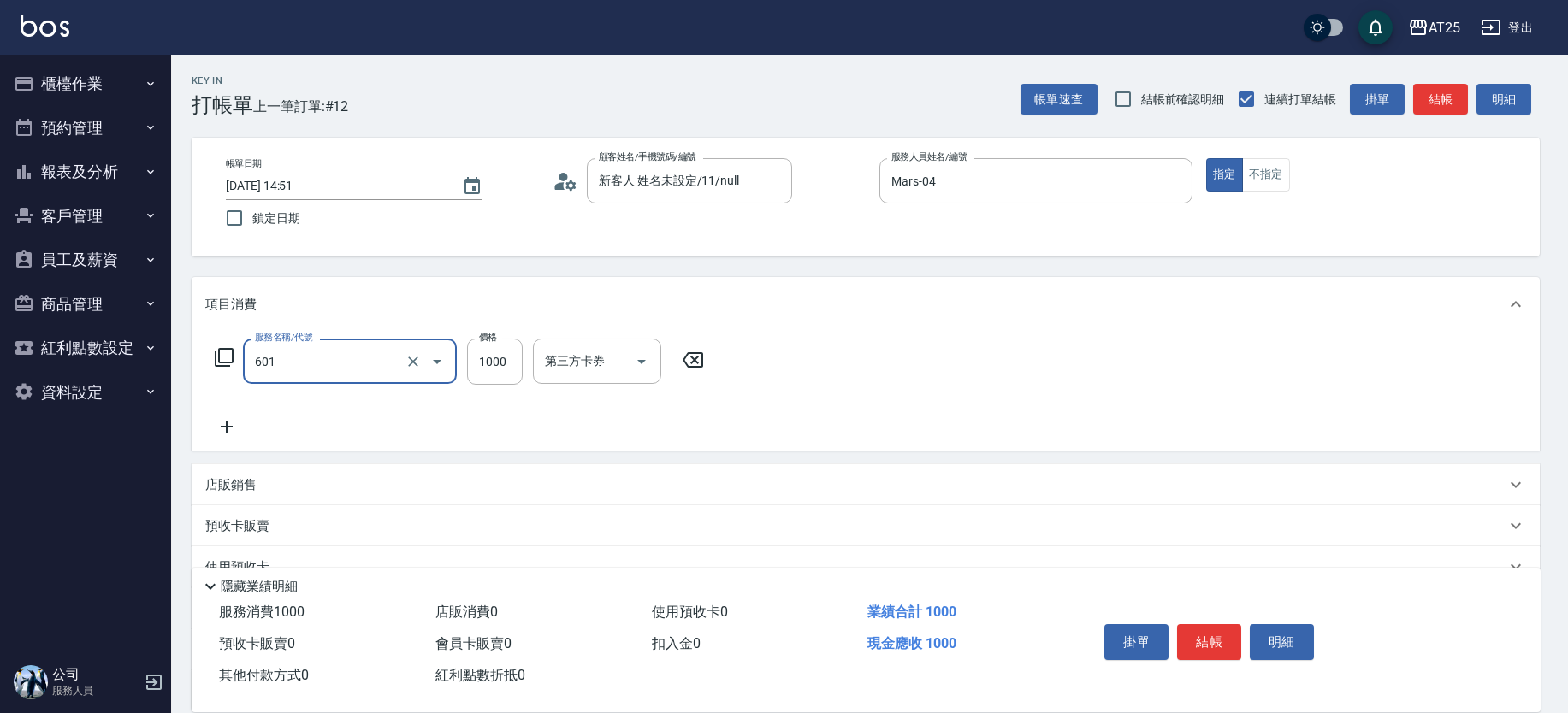
type input "自備護髮(1000上)(601)"
type input "0"
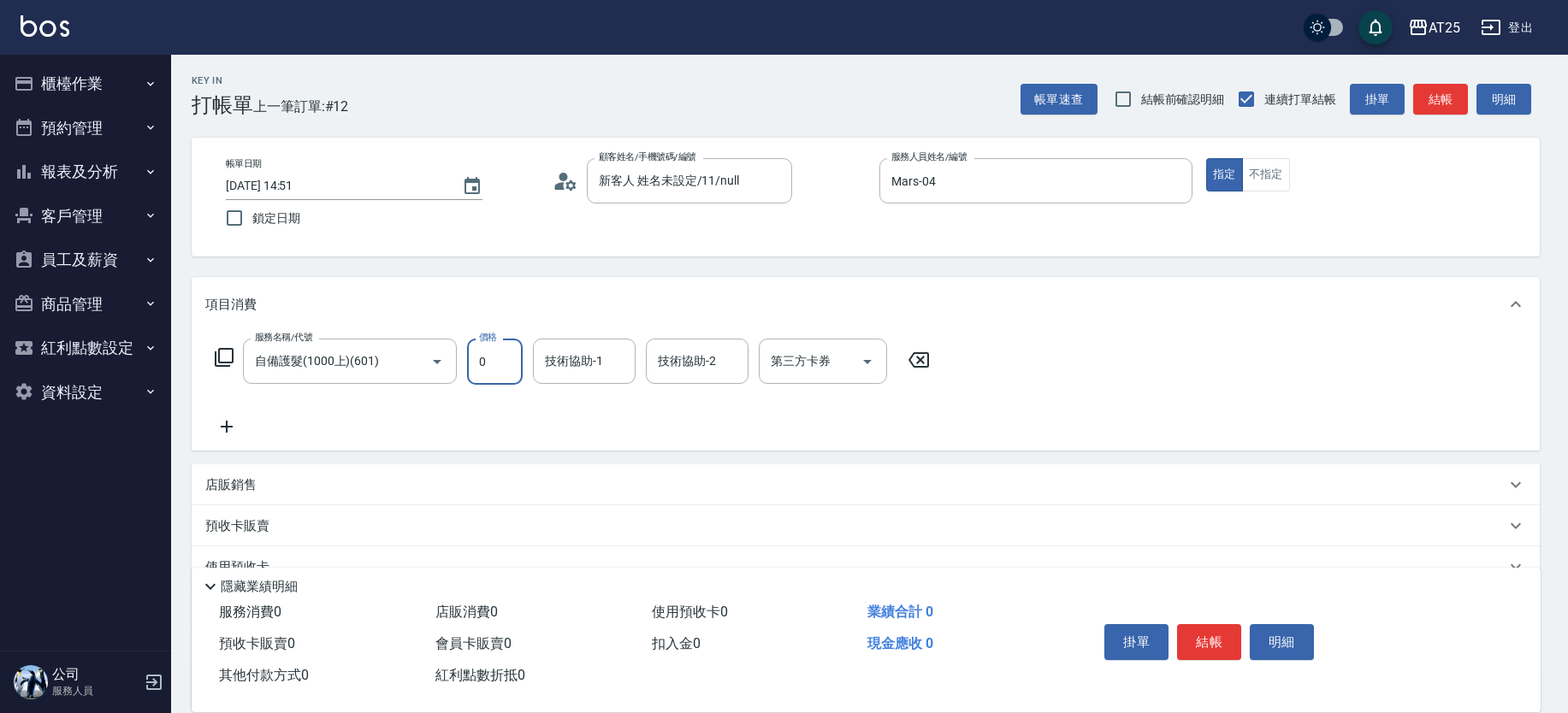
type input "0"
type input "sandy-83"
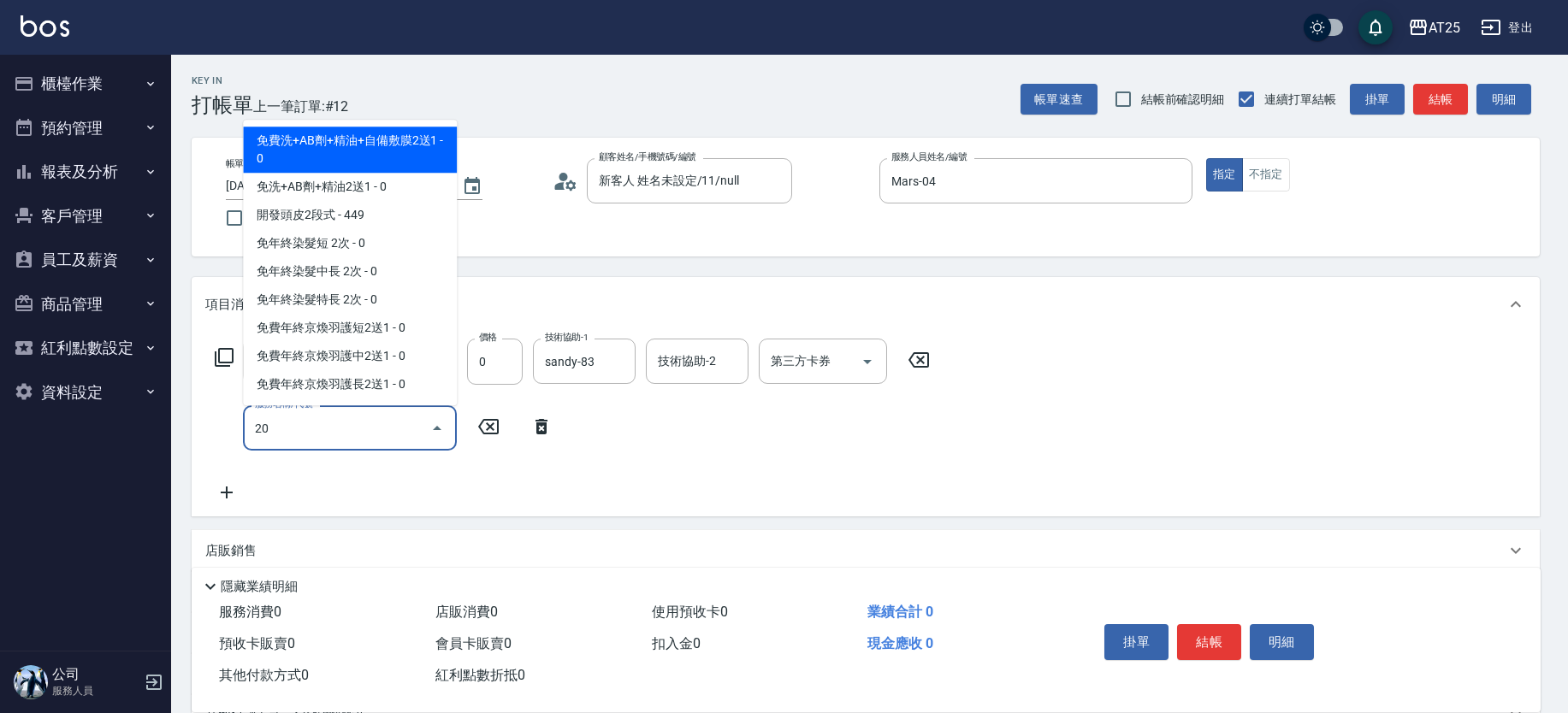
type input "201"
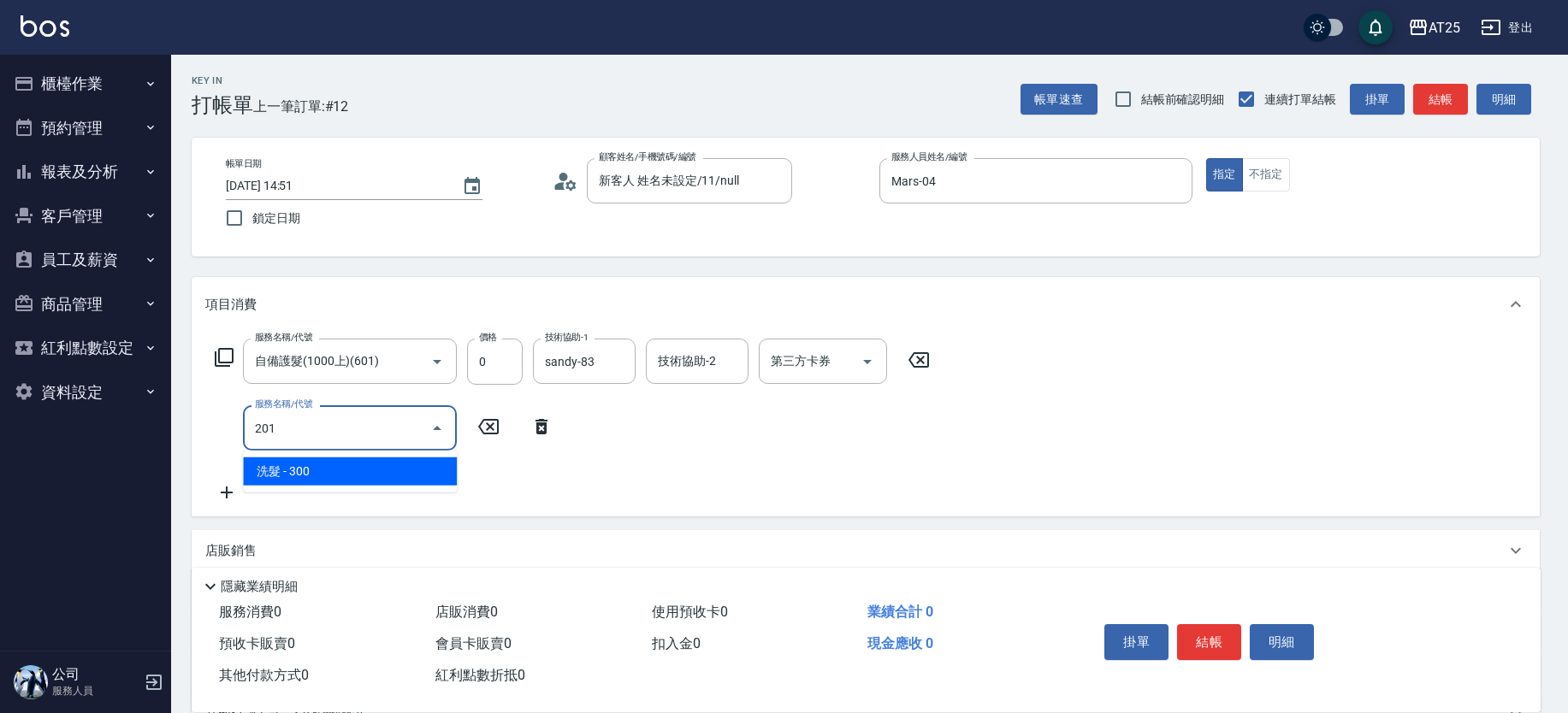
type input "30"
type input "洗髮(201)"
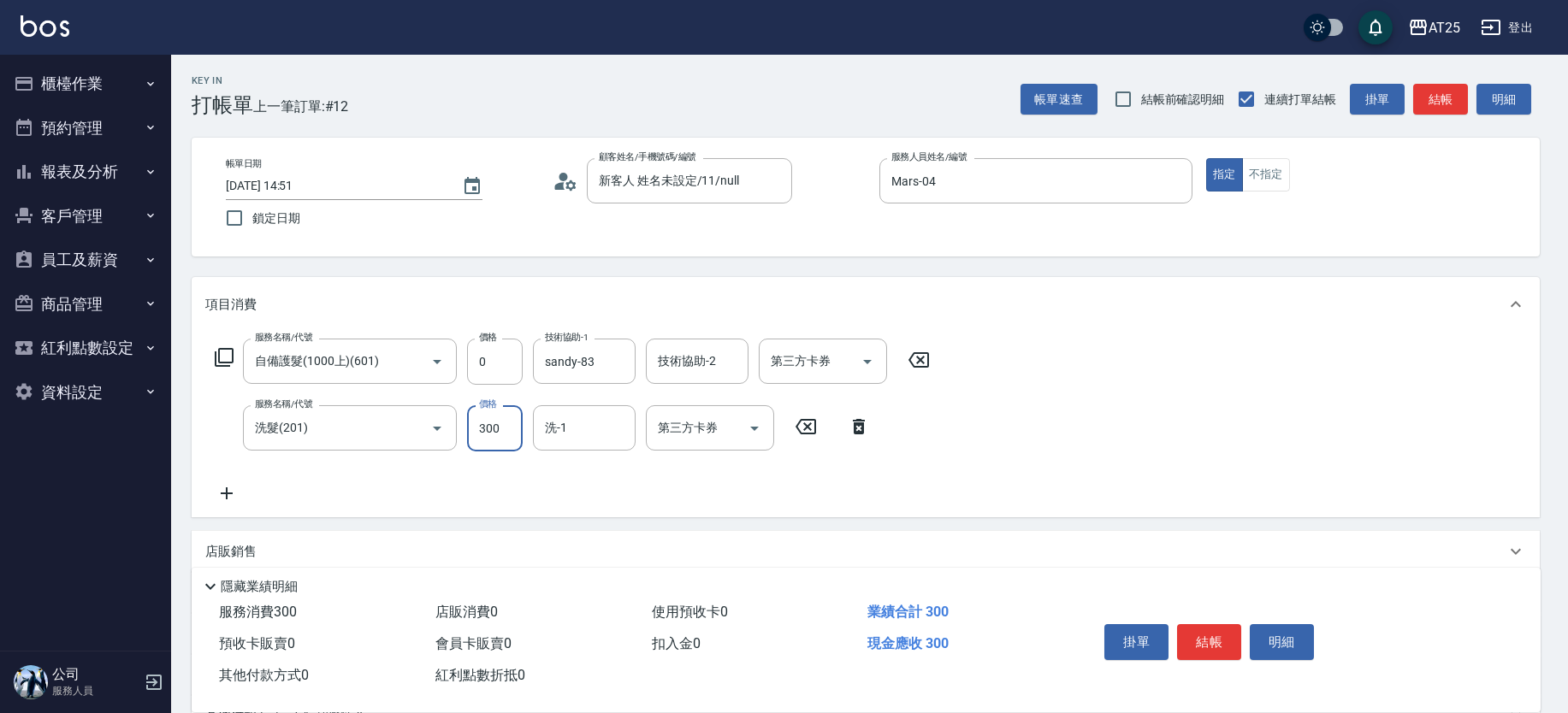
type input "0"
type input "sandy-83"
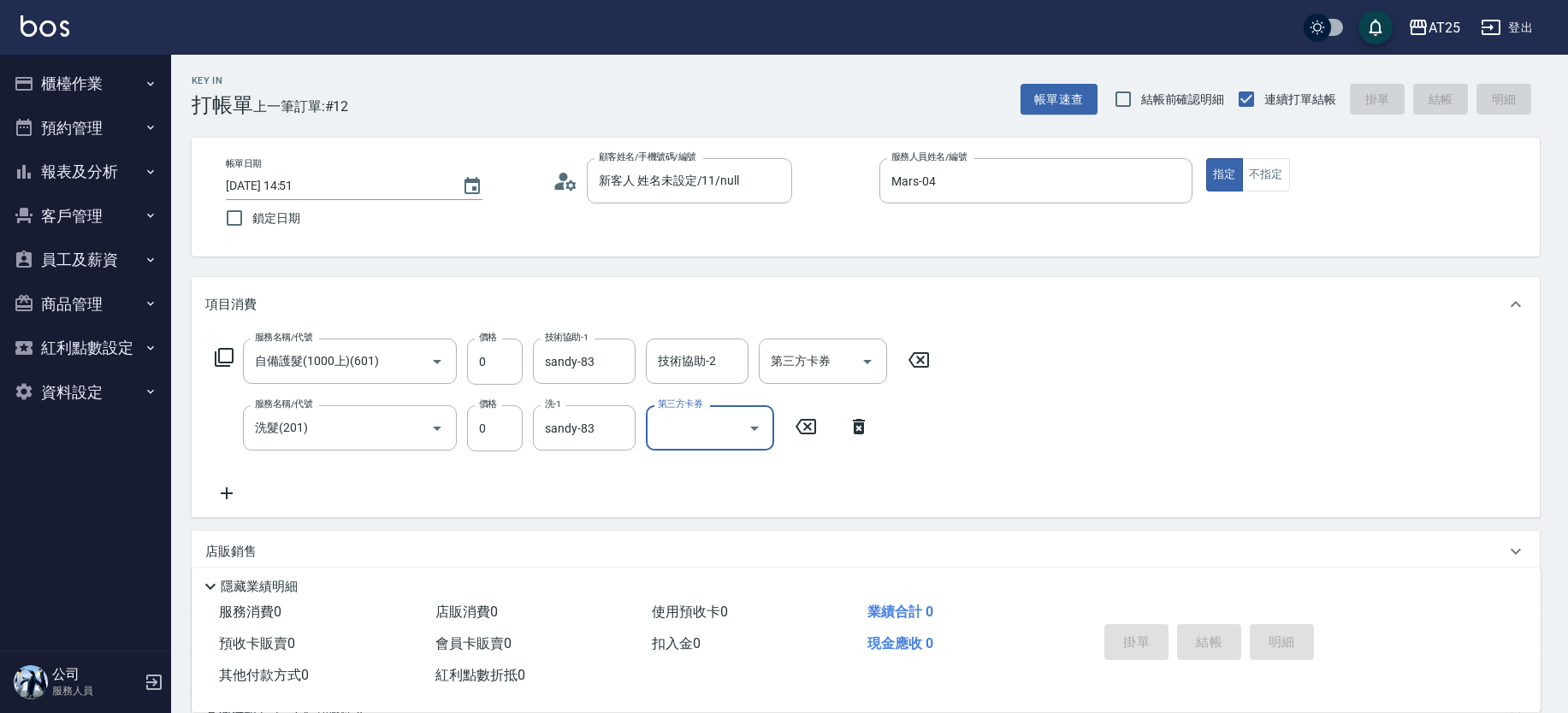
type input "2025/08/20 14:52"
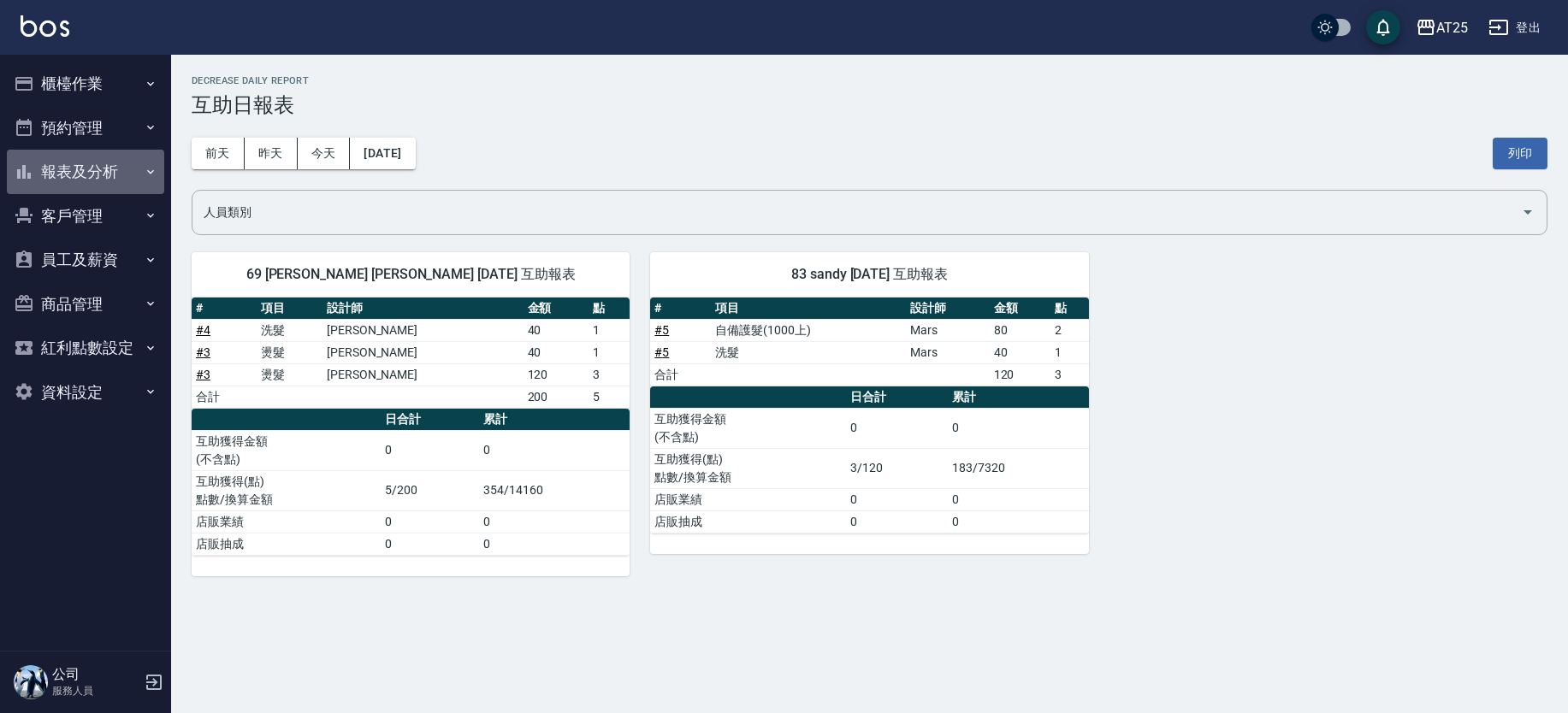
click at [106, 174] on button "報表及分析" at bounding box center [85, 172] width 158 height 45
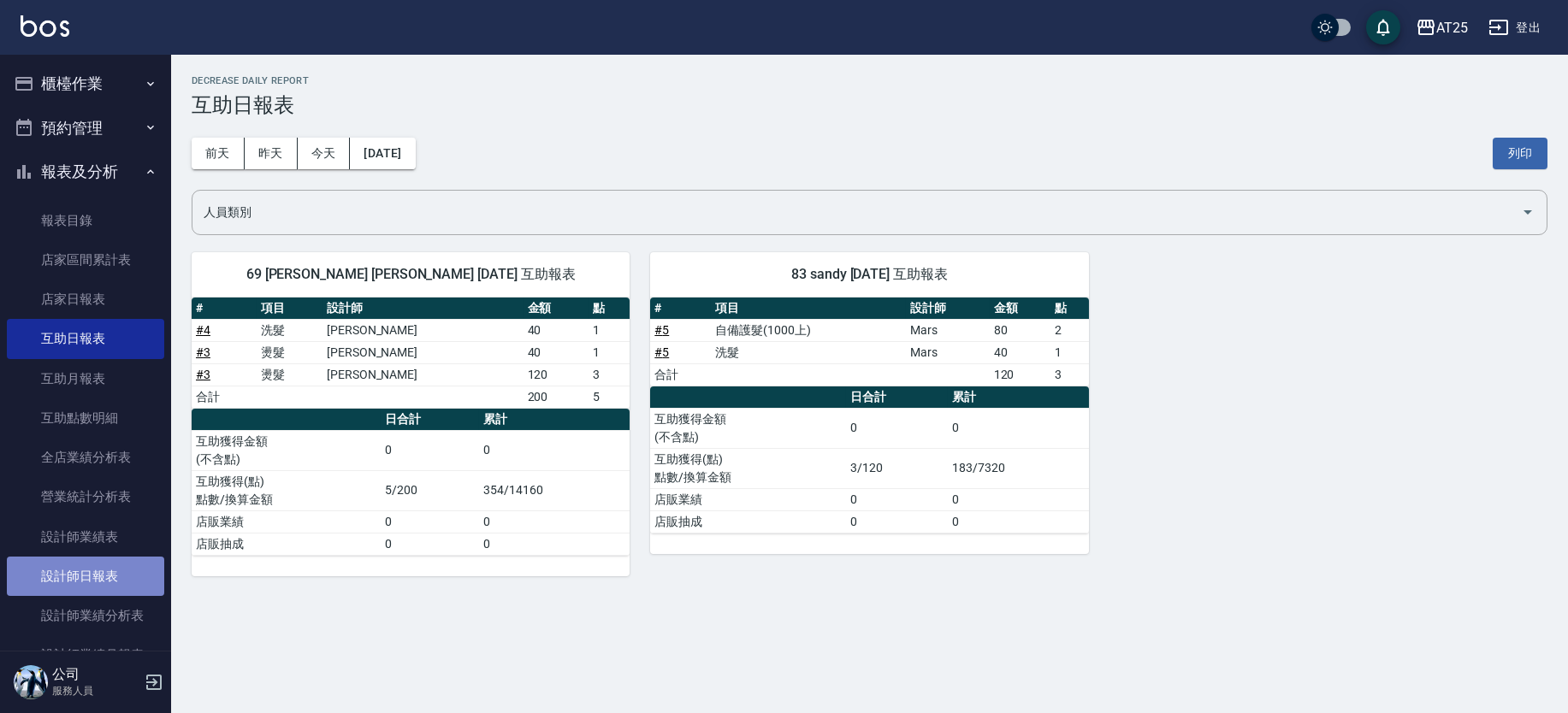
click at [137, 556] on link "設計師日報表" at bounding box center [85, 576] width 158 height 40
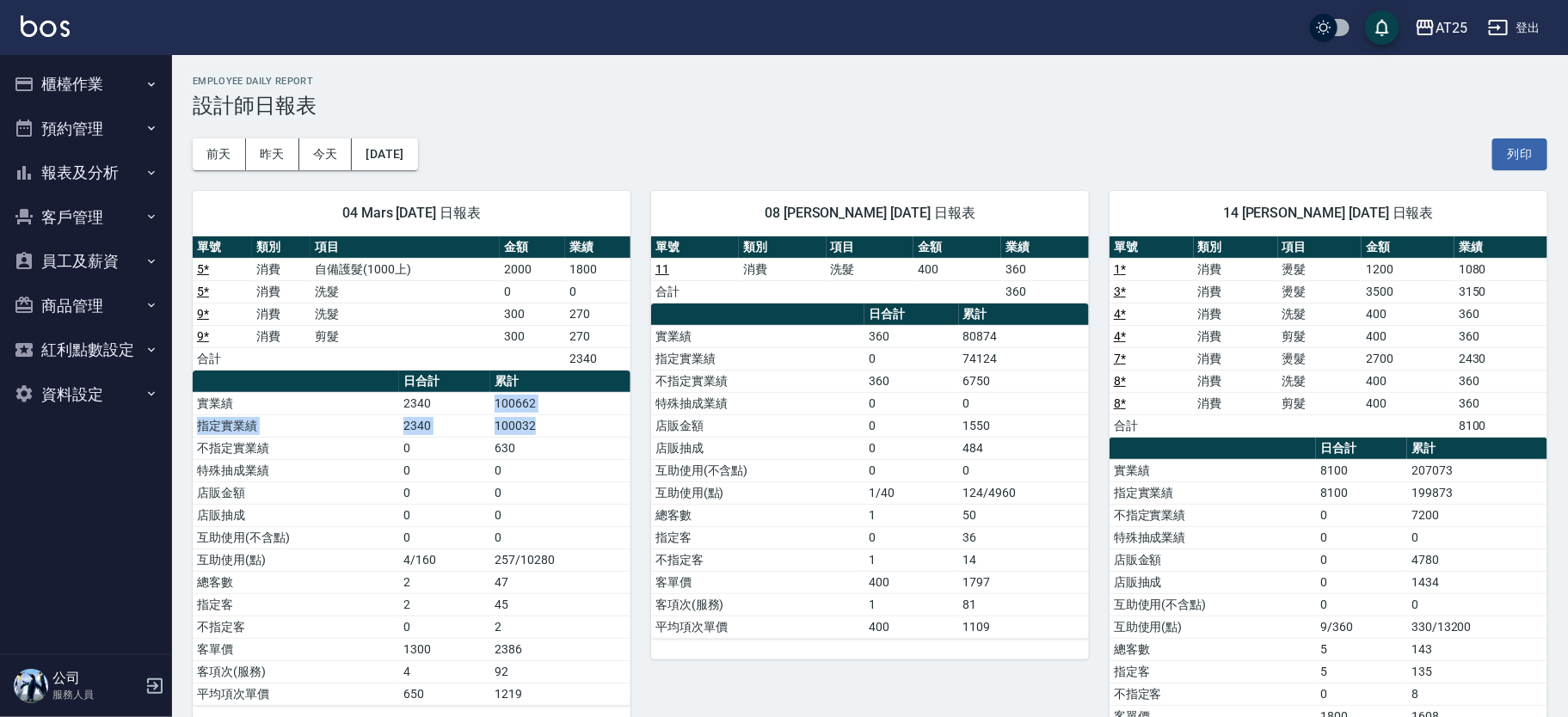
click at [584, 421] on tbody "實業績 2340 100662 指定實業績 2340 100032 不指定實業績 0 630 特殊抽成業績 0 0 店販金額 0 0 店販抽成 0 0 互助使…" at bounding box center [412, 549] width 438 height 313
click at [583, 420] on td "100032" at bounding box center [561, 425] width 140 height 22
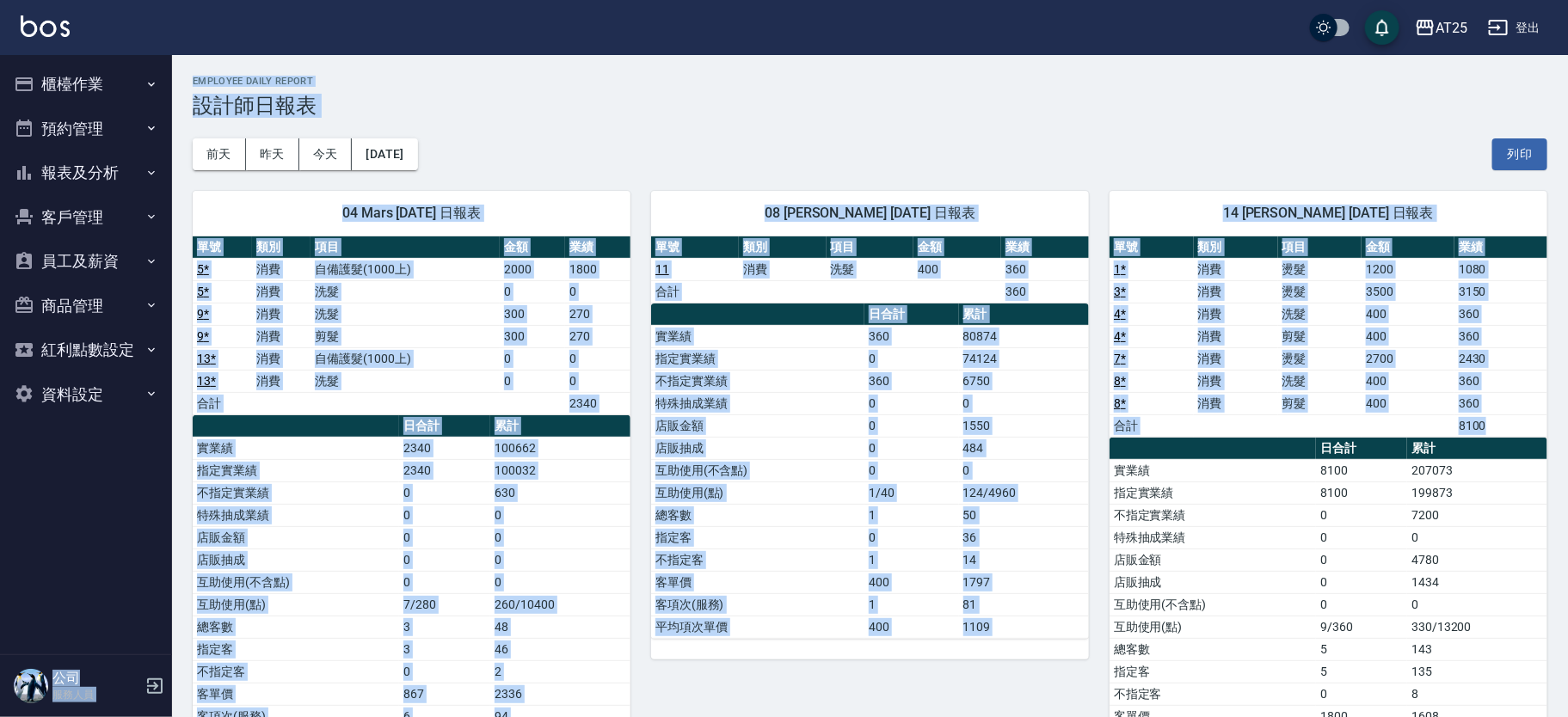
drag, startPoint x: 1566, startPoint y: 77, endPoint x: 1553, endPoint y: 471, distance: 394.2
click at [1553, 529] on div "AT25 登出 櫃檯作業 打帳單 帳單列表 掛單列表 現金收支登錄 高階收支登錄 材料自購登錄 每日結帳 排班表 現場電腦打卡 預約管理 預約管理 單日預約紀…" at bounding box center [784, 703] width 1568 height 1407
click at [1335, 128] on div "[DATE] [DATE] [DATE] [DATE] 列印" at bounding box center [870, 154] width 1355 height 73
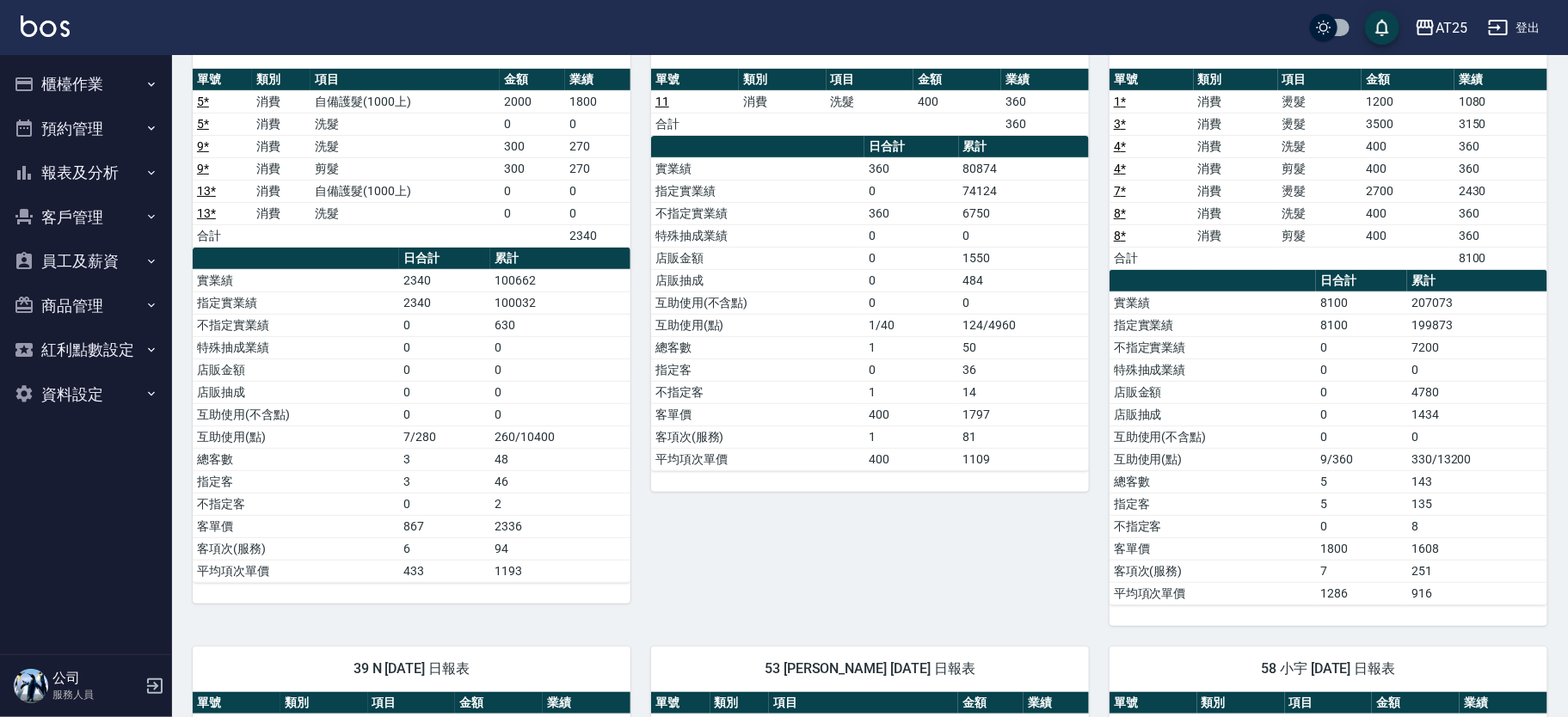
scroll to position [152, 0]
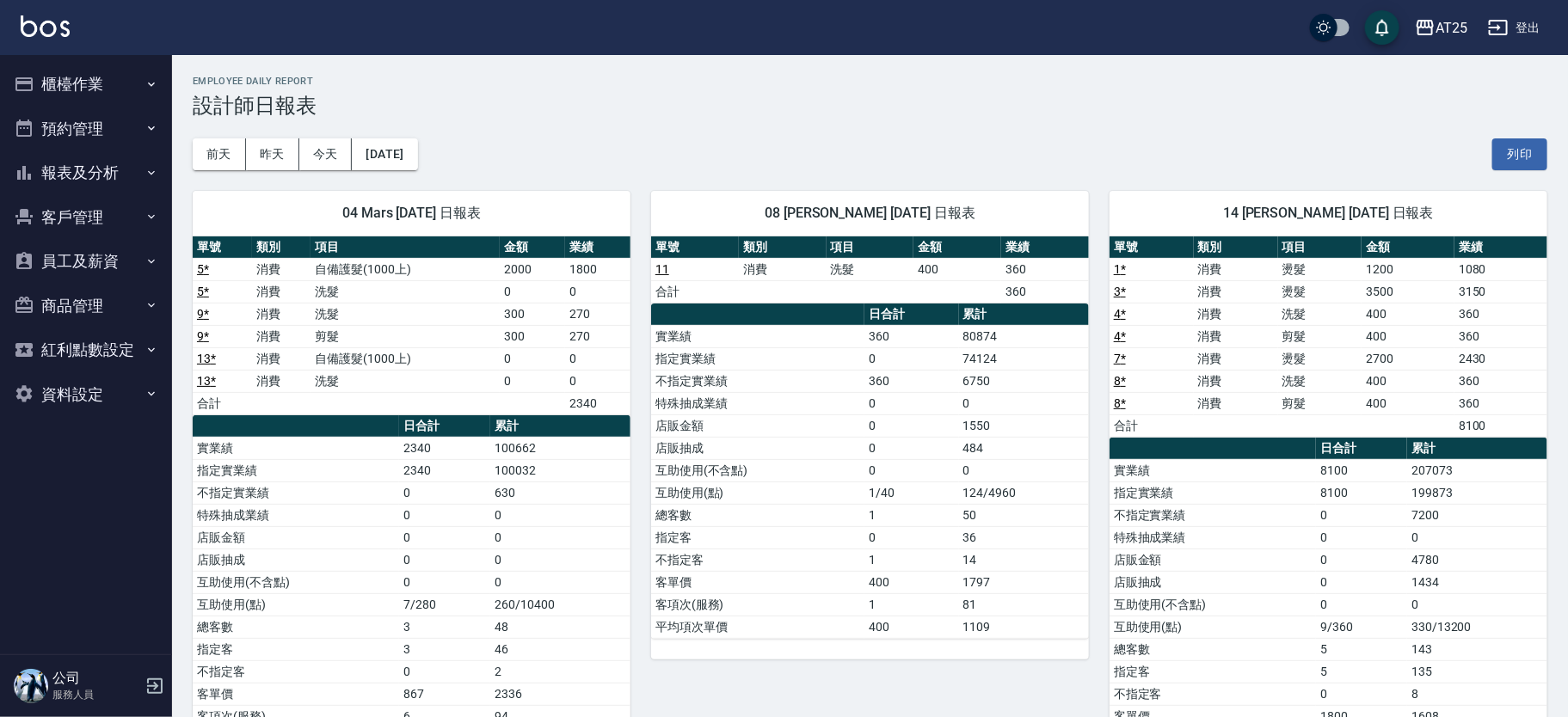
click at [97, 75] on button "櫃檯作業" at bounding box center [86, 85] width 159 height 45
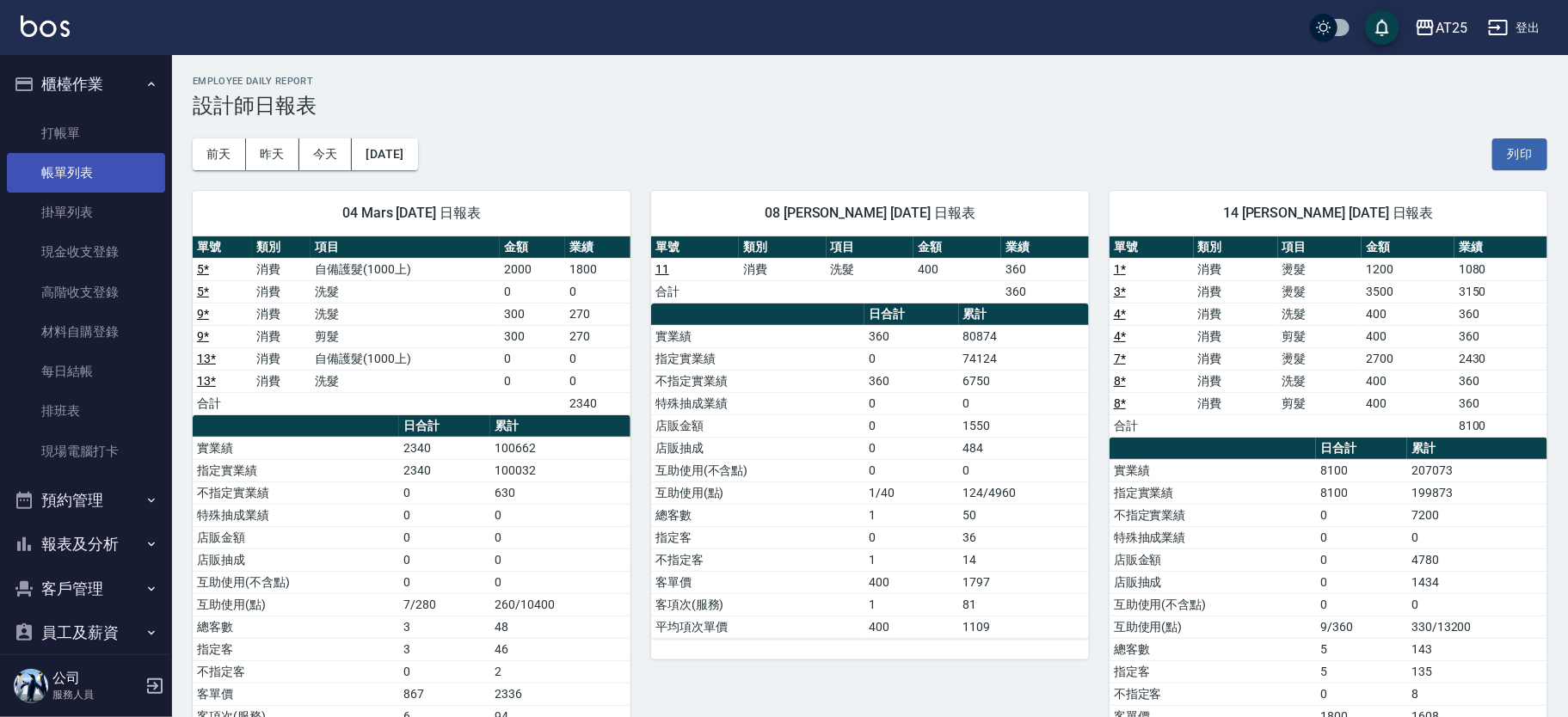
click at [103, 164] on link "帳單列表" at bounding box center [86, 172] width 159 height 40
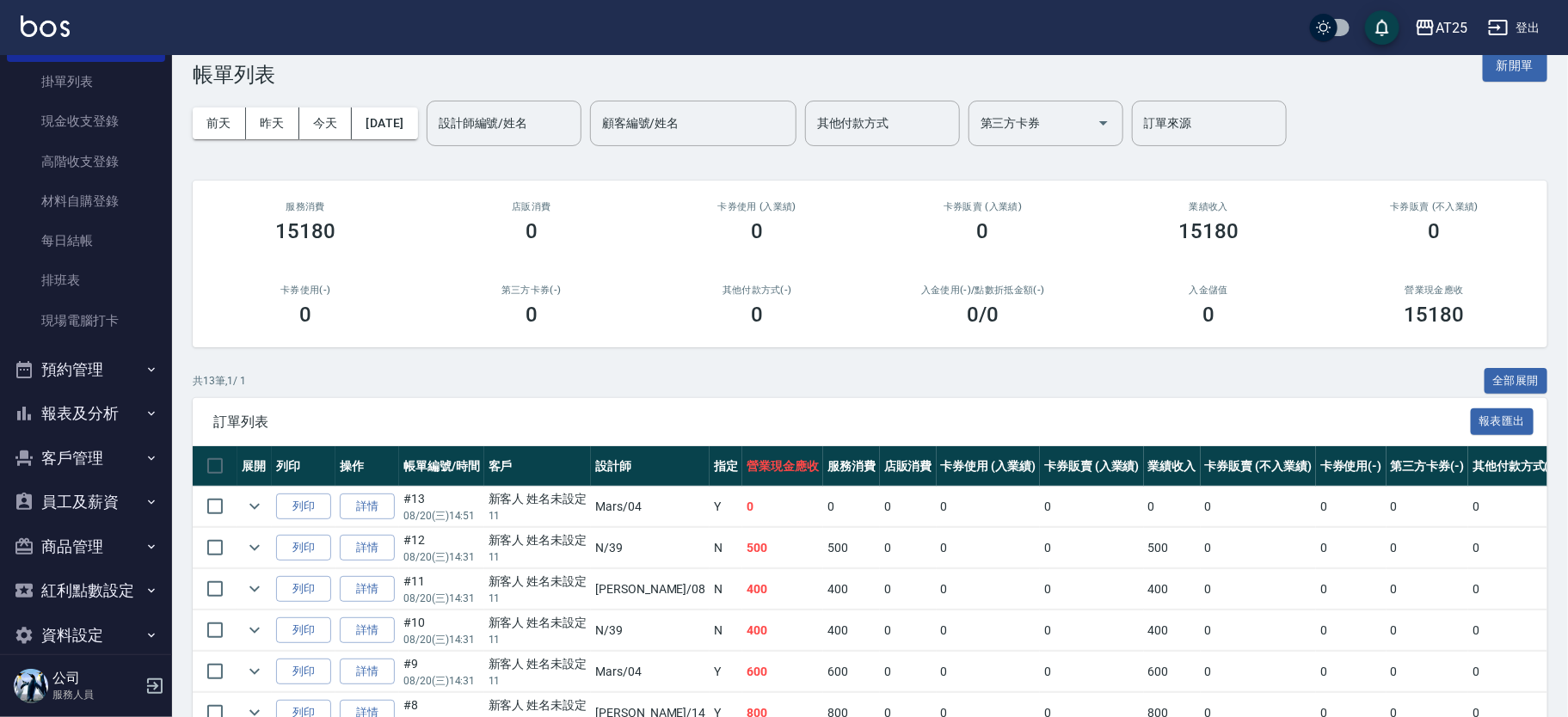
scroll to position [153, 0]
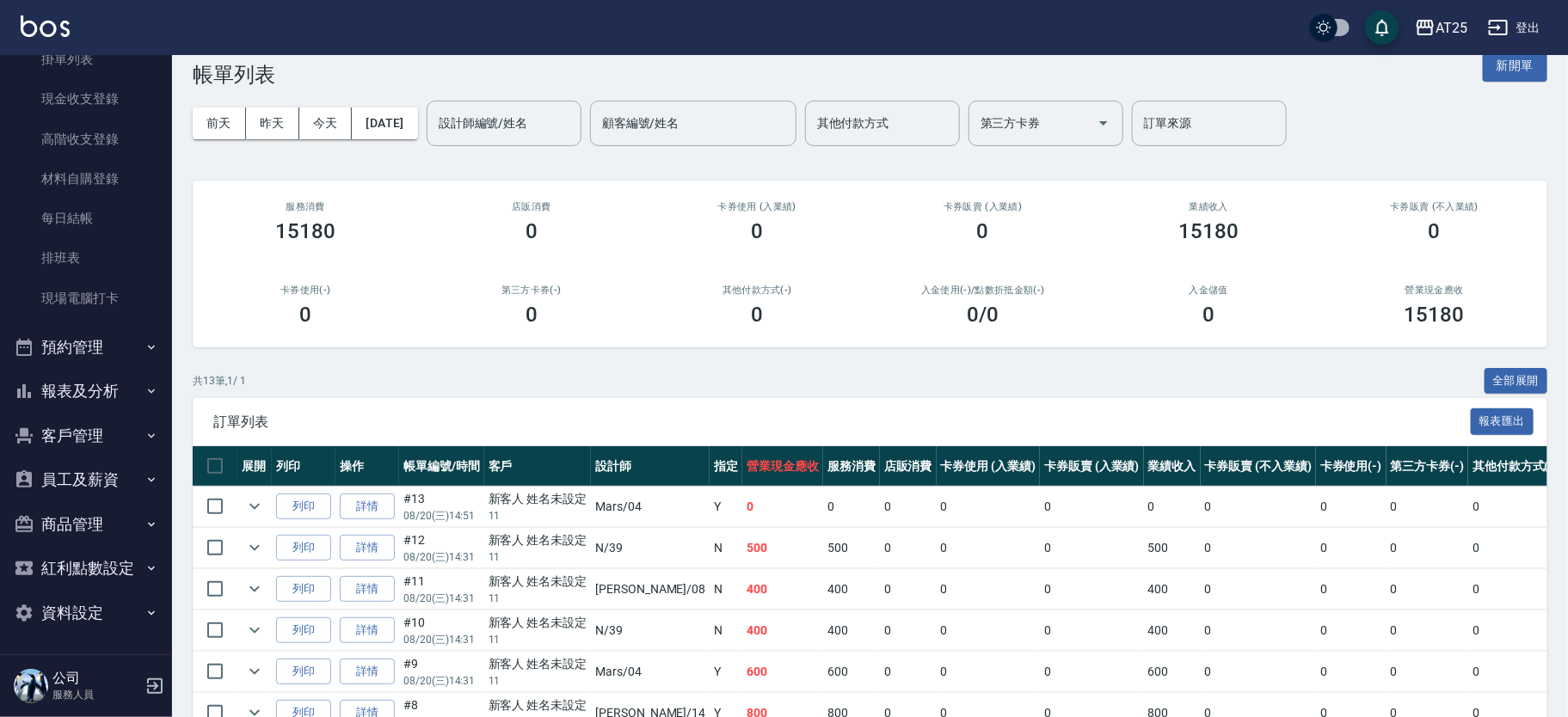
click at [85, 396] on button "報表及分析" at bounding box center [86, 391] width 159 height 45
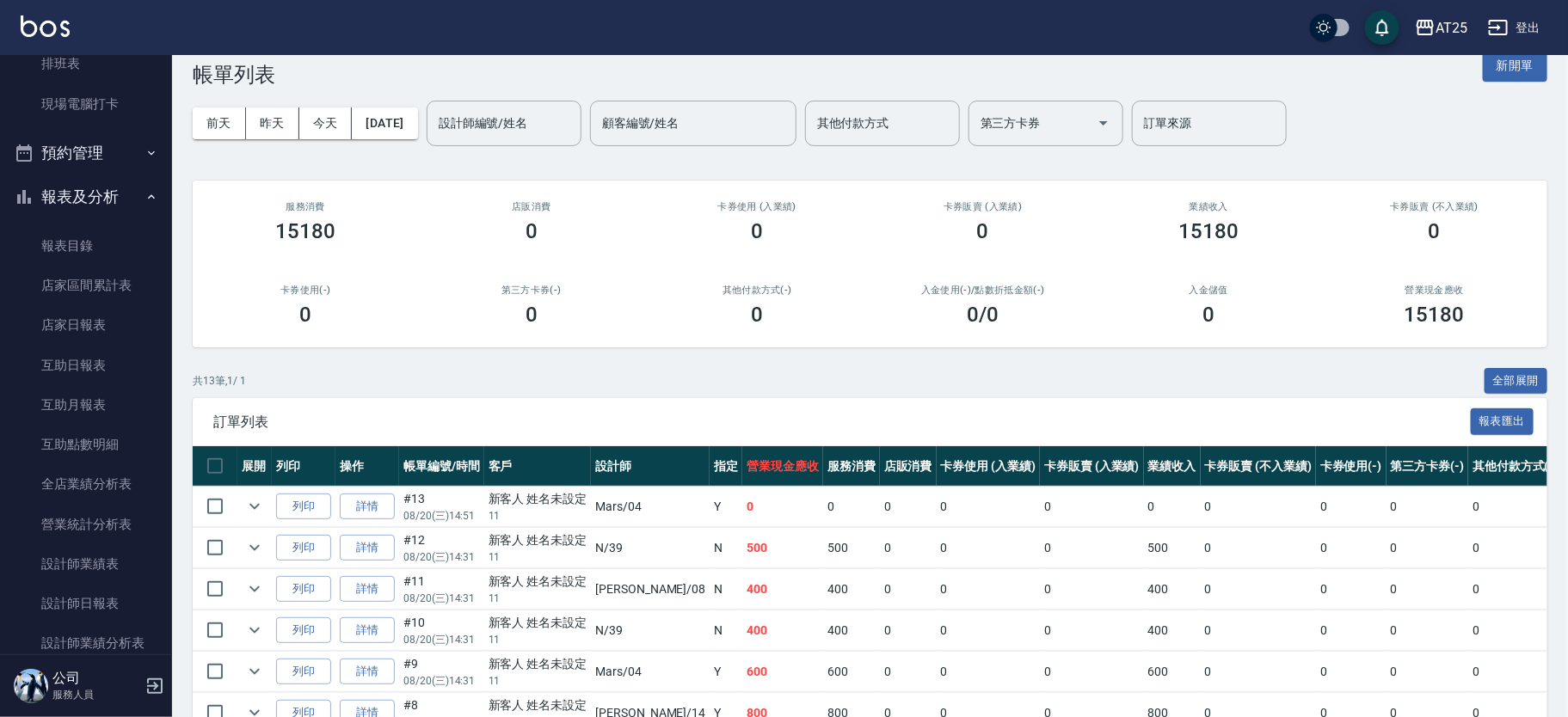
scroll to position [398, 0]
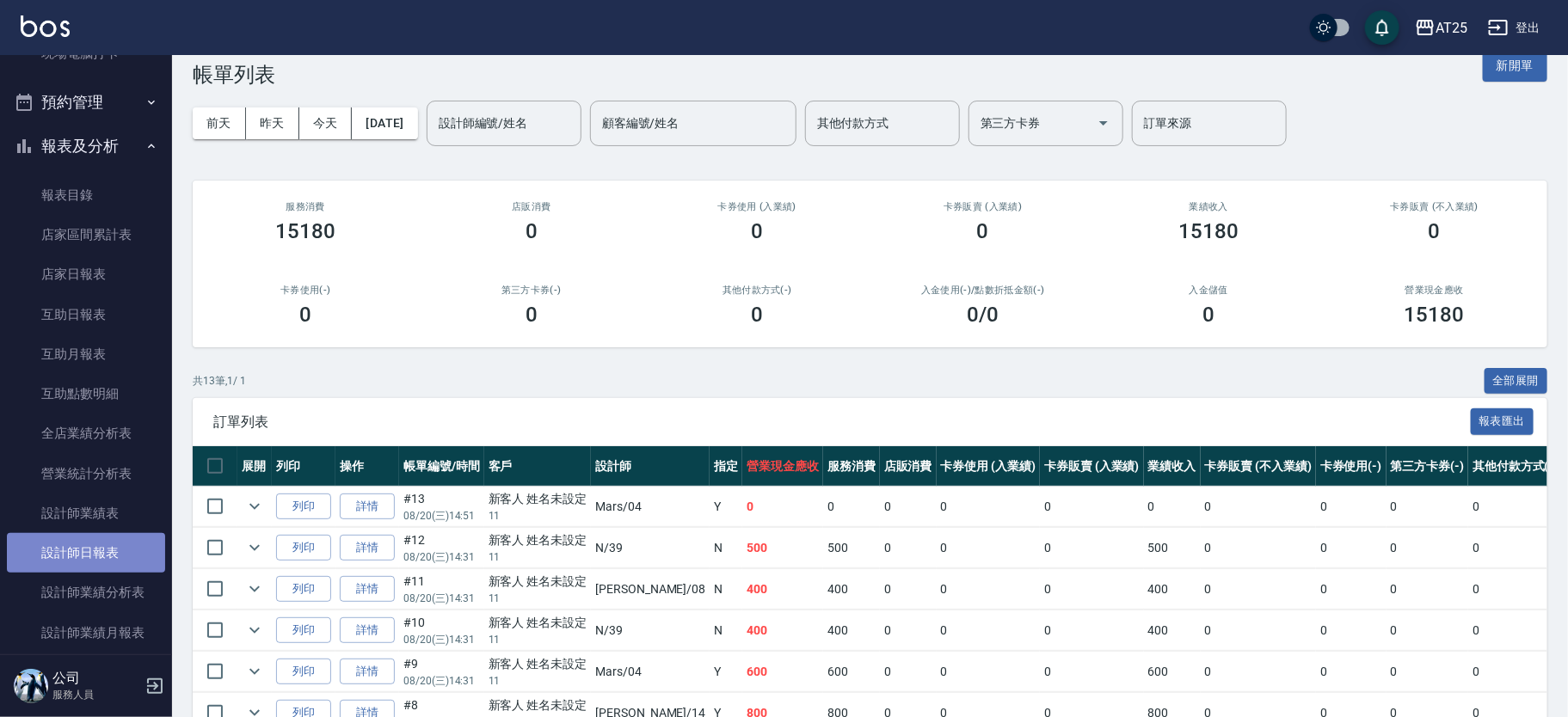
click at [122, 536] on link "設計師日報表" at bounding box center [86, 553] width 159 height 40
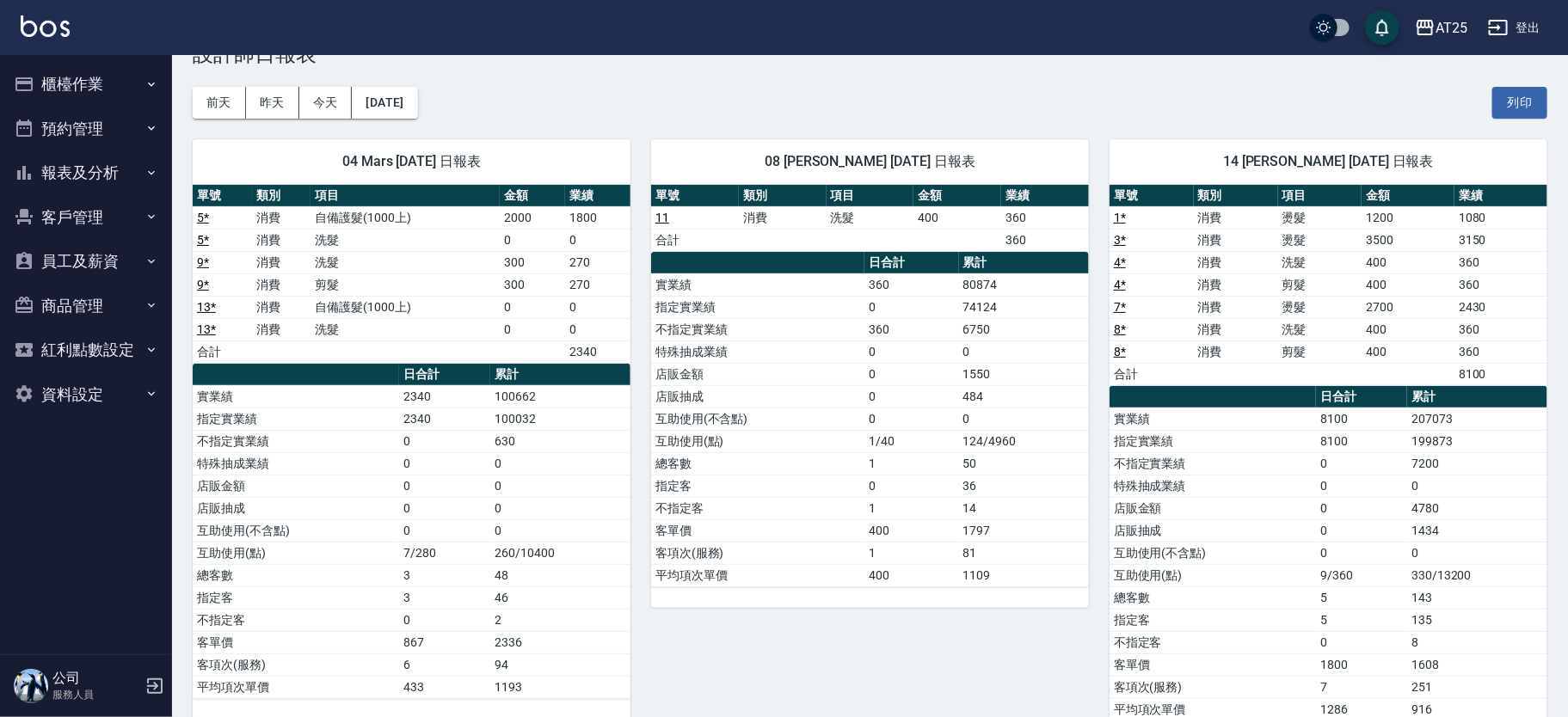
scroll to position [32, 0]
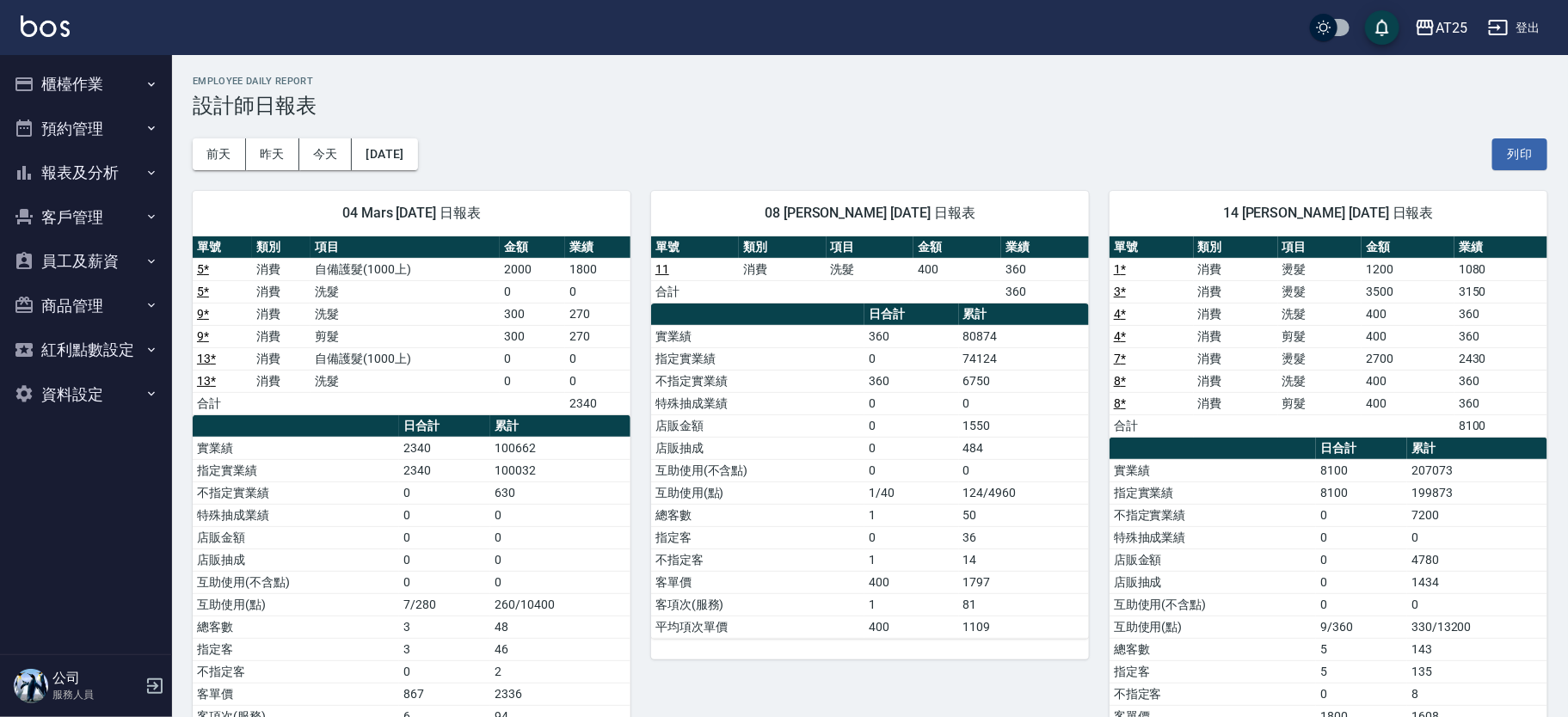
click at [102, 184] on button "報表及分析" at bounding box center [86, 173] width 159 height 45
